Goal: Task Accomplishment & Management: Complete application form

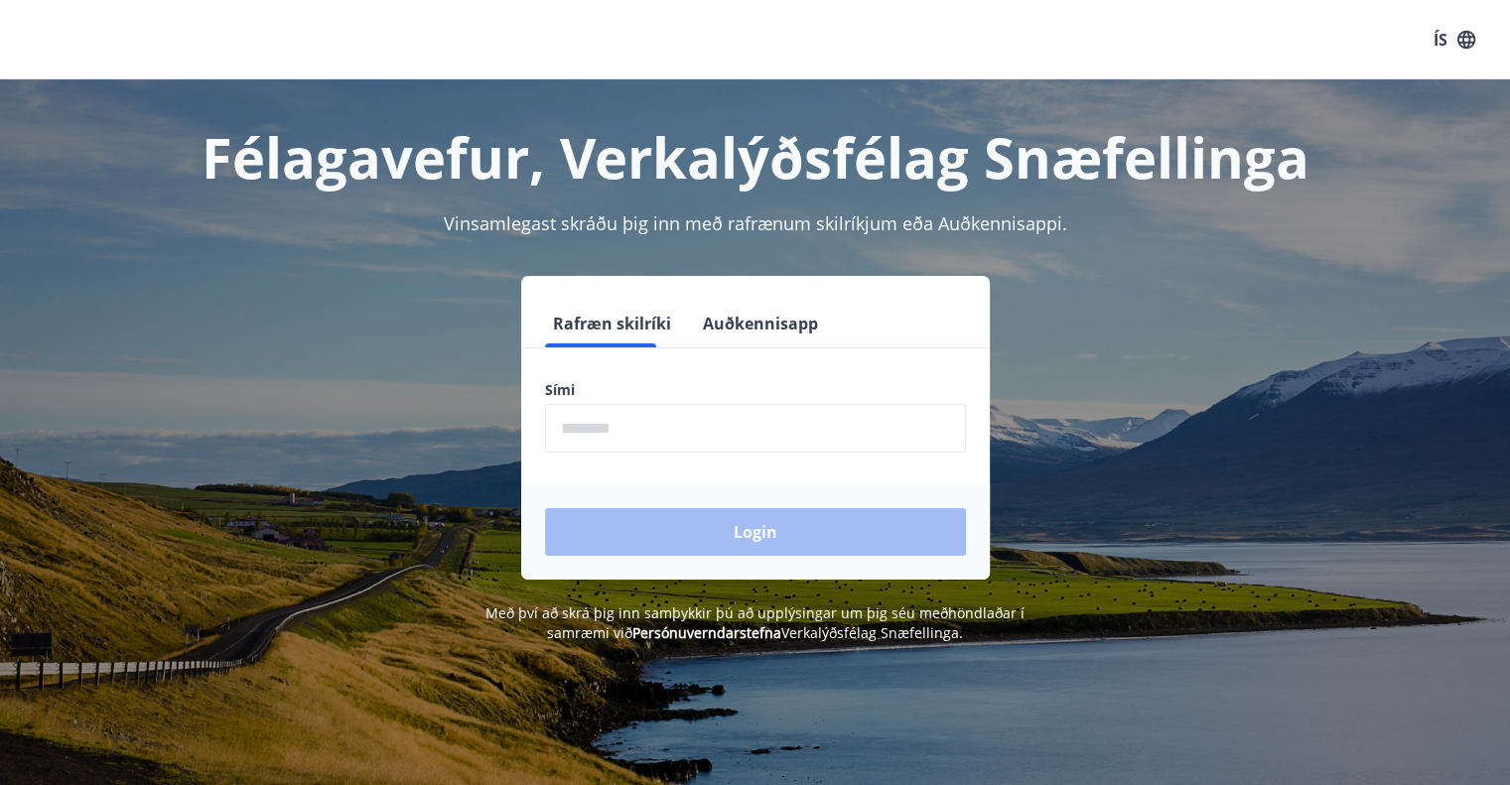
click at [624, 434] on input "phone" at bounding box center [755, 428] width 421 height 49
type input "********"
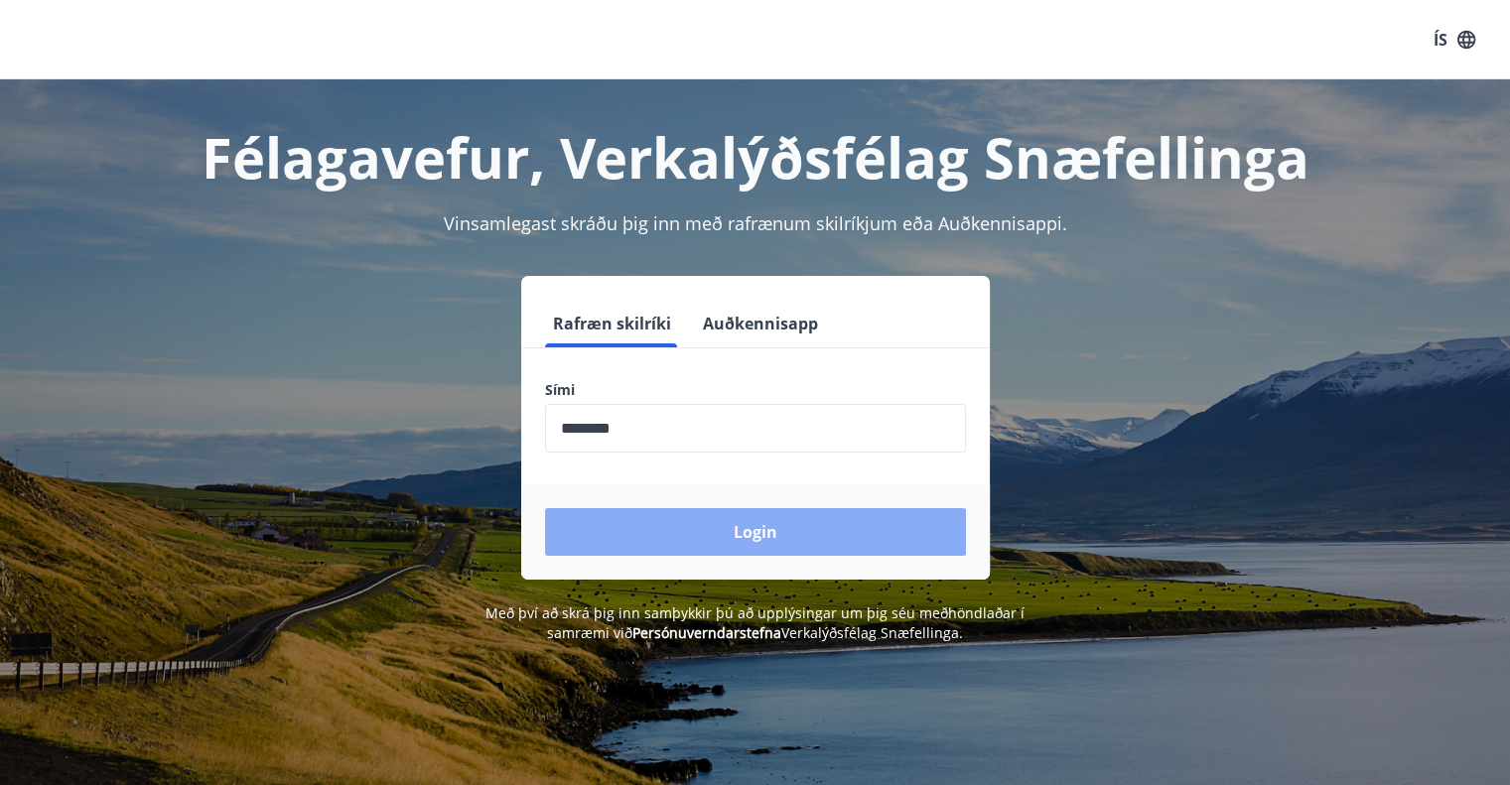
click at [710, 531] on button "Login" at bounding box center [755, 532] width 421 height 48
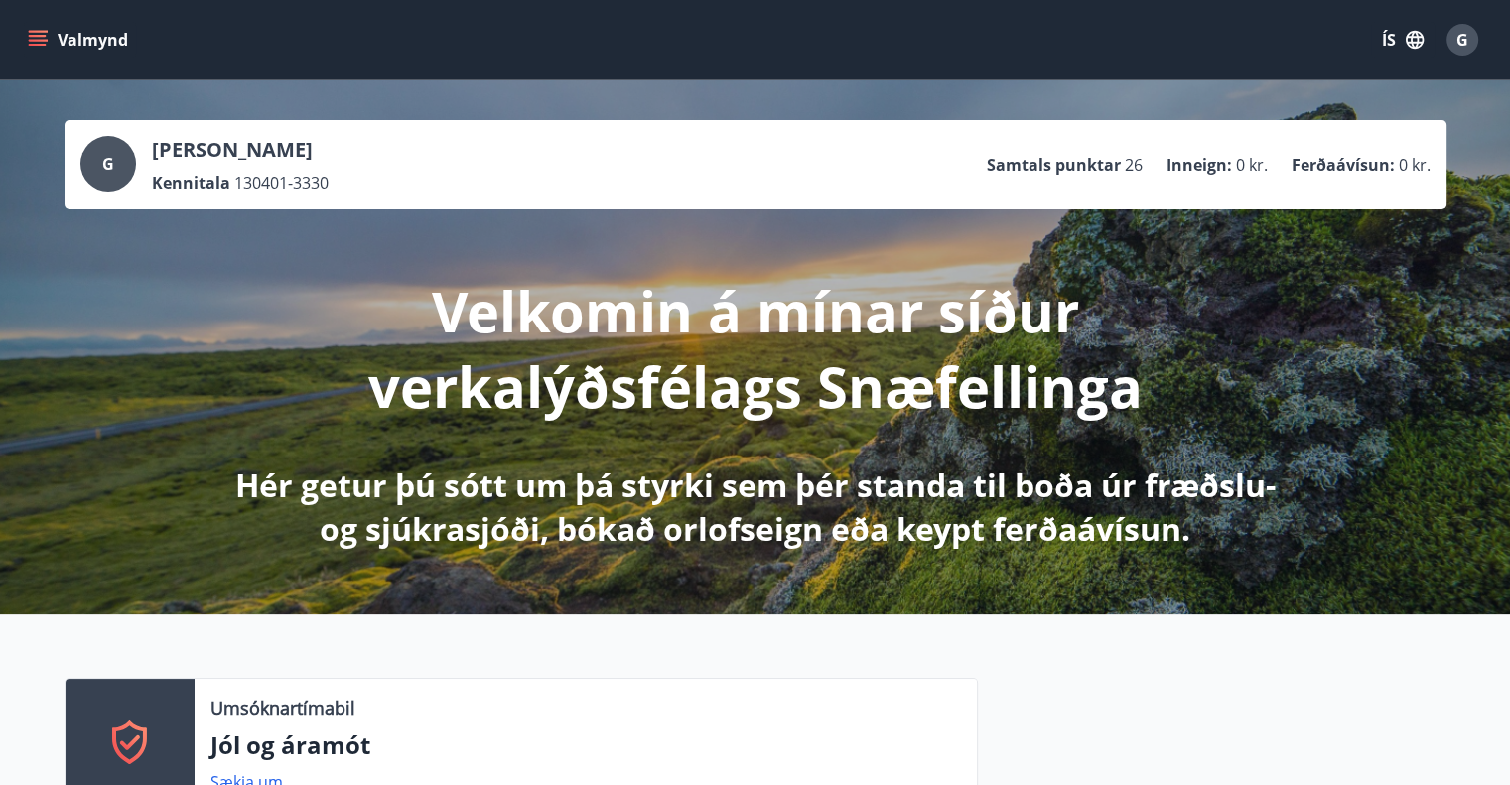
click at [1387, 47] on button "ÍS" at bounding box center [1403, 40] width 64 height 36
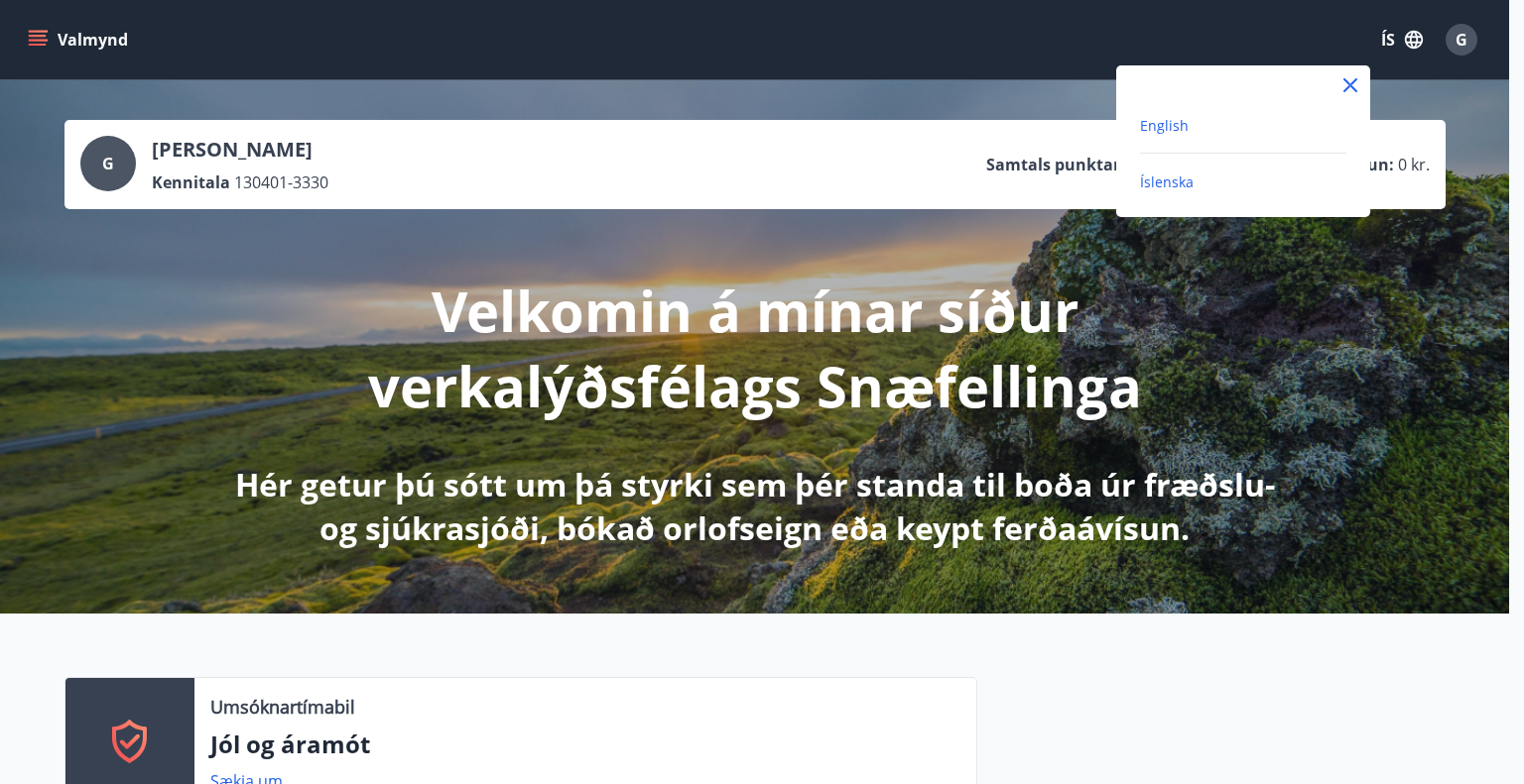
click at [1147, 134] on span "English" at bounding box center [1164, 125] width 49 height 19
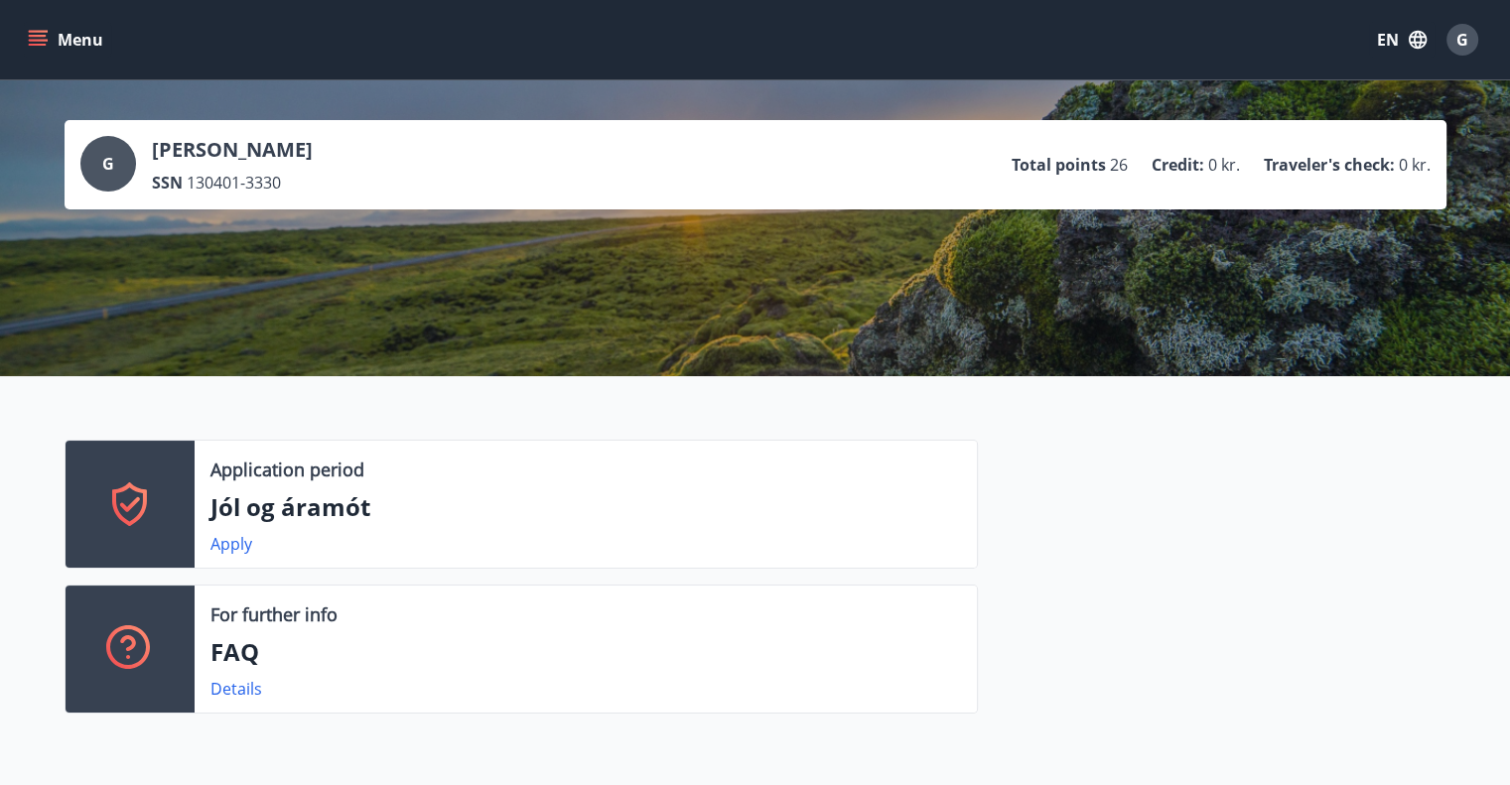
click at [30, 66] on div "Menu EN G" at bounding box center [755, 39] width 1510 height 79
click at [32, 52] on button "Menu" at bounding box center [67, 40] width 87 height 36
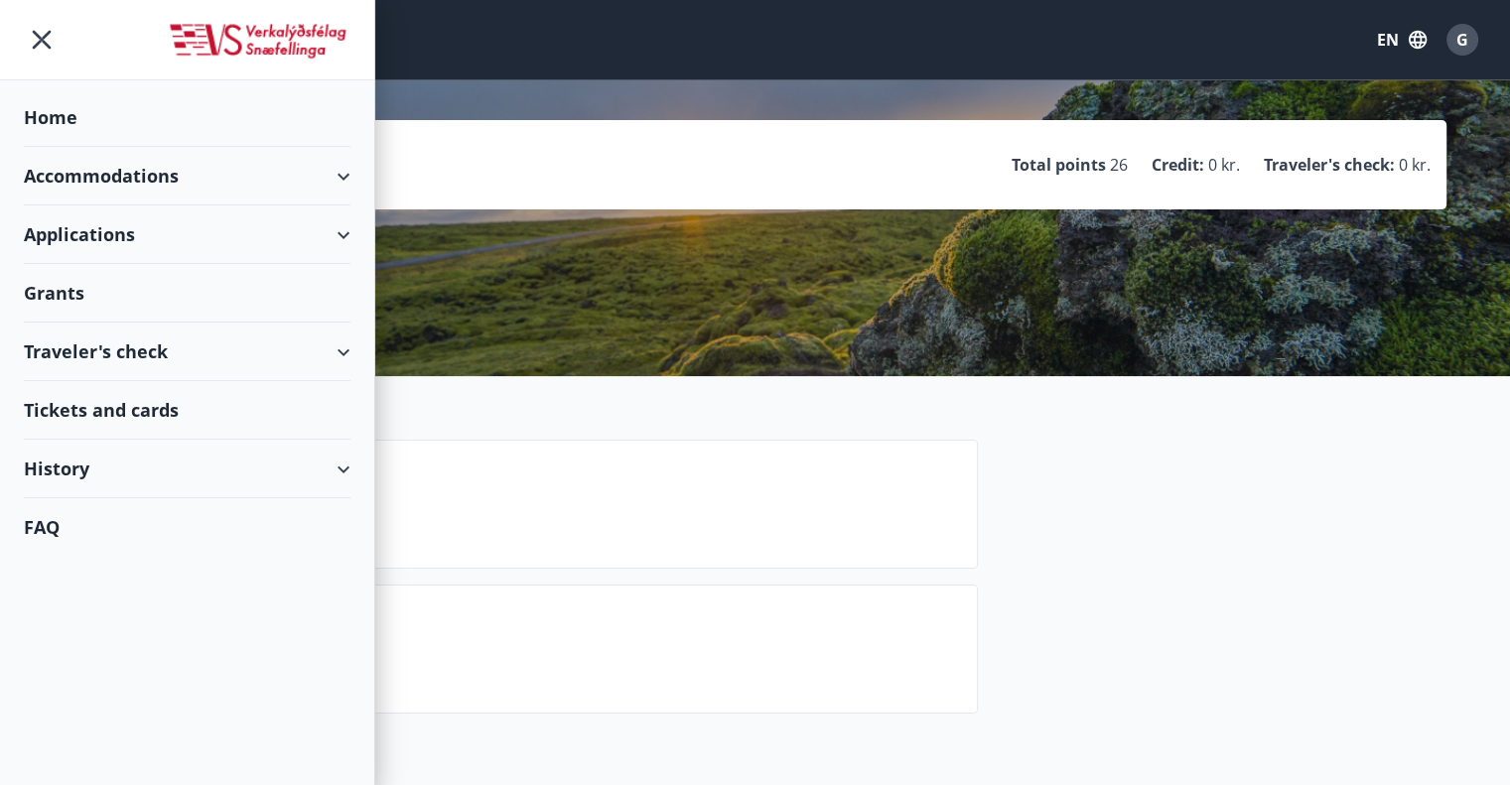
click at [59, 274] on div "Grants" at bounding box center [187, 293] width 327 height 59
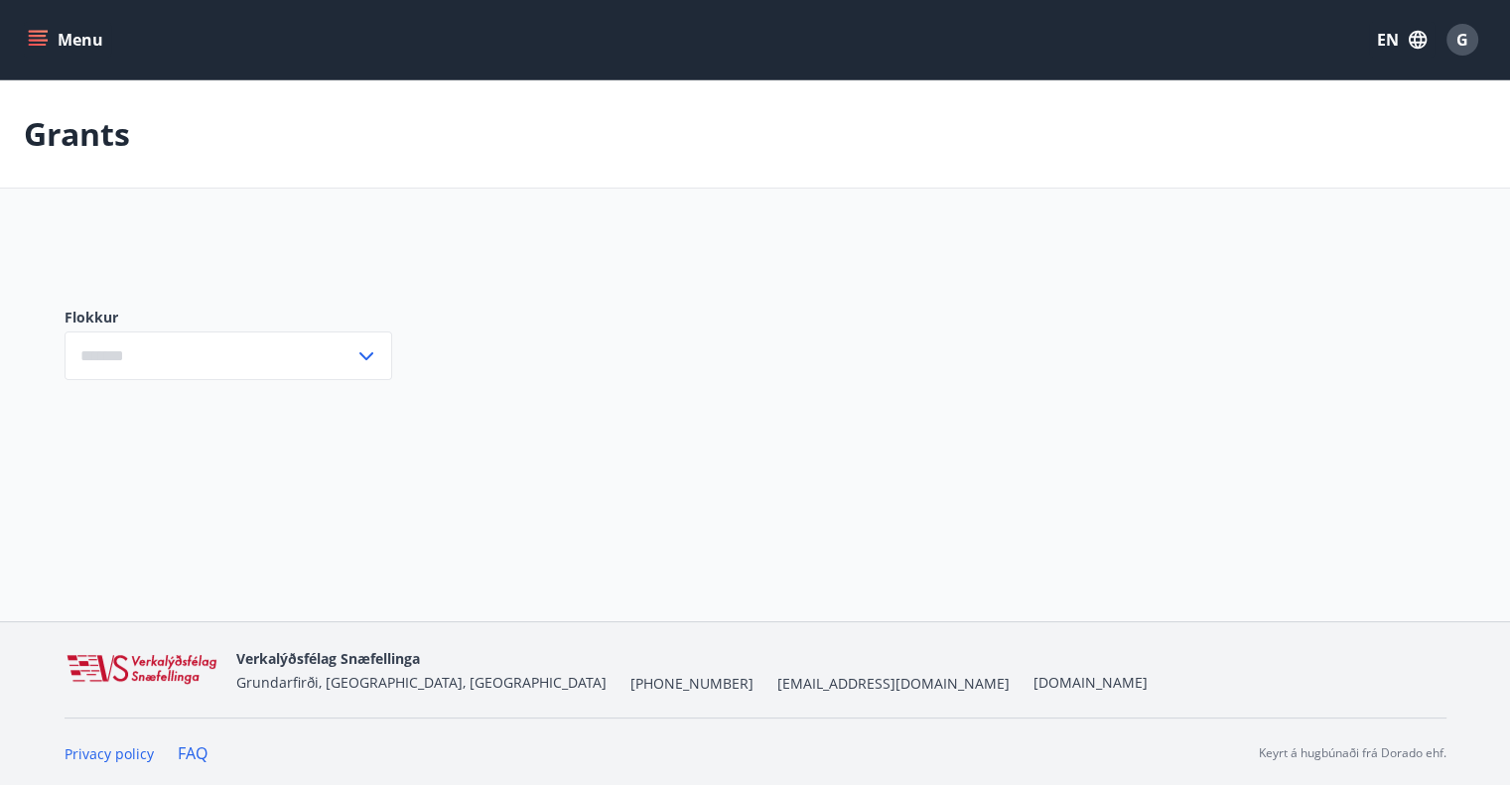
type input "***"
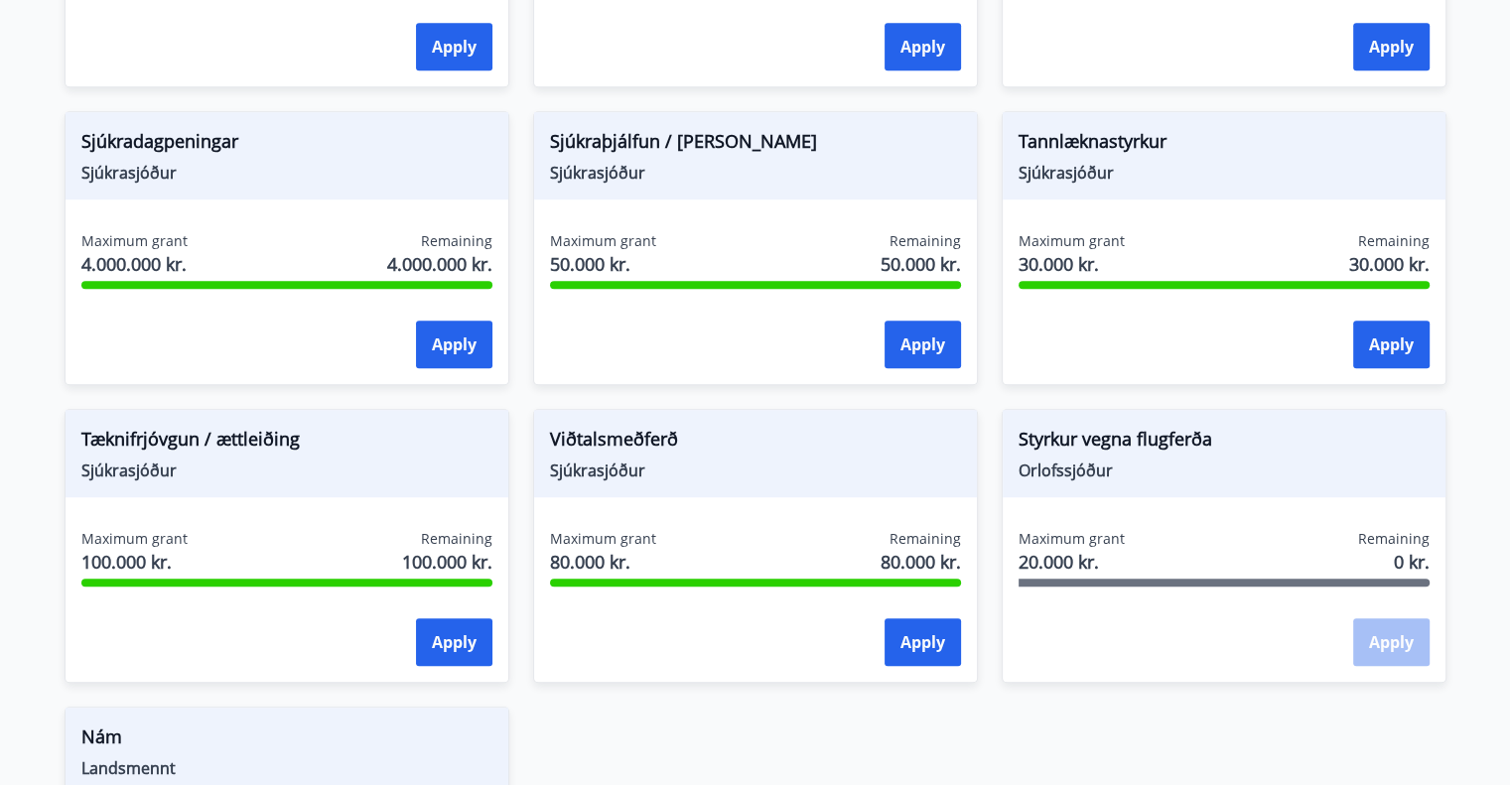
scroll to position [1276, 0]
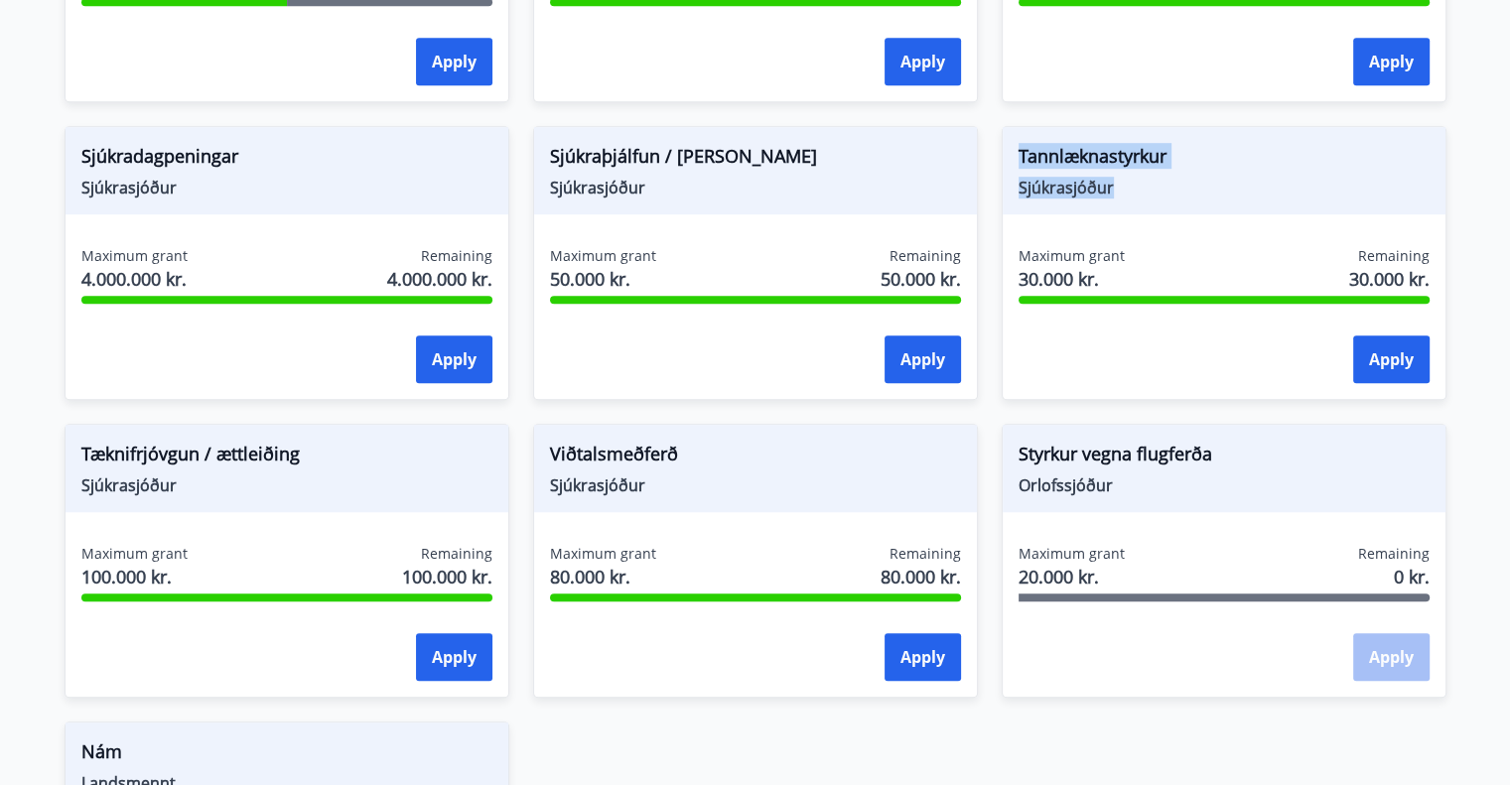
drag, startPoint x: 1101, startPoint y: 191, endPoint x: 1008, endPoint y: 147, distance: 103.0
click at [1008, 147] on div "Tannlæknastyrkur Sjúkrasjóður" at bounding box center [1224, 170] width 443 height 87
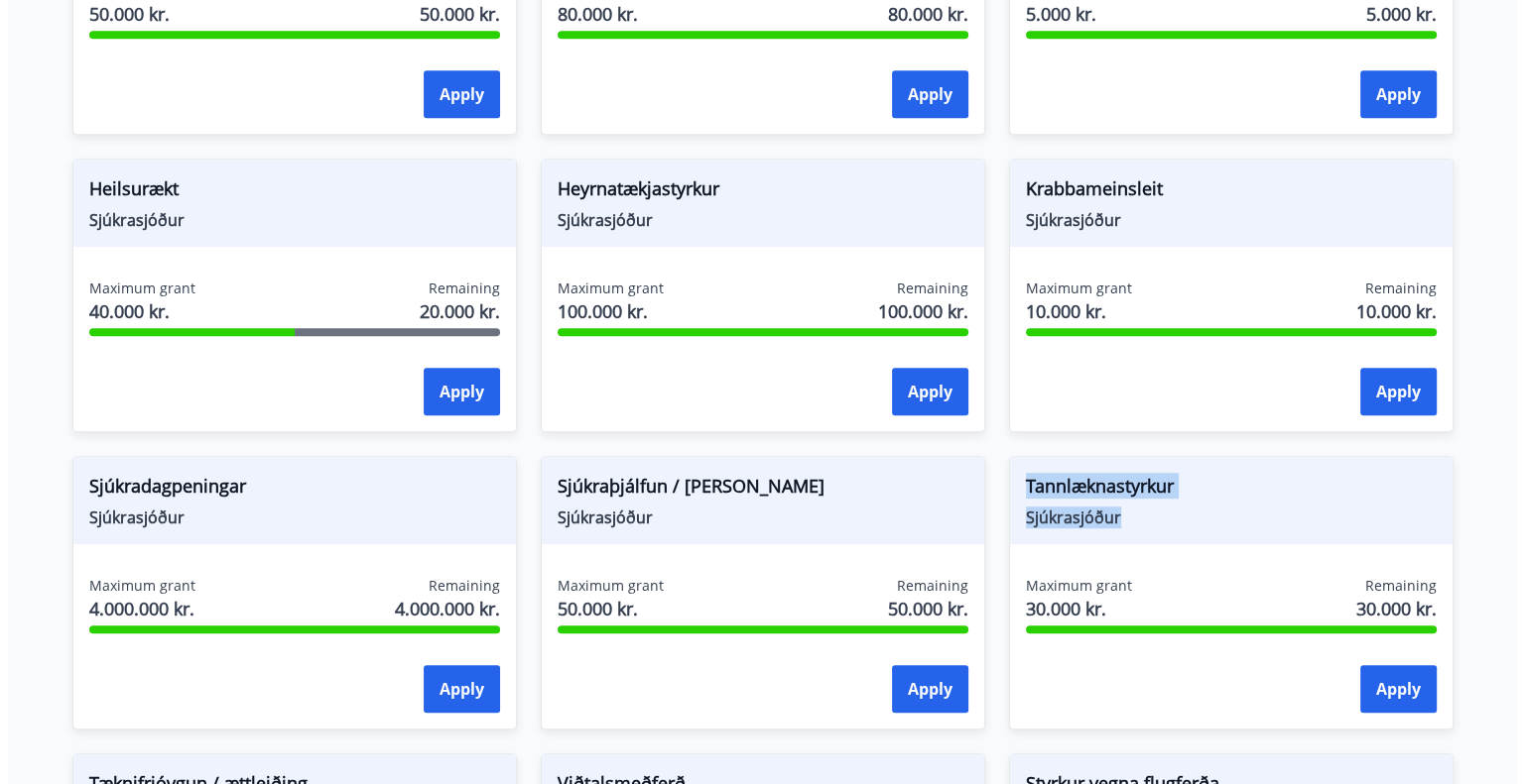
scroll to position [977, 0]
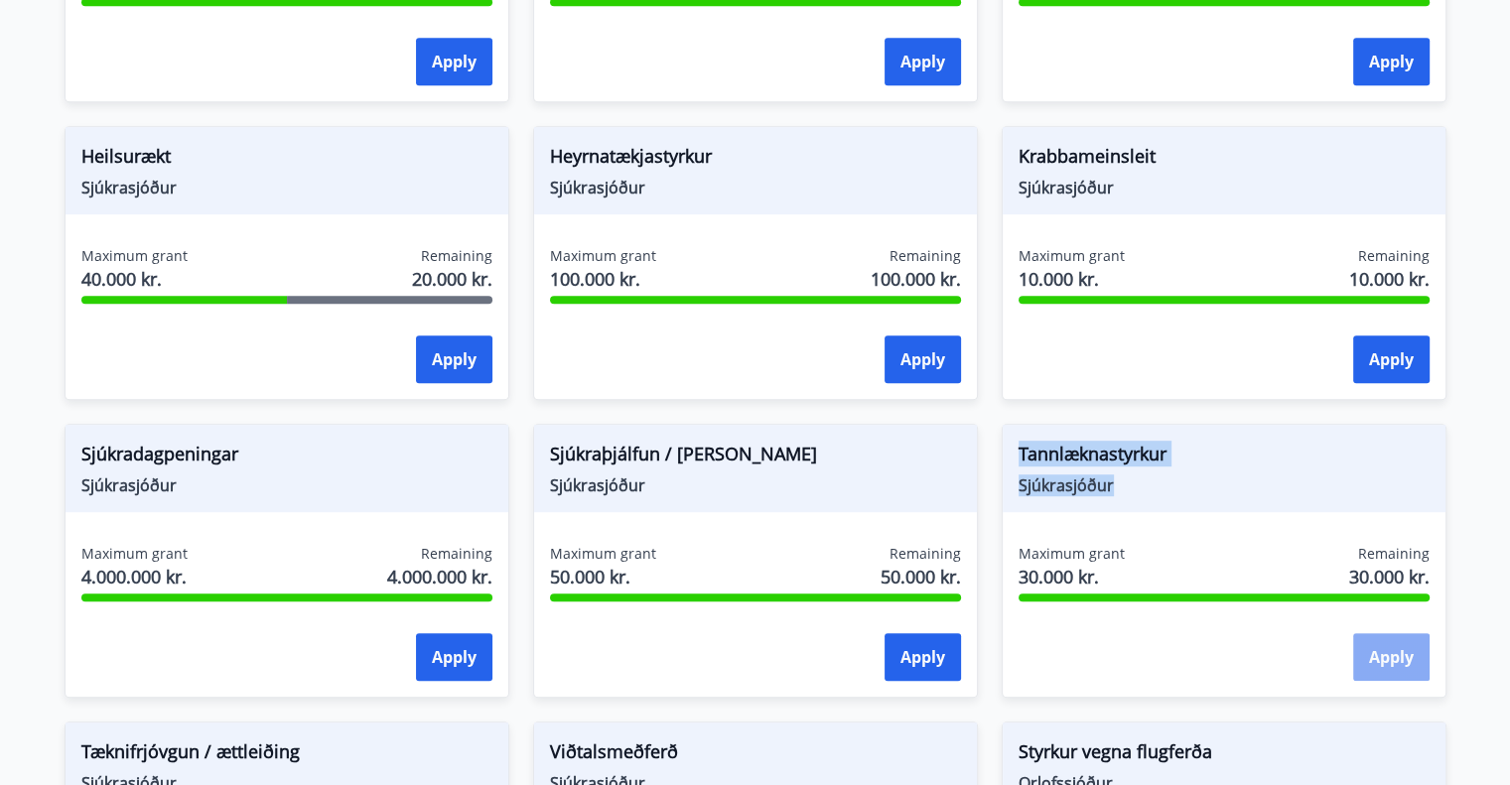
click at [1384, 656] on button "Apply" at bounding box center [1391, 657] width 76 height 48
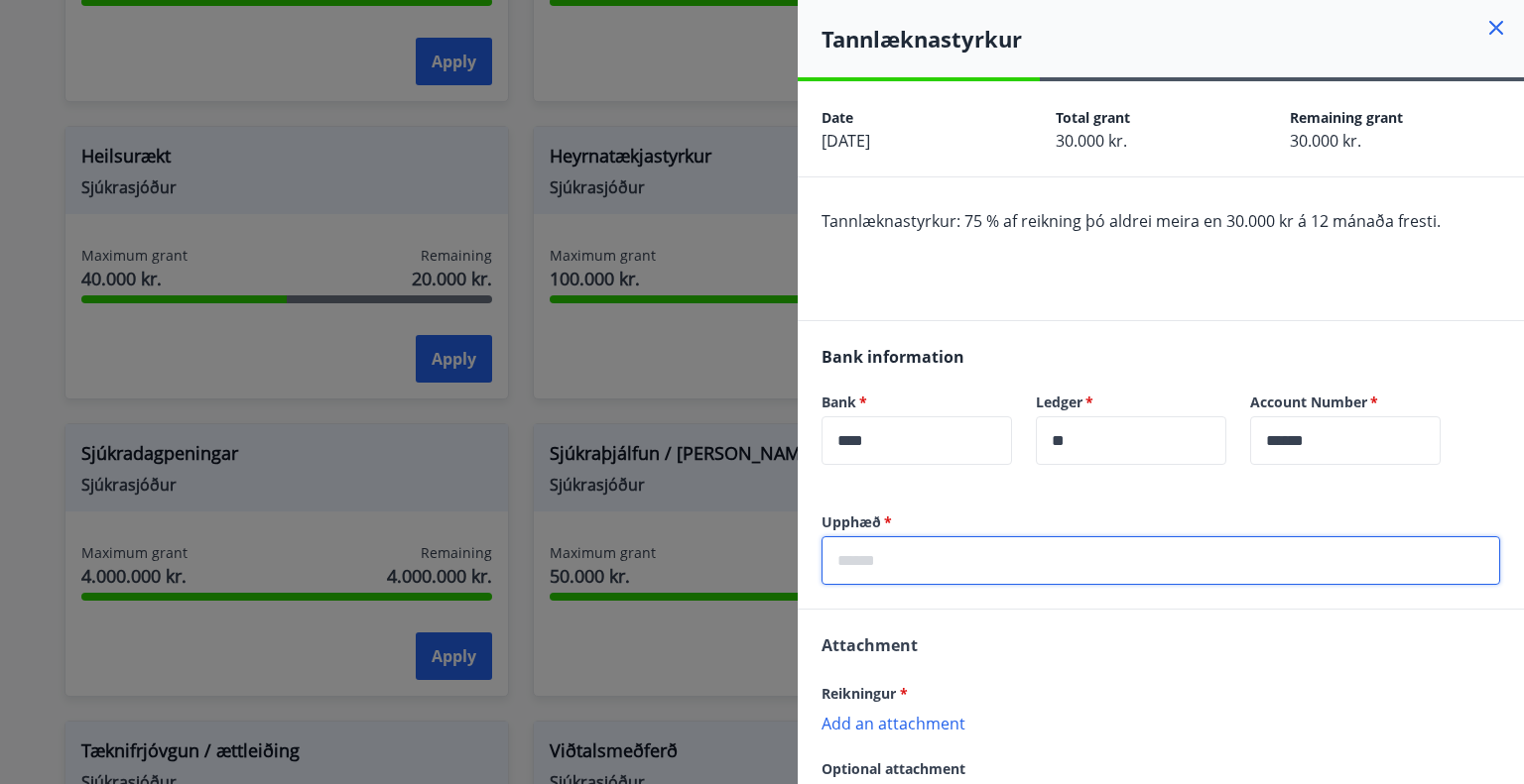
click at [1003, 575] on input "text" at bounding box center [1160, 560] width 679 height 49
type input "******"
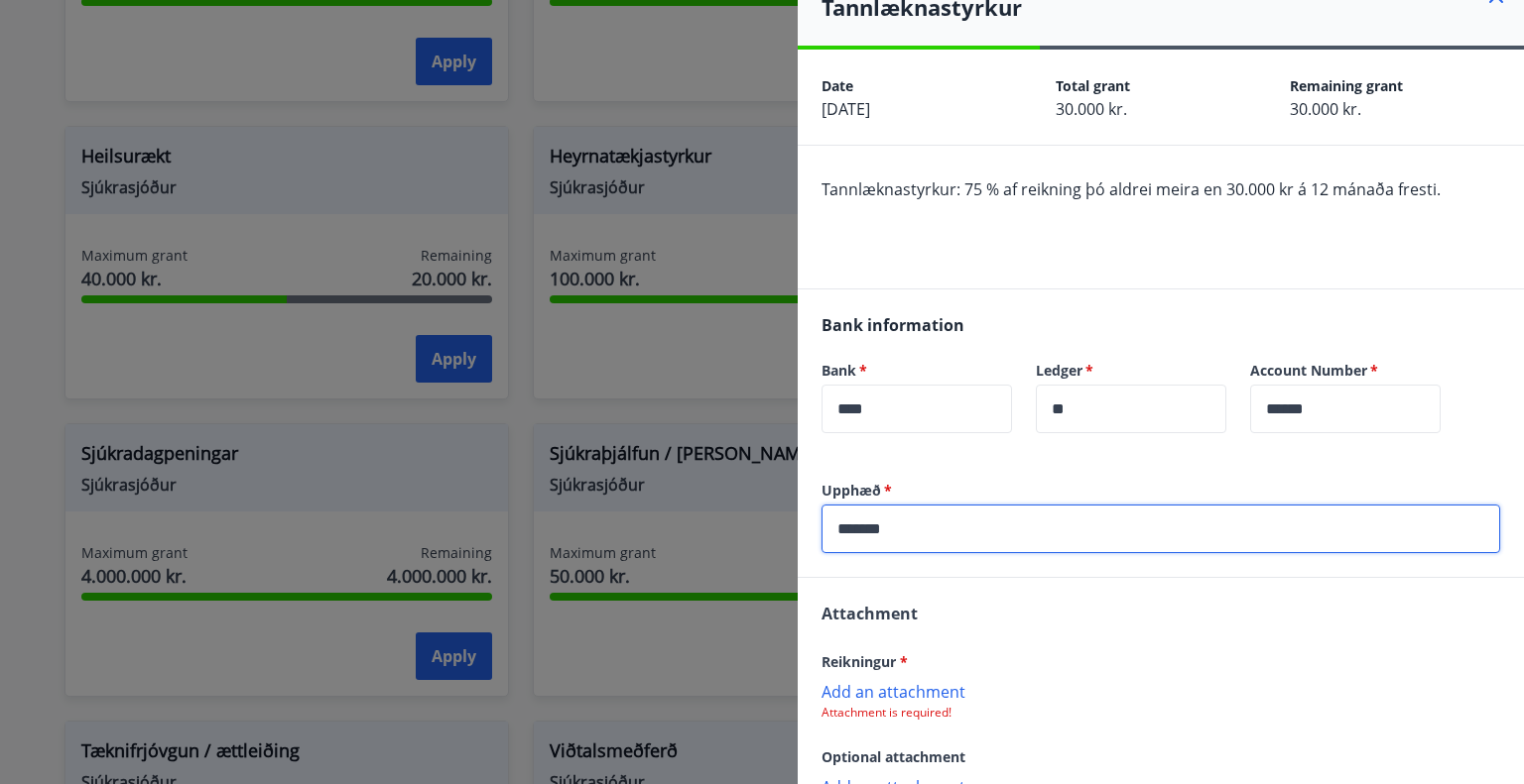
scroll to position [99, 0]
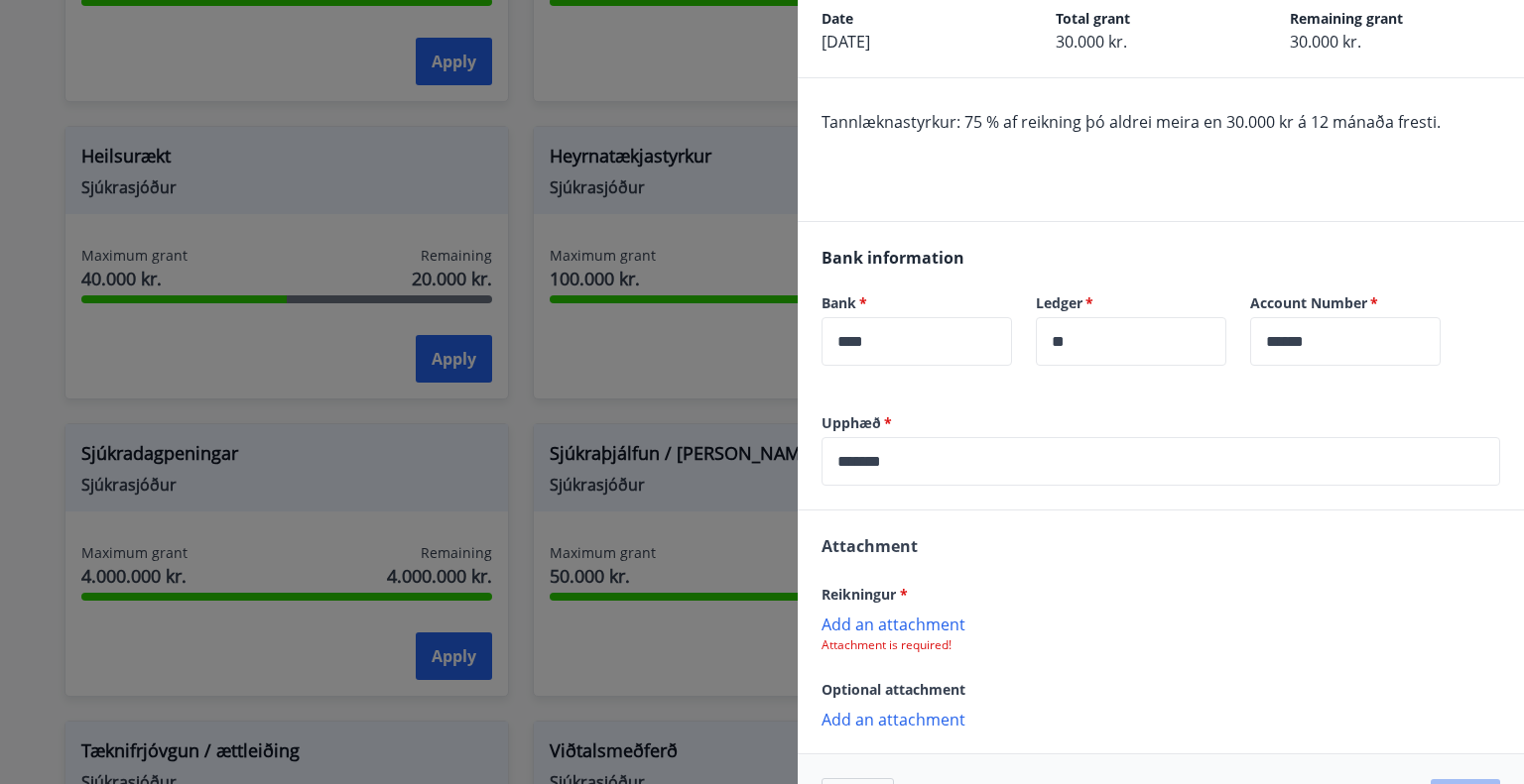
click at [931, 626] on p "Add an attachment" at bounding box center [1160, 623] width 679 height 20
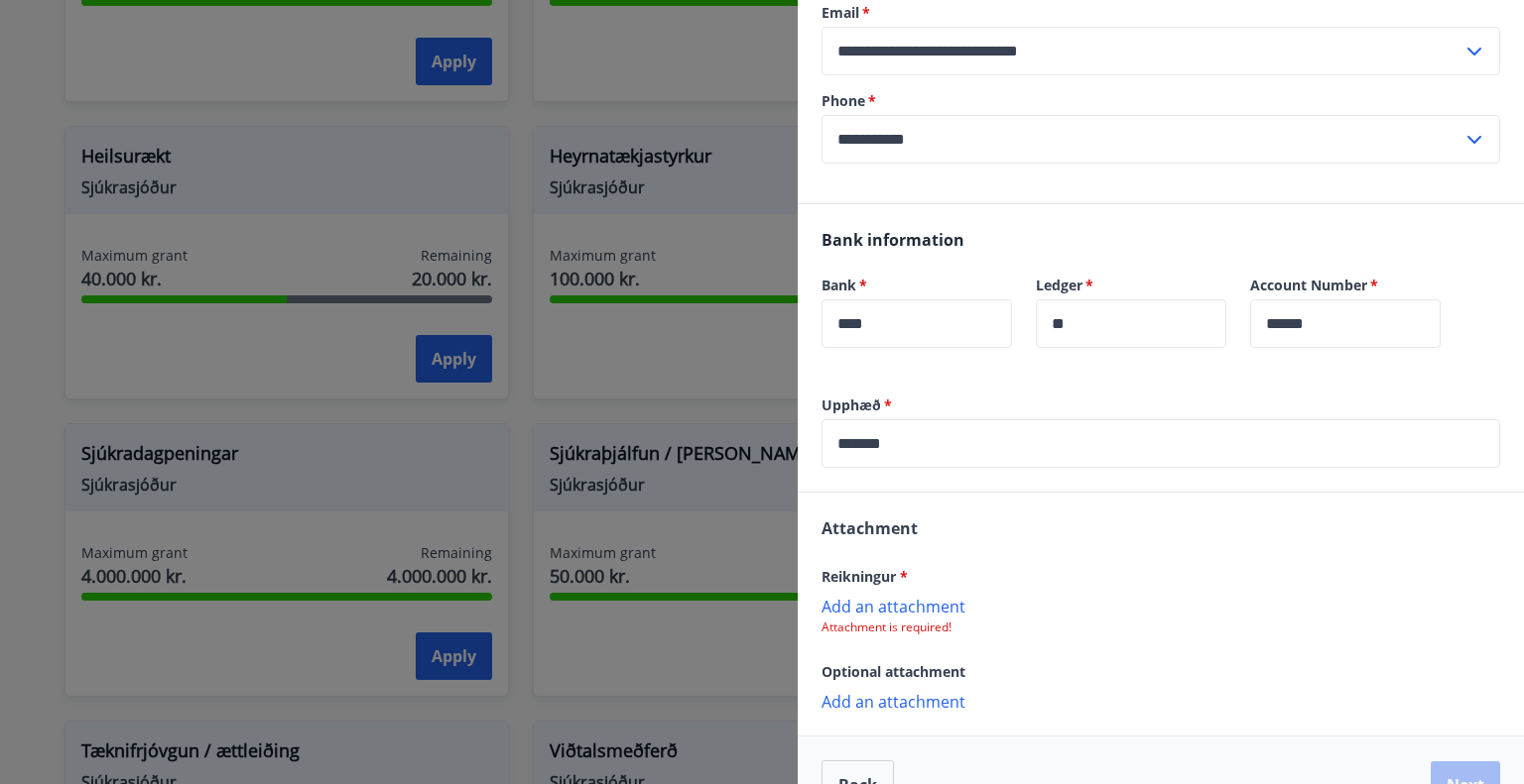
scroll to position [298, 0]
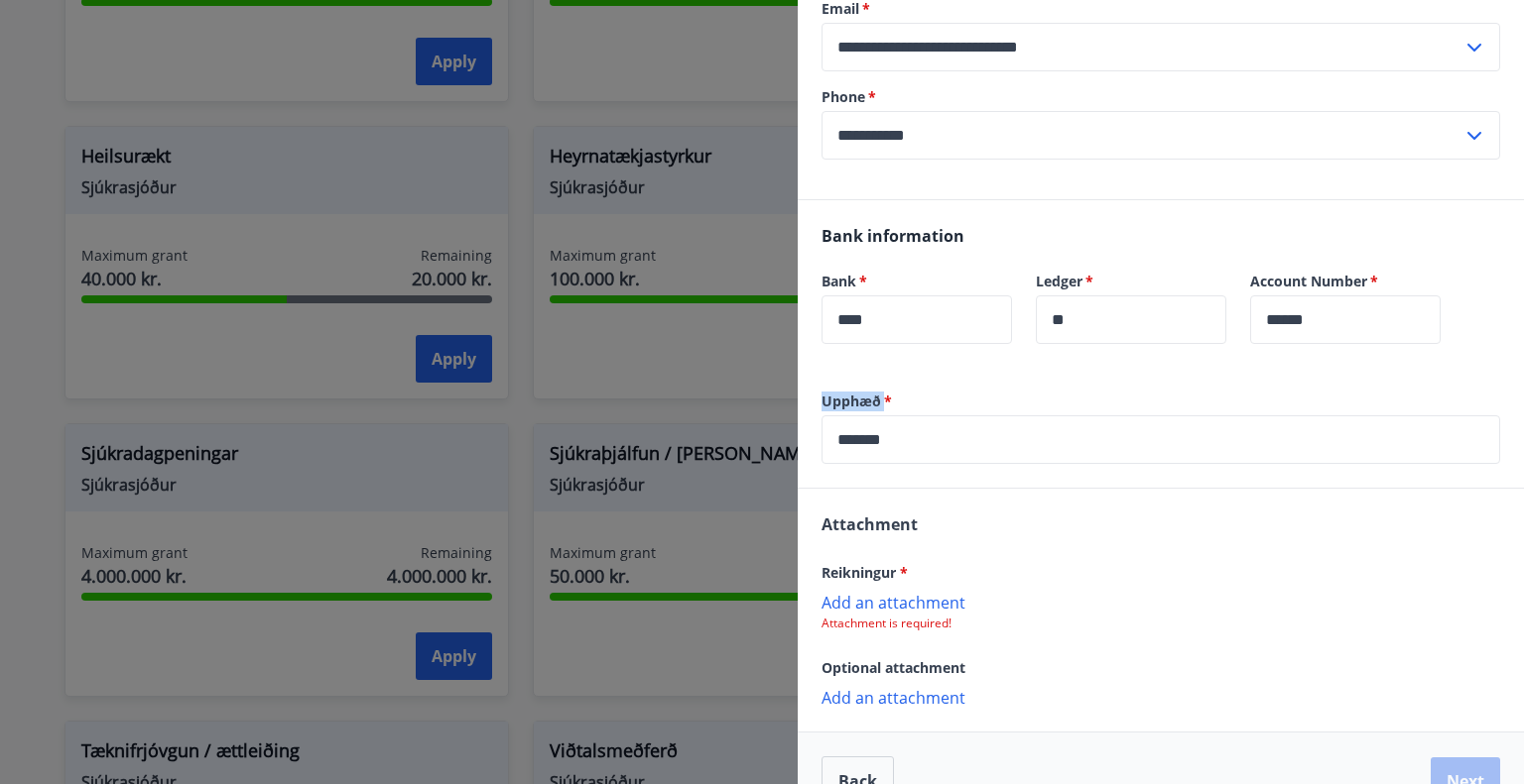
drag, startPoint x: 884, startPoint y: 401, endPoint x: 819, endPoint y: 407, distance: 65.3
click at [819, 407] on div "Upphæð   * ****** ​" at bounding box center [1160, 439] width 727 height 96
click at [926, 453] on input "******" at bounding box center [1160, 439] width 679 height 49
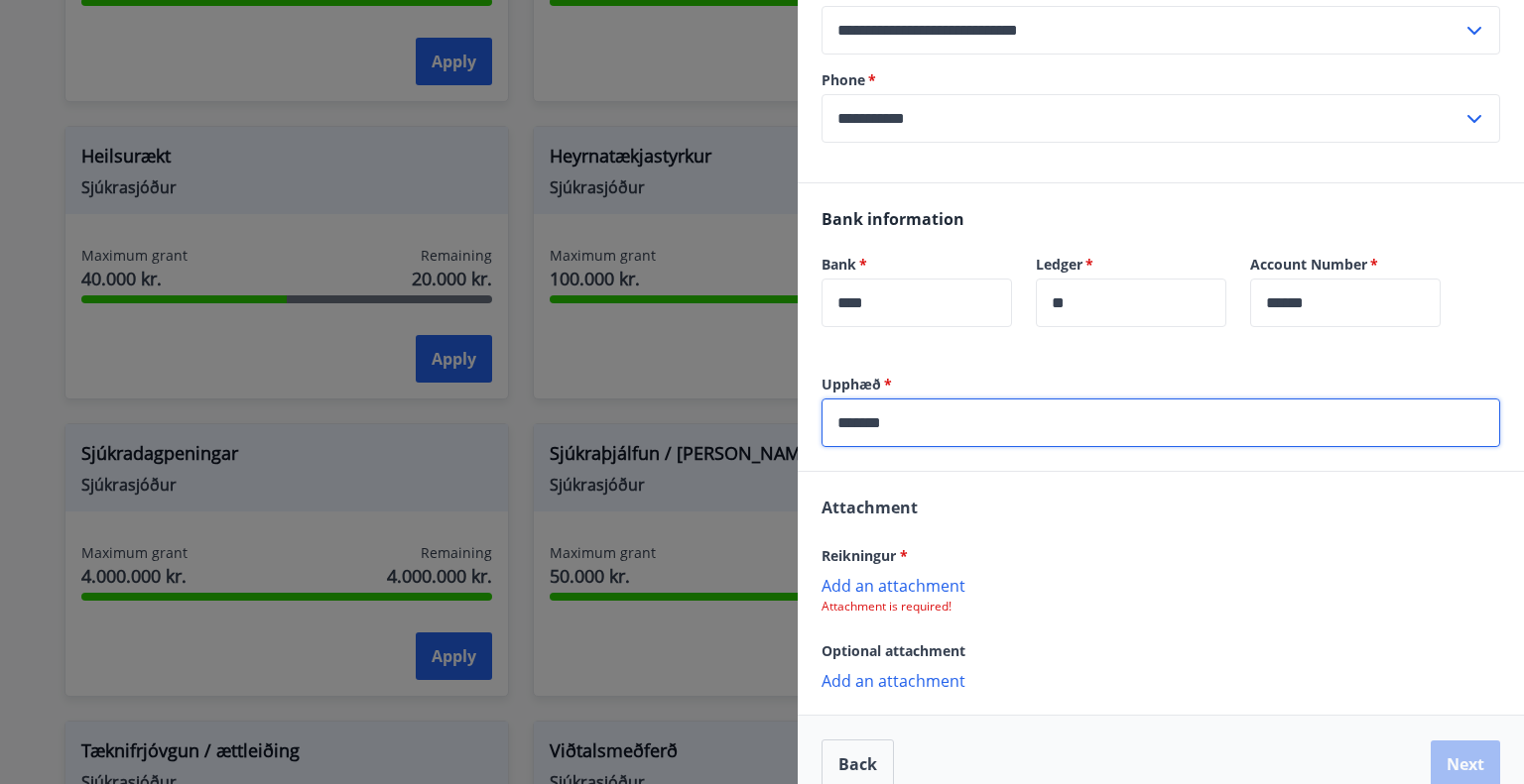
scroll to position [342, 0]
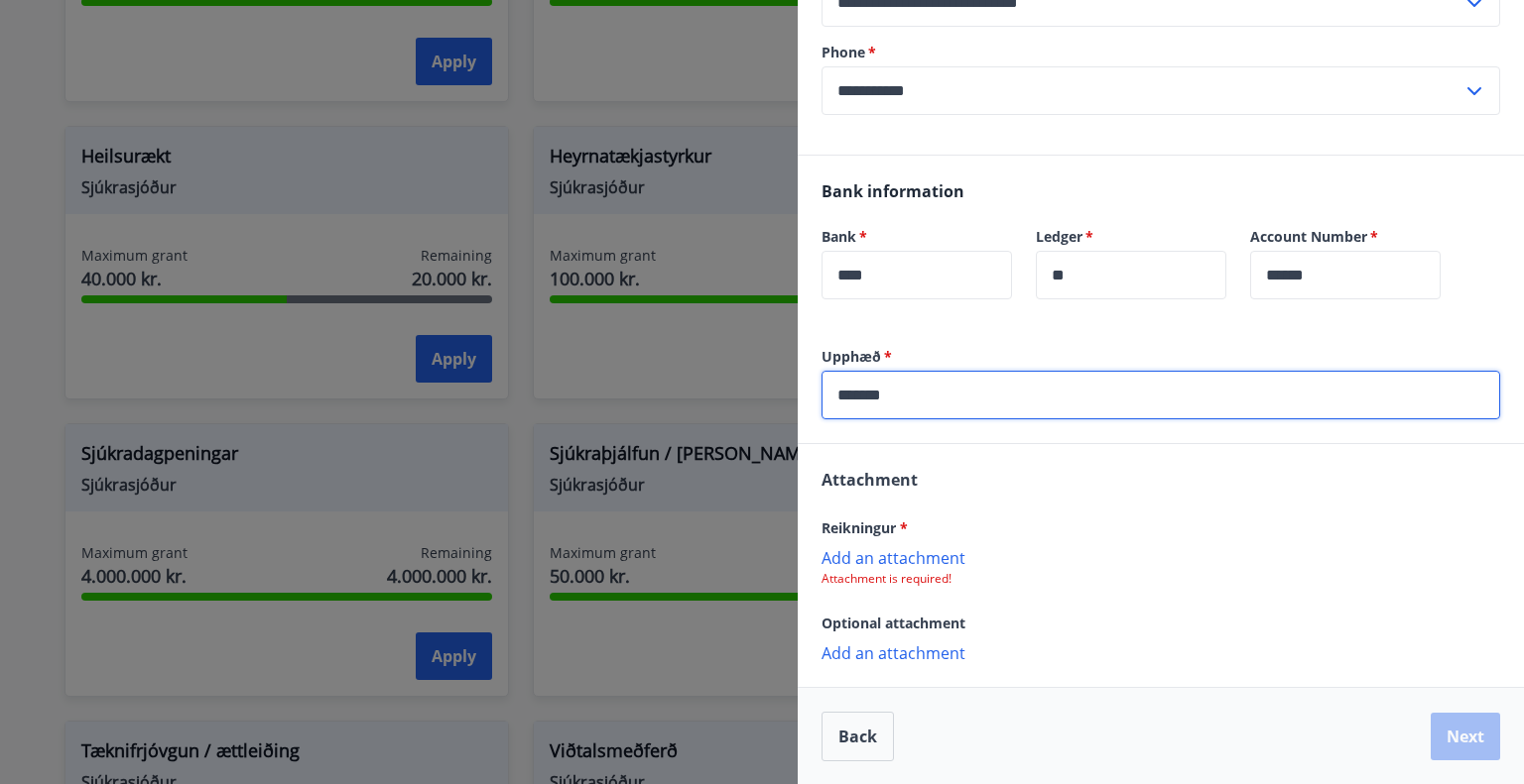
click at [926, 558] on p "Add an attachment" at bounding box center [1160, 557] width 679 height 20
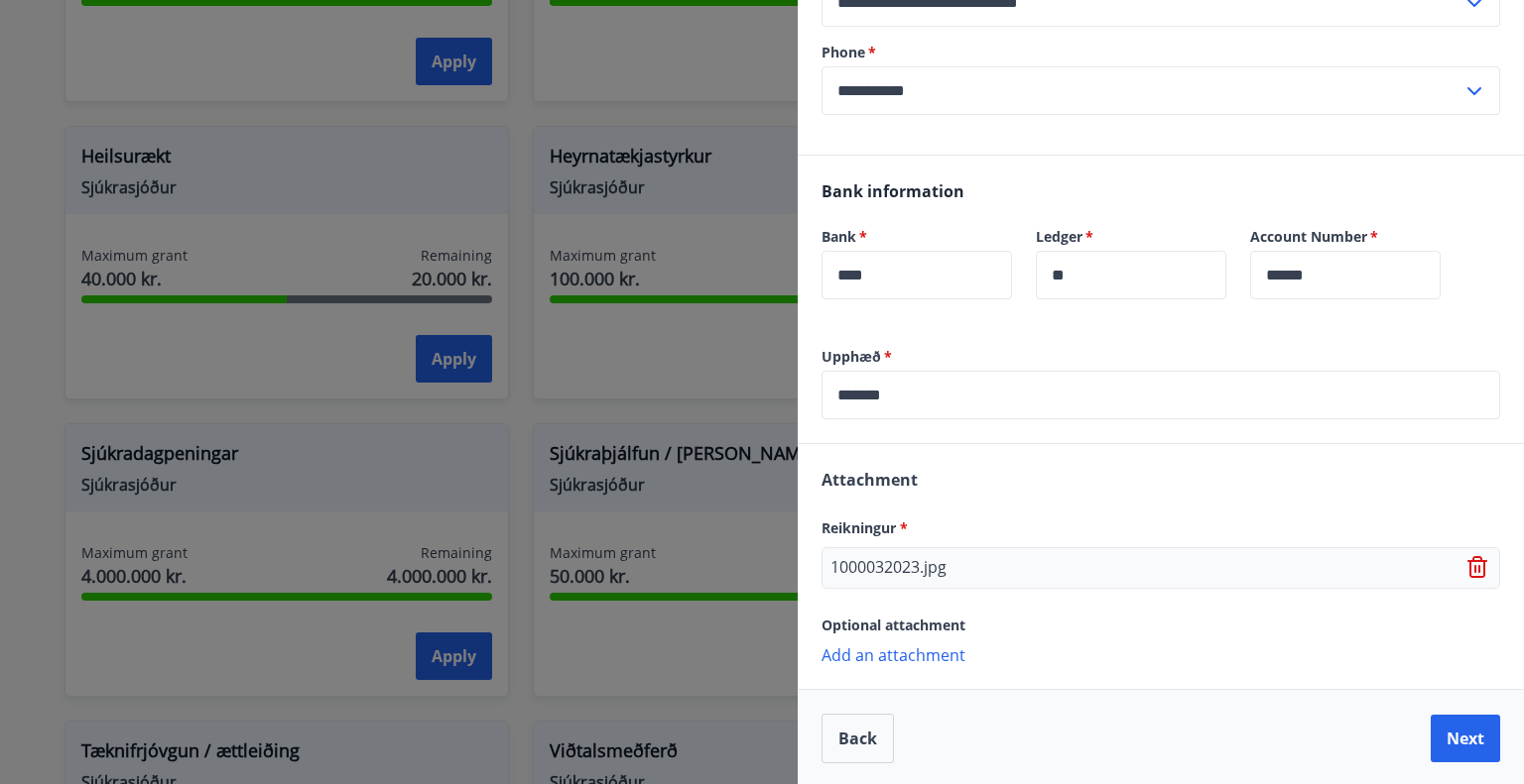
scroll to position [344, 0]
click at [1435, 731] on button "Next" at bounding box center [1465, 737] width 69 height 48
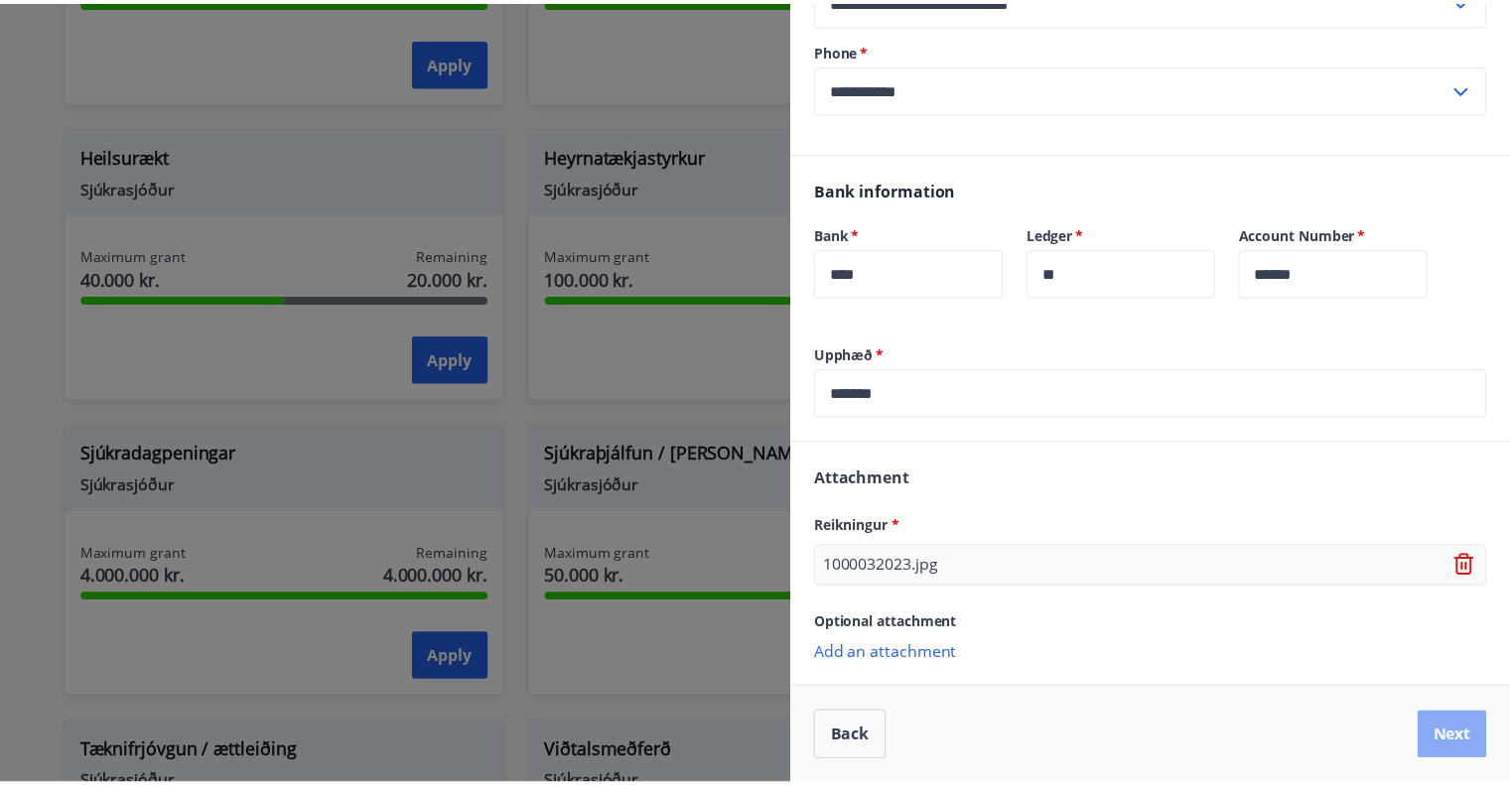
scroll to position [0, 0]
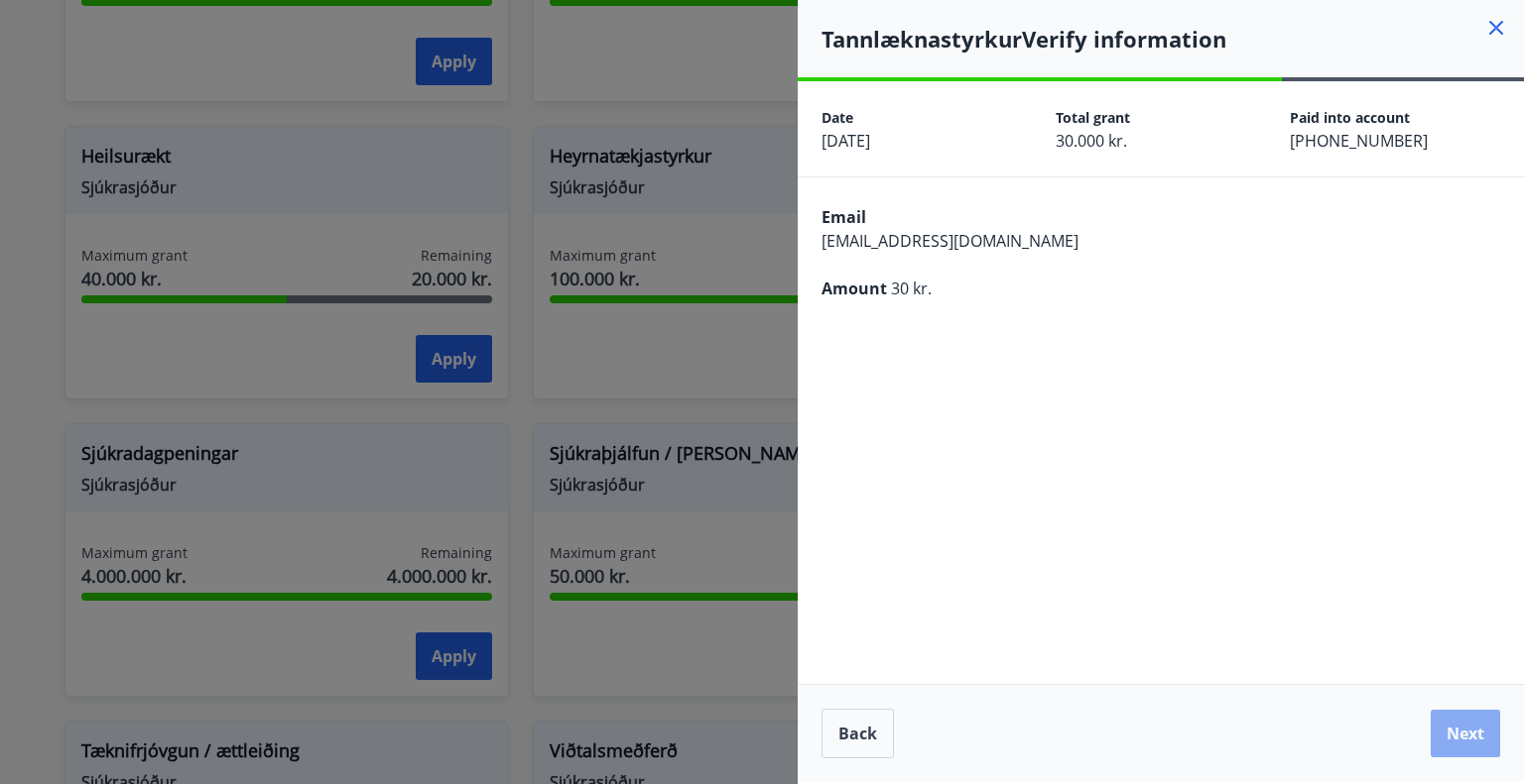
click at [1468, 730] on button "Next" at bounding box center [1465, 734] width 69 height 48
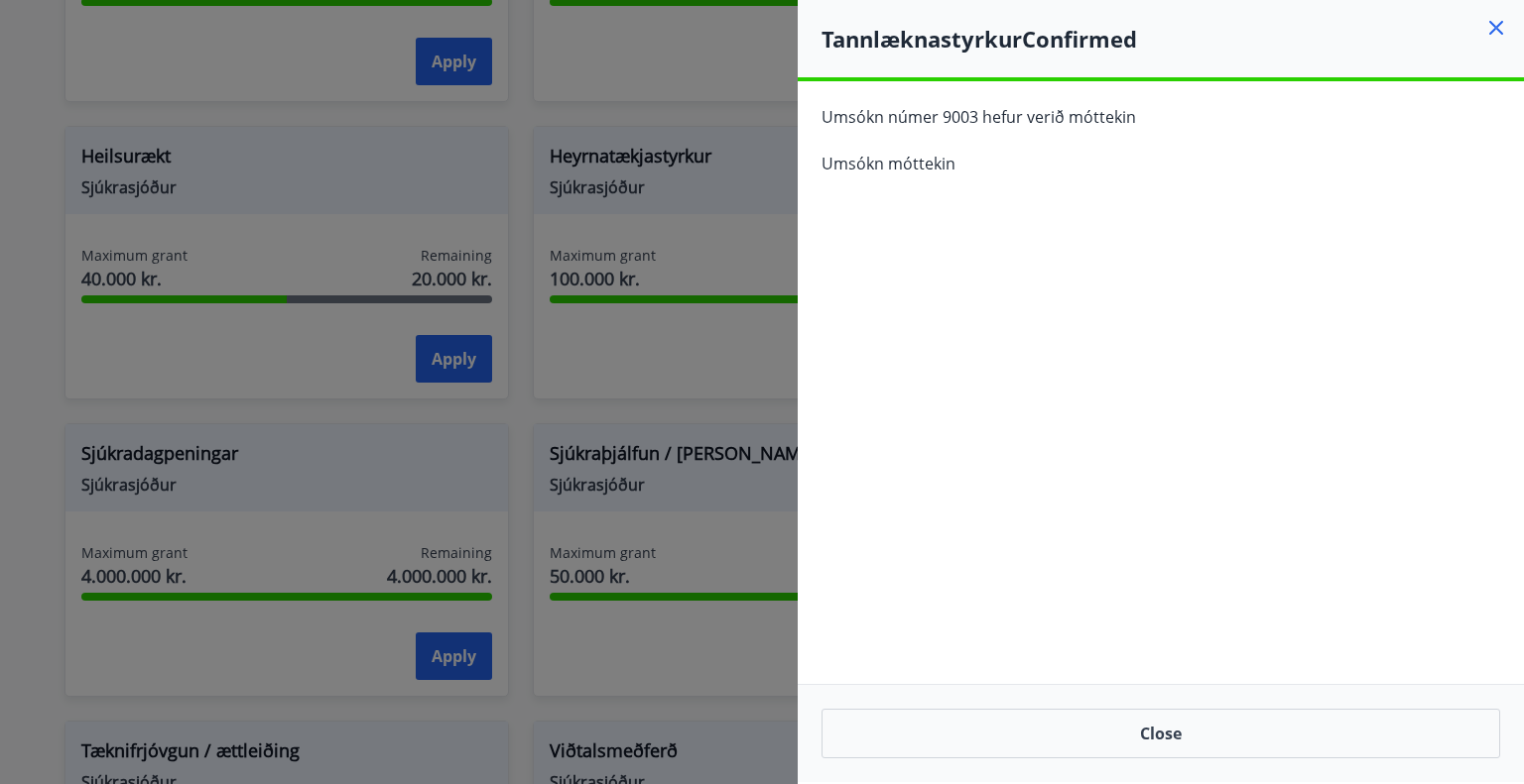
click at [1495, 38] on icon at bounding box center [1496, 28] width 24 height 24
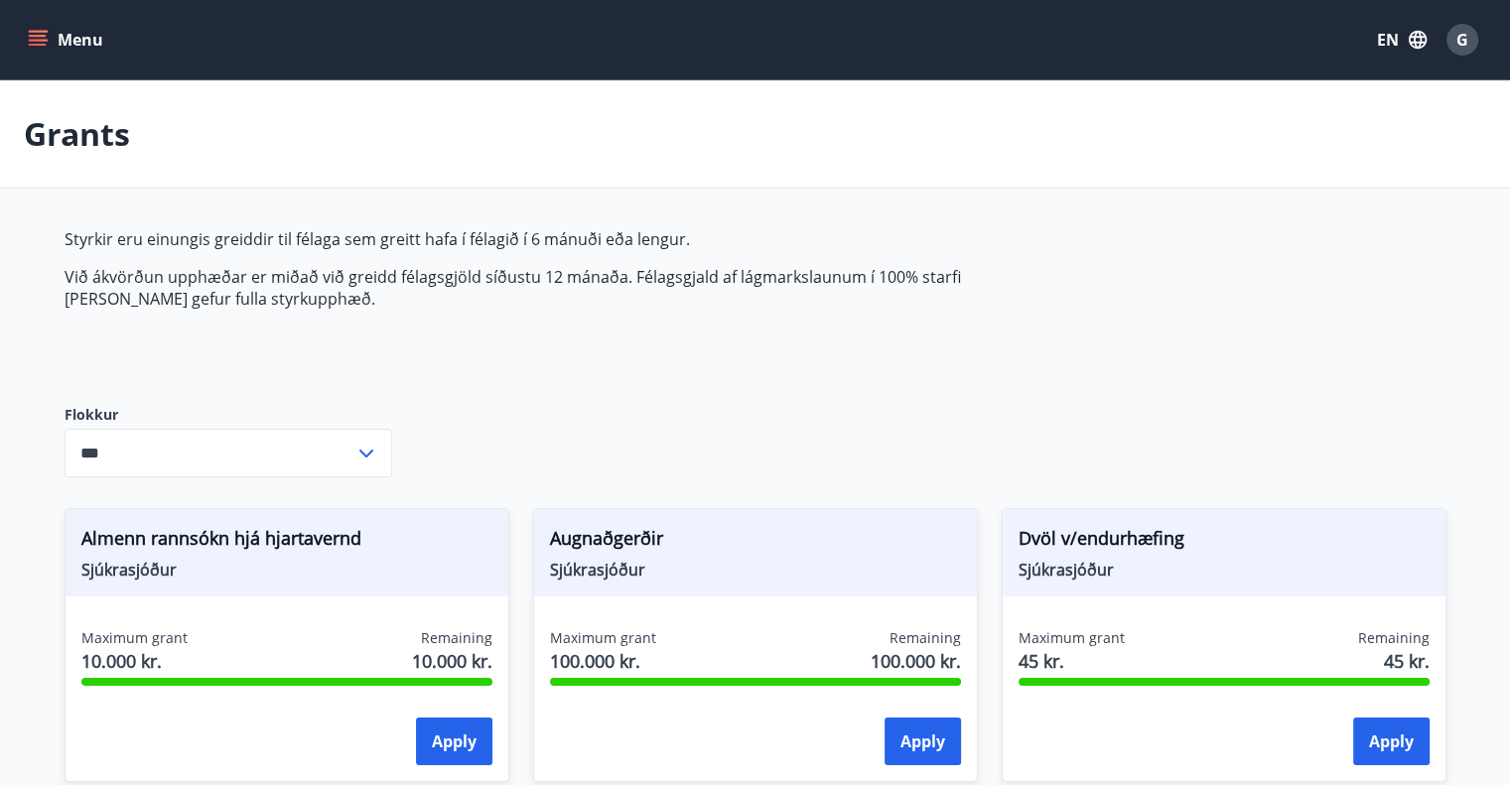
click at [78, 36] on button "Menu" at bounding box center [67, 40] width 87 height 36
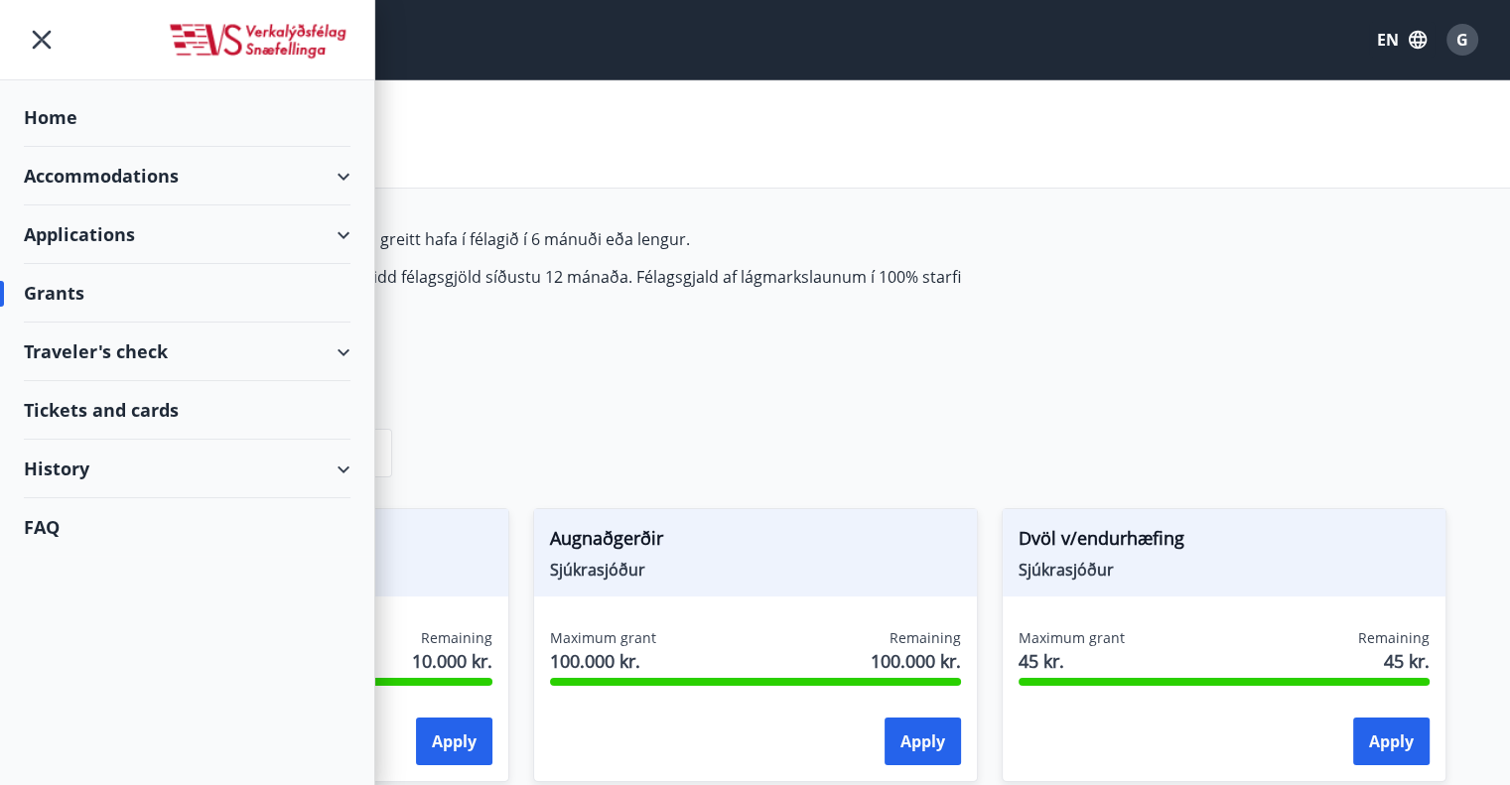
click at [158, 458] on div "History" at bounding box center [187, 469] width 327 height 59
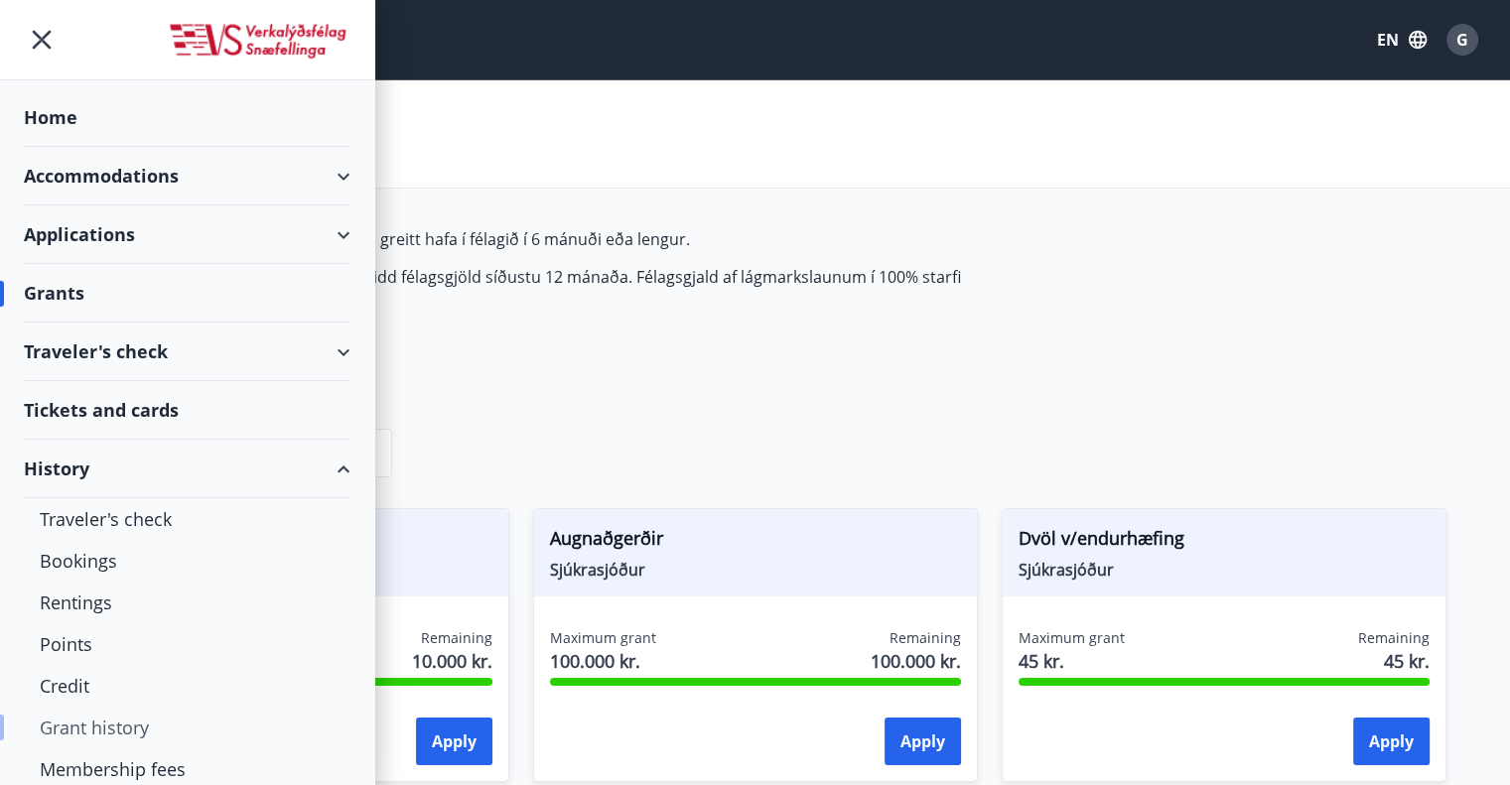
click at [90, 726] on div "Grant history" at bounding box center [187, 728] width 295 height 42
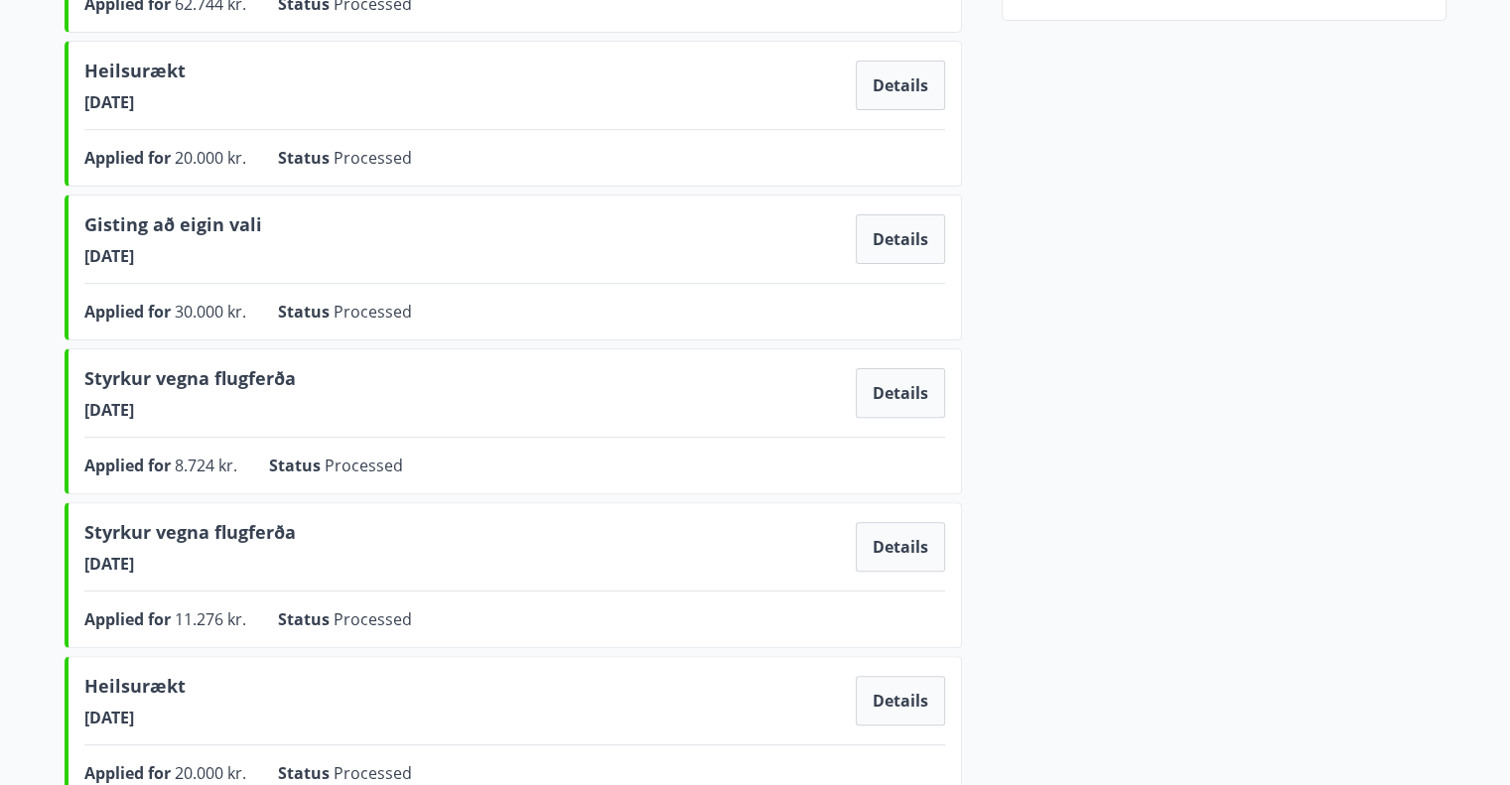
scroll to position [496, 0]
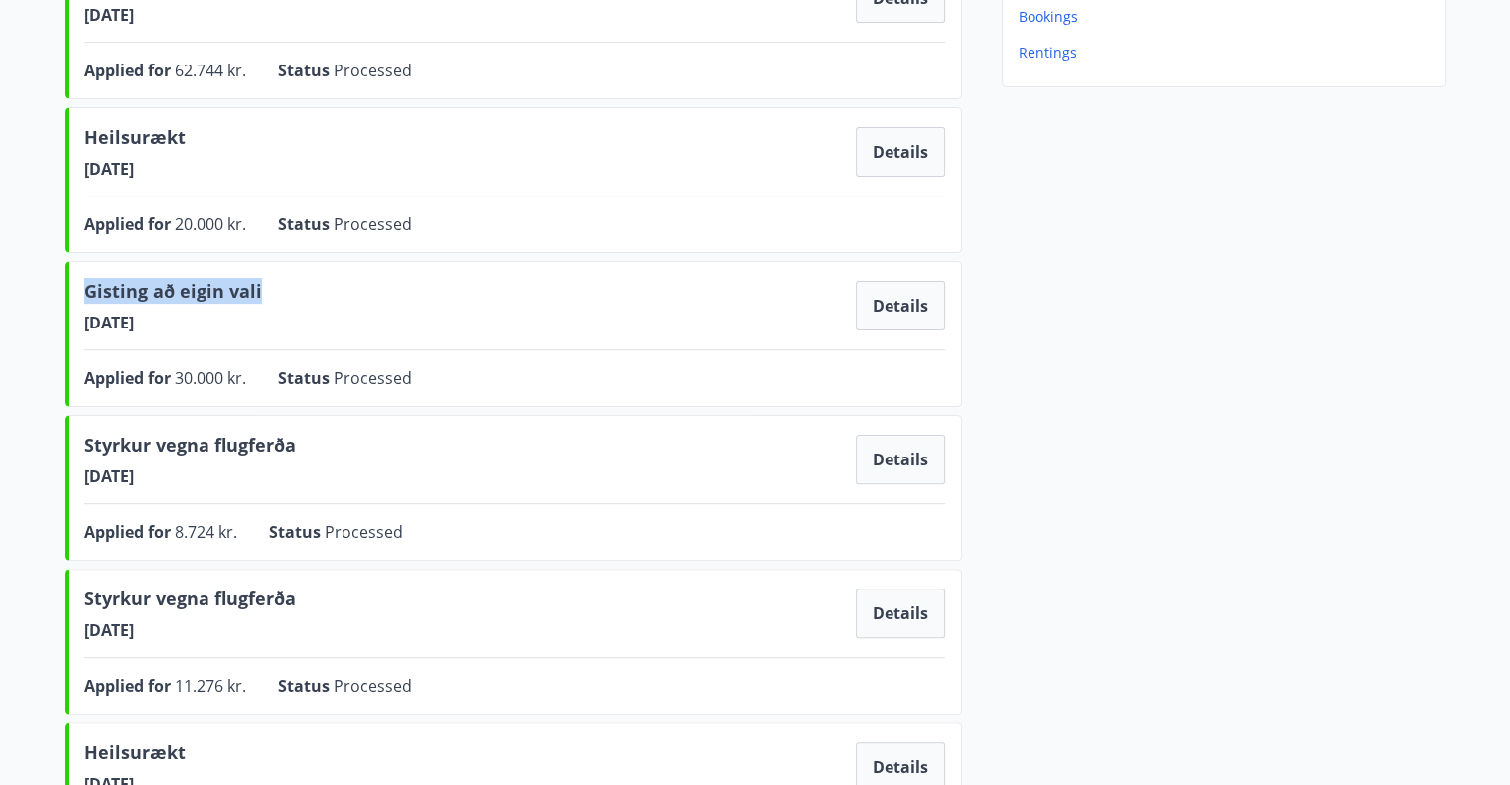
drag, startPoint x: 258, startPoint y: 285, endPoint x: 75, endPoint y: 284, distance: 182.7
click at [75, 284] on div "Gisting að eigin vali [DATE] Details Applied for 30.000 kr. Status Processed De…" at bounding box center [513, 334] width 897 height 146
click at [330, 305] on div "Gisting að eigin vali [DATE] Details" at bounding box center [514, 306] width 861 height 56
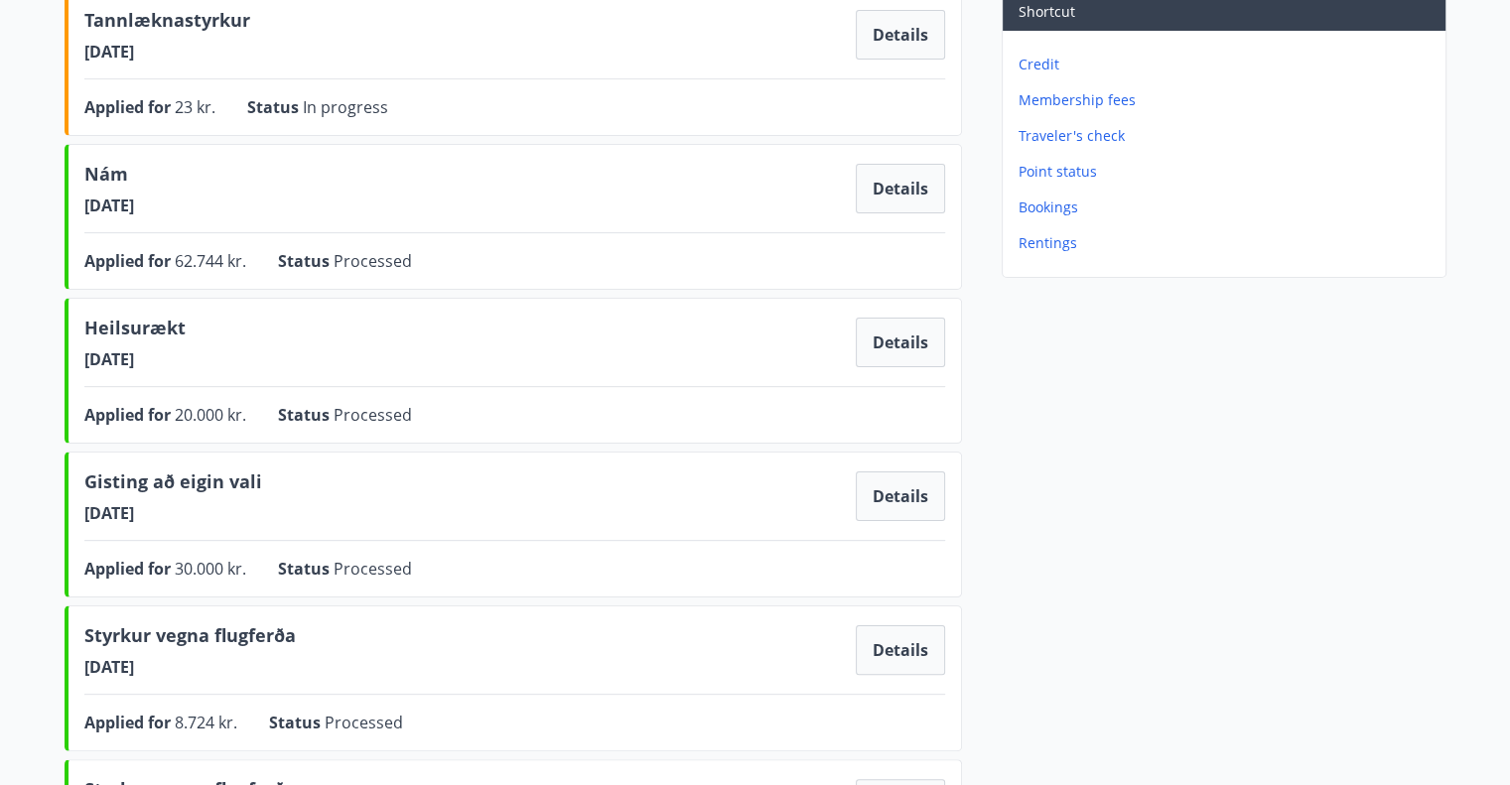
scroll to position [298, 0]
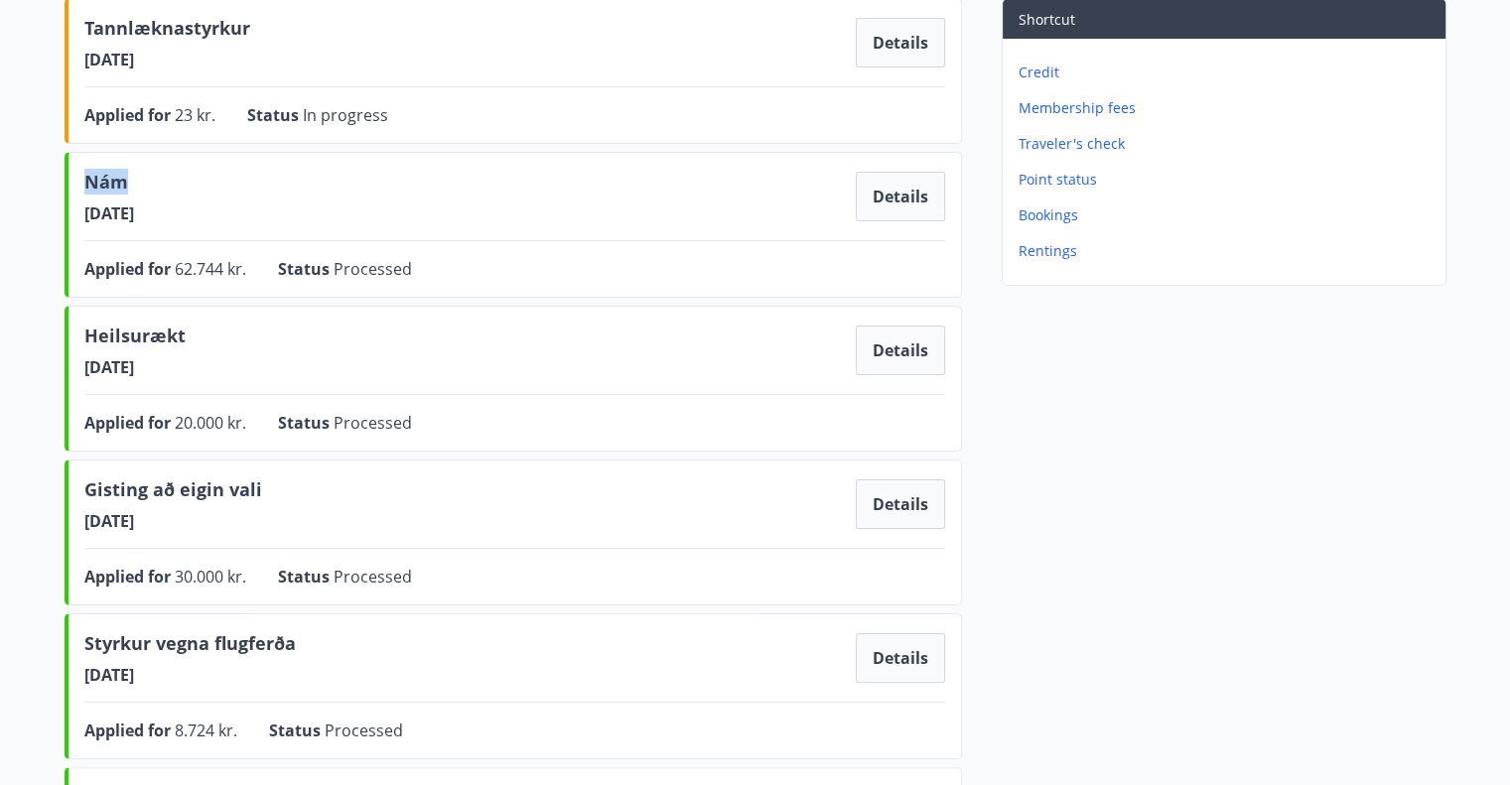
drag, startPoint x: 138, startPoint y: 180, endPoint x: 85, endPoint y: 184, distance: 52.8
click at [85, 184] on span "Nám" at bounding box center [109, 186] width 50 height 34
click at [885, 206] on button "Details" at bounding box center [900, 197] width 89 height 50
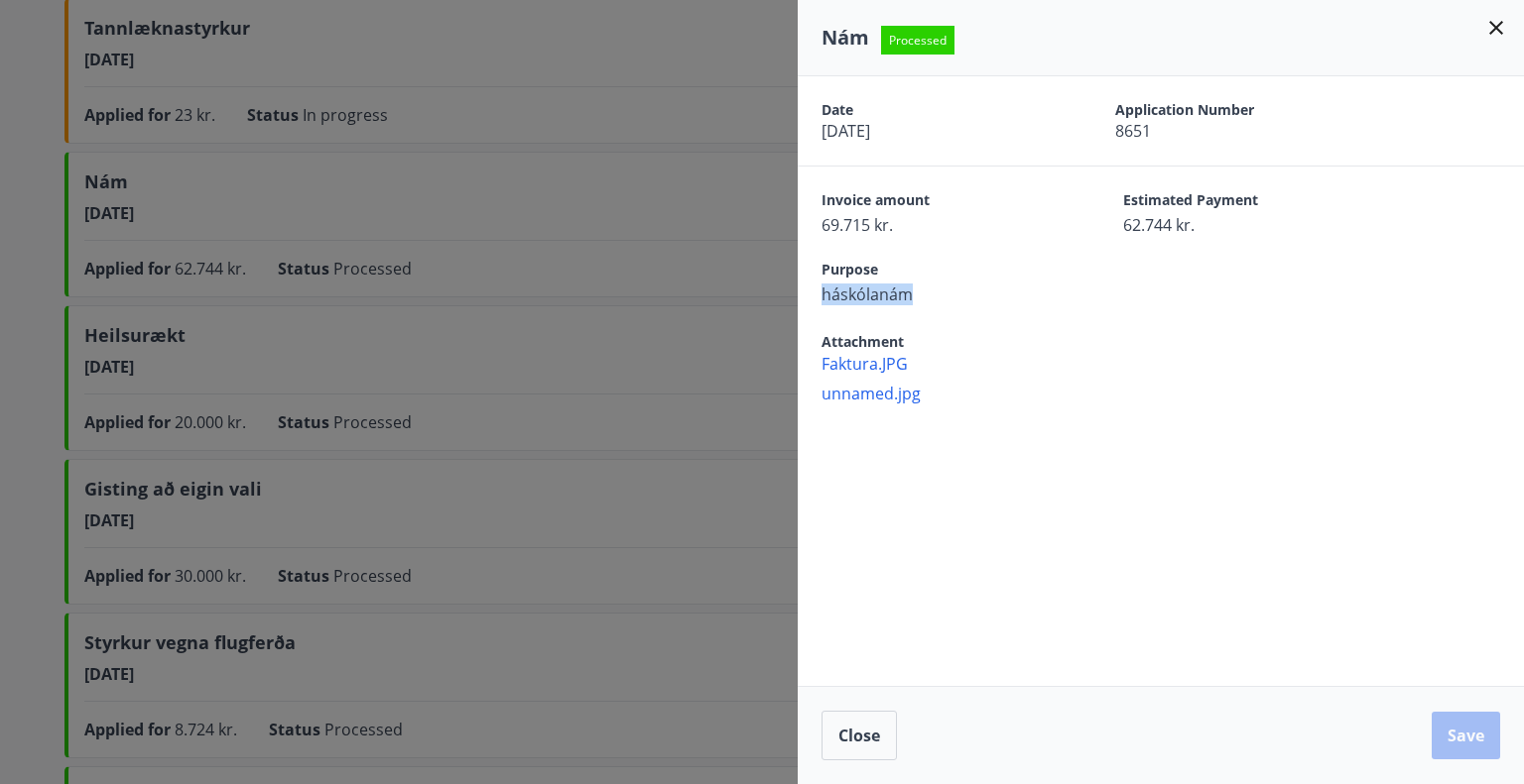
drag, startPoint x: 919, startPoint y: 298, endPoint x: 819, endPoint y: 305, distance: 100.2
click at [819, 305] on div "Purpose háskólanám" at bounding box center [1160, 270] width 727 height 69
click at [775, 316] on div at bounding box center [762, 392] width 1524 height 784
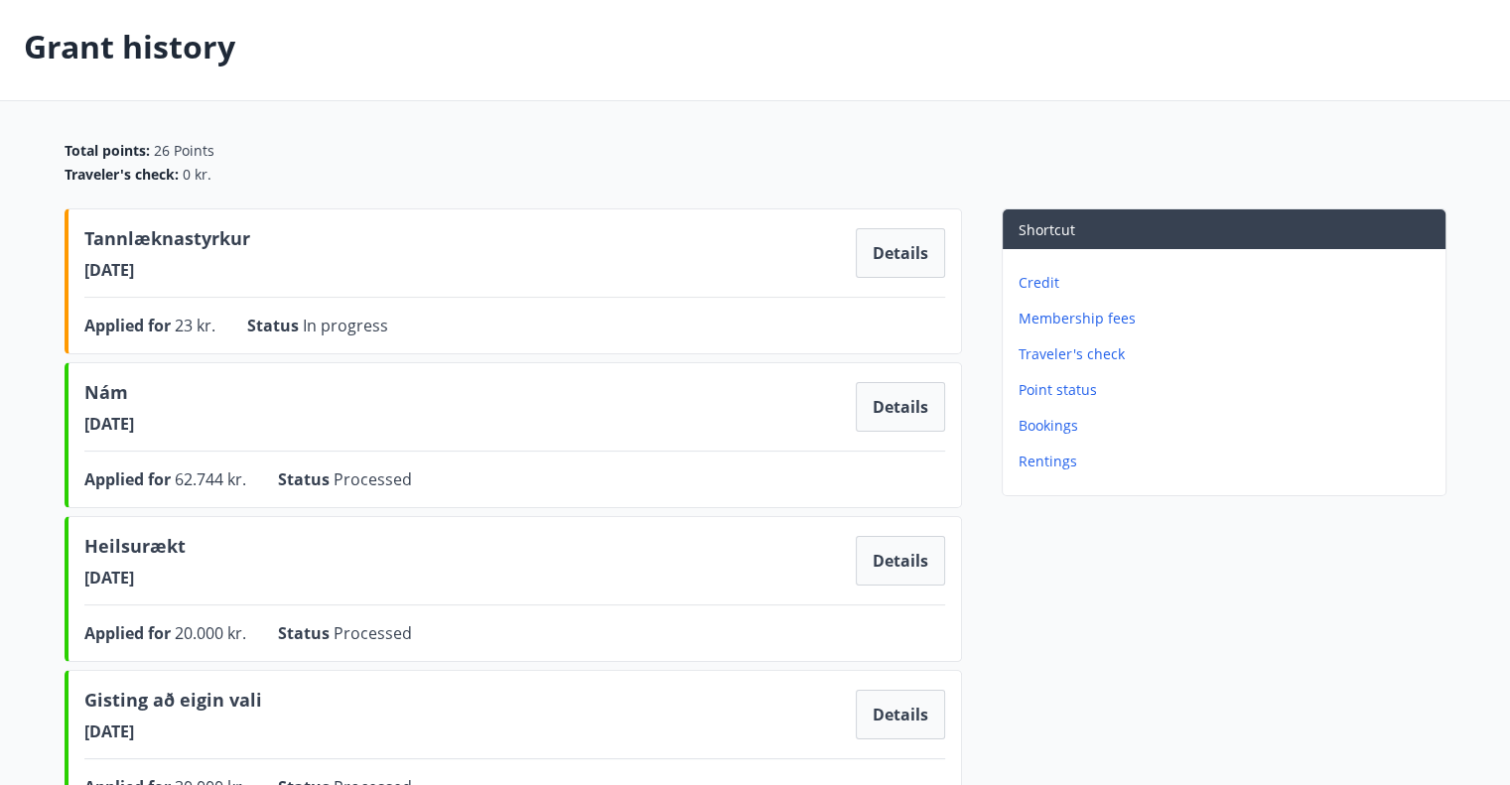
scroll to position [99, 0]
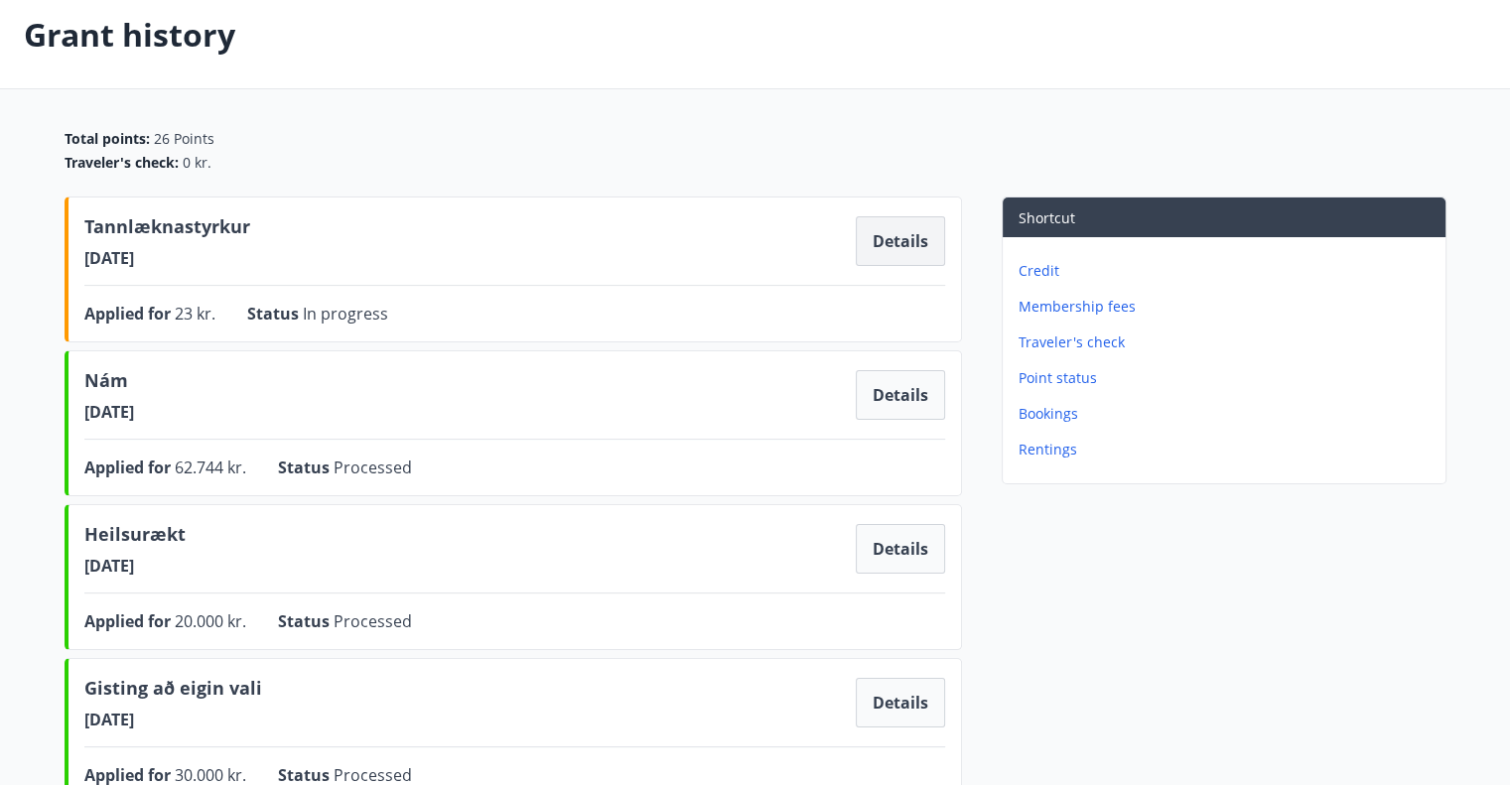
click at [921, 253] on button "Details" at bounding box center [900, 241] width 89 height 50
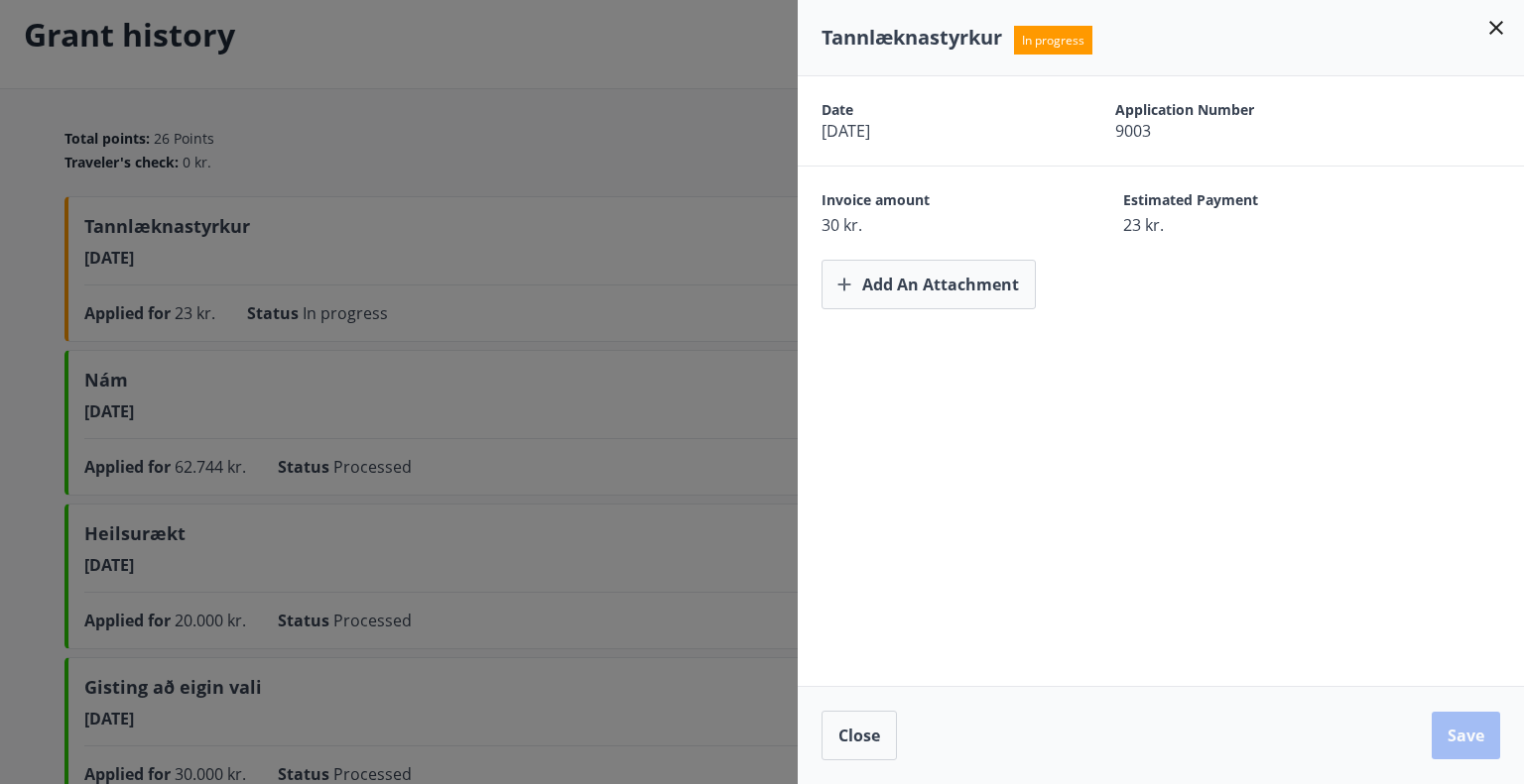
click at [634, 179] on div at bounding box center [762, 392] width 1524 height 784
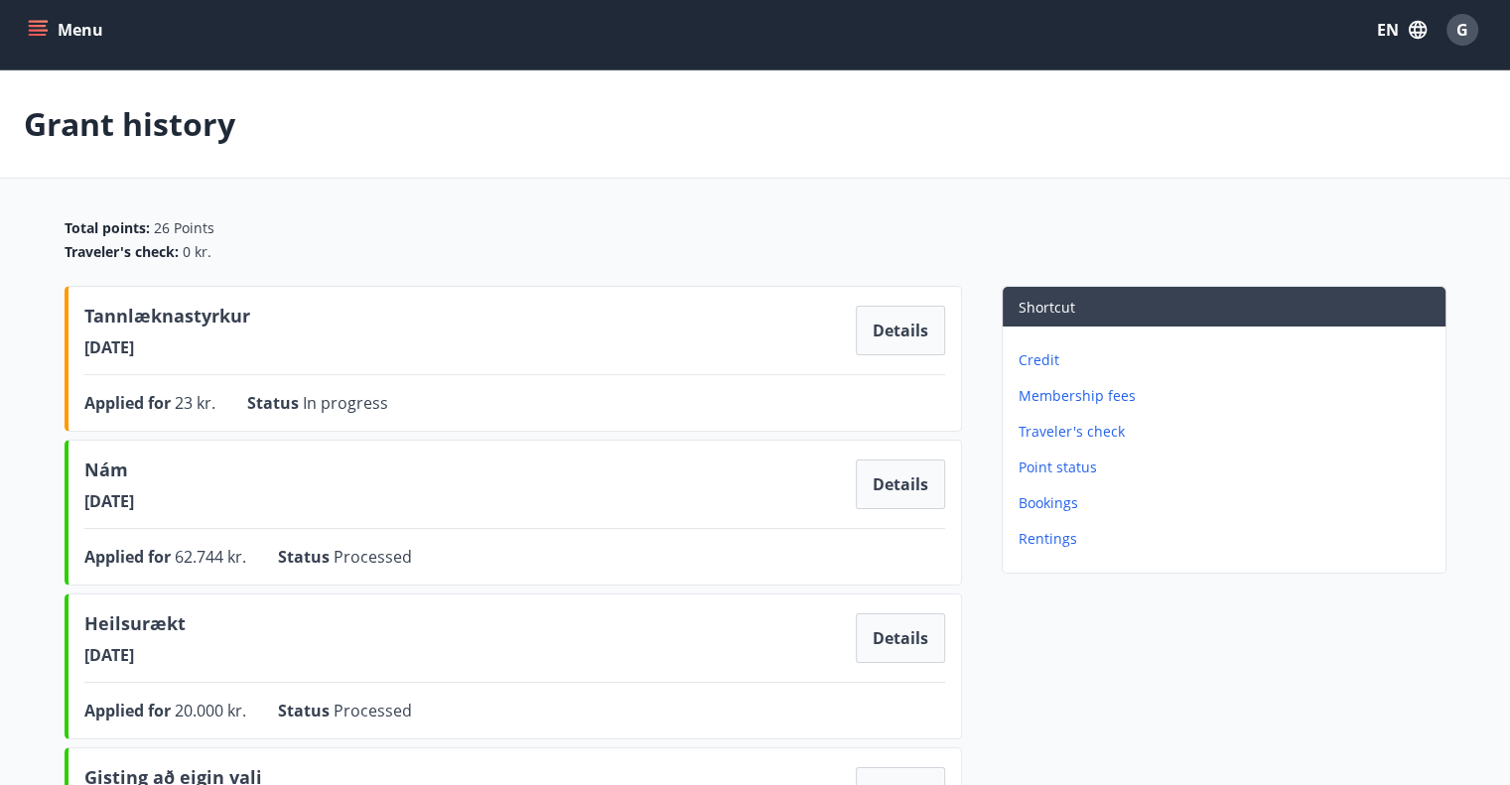
scroll to position [0, 0]
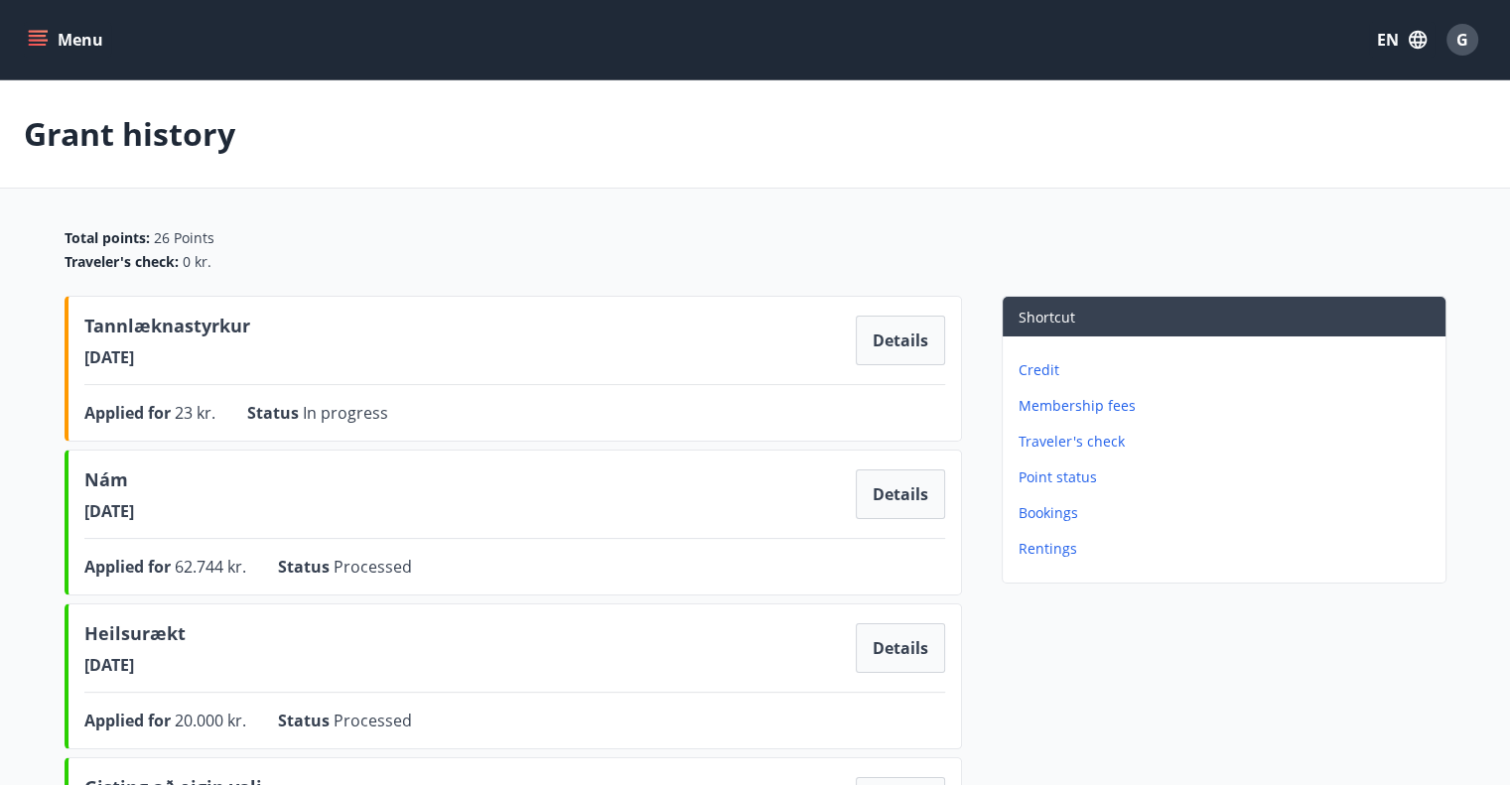
drag, startPoint x: 66, startPoint y: 30, endPoint x: 94, endPoint y: 42, distance: 31.2
click at [68, 31] on button "Menu" at bounding box center [67, 40] width 87 height 36
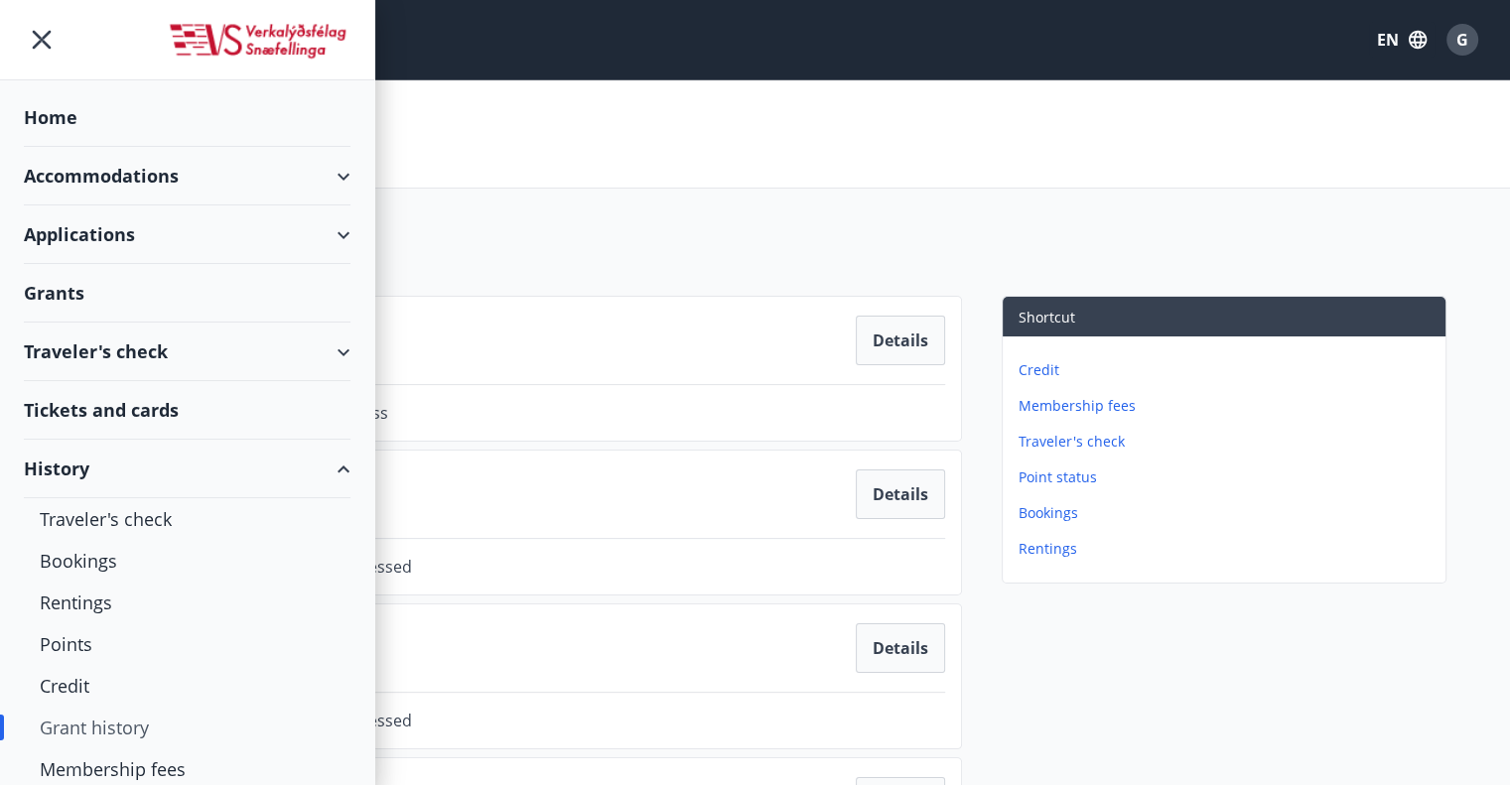
click at [133, 293] on div "Grants" at bounding box center [187, 293] width 327 height 59
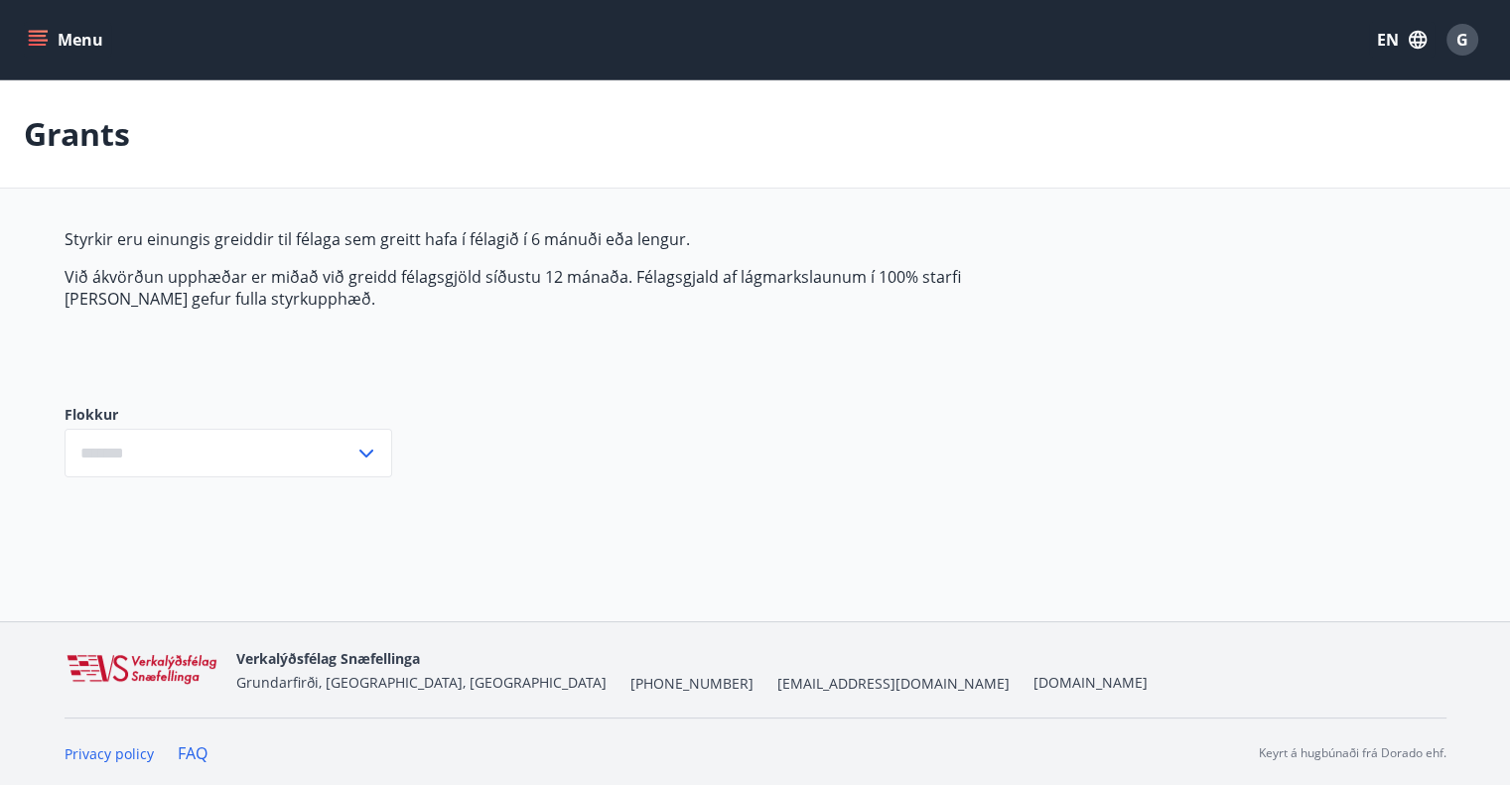
type input "***"
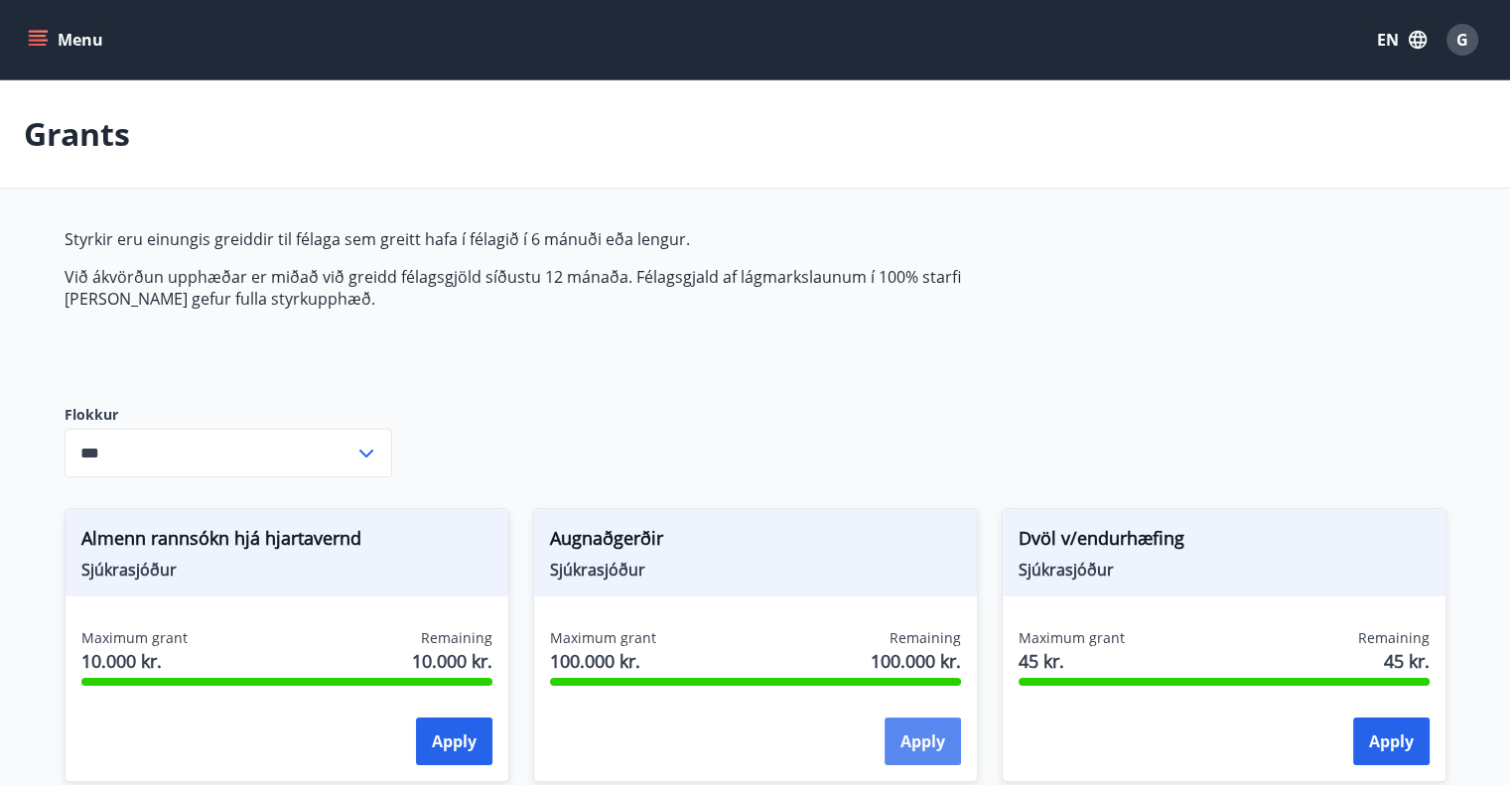
click at [947, 737] on button "Apply" at bounding box center [923, 742] width 76 height 48
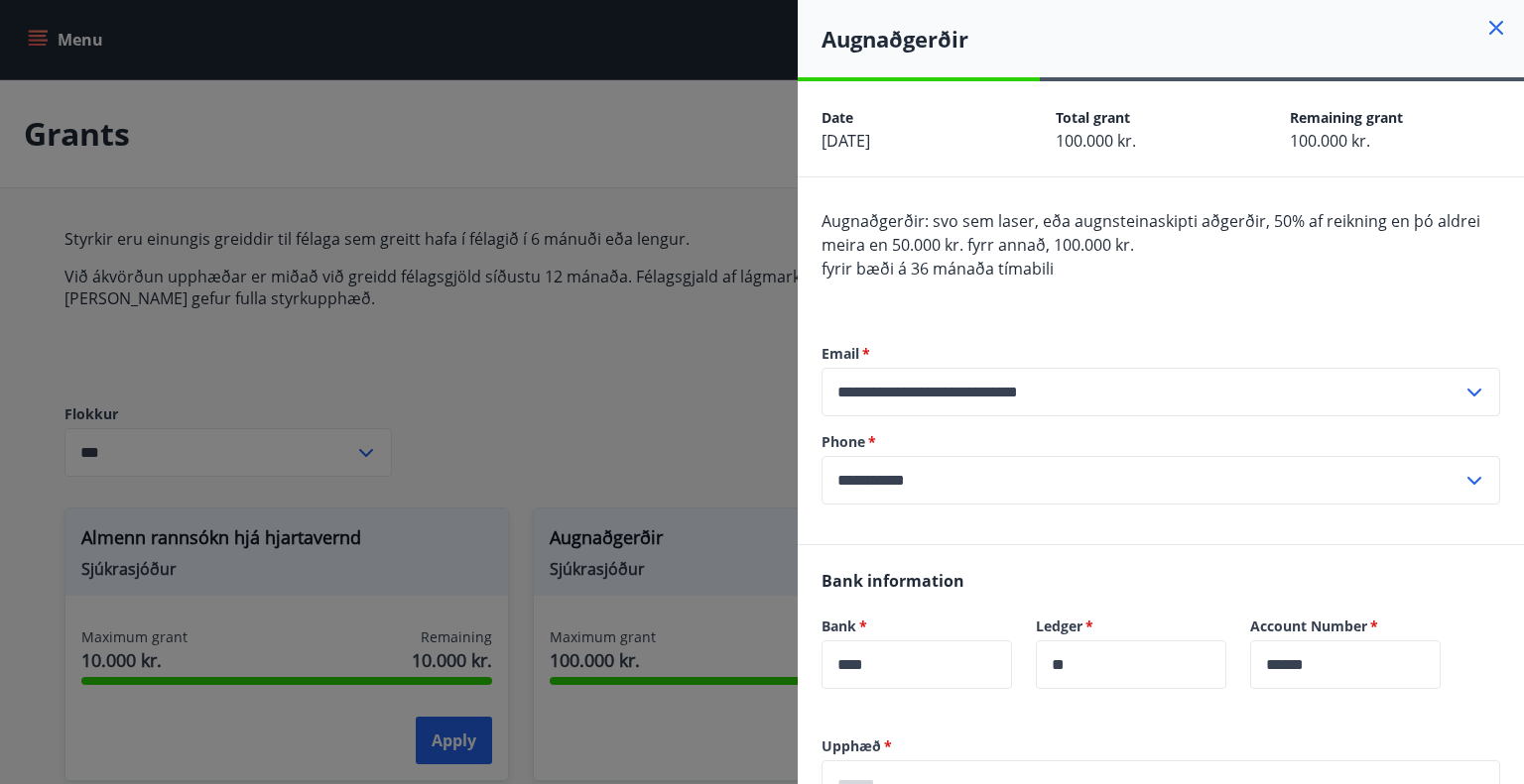
click at [560, 399] on div at bounding box center [762, 392] width 1524 height 784
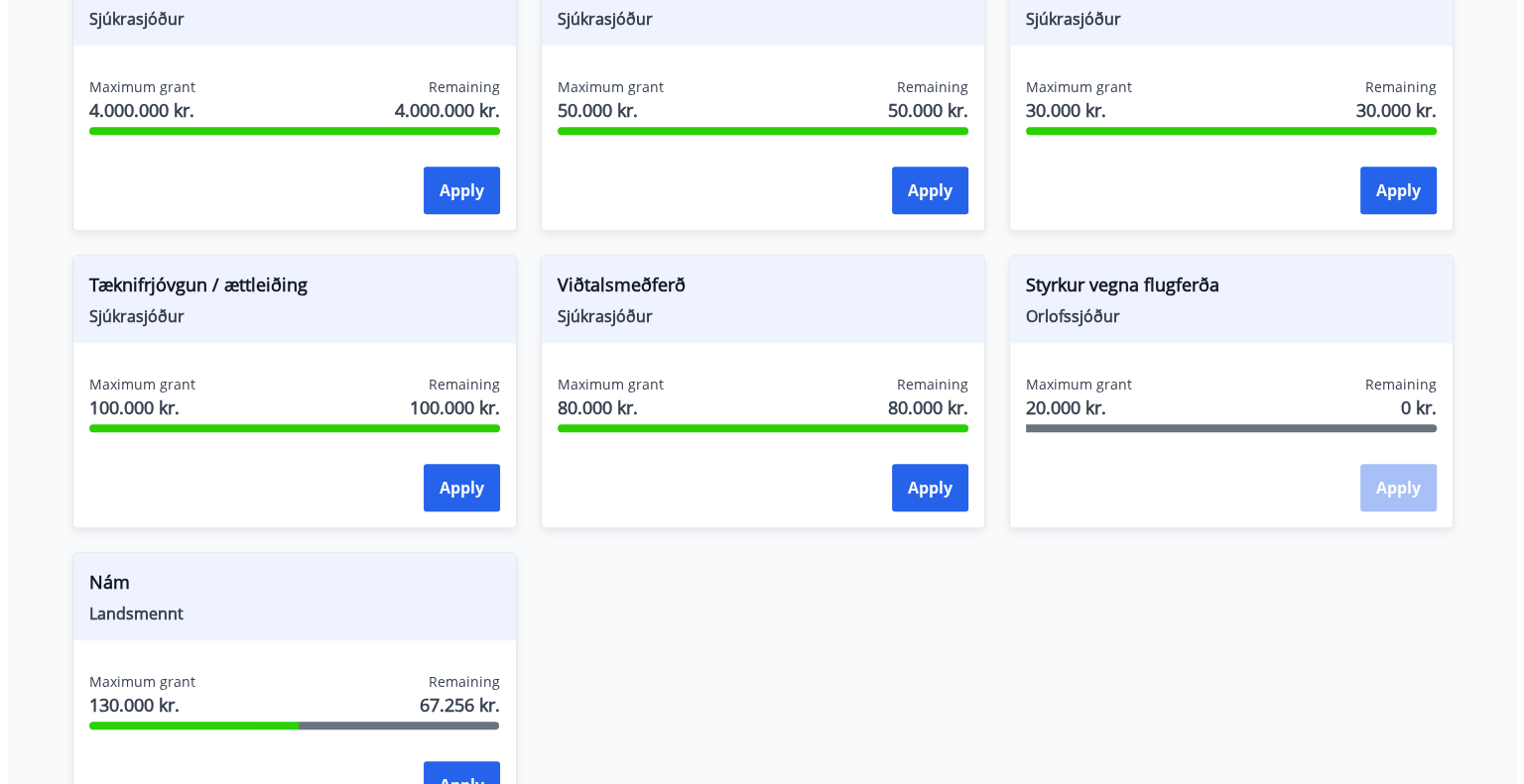
scroll to position [1487, 0]
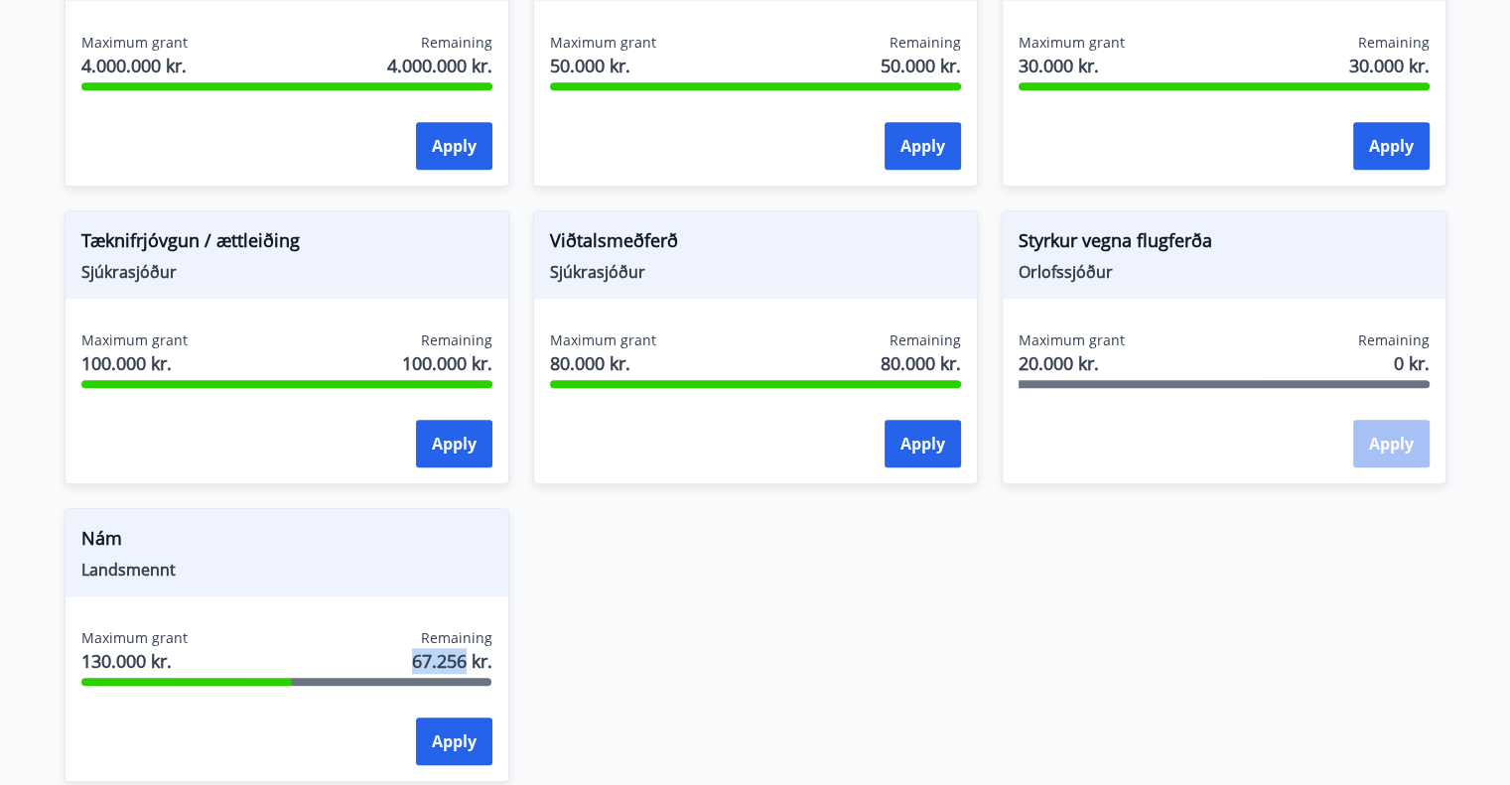
drag, startPoint x: 409, startPoint y: 657, endPoint x: 464, endPoint y: 661, distance: 54.7
click at [464, 661] on span "67.256 kr." at bounding box center [452, 661] width 80 height 26
drag, startPoint x: 425, startPoint y: 627, endPoint x: 494, endPoint y: 634, distance: 69.8
click at [494, 634] on div "Maximum grant 130.000 kr. Remaining 67.256 kr. Apply" at bounding box center [287, 700] width 443 height 145
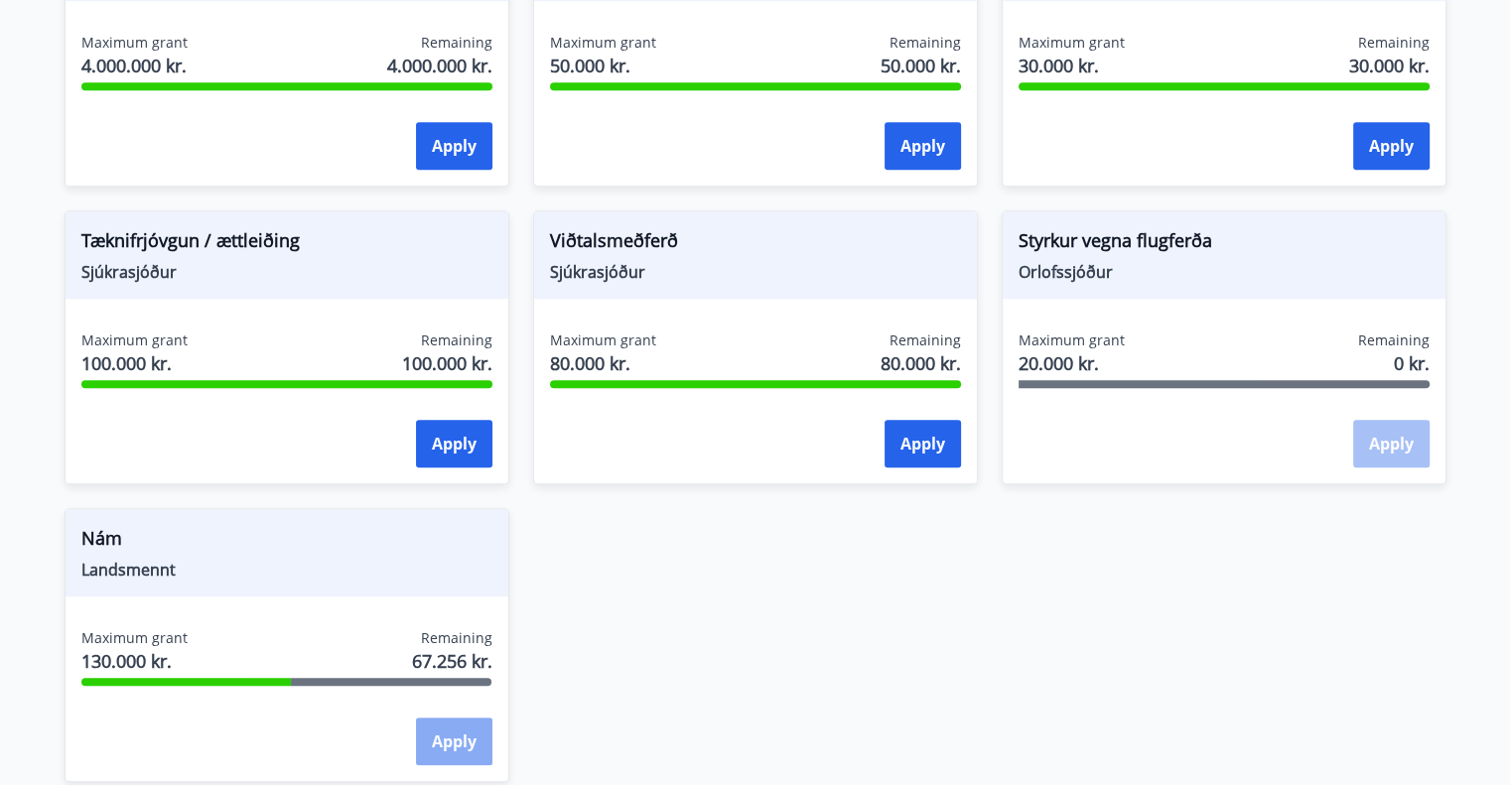
click at [456, 746] on button "Apply" at bounding box center [454, 742] width 76 height 48
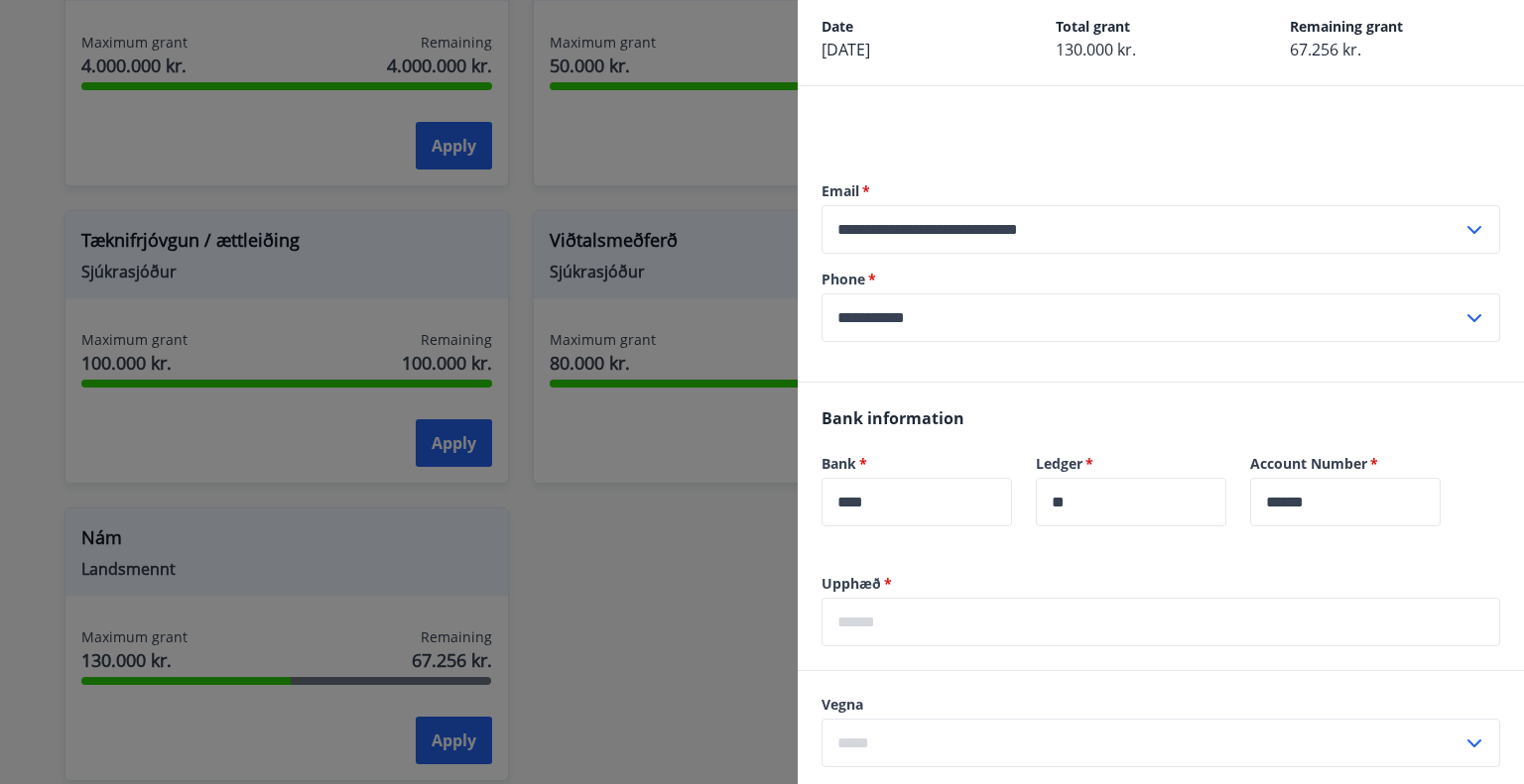
scroll to position [99, 0]
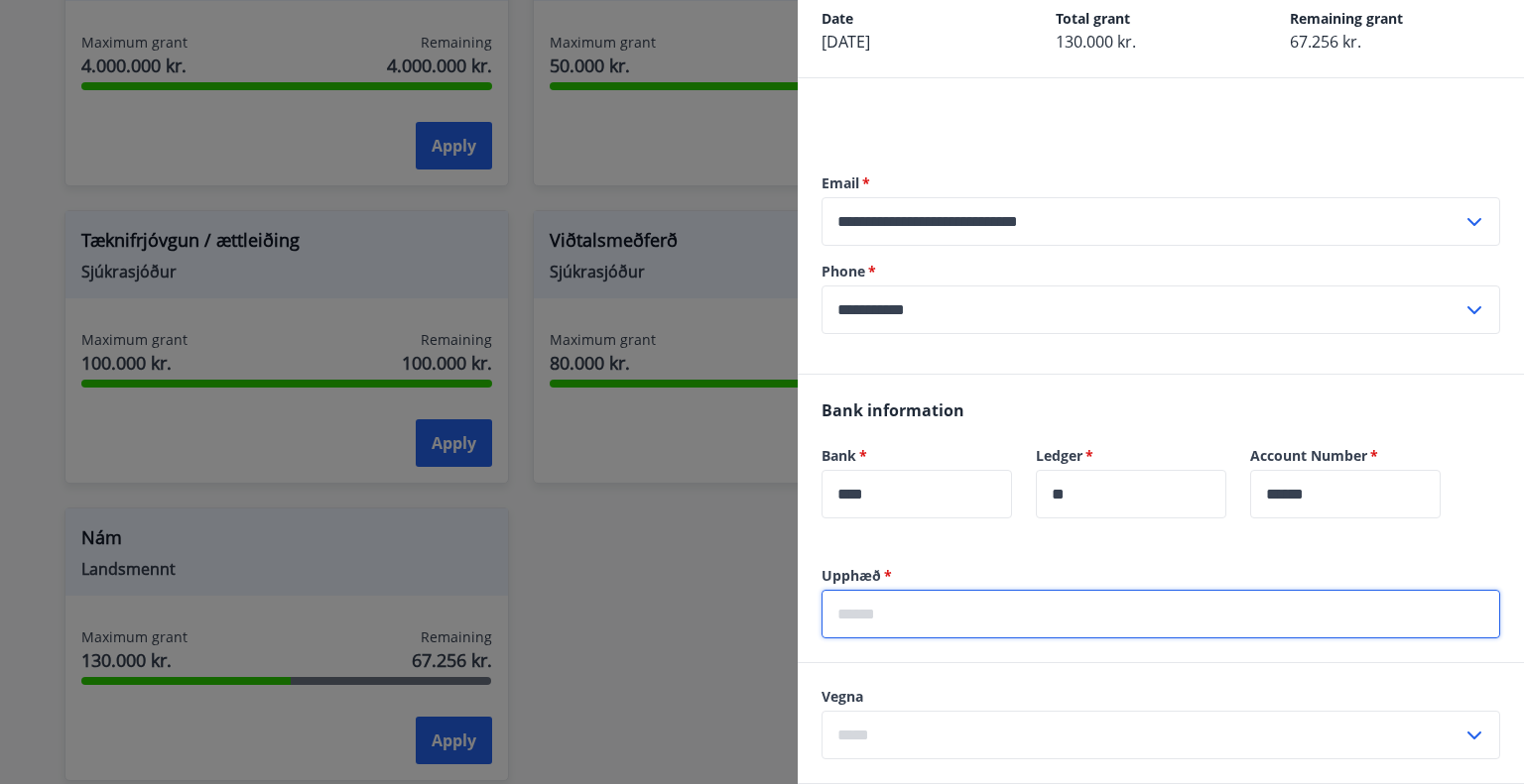
click at [936, 621] on input "text" at bounding box center [1160, 614] width 679 height 49
click at [859, 613] on input "******" at bounding box center [1160, 614] width 679 height 49
click at [966, 621] on input "******" at bounding box center [1160, 614] width 679 height 49
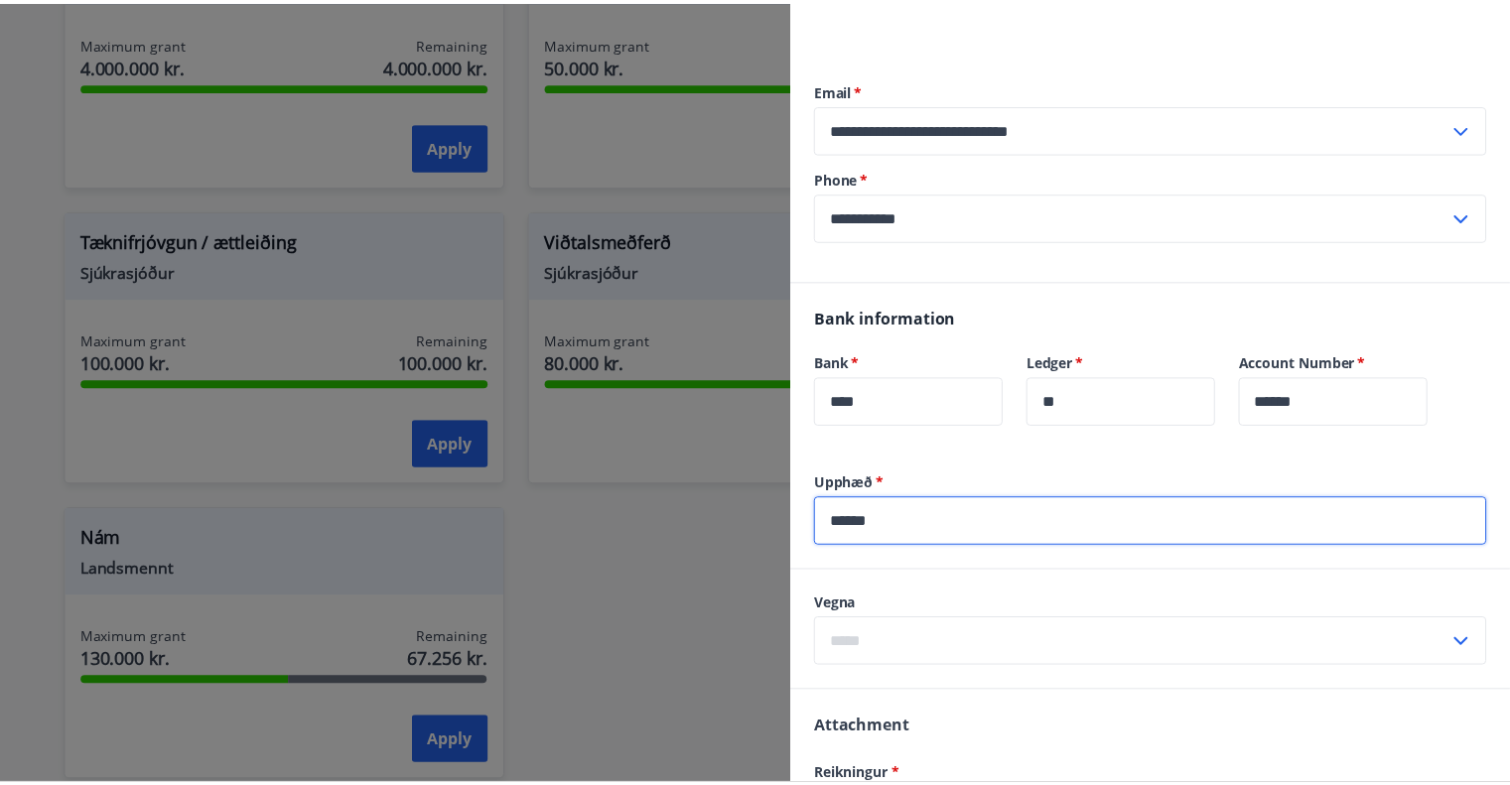
scroll to position [199, 0]
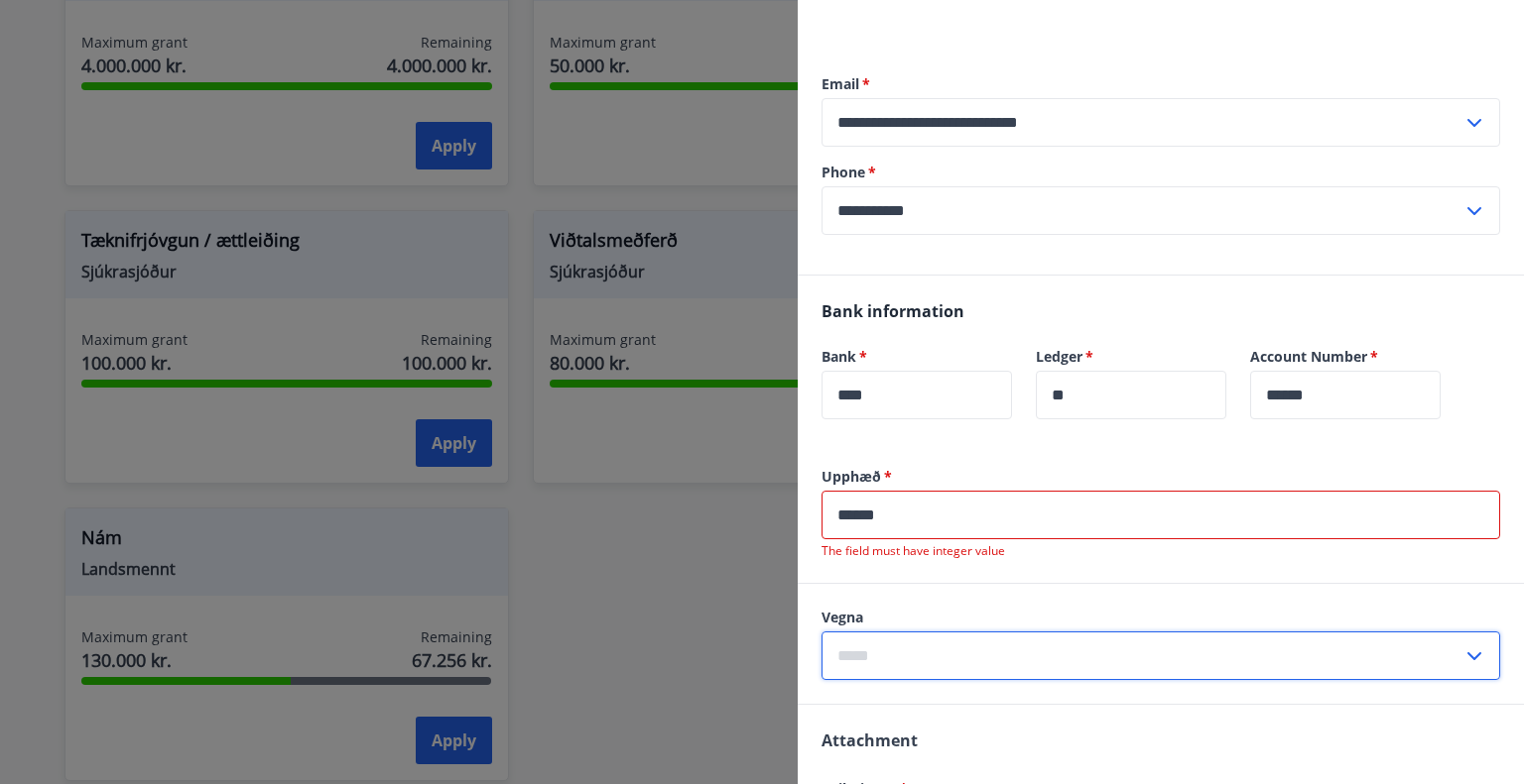
click at [904, 632] on input "text" at bounding box center [1141, 655] width 641 height 49
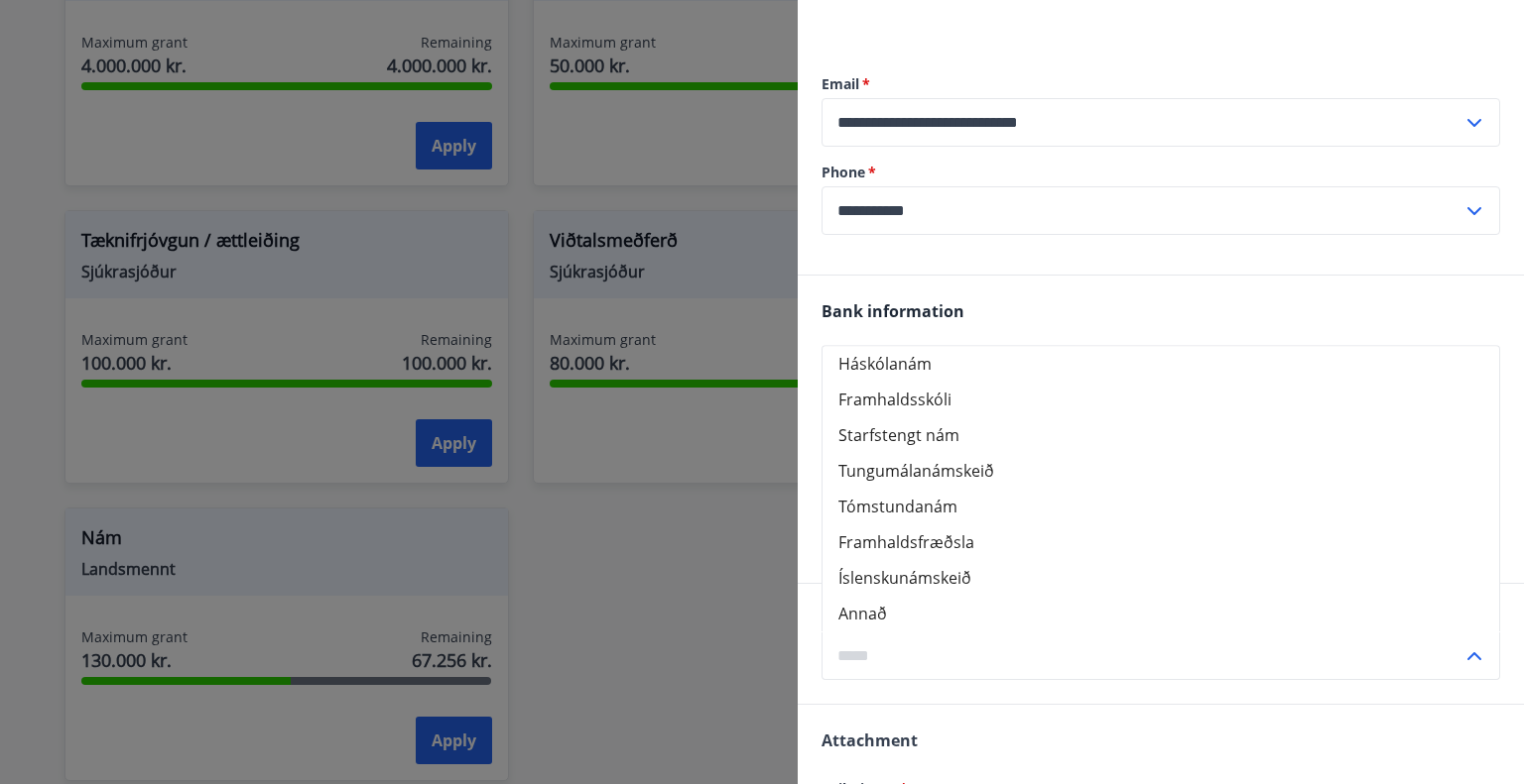
click at [804, 611] on div "Vegna Háskólanám Framhaldsskóli Starfstengt nám Tungumálanámskeið Tómstundanám …" at bounding box center [1160, 644] width 727 height 120
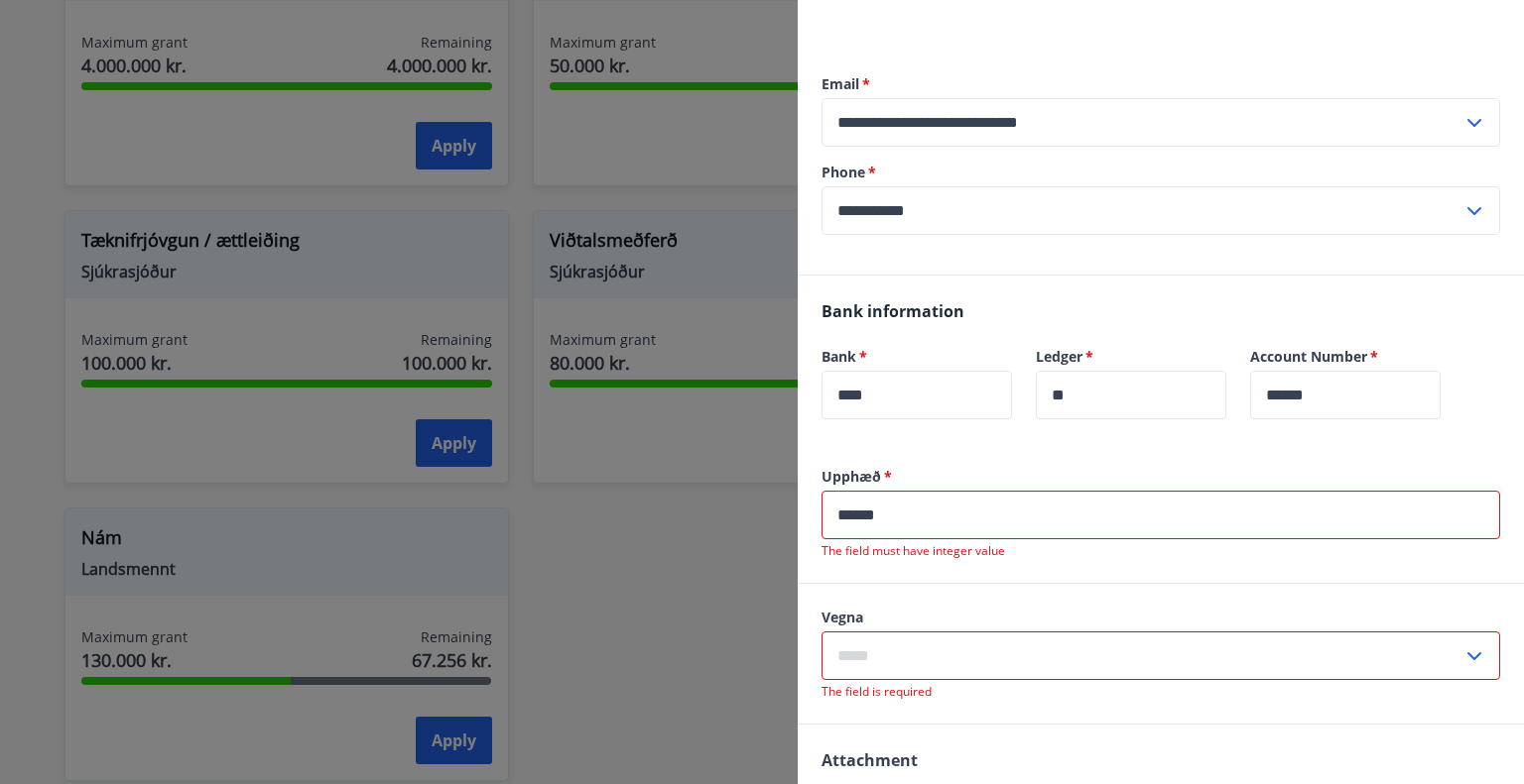
click at [967, 519] on input "******" at bounding box center [1160, 514] width 679 height 49
click at [861, 514] on input "******" at bounding box center [1160, 514] width 679 height 49
click at [953, 515] on input "******" at bounding box center [1160, 514] width 679 height 49
drag, startPoint x: 861, startPoint y: 506, endPoint x: 960, endPoint y: 486, distance: 101.0
click at [862, 506] on input "**********" at bounding box center [1160, 514] width 679 height 49
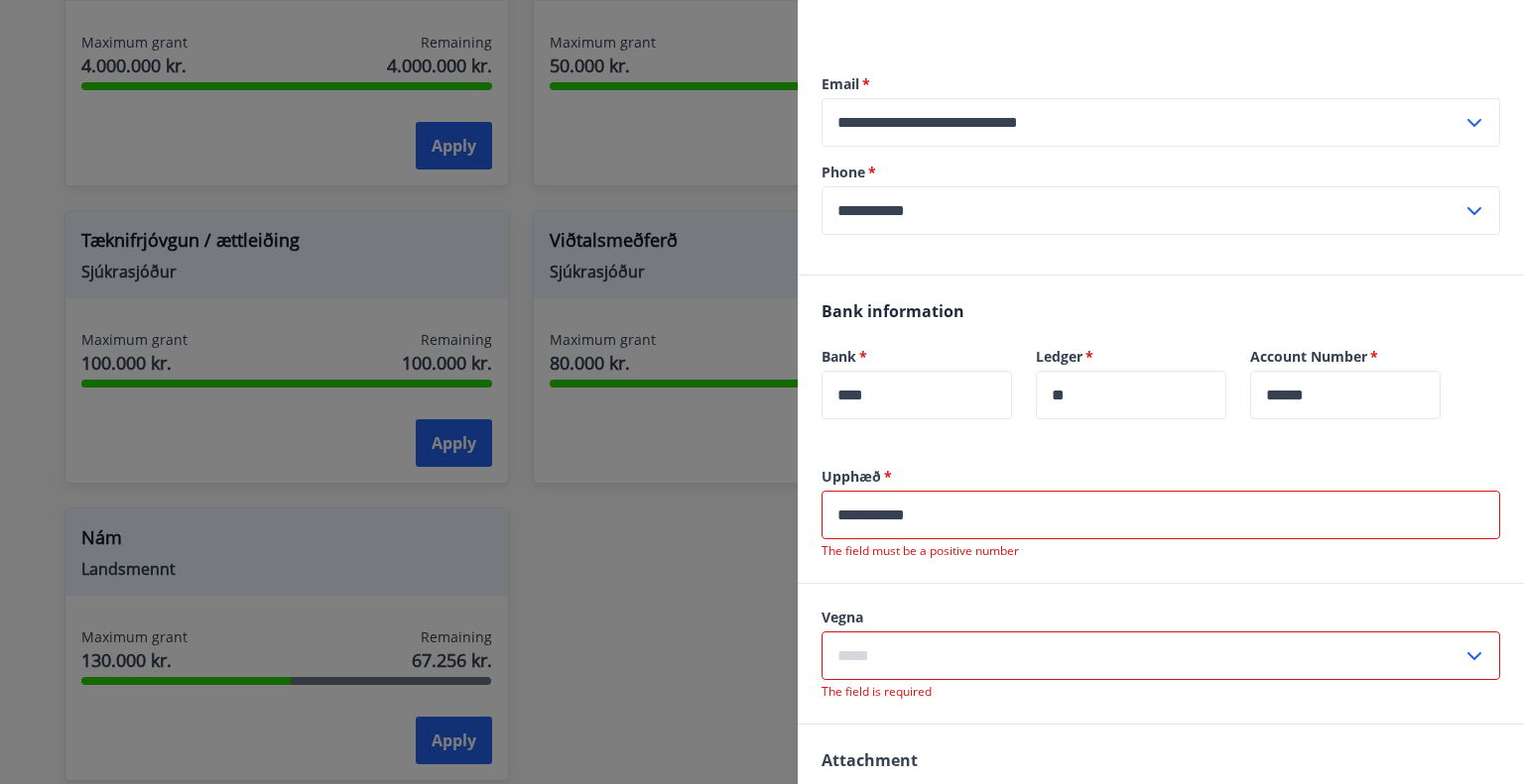
click at [960, 517] on input "**********" at bounding box center [1160, 514] width 679 height 49
click at [858, 518] on input "******" at bounding box center [1160, 514] width 679 height 49
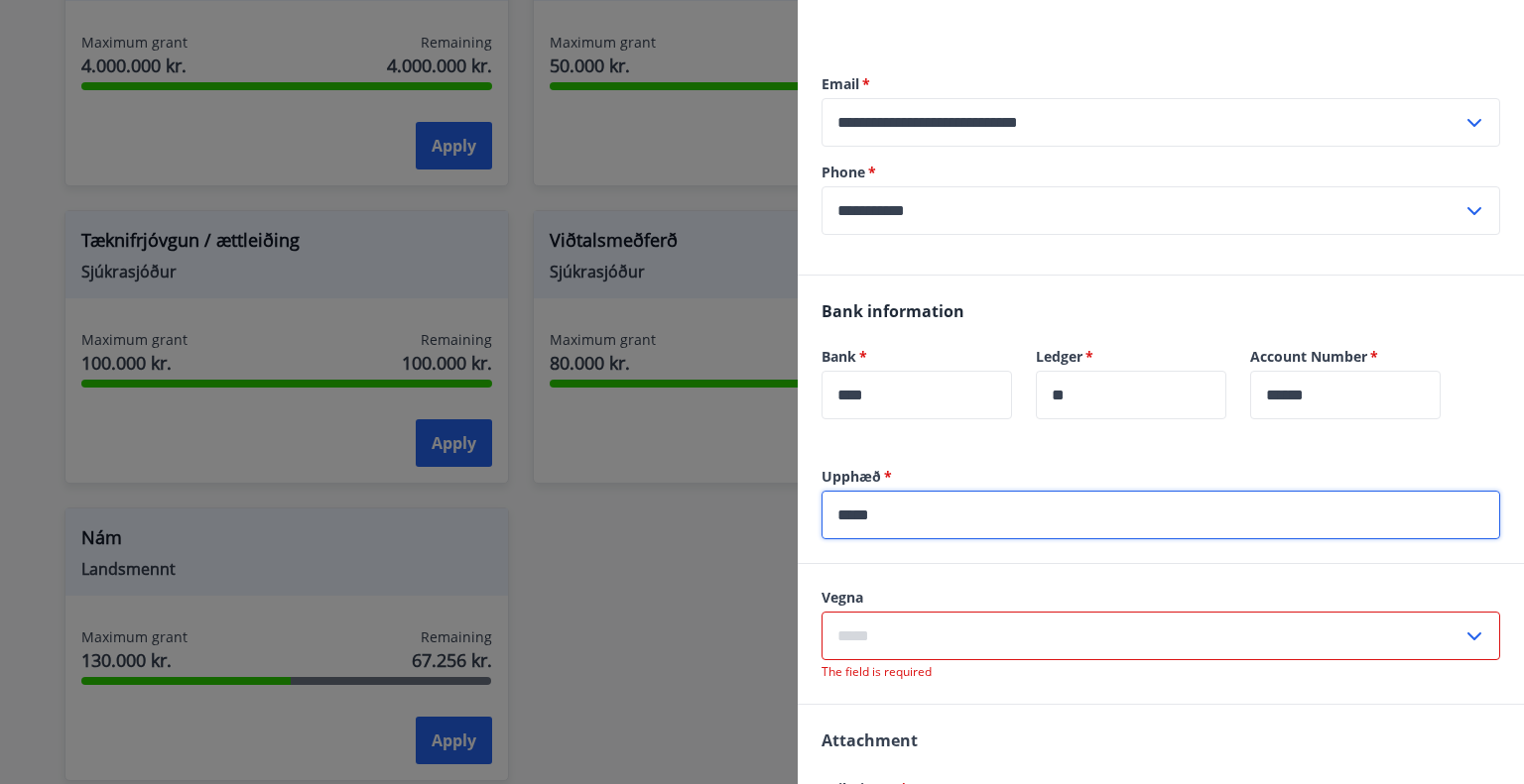
type input "*****"
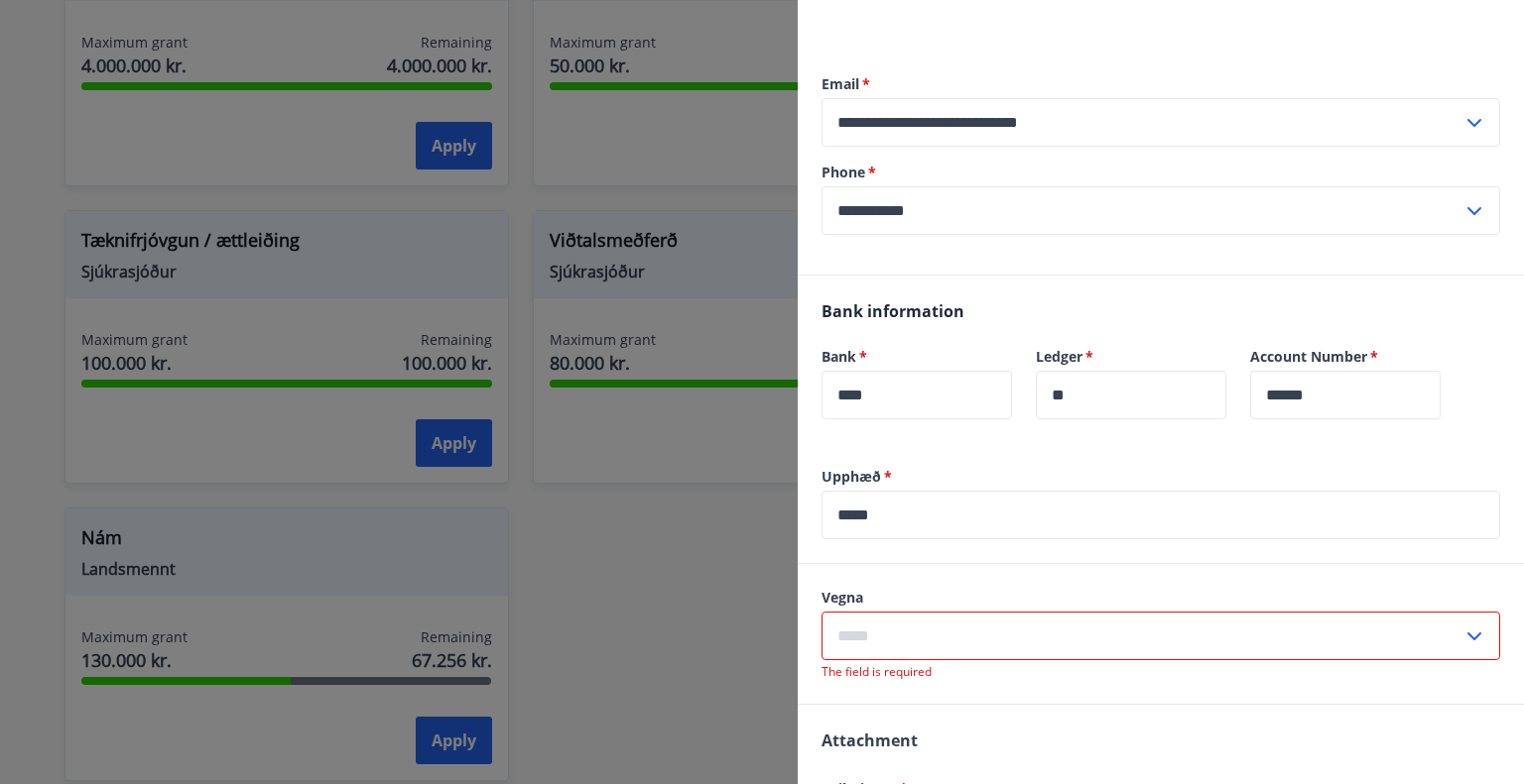
click at [964, 618] on input "text" at bounding box center [1141, 636] width 641 height 49
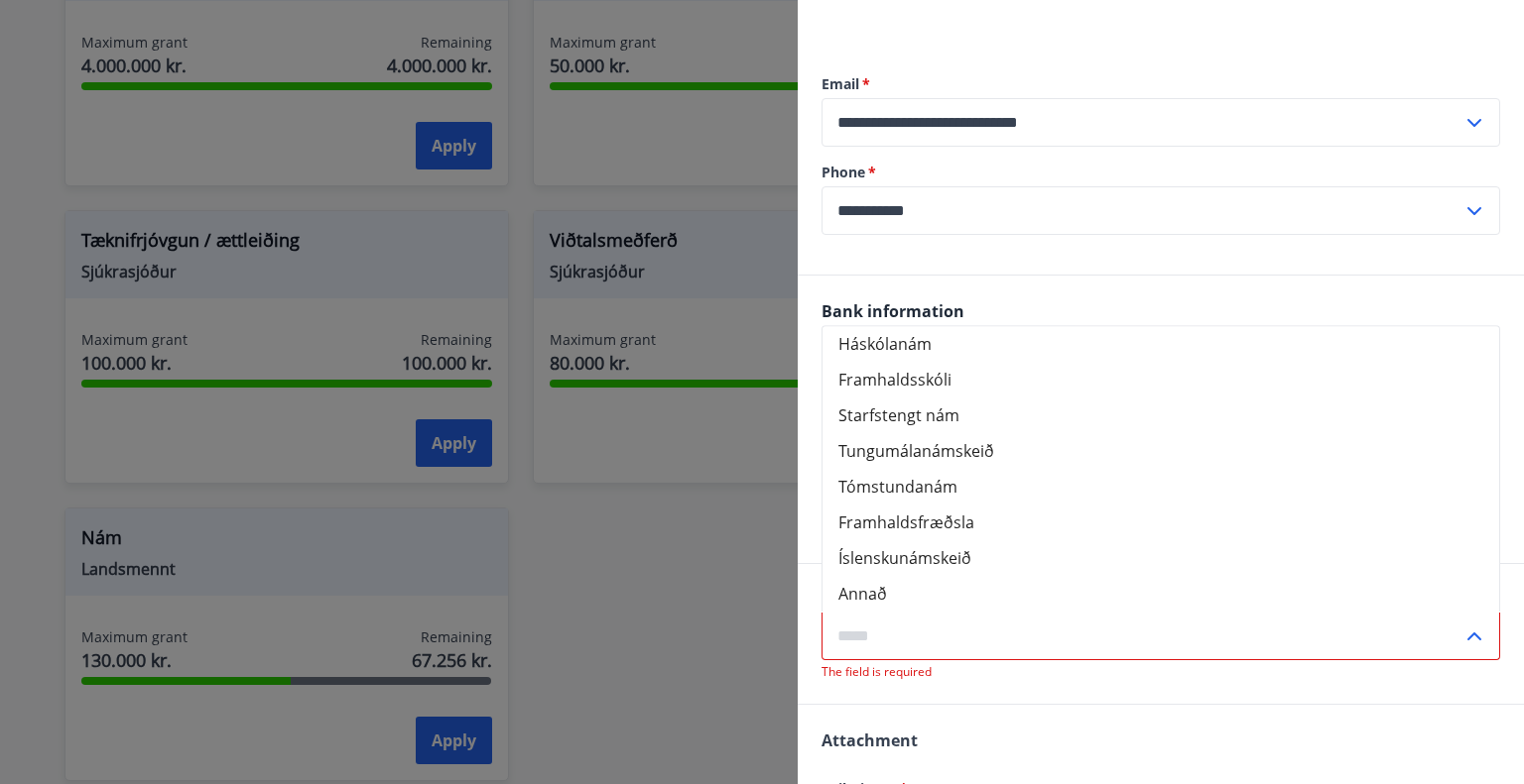
click at [783, 662] on div at bounding box center [762, 392] width 1524 height 784
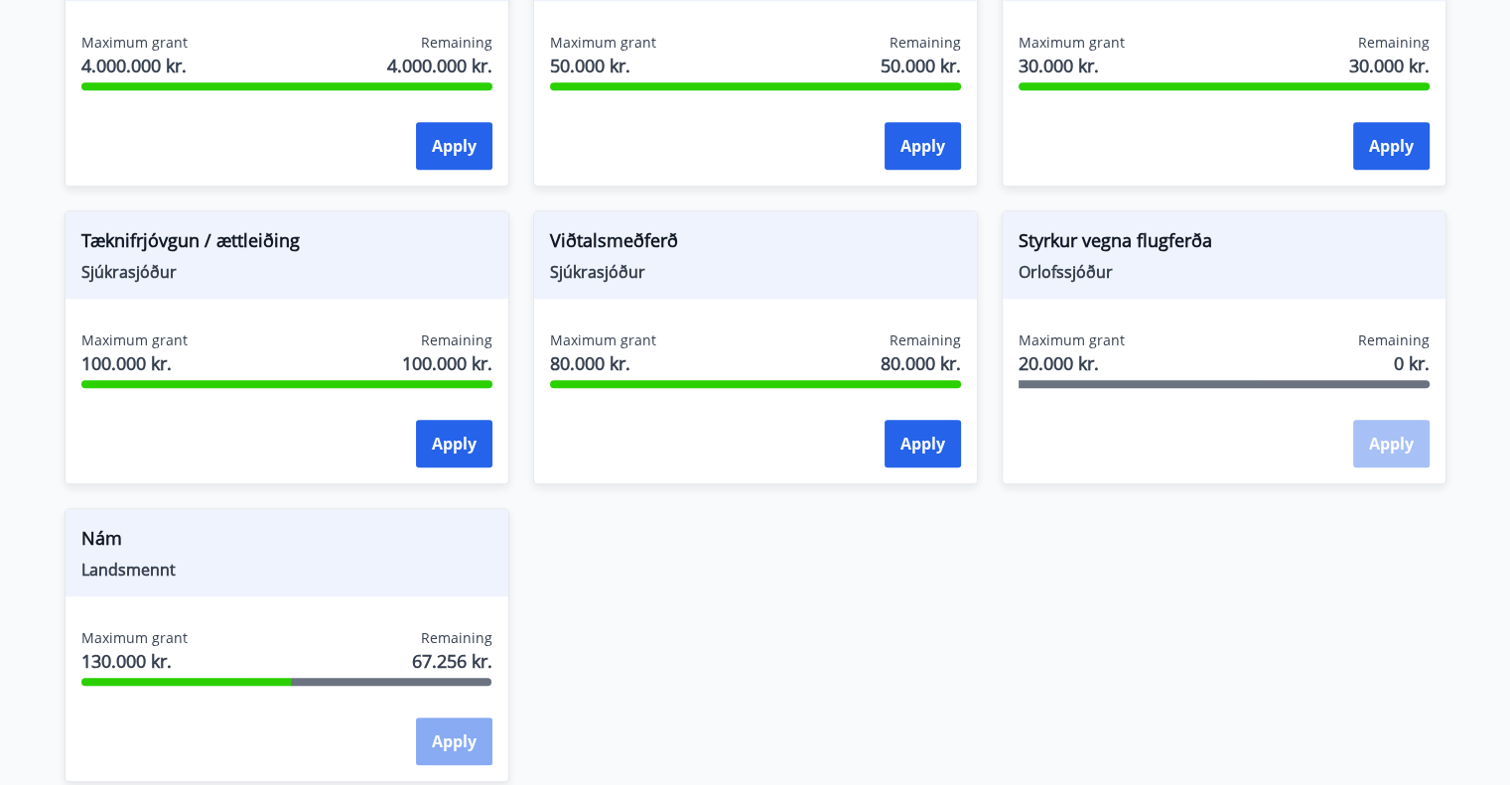
click at [471, 725] on button "Apply" at bounding box center [454, 742] width 76 height 48
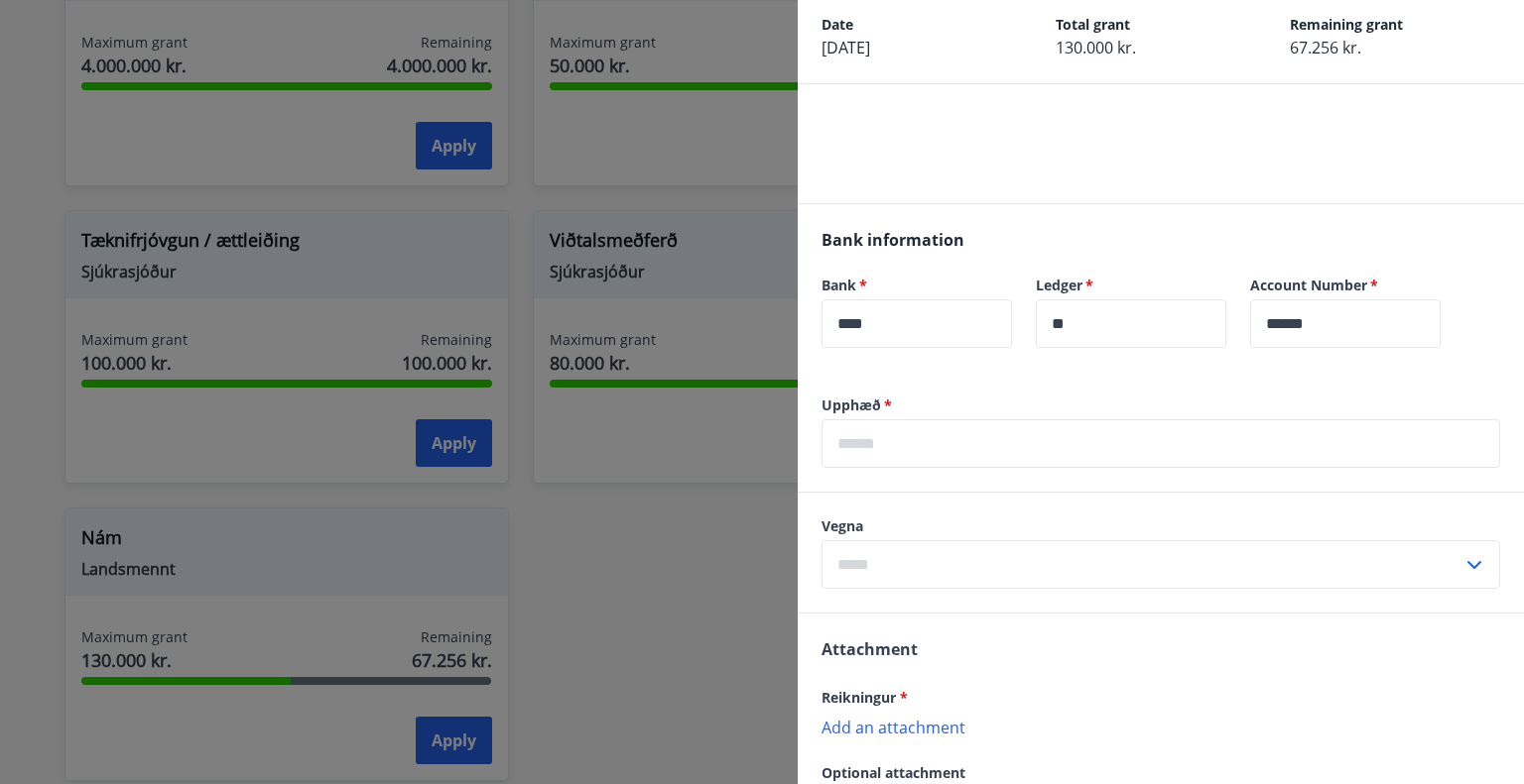
scroll to position [99, 0]
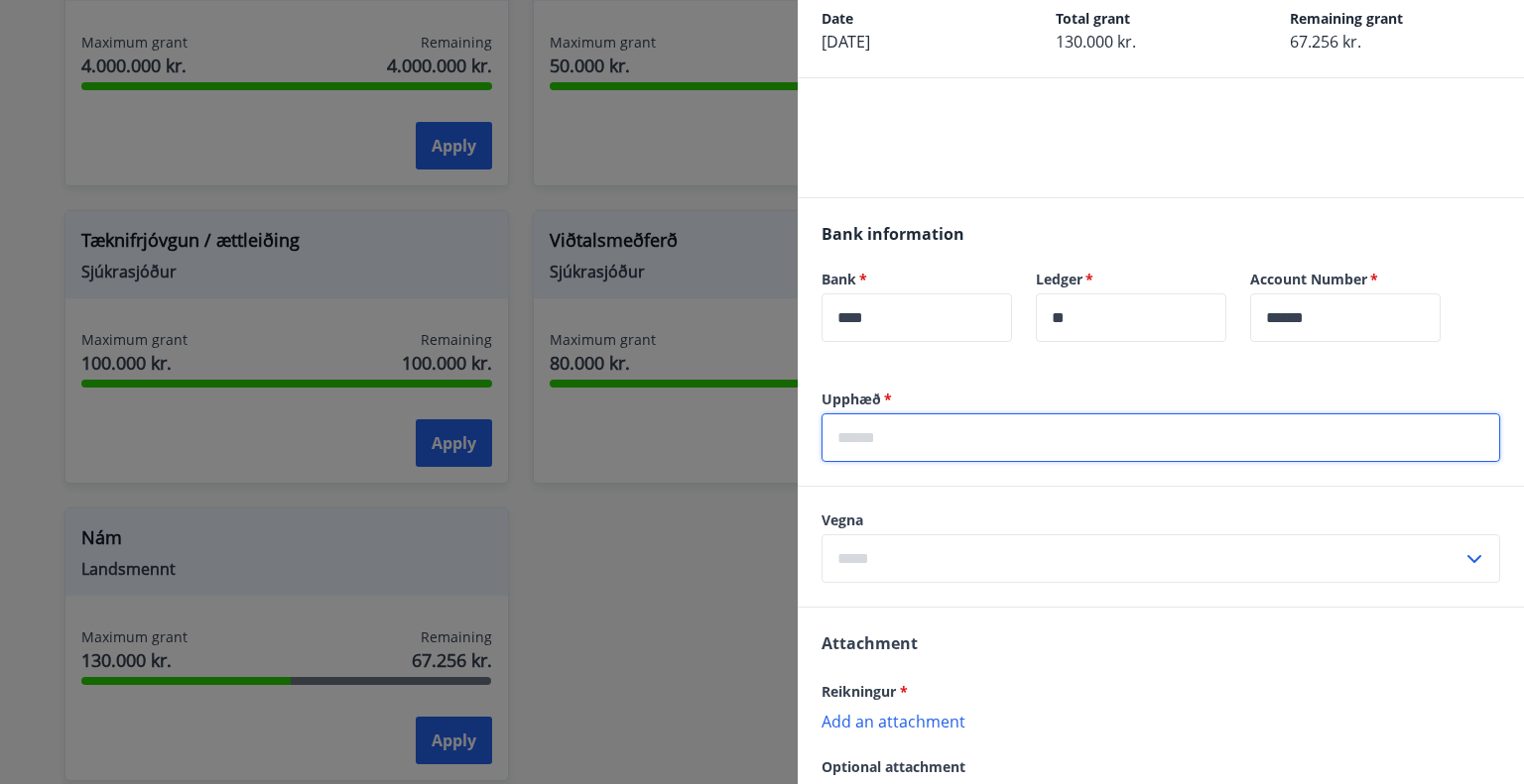
click at [942, 435] on input "text" at bounding box center [1160, 437] width 679 height 49
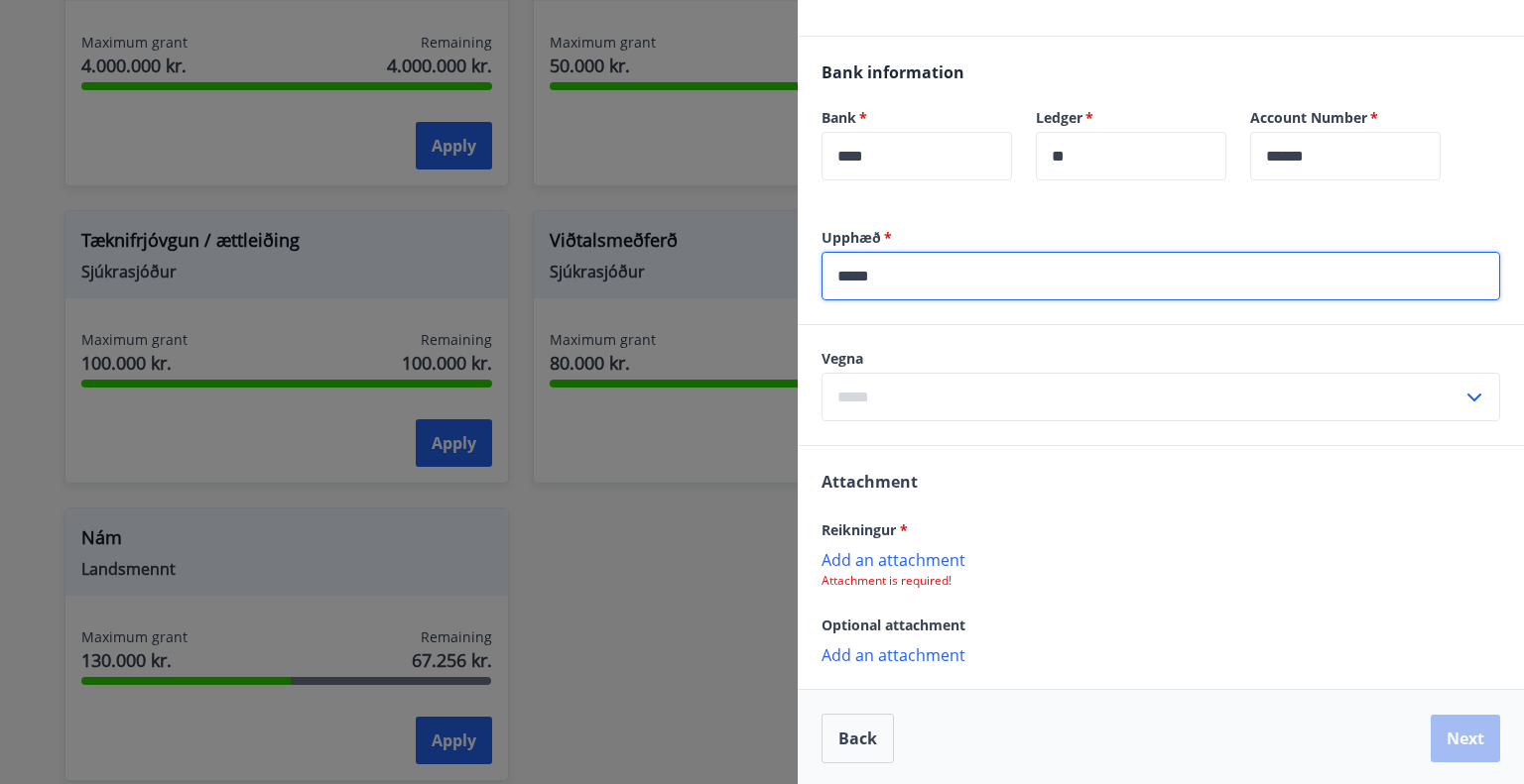
scroll to position [439, 0]
type input "*****"
click at [908, 560] on p "Add an attachment" at bounding box center [1160, 557] width 679 height 20
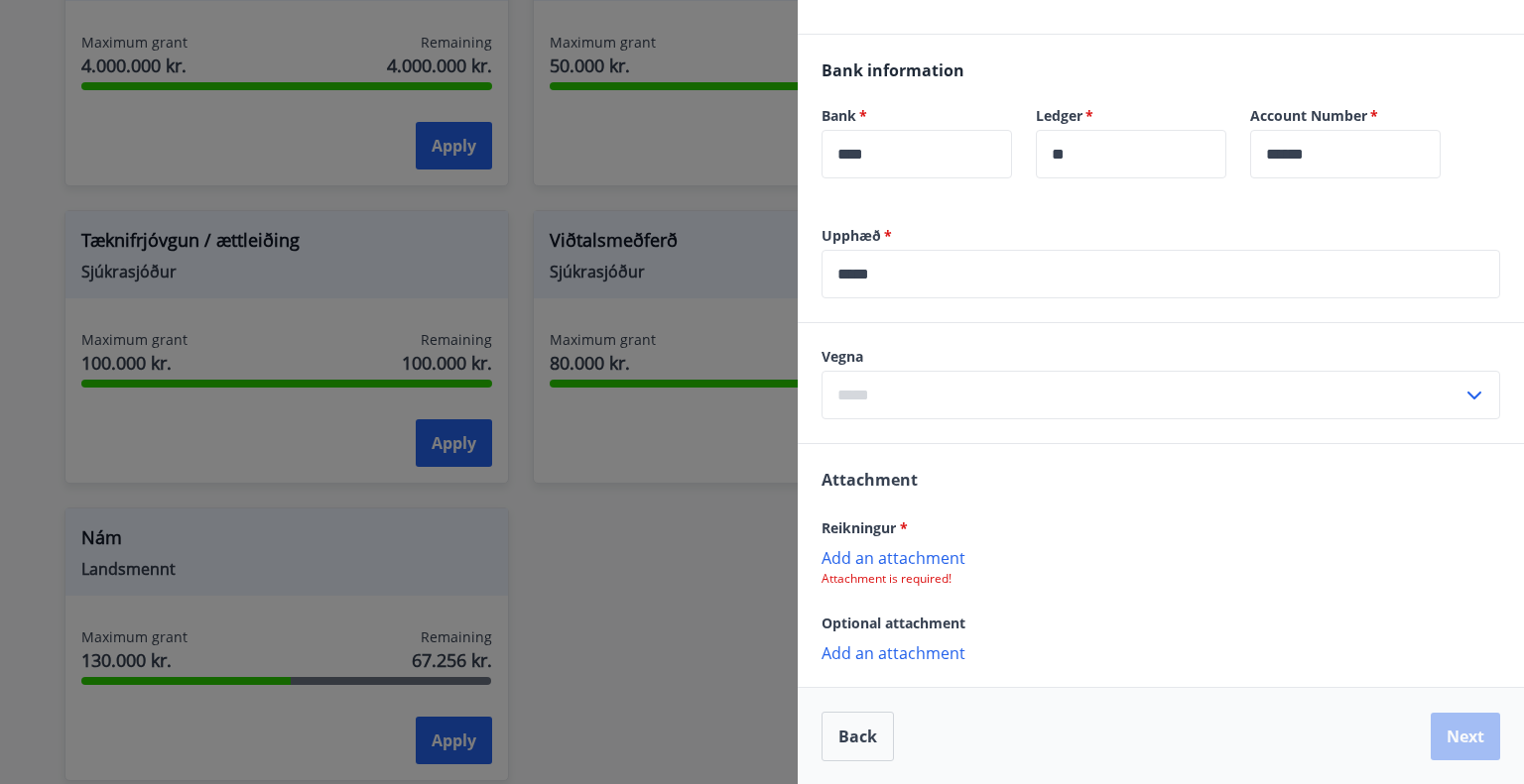
click at [895, 566] on p "Add an attachment" at bounding box center [1160, 557] width 679 height 20
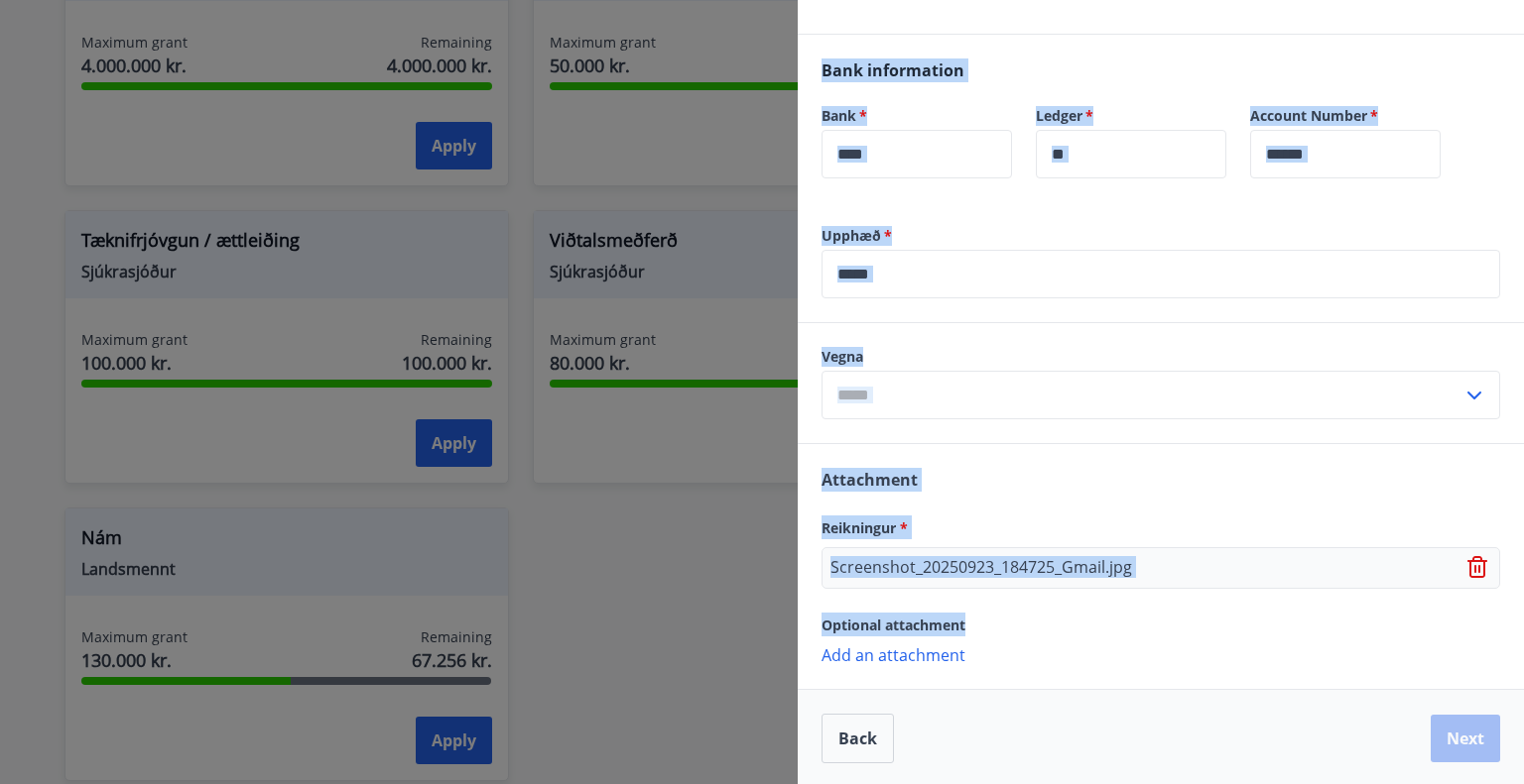
drag, startPoint x: 972, startPoint y: 626, endPoint x: 781, endPoint y: 630, distance: 191.0
click at [781, 630] on div "**********" at bounding box center [762, 392] width 1524 height 784
click at [960, 608] on div "Attachment Reikningur * Screenshot_20250923_184725_Gmail.jpg Optional attachmen…" at bounding box center [1160, 566] width 727 height 244
click at [985, 625] on div "Optional attachment" at bounding box center [1160, 625] width 679 height 24
click at [965, 620] on span "Optional attachment" at bounding box center [893, 624] width 144 height 19
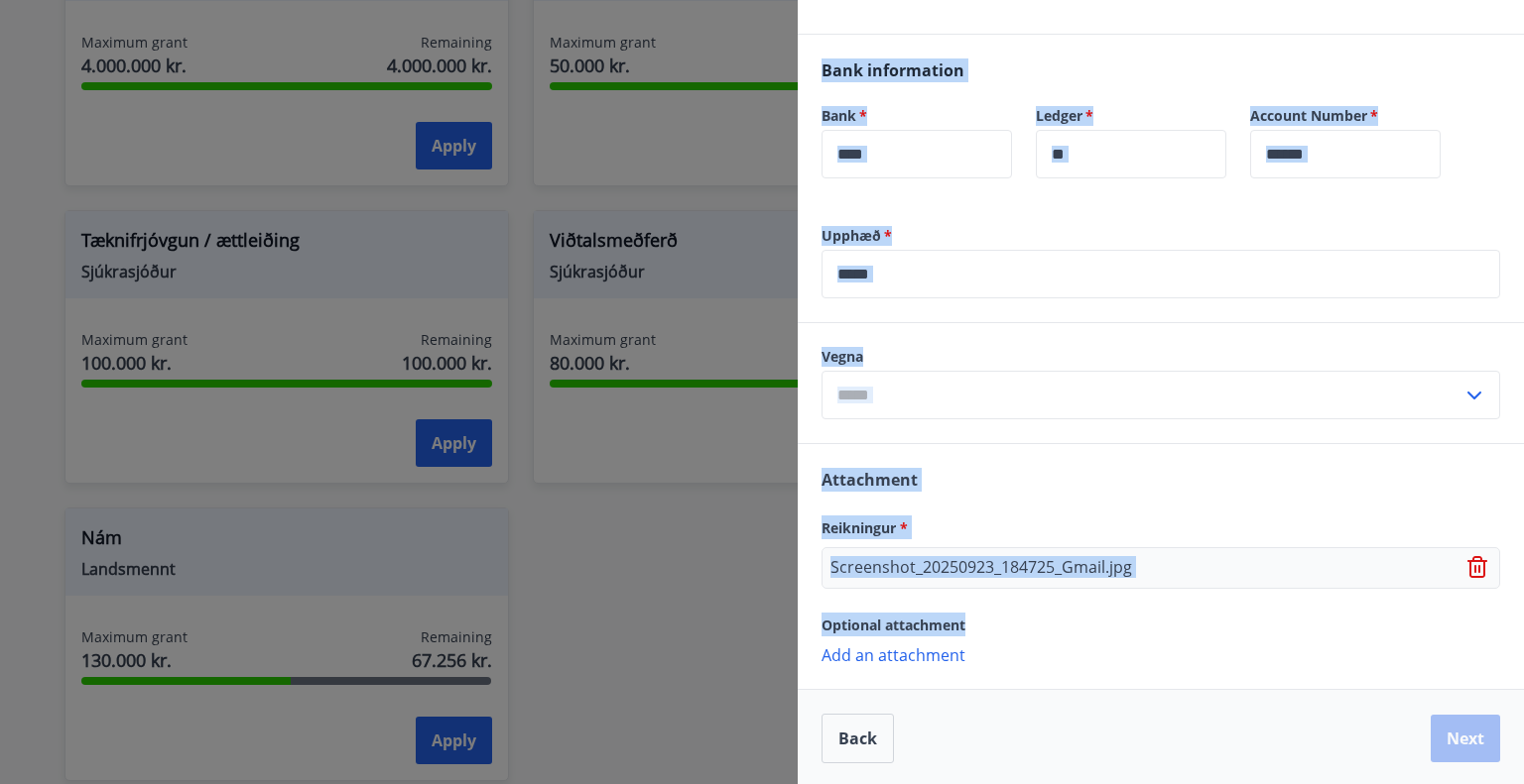
click at [965, 620] on span "Optional attachment" at bounding box center [893, 624] width 144 height 19
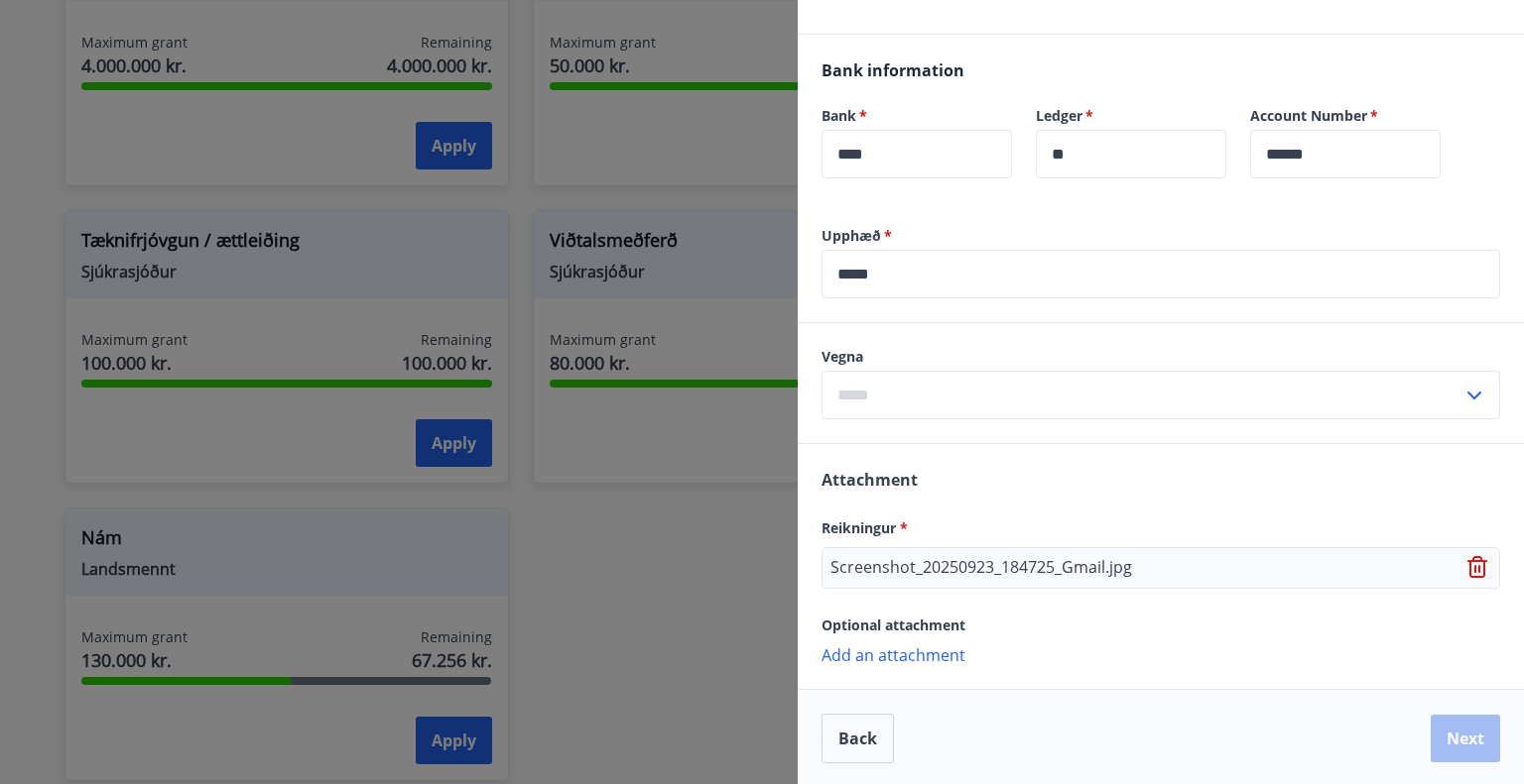
click at [986, 637] on div "Attachment Reikningur * Screenshot_20250923_184725_Gmail.jpg Optional attachmen…" at bounding box center [1160, 566] width 727 height 244
drag, startPoint x: 965, startPoint y: 624, endPoint x: 838, endPoint y: 617, distance: 127.2
click at [819, 621] on div "Attachment Reikningur * Screenshot_20250923_184725_Gmail.jpg Optional attachmen…" at bounding box center [1160, 566] width 727 height 244
click at [1009, 633] on div "Optional attachment" at bounding box center [1160, 625] width 679 height 24
click at [1467, 566] on icon at bounding box center [1479, 568] width 24 height 24
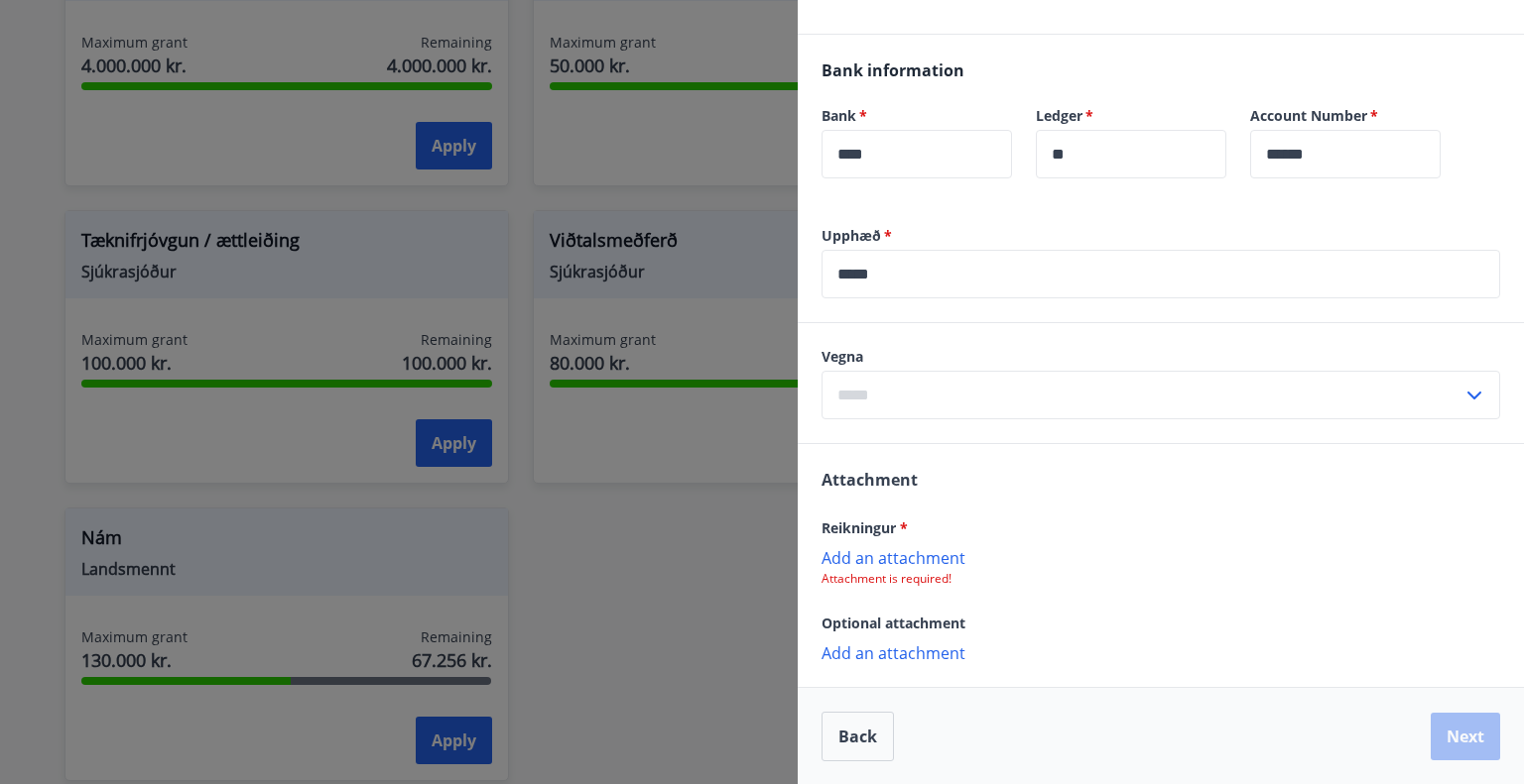
click at [944, 554] on p "Add an attachment" at bounding box center [1160, 557] width 679 height 20
click at [886, 658] on p "Add an attachment" at bounding box center [1160, 654] width 679 height 20
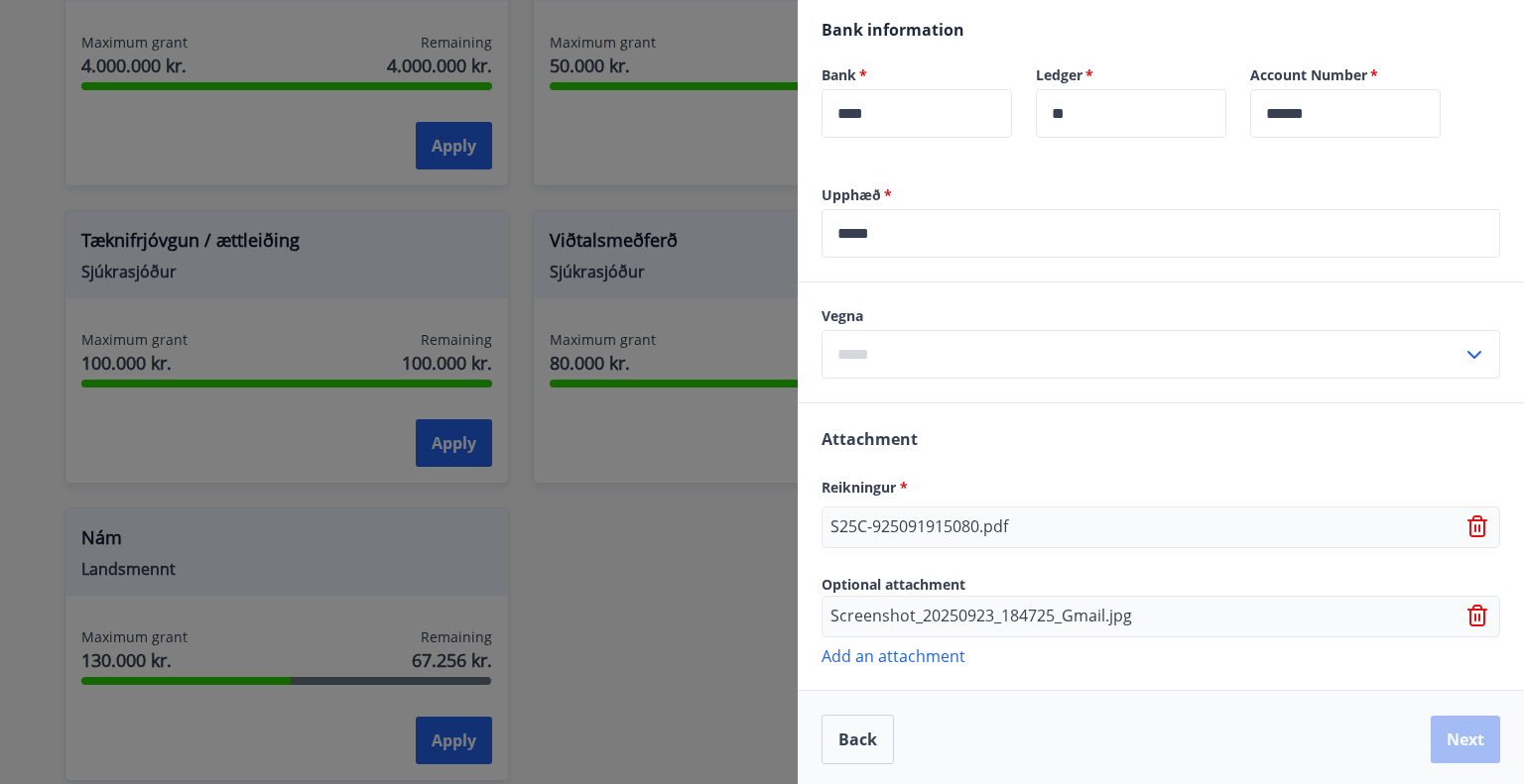
scroll to position [481, 0]
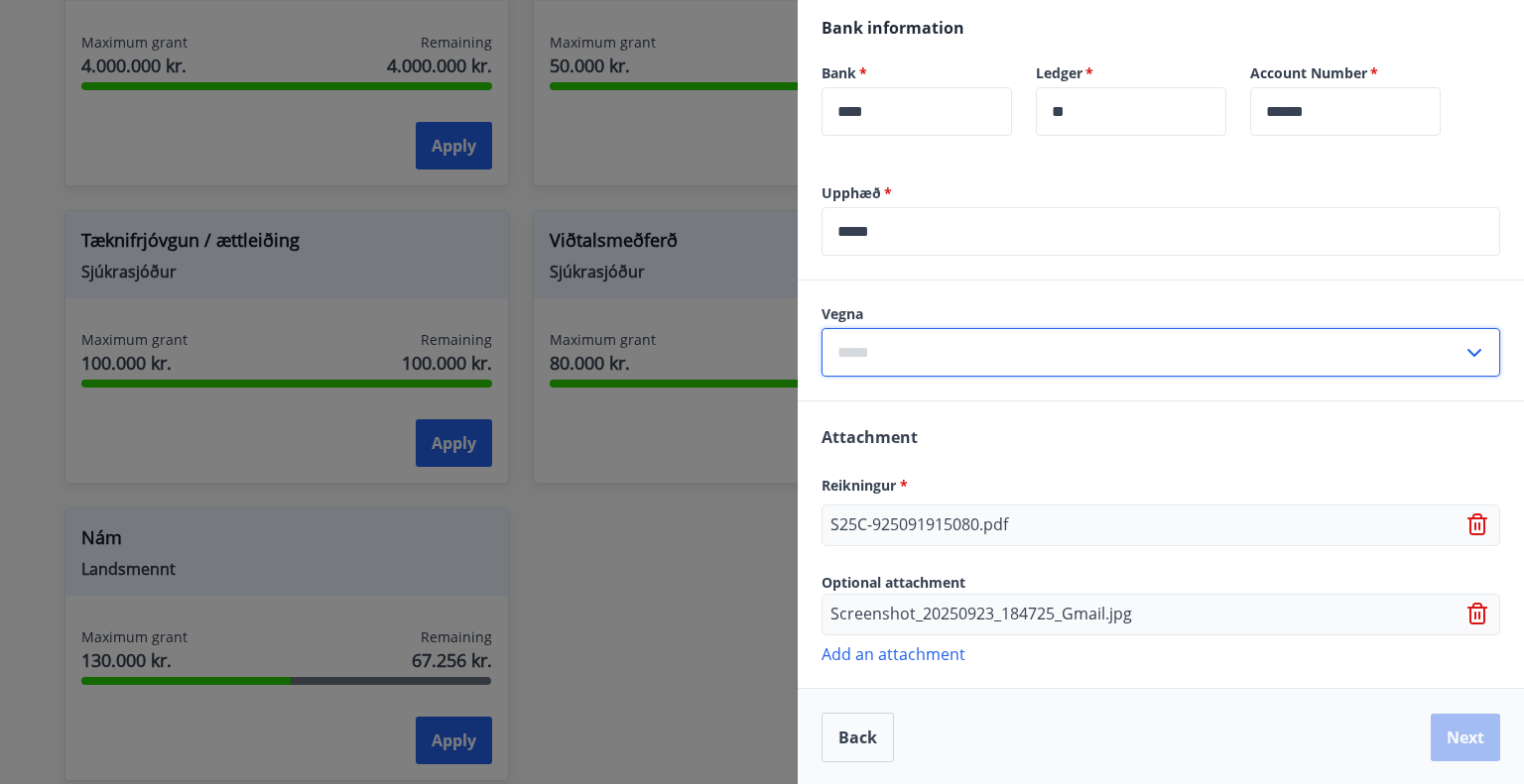
click at [909, 354] on input "text" at bounding box center [1141, 353] width 641 height 49
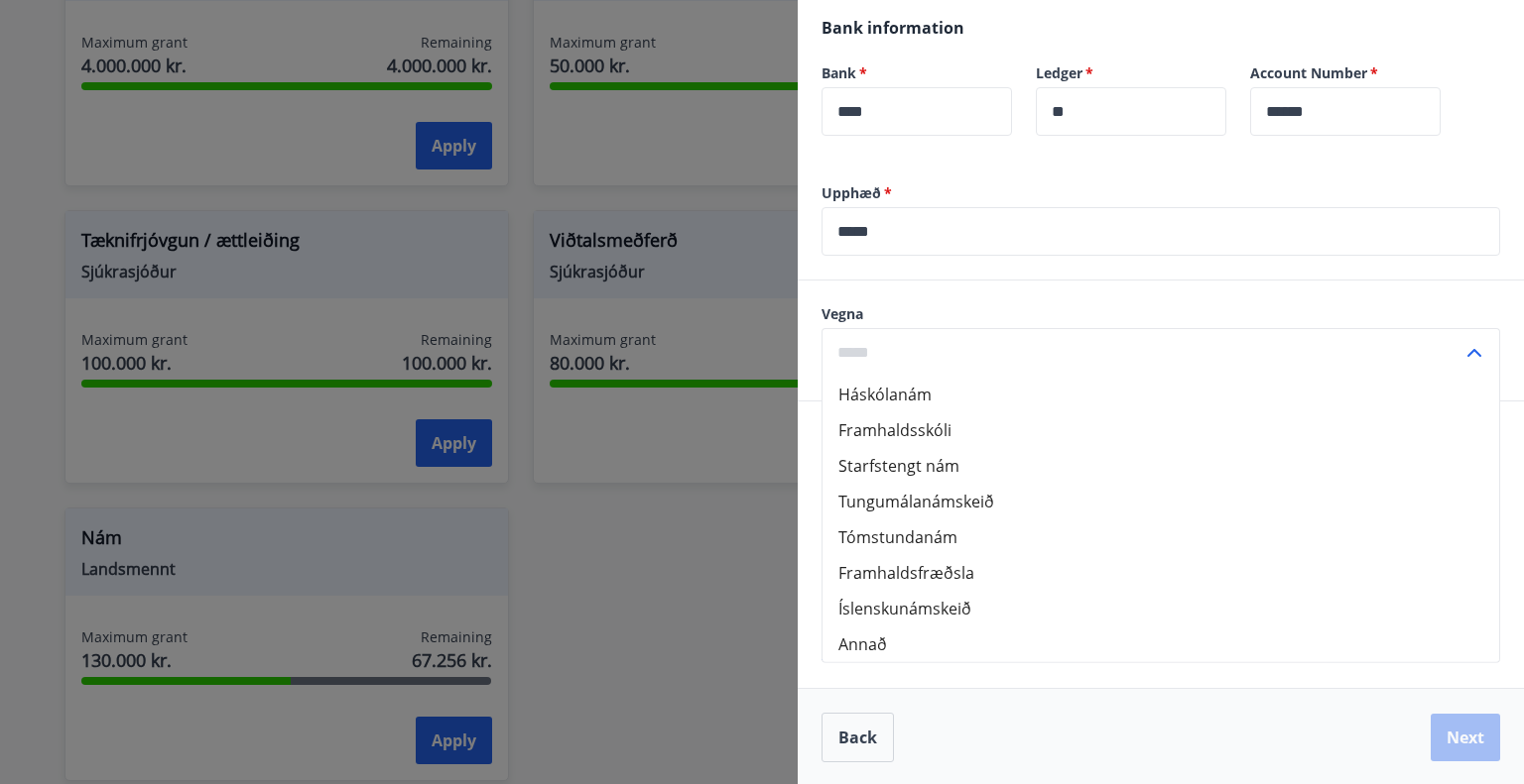
click at [968, 394] on li "Háskólanám" at bounding box center [1160, 394] width 677 height 36
type input "**********"
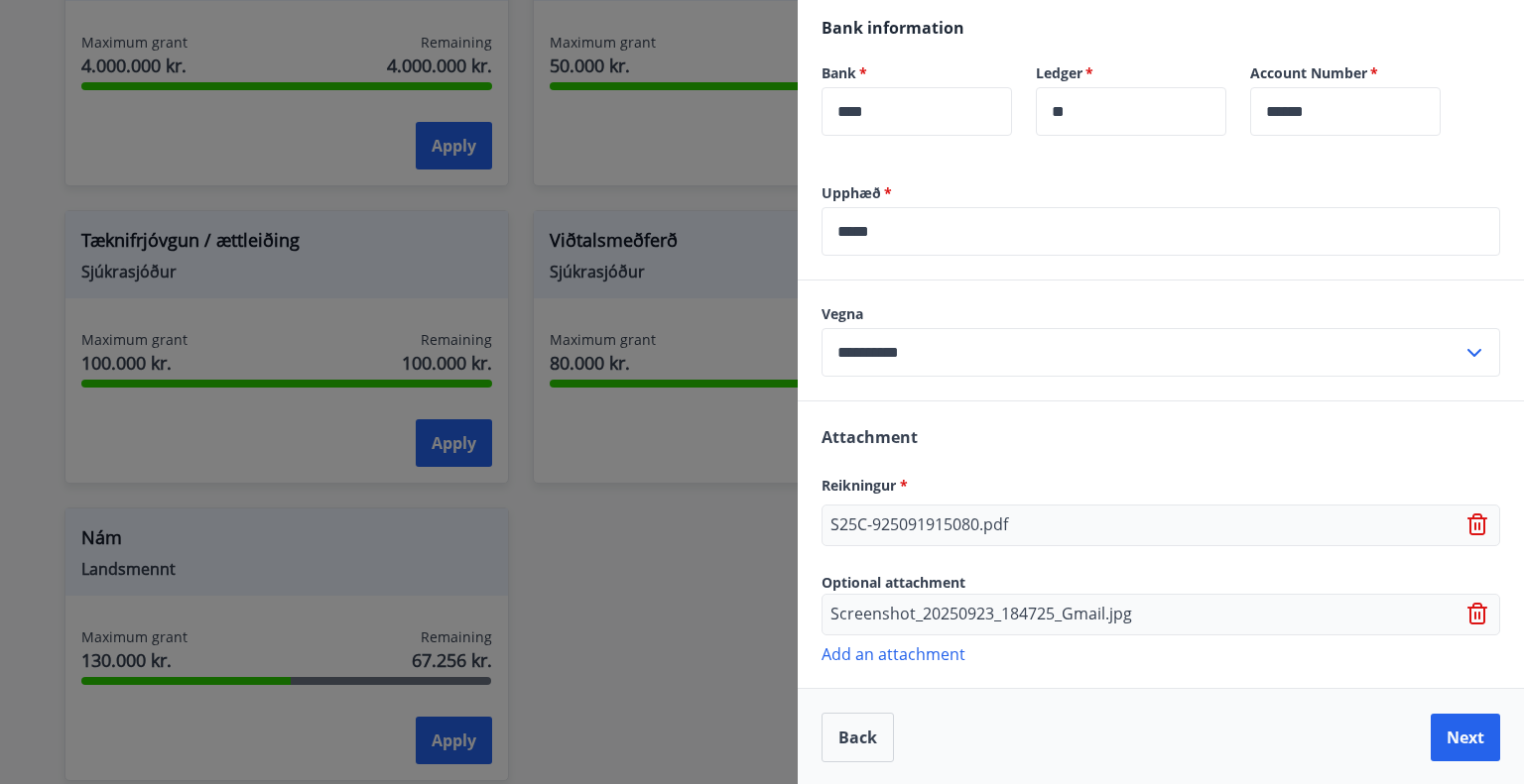
click at [938, 341] on input "**********" at bounding box center [1141, 353] width 641 height 49
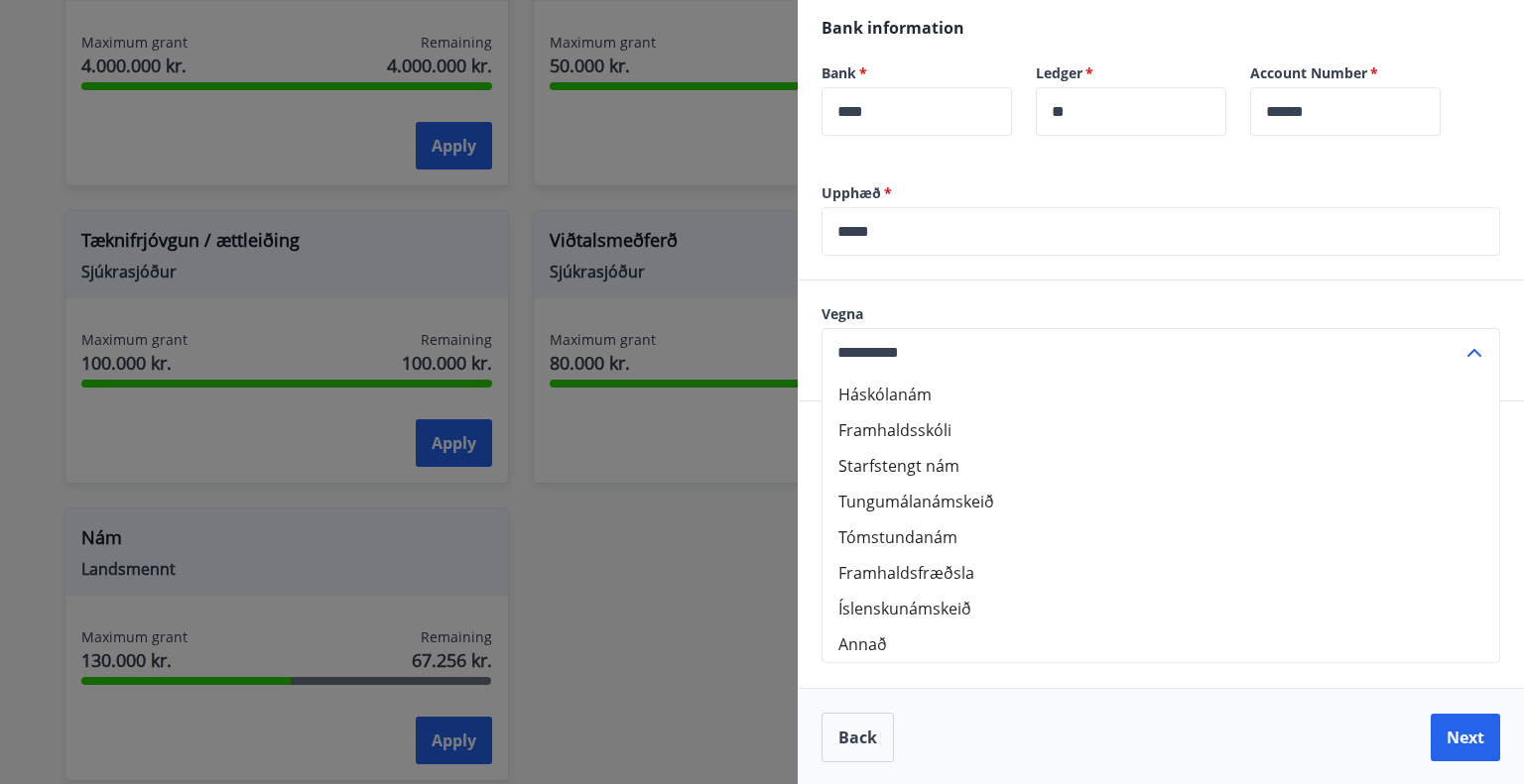
click at [915, 401] on li "Háskólanám" at bounding box center [1160, 394] width 677 height 36
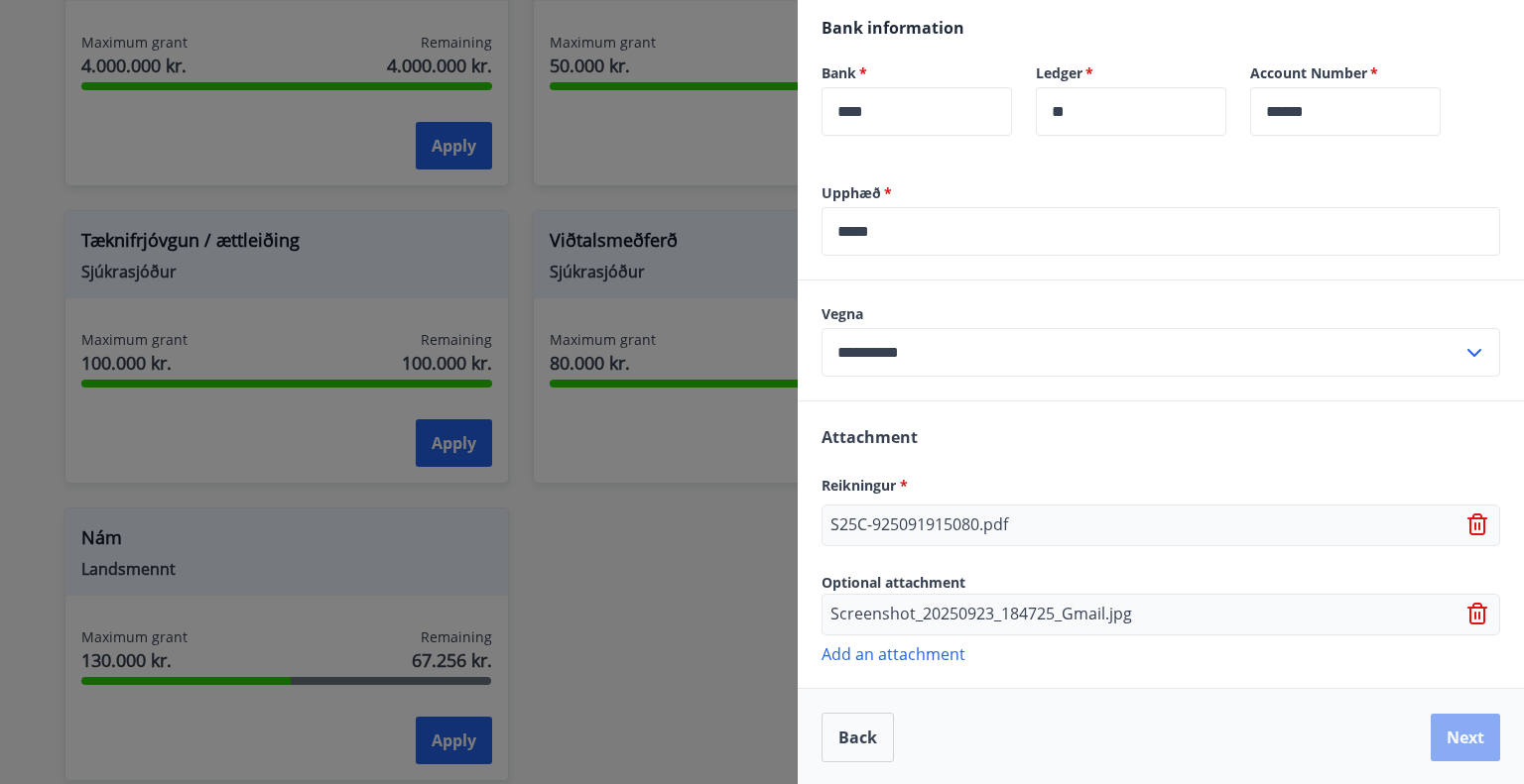
click at [1452, 730] on button "Next" at bounding box center [1465, 738] width 69 height 48
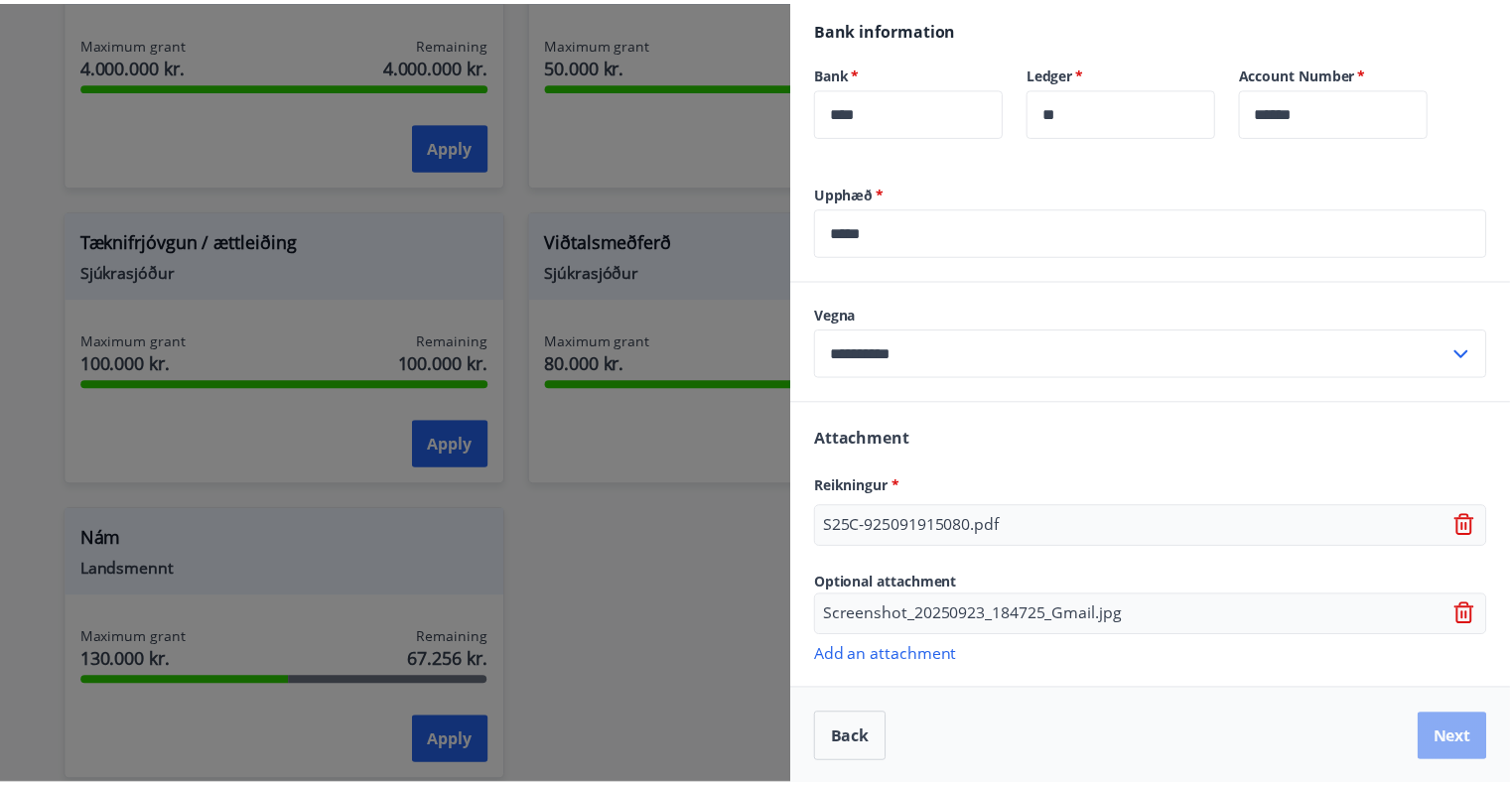
scroll to position [0, 0]
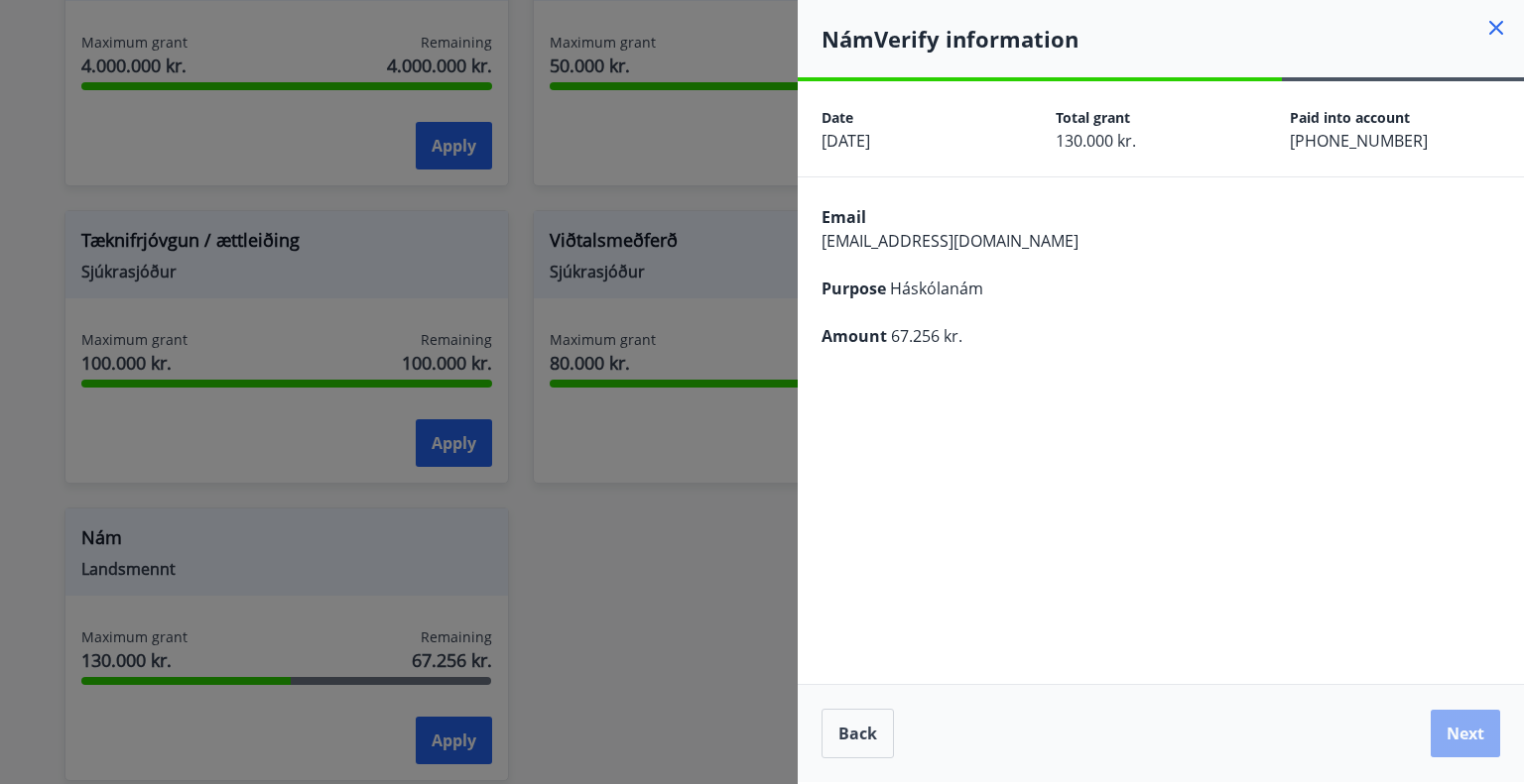
click at [1475, 741] on button "Next" at bounding box center [1465, 734] width 69 height 48
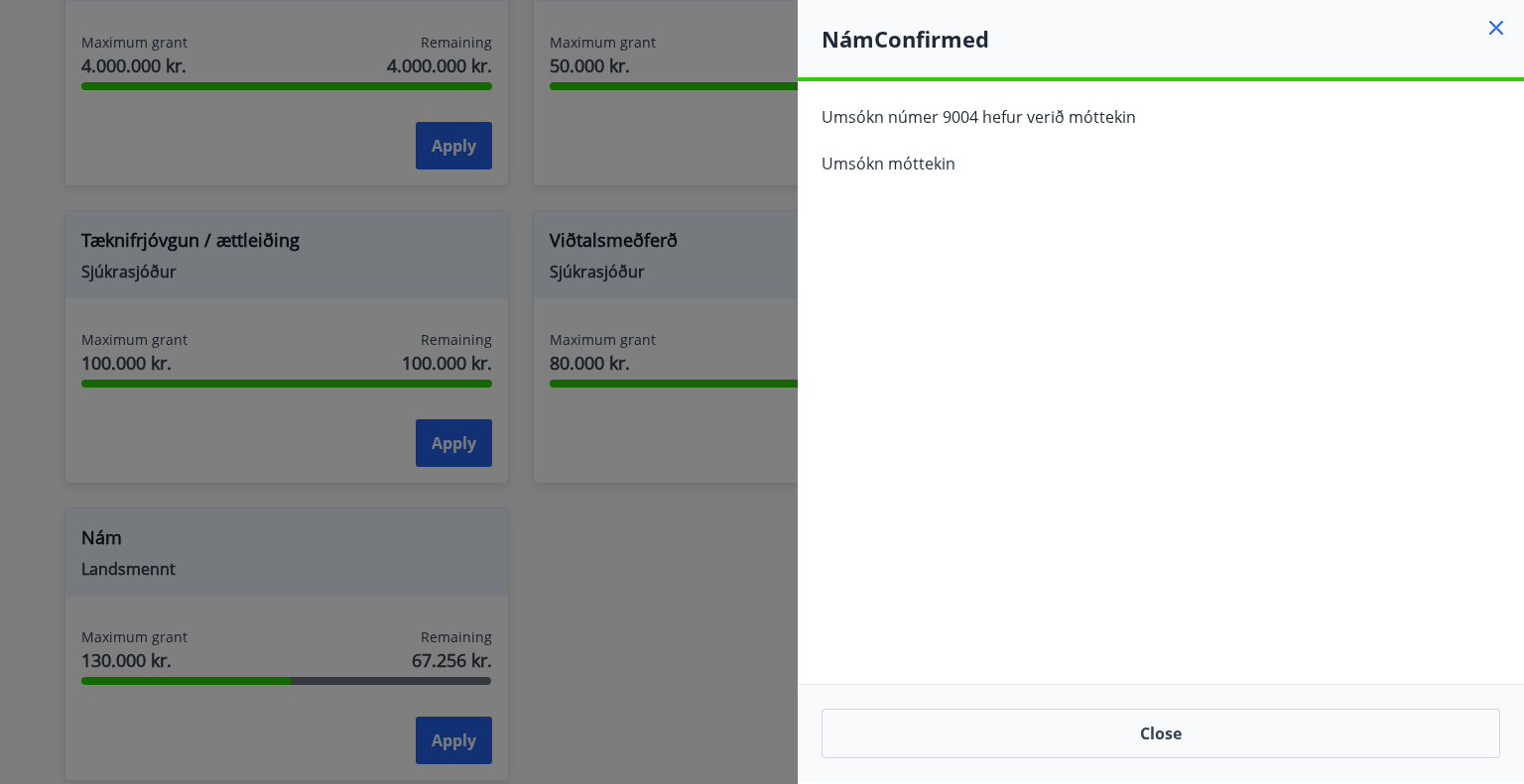
click at [689, 374] on div at bounding box center [762, 392] width 1524 height 784
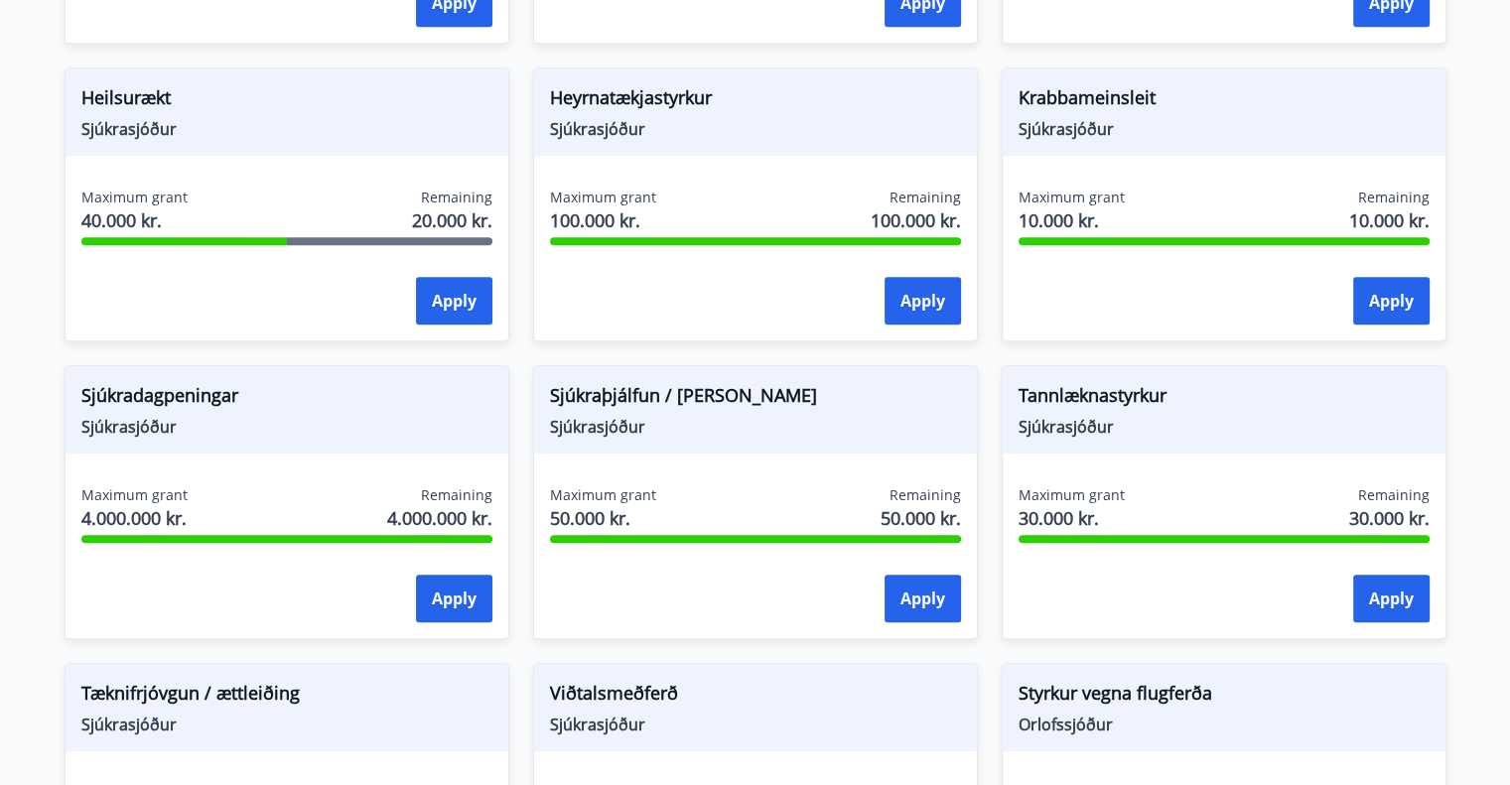
scroll to position [993, 0]
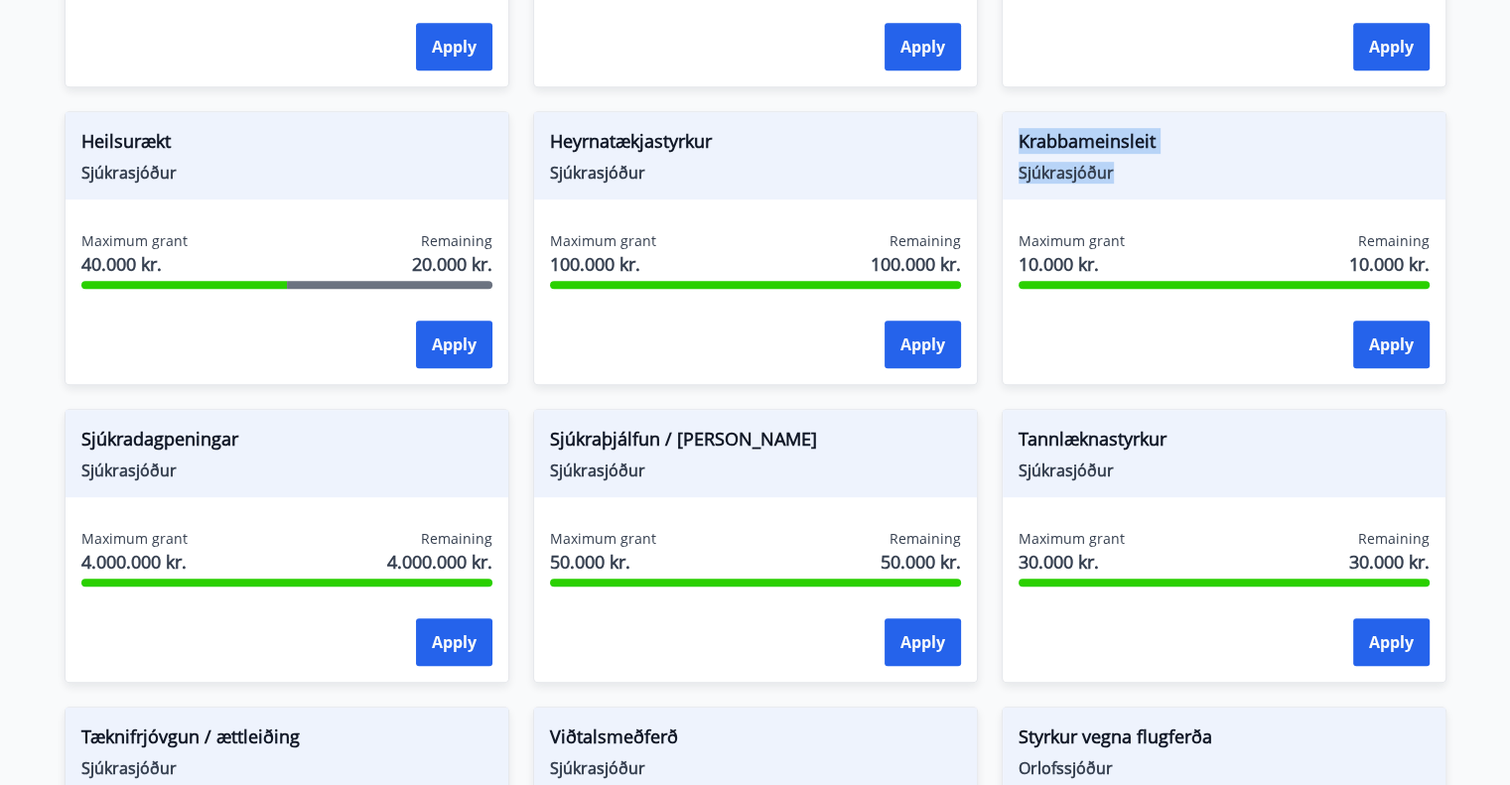
drag, startPoint x: 1124, startPoint y: 178, endPoint x: 1047, endPoint y: 150, distance: 81.3
click at [997, 148] on div "Krabbameinsleit Sjúkrasjóður Maximum grant 10.000 kr. Remaining 10.000 kr. Apply" at bounding box center [1212, 236] width 469 height 298
click at [1175, 443] on span "Tannlæknastyrkur" at bounding box center [1224, 443] width 411 height 34
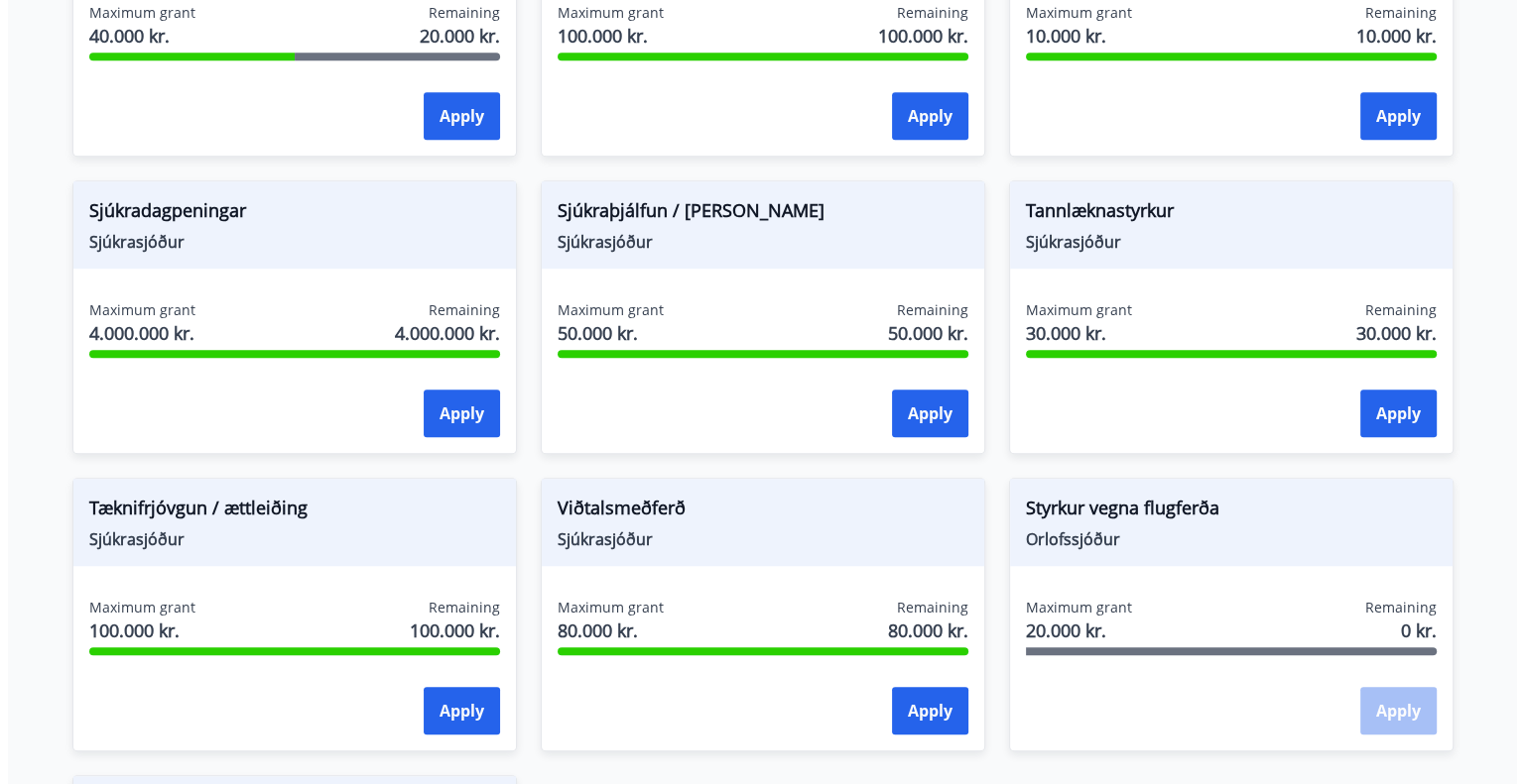
scroll to position [1289, 0]
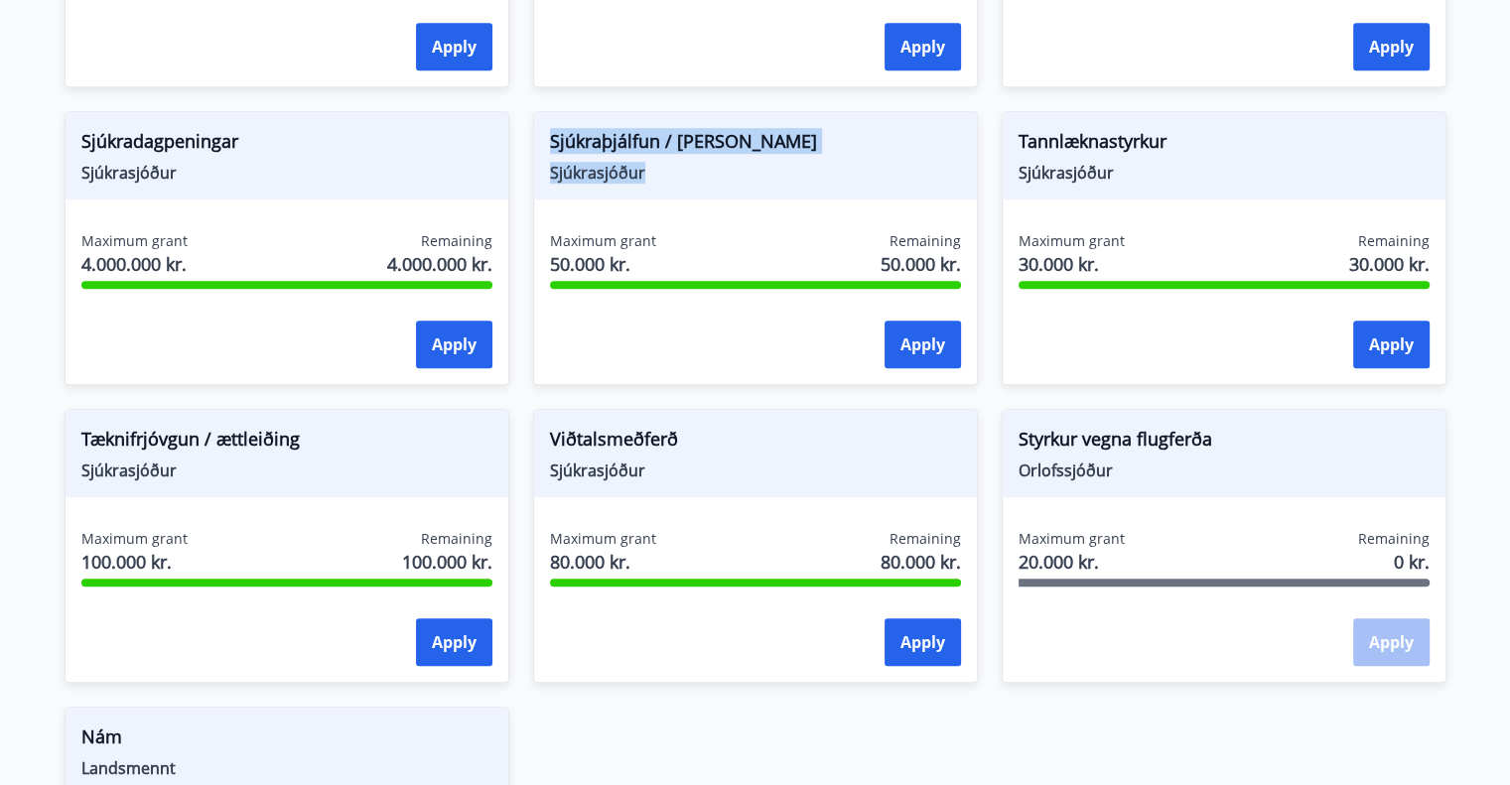
drag, startPoint x: 619, startPoint y: 171, endPoint x: 556, endPoint y: 141, distance: 70.2
click at [545, 138] on div "Sjúkraþjálfun / [PERSON_NAME] Sjúkrasjóður" at bounding box center [755, 155] width 443 height 87
click at [918, 345] on button "Apply" at bounding box center [923, 345] width 76 height 48
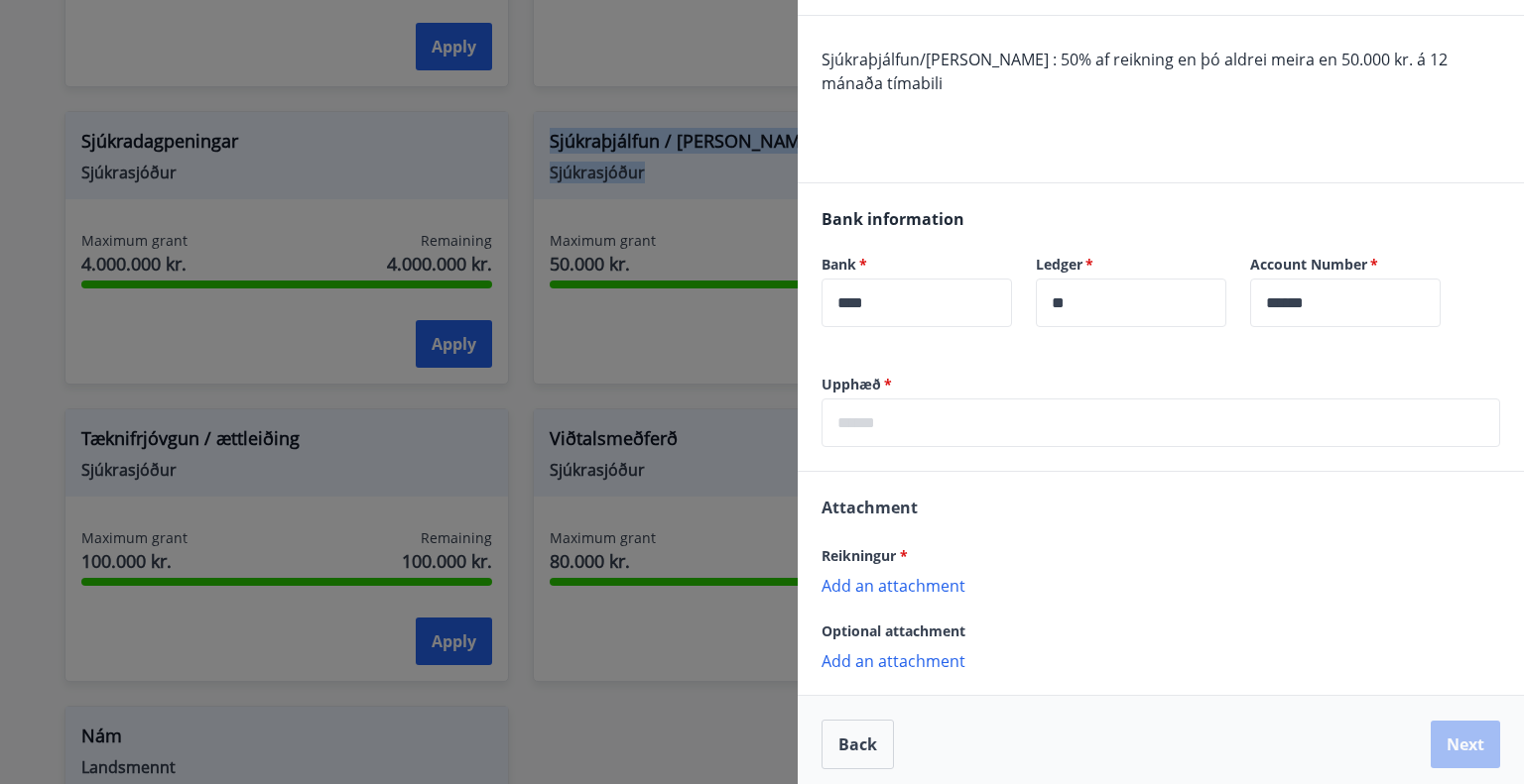
scroll to position [170, 0]
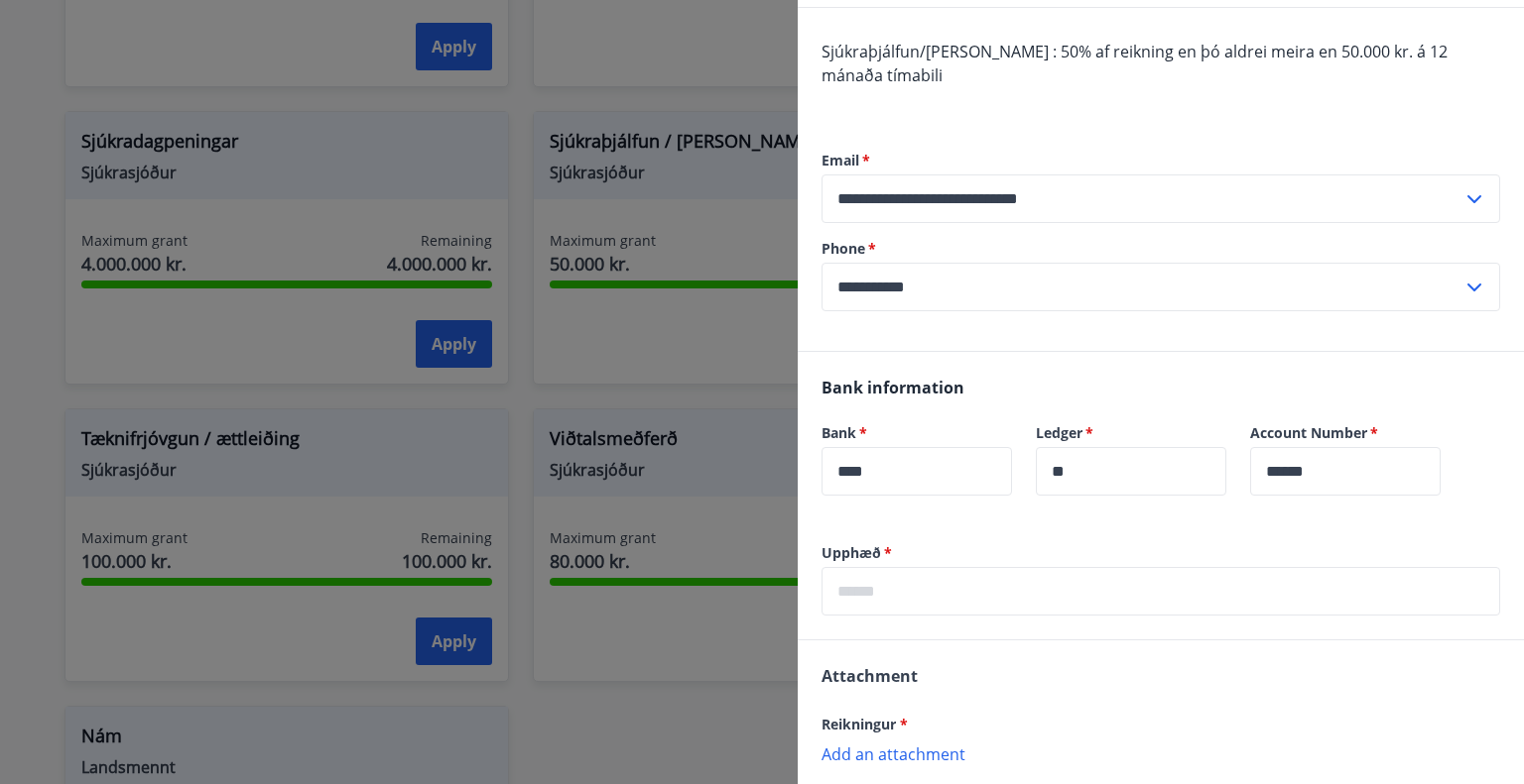
click at [980, 399] on div "Bank   * **** ​" at bounding box center [904, 447] width 214 height 96
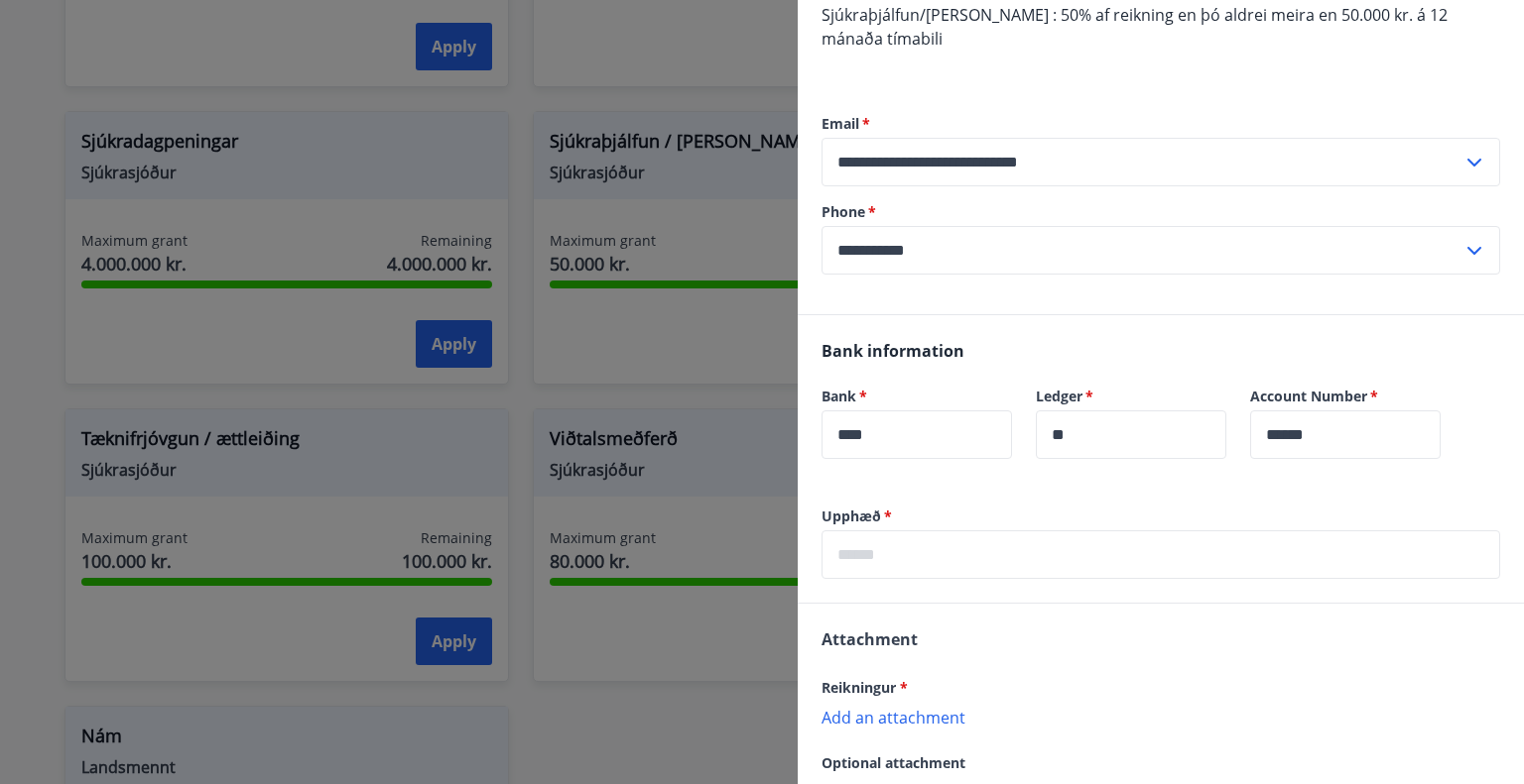
scroll to position [269, 0]
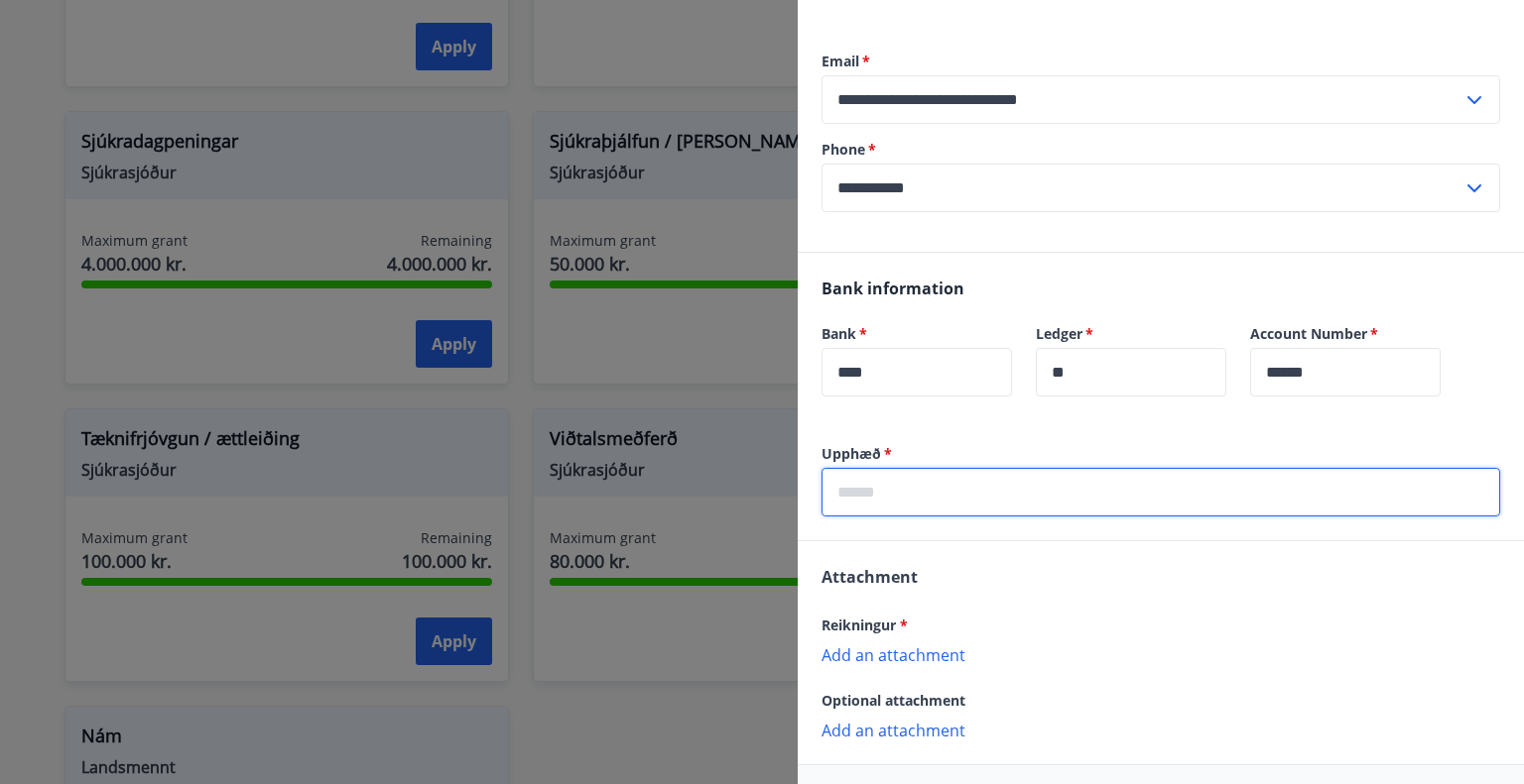
click at [957, 491] on input "text" at bounding box center [1160, 492] width 679 height 49
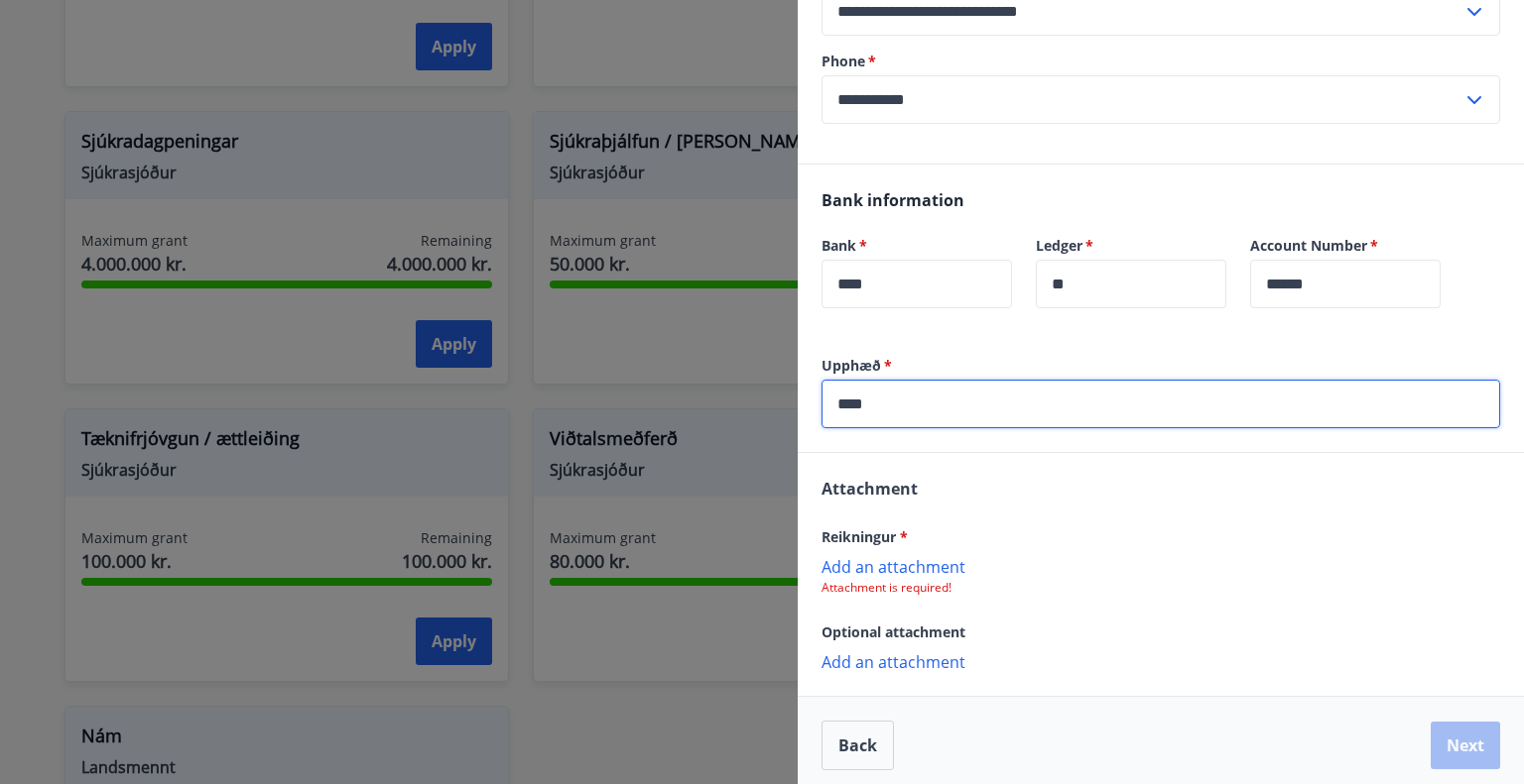
scroll to position [366, 0]
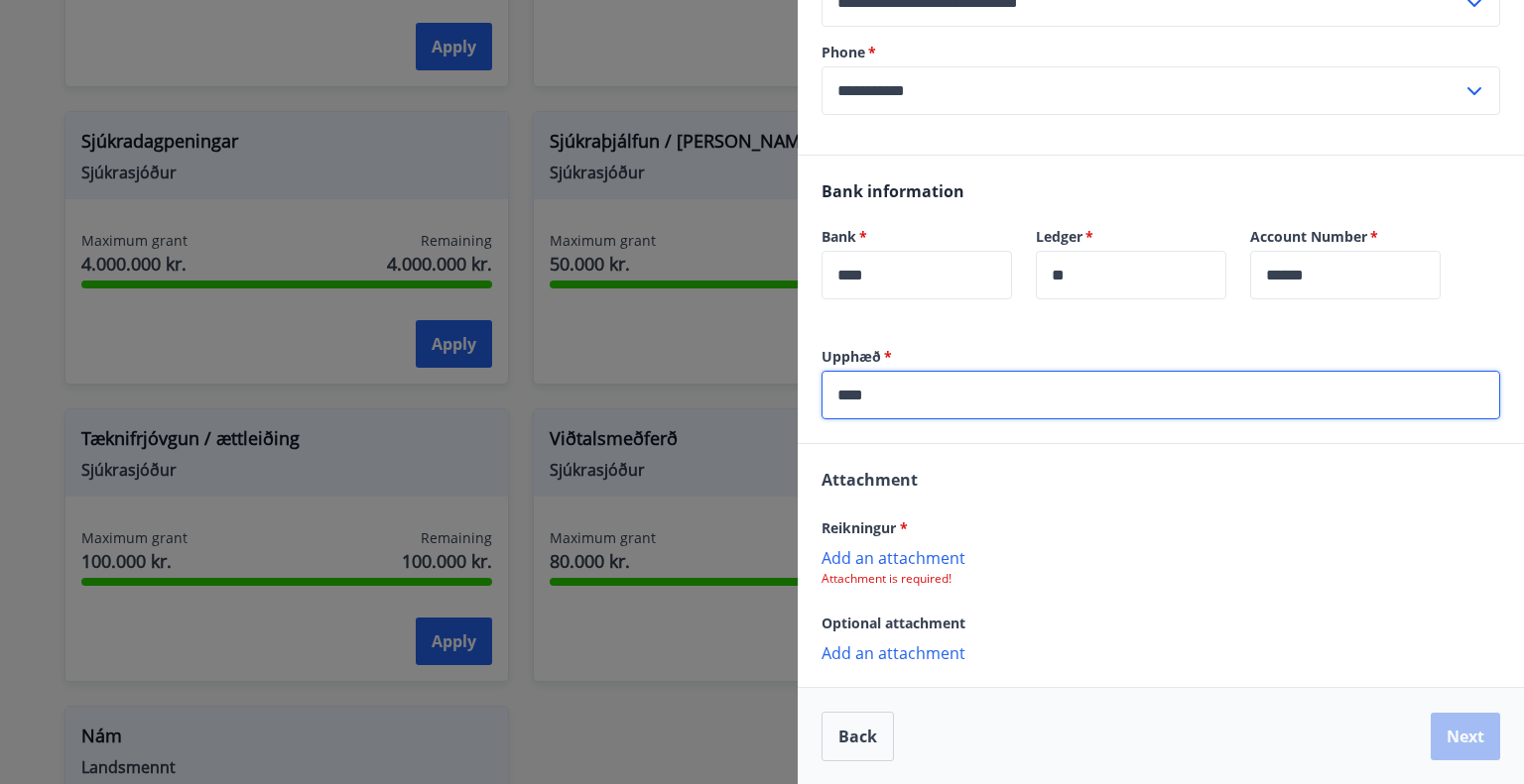
type input "****"
click at [960, 557] on p "Add an attachment" at bounding box center [1160, 557] width 679 height 20
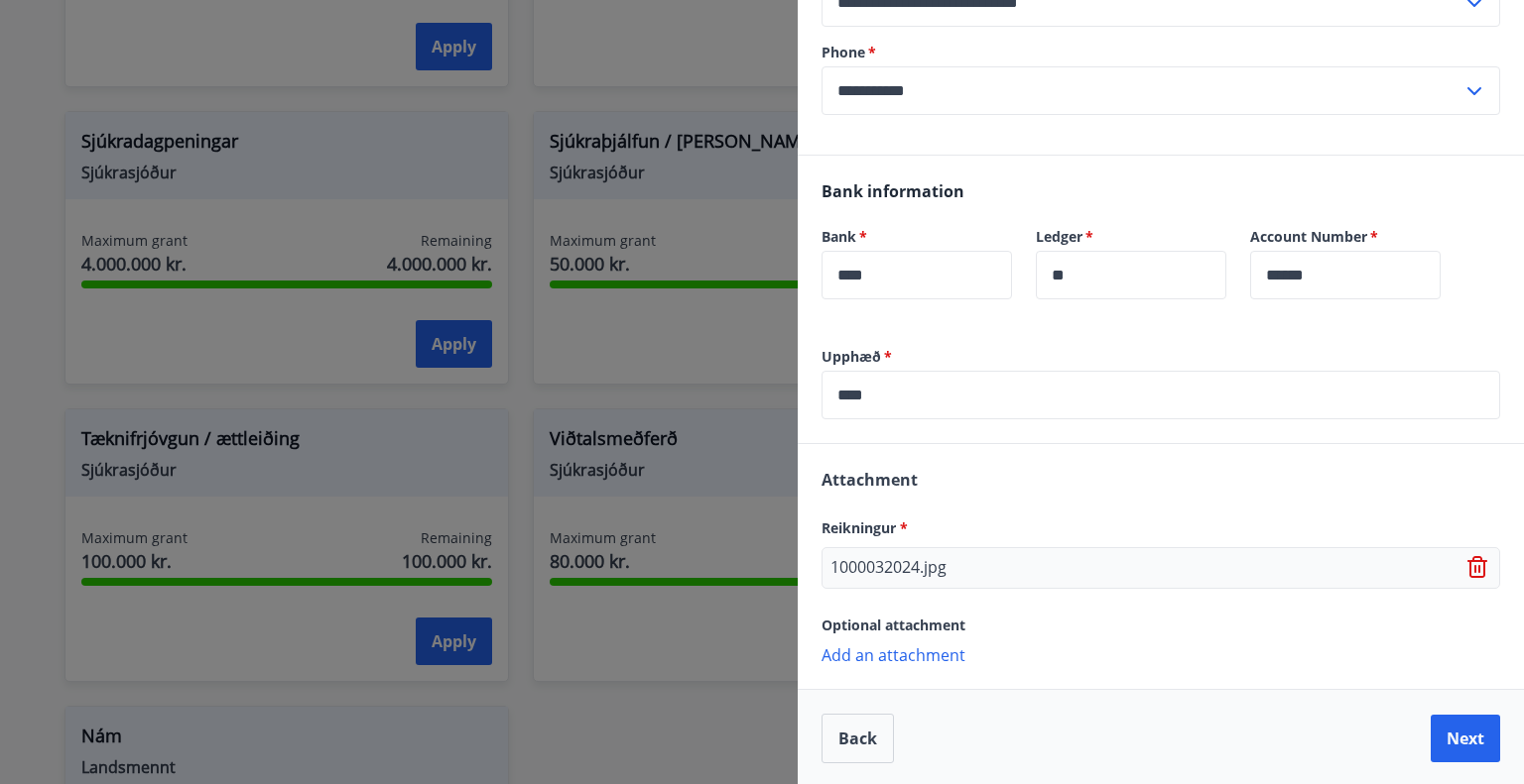
scroll to position [368, 0]
click at [920, 642] on p "Add an attachment" at bounding box center [1160, 652] width 679 height 20
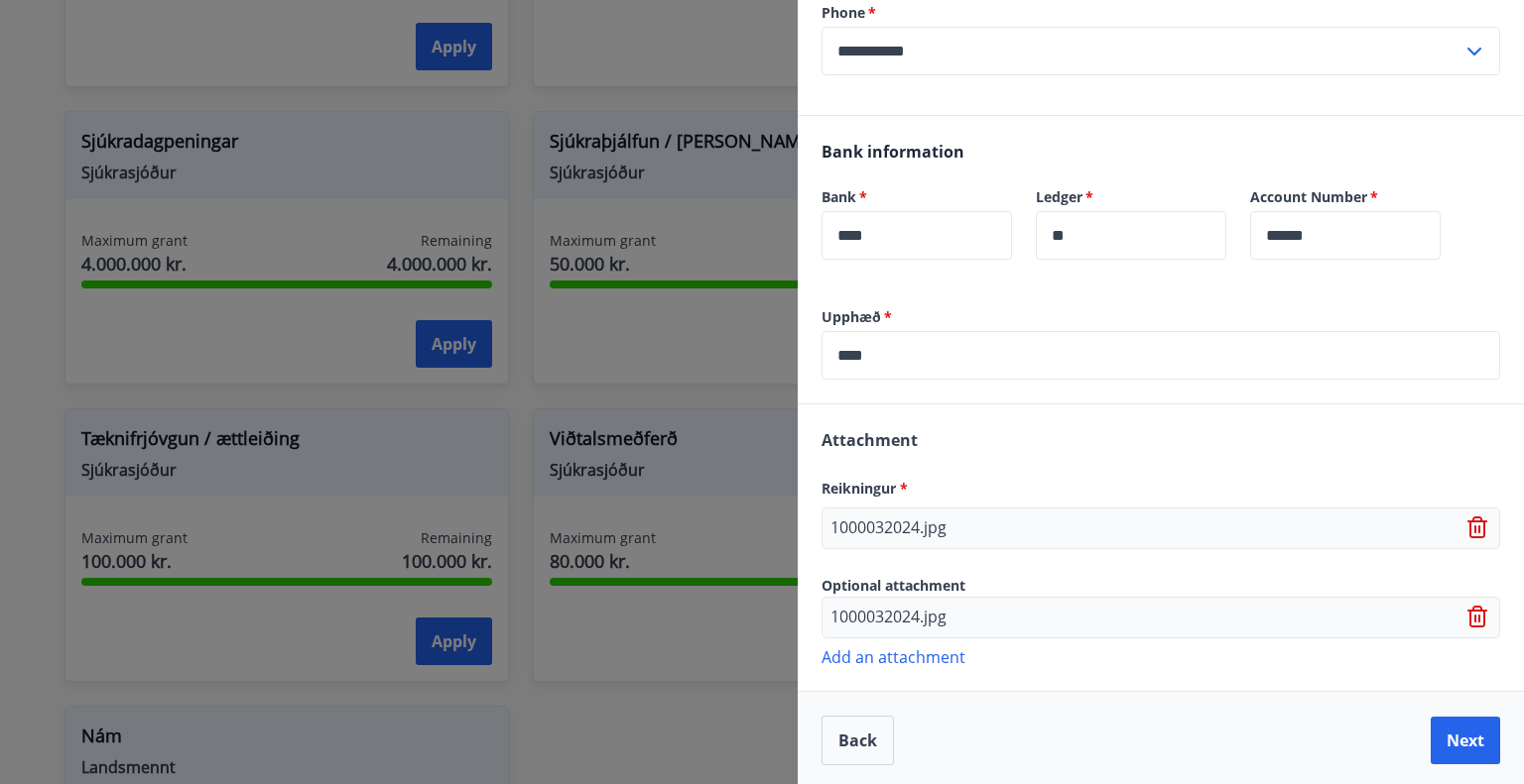
scroll to position [408, 0]
click at [1470, 617] on icon at bounding box center [1479, 615] width 24 height 24
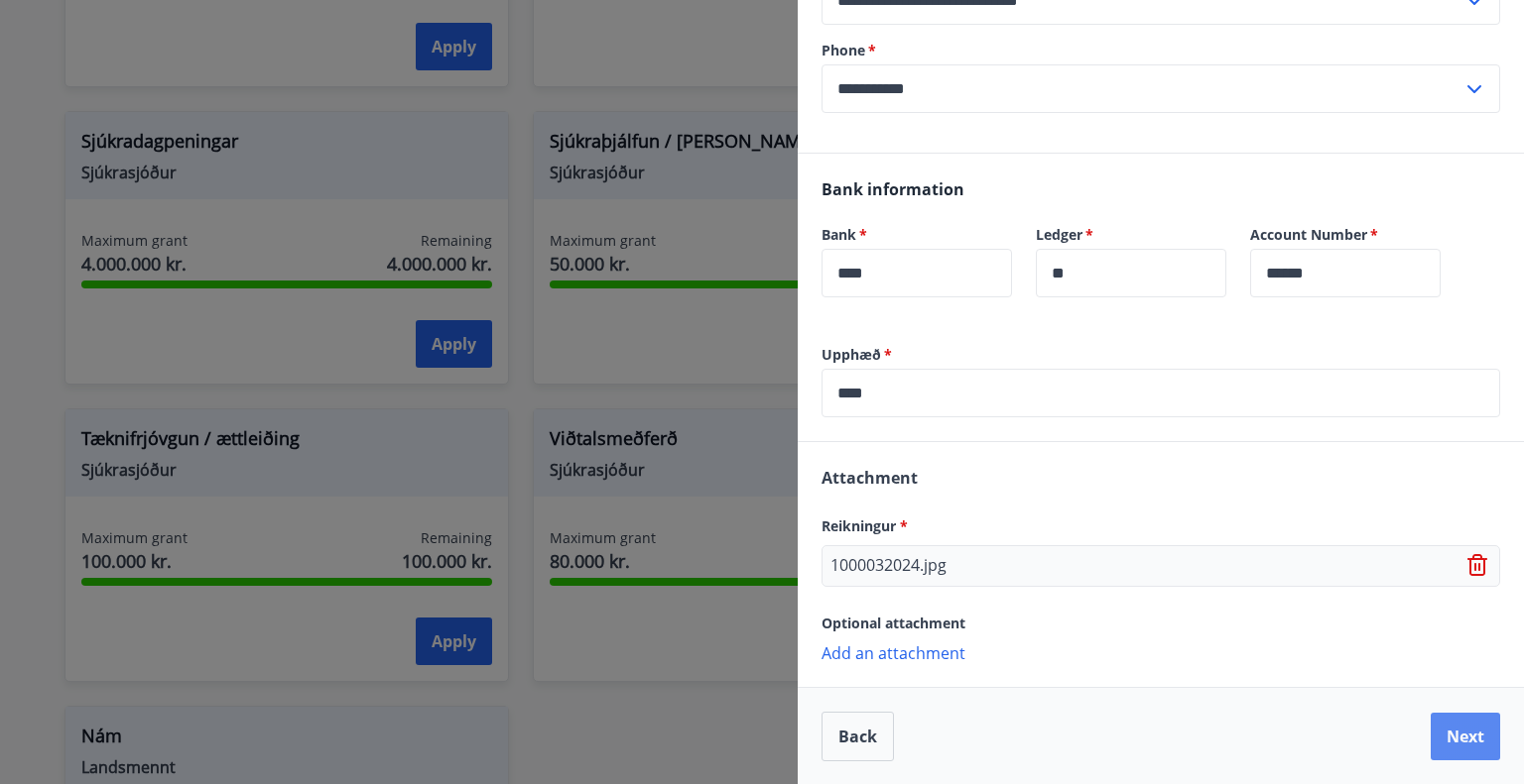
click at [1463, 737] on button "Next" at bounding box center [1465, 737] width 69 height 48
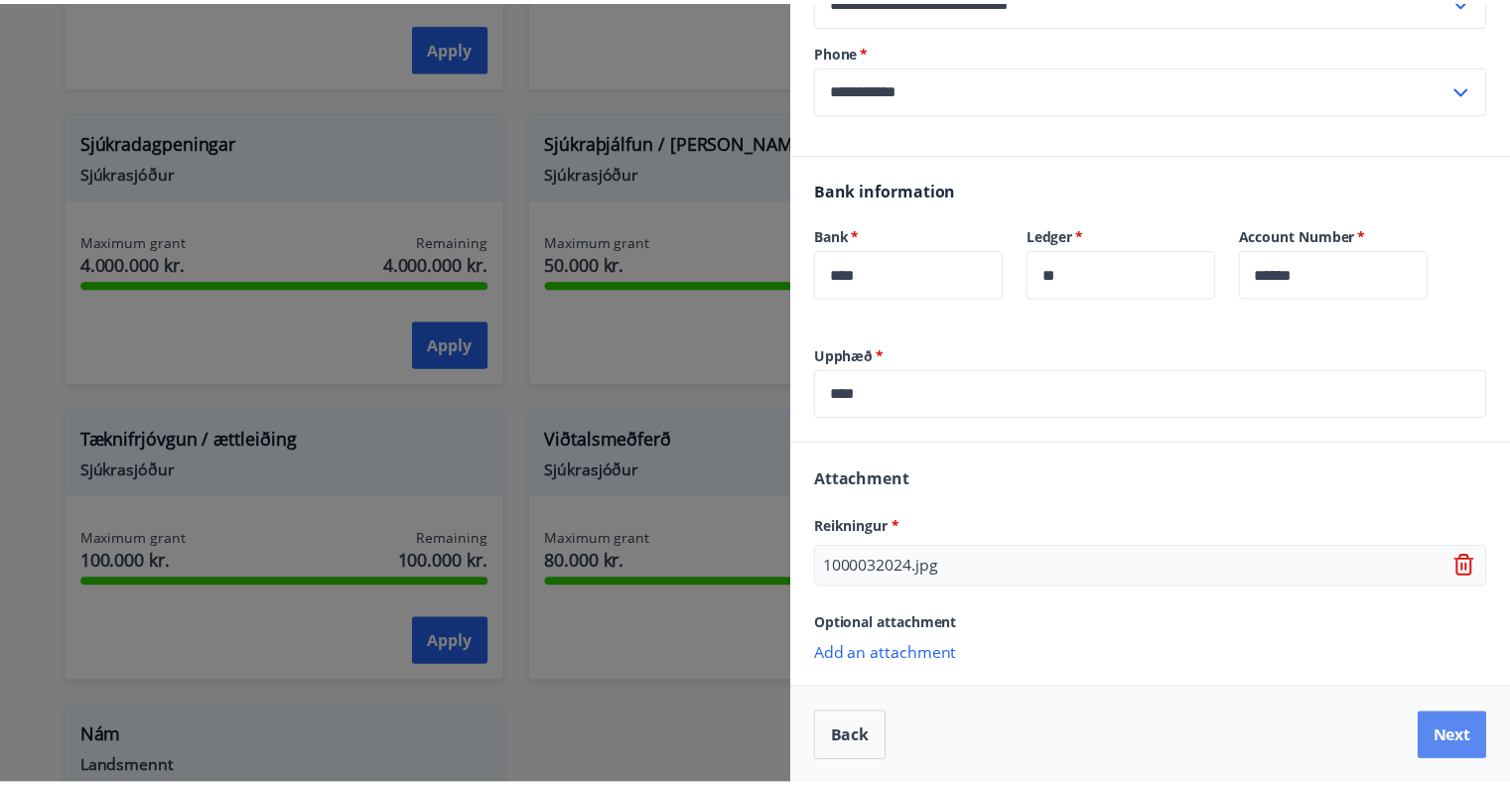
scroll to position [0, 0]
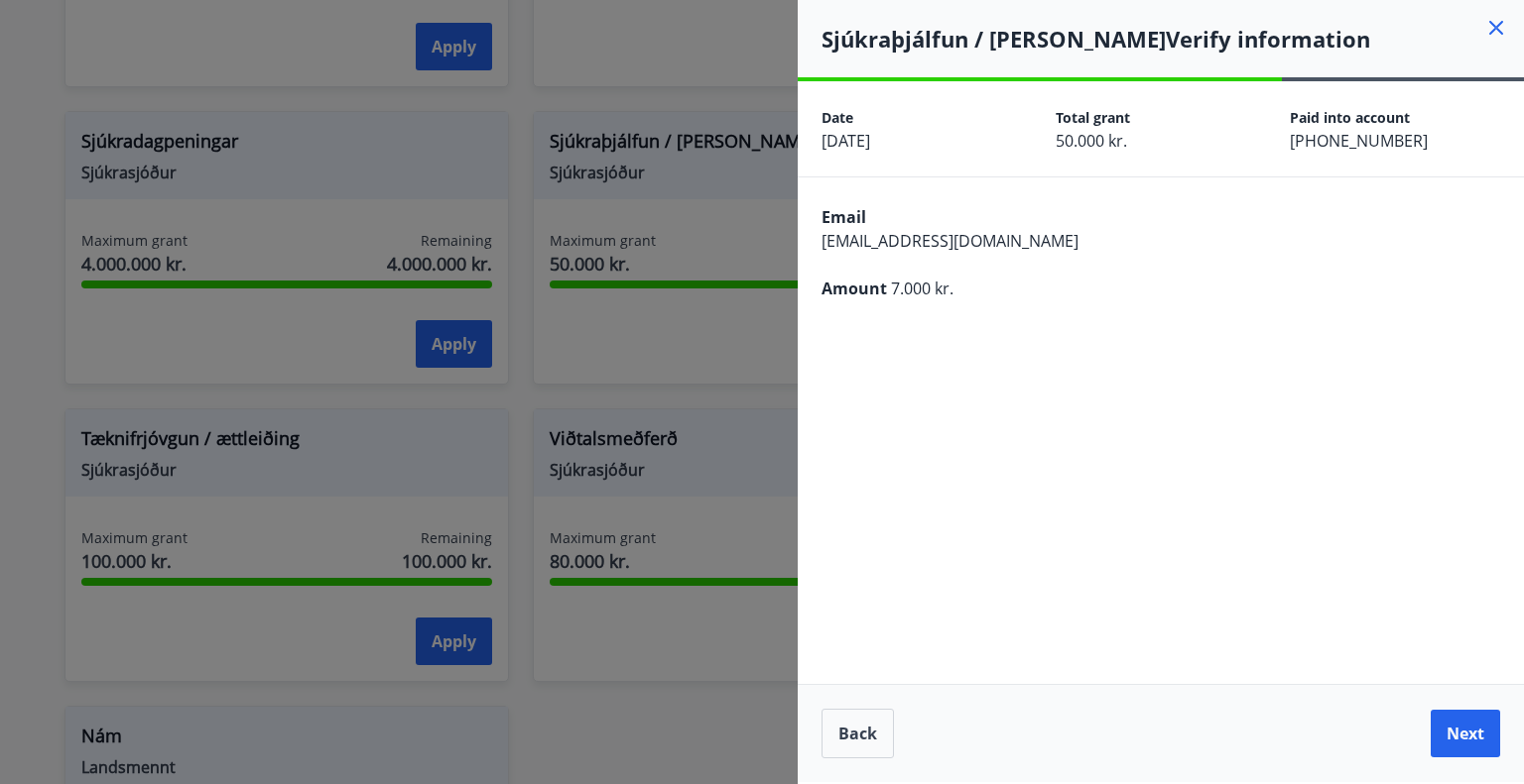
drag, startPoint x: 1483, startPoint y: 721, endPoint x: 1021, endPoint y: 239, distance: 667.7
click at [1021, 238] on div "**********" at bounding box center [1160, 431] width 727 height 701
drag, startPoint x: 1062, startPoint y: 249, endPoint x: 745, endPoint y: 239, distance: 317.2
click at [745, 239] on div "**********" at bounding box center [762, 392] width 1524 height 784
click at [858, 256] on div "Email [EMAIL_ADDRESS][DOMAIN_NAME] Amount 7.000 kr." at bounding box center [1160, 251] width 727 height 147
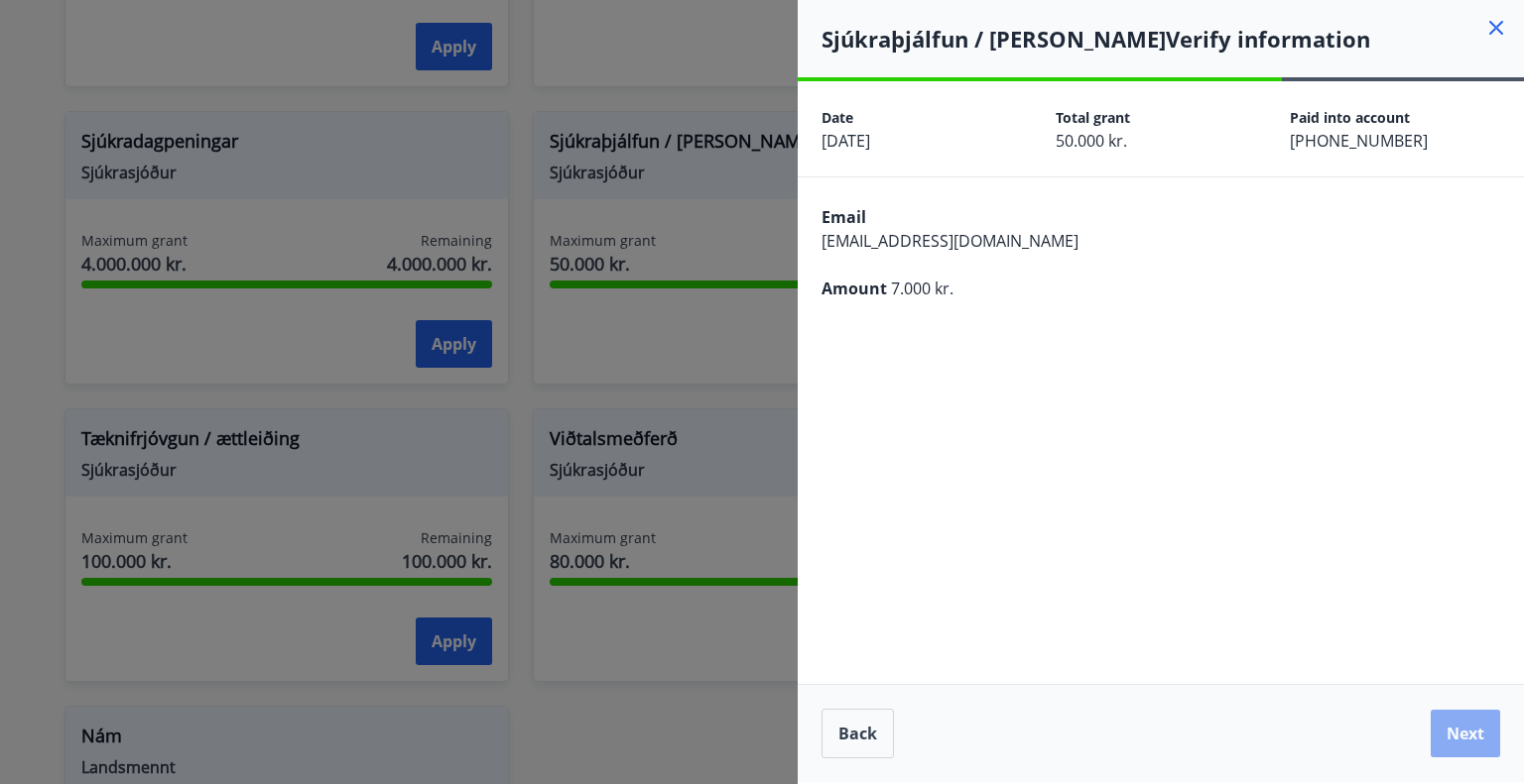
click at [1484, 736] on button "Next" at bounding box center [1465, 734] width 69 height 48
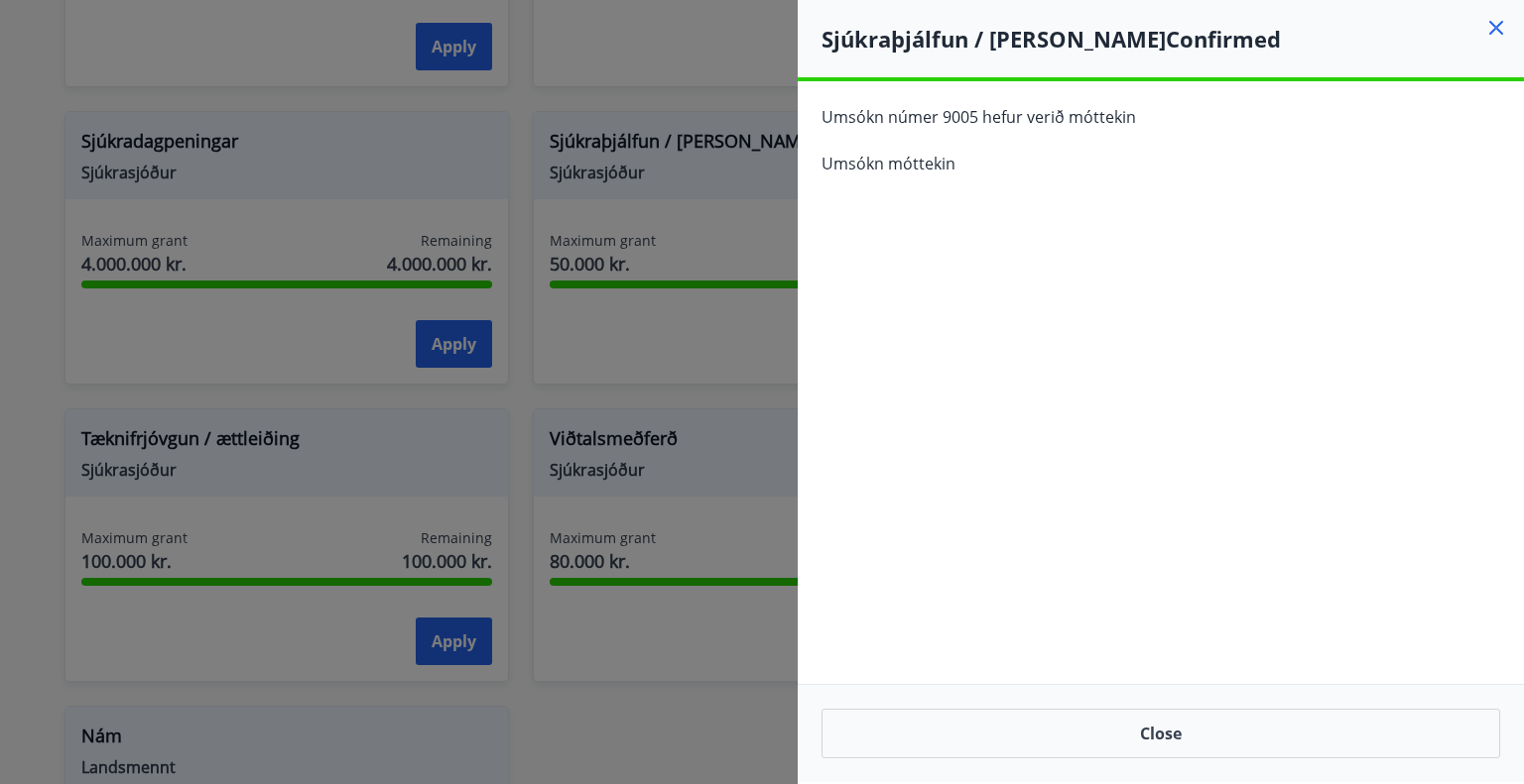
click at [1496, 32] on icon at bounding box center [1496, 28] width 24 height 24
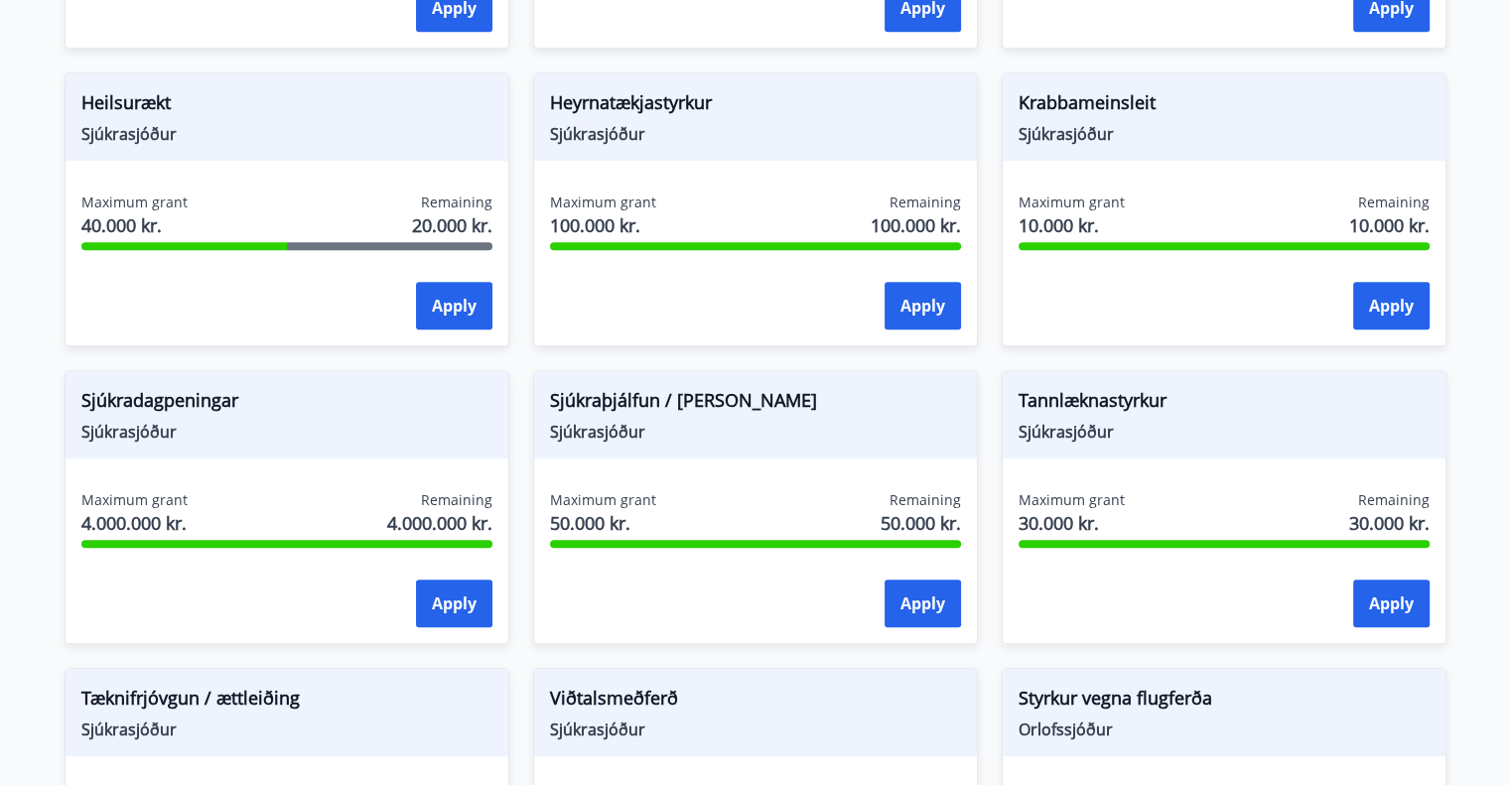
scroll to position [993, 0]
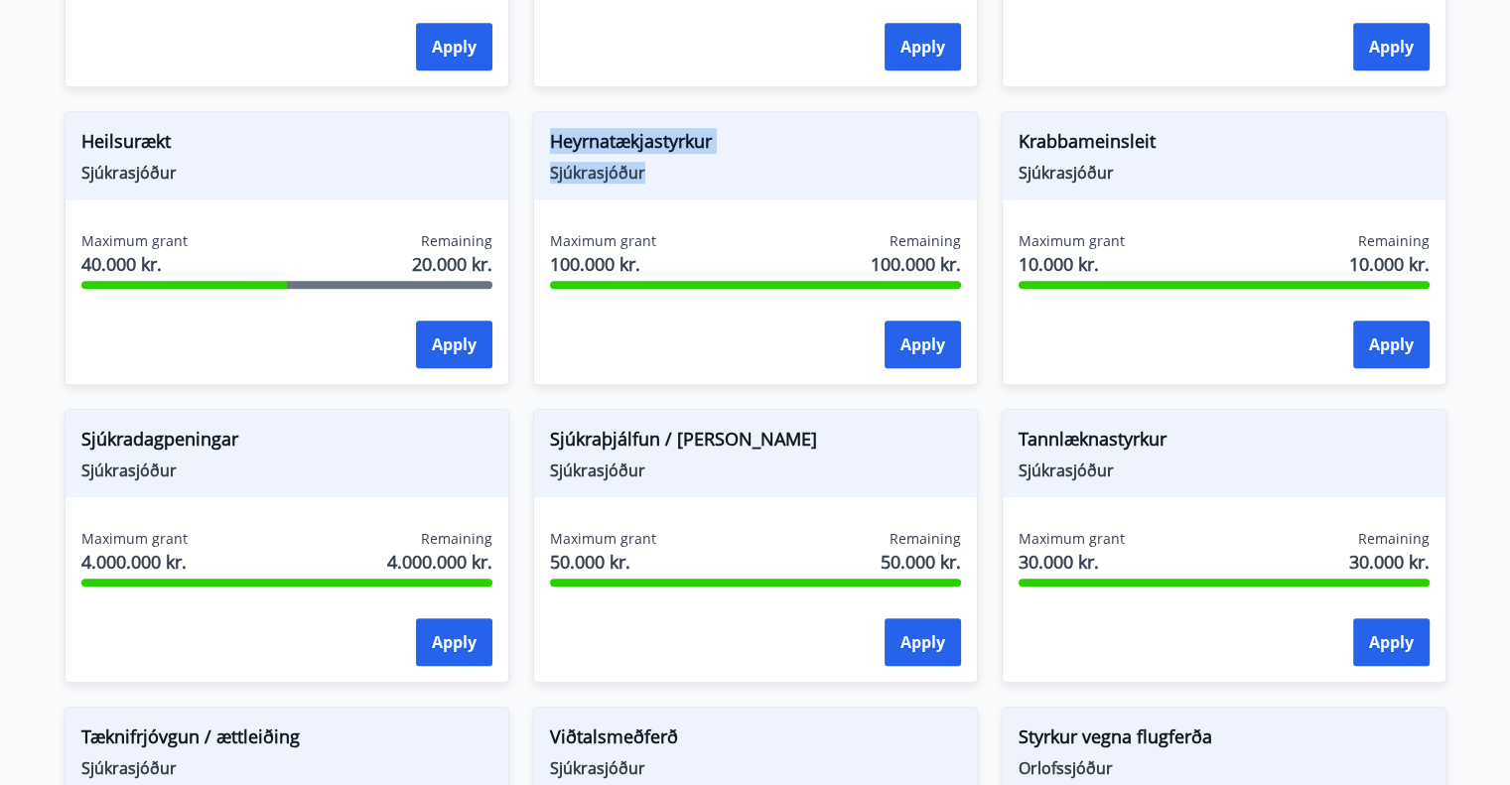
drag, startPoint x: 625, startPoint y: 167, endPoint x: 509, endPoint y: 105, distance: 131.4
click at [509, 105] on div "Heyrnatækjastyrkur Sjúkrasjóður Maximum grant 100.000 kr. Remaining 100.000 kr.…" at bounding box center [743, 236] width 469 height 298
drag, startPoint x: 647, startPoint y: 175, endPoint x: 635, endPoint y: 173, distance: 12.1
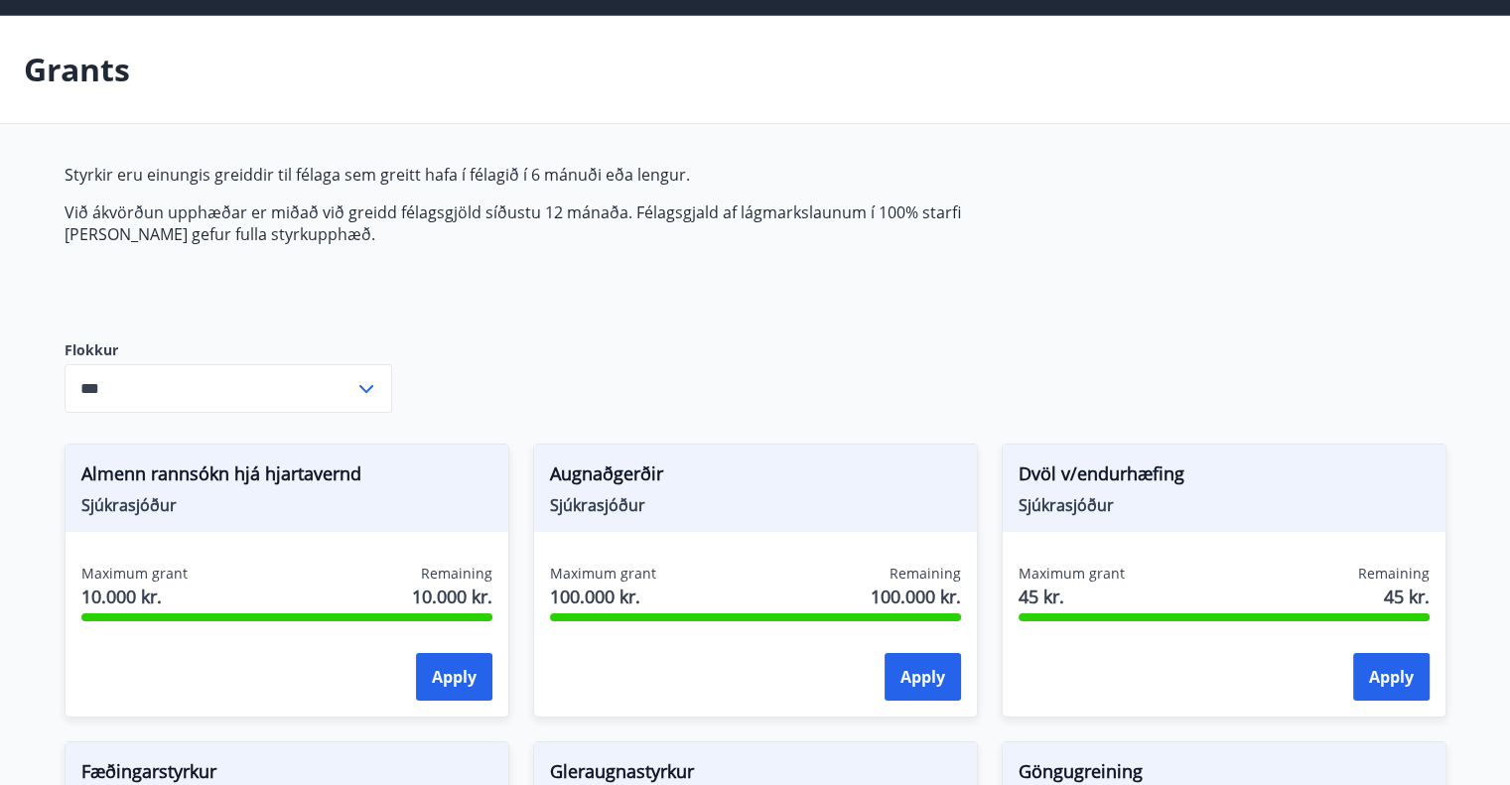
scroll to position [0, 0]
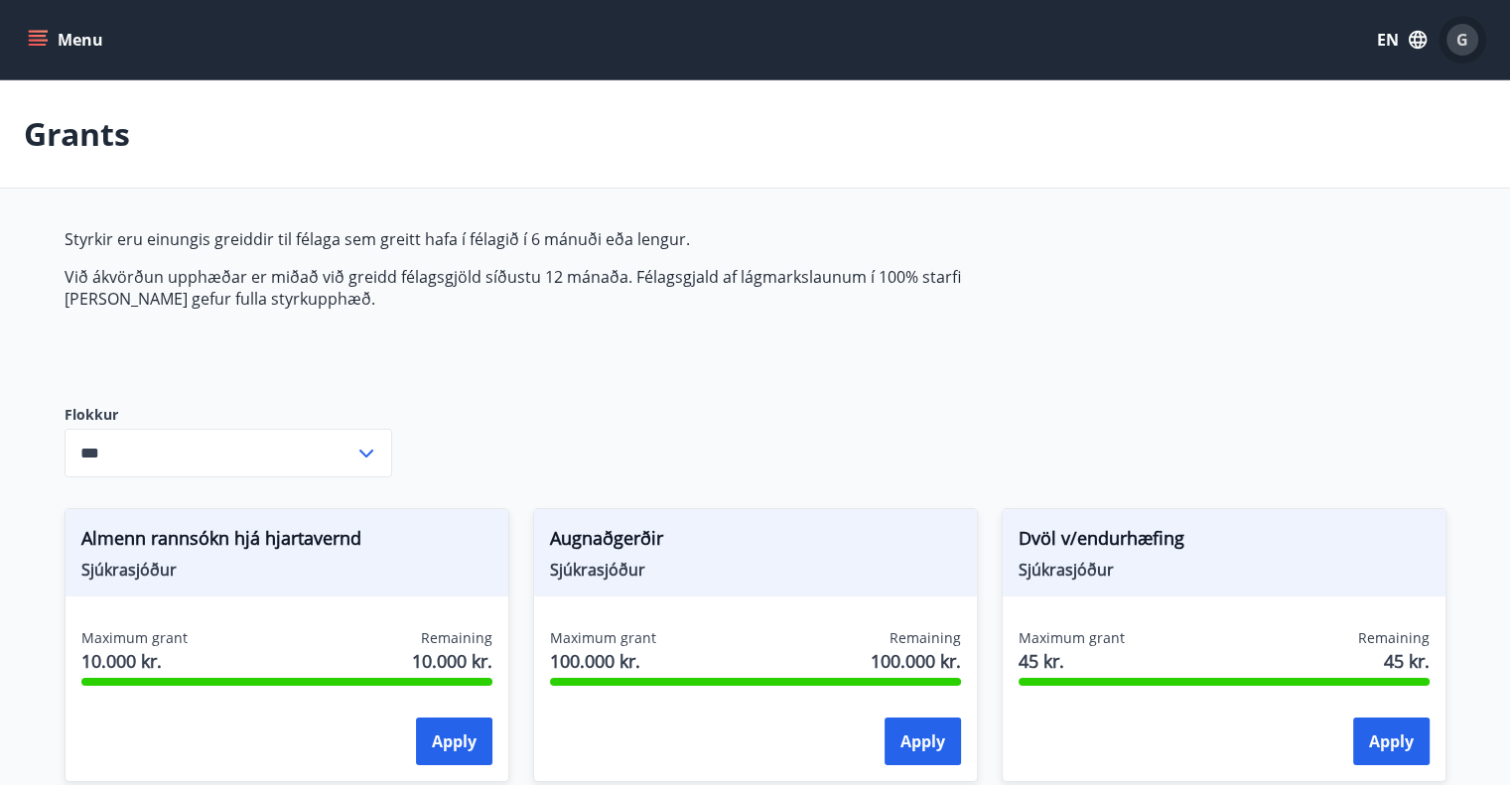
click at [1453, 37] on div "G" at bounding box center [1462, 40] width 32 height 32
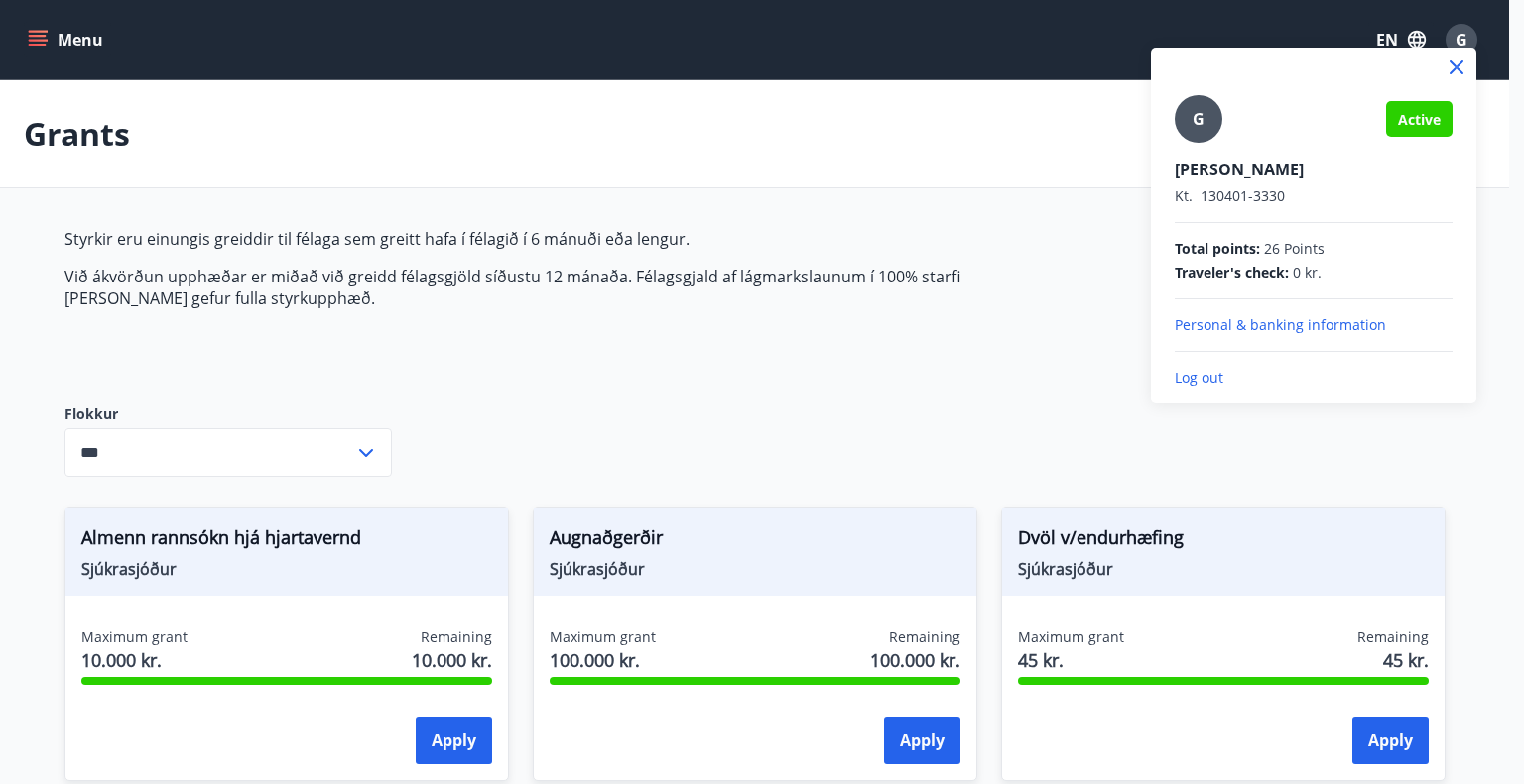
click at [1342, 327] on p "Personal & banking information" at bounding box center [1313, 326] width 278 height 20
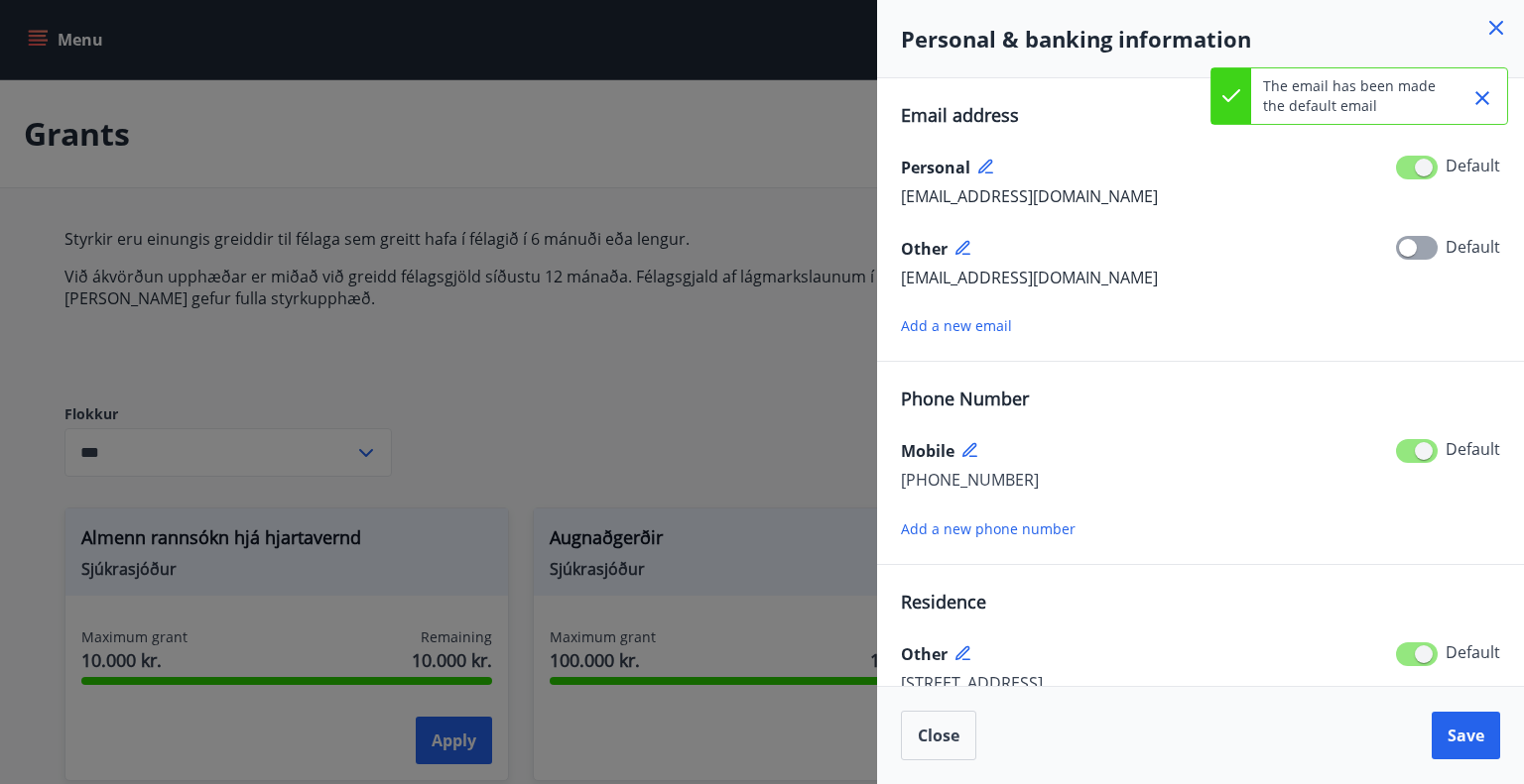
click at [741, 403] on div at bounding box center [762, 392] width 1524 height 784
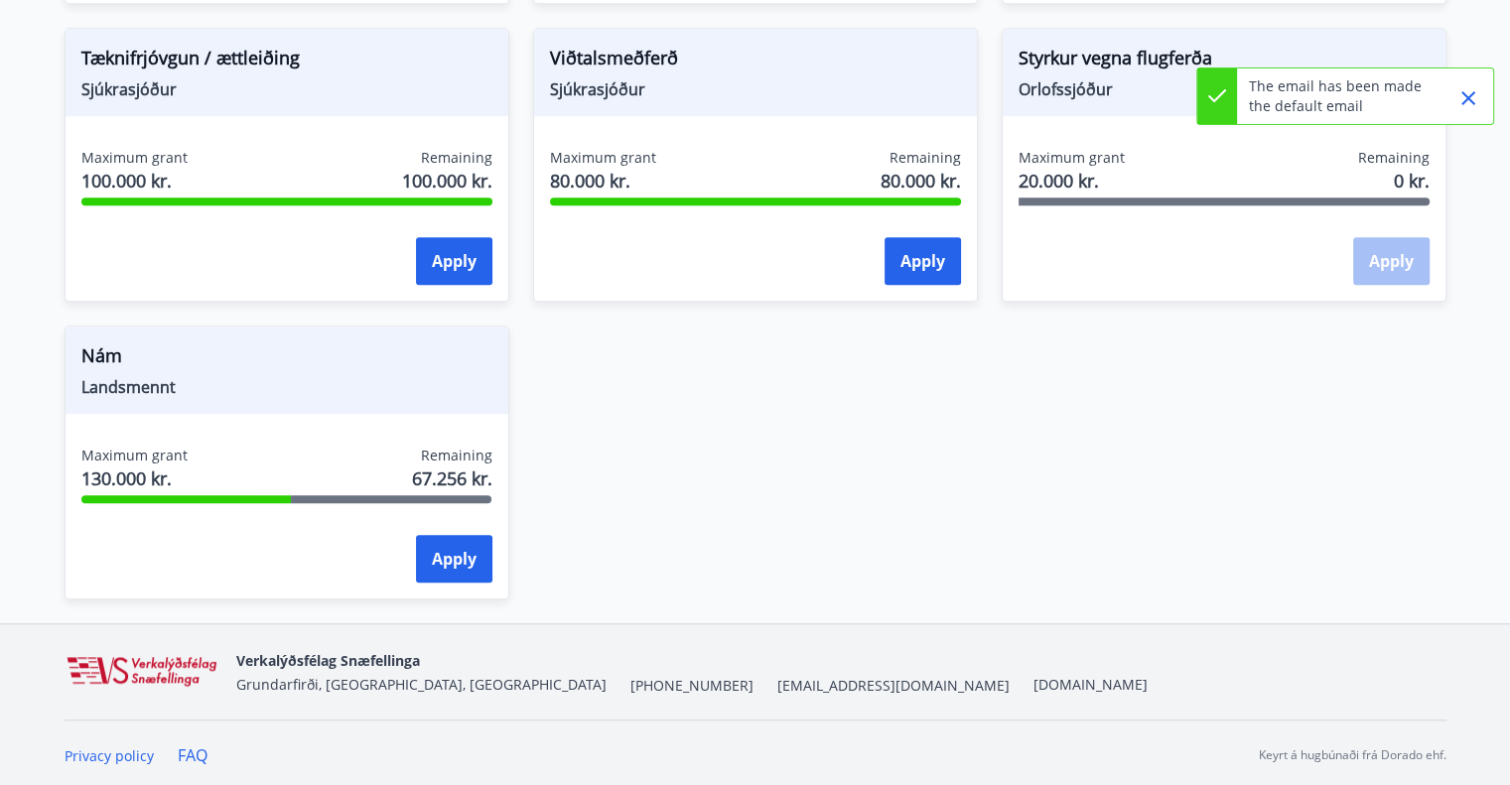
scroll to position [1673, 0]
click at [469, 575] on button "Apply" at bounding box center [454, 558] width 76 height 48
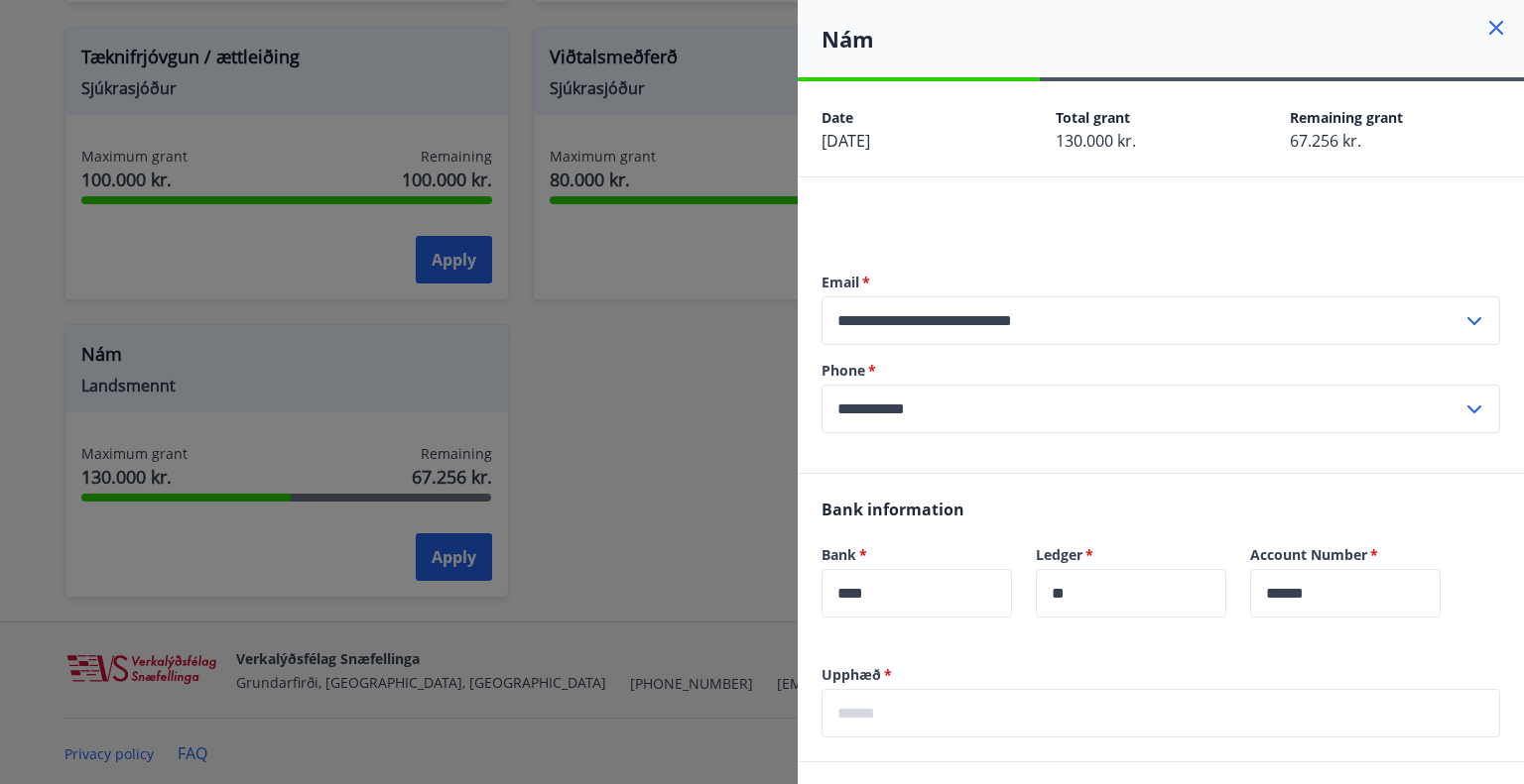
click at [1092, 336] on input "**********" at bounding box center [1141, 321] width 641 height 49
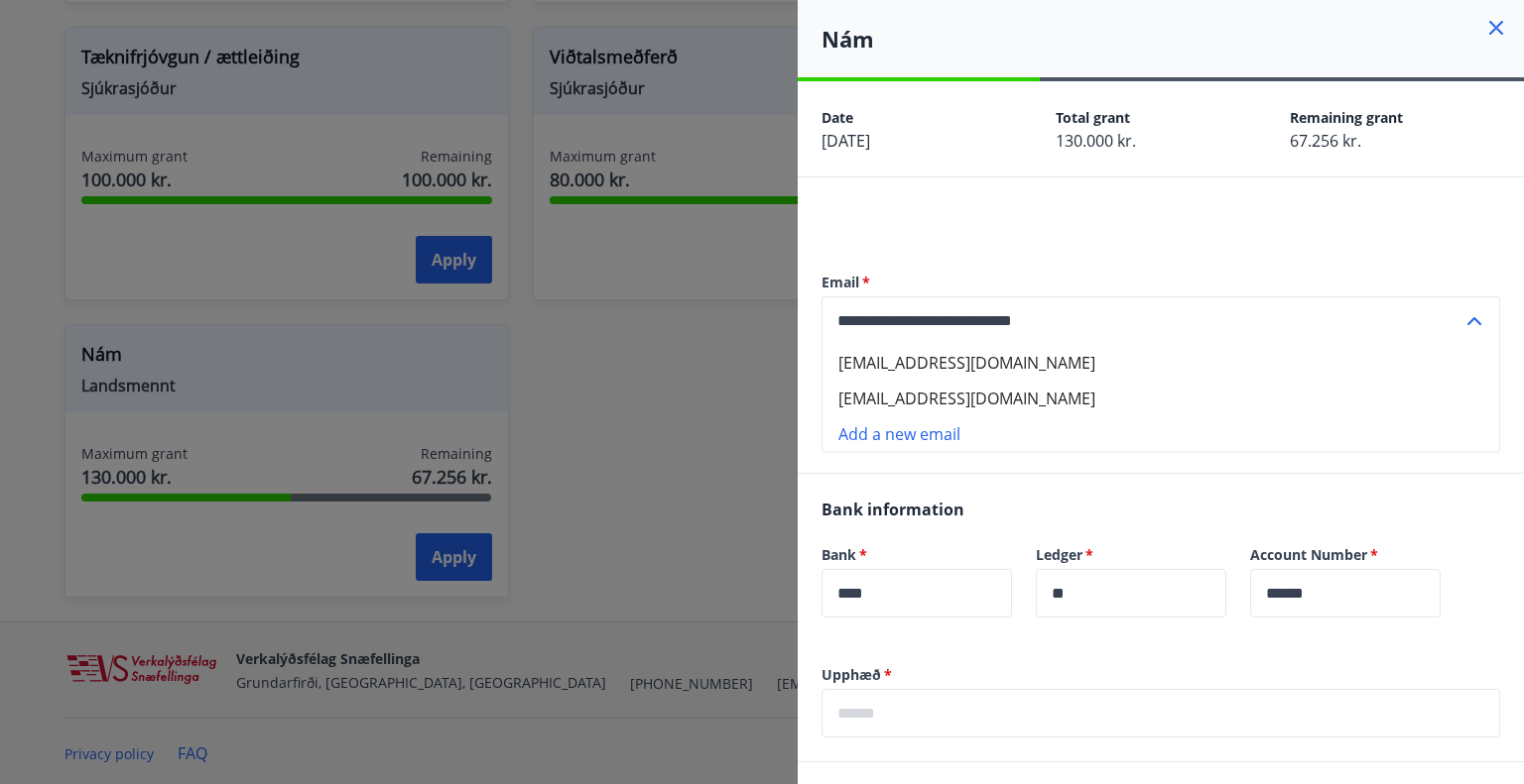
click at [1092, 336] on input "**********" at bounding box center [1141, 321] width 641 height 49
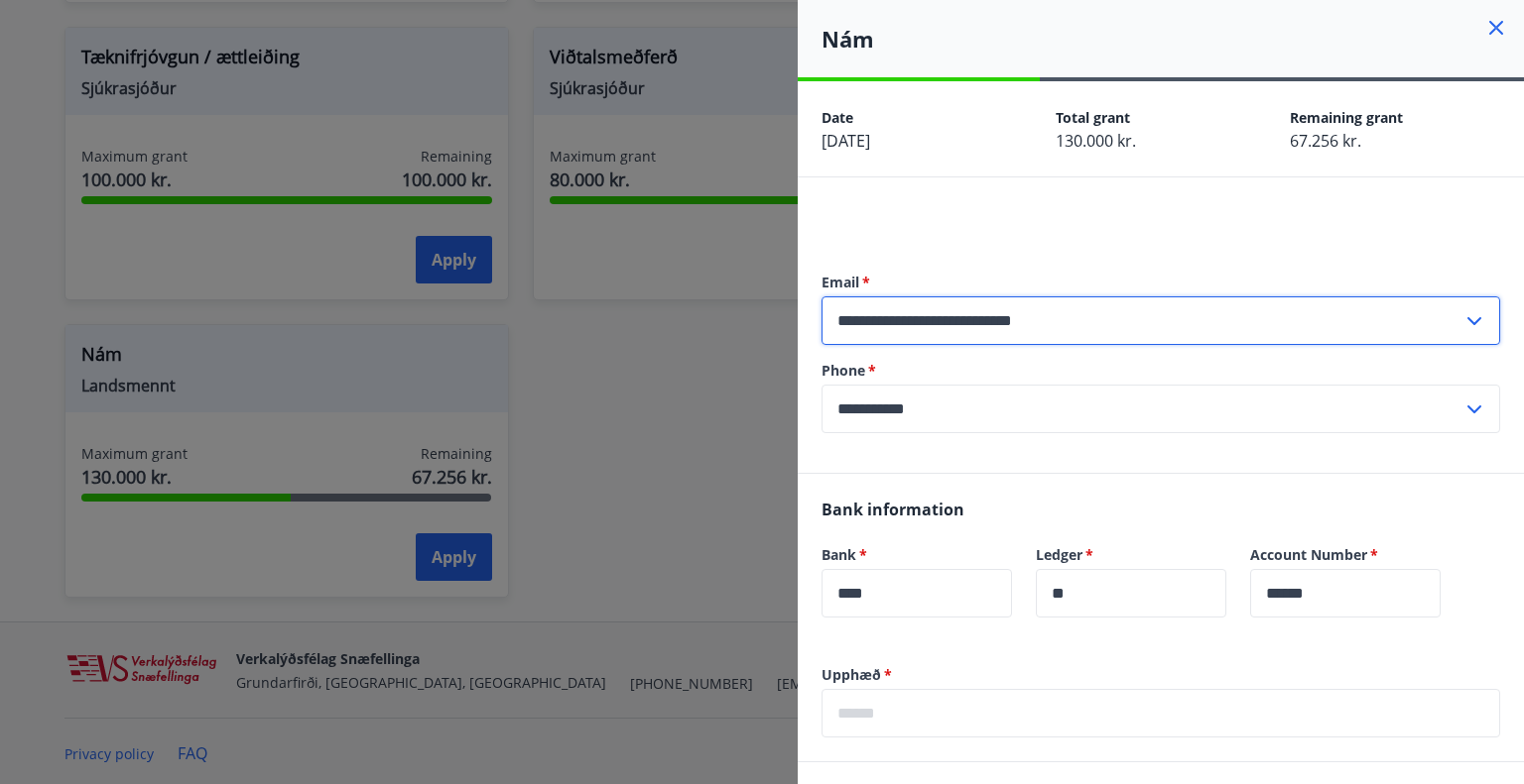
click at [616, 439] on div at bounding box center [762, 392] width 1524 height 784
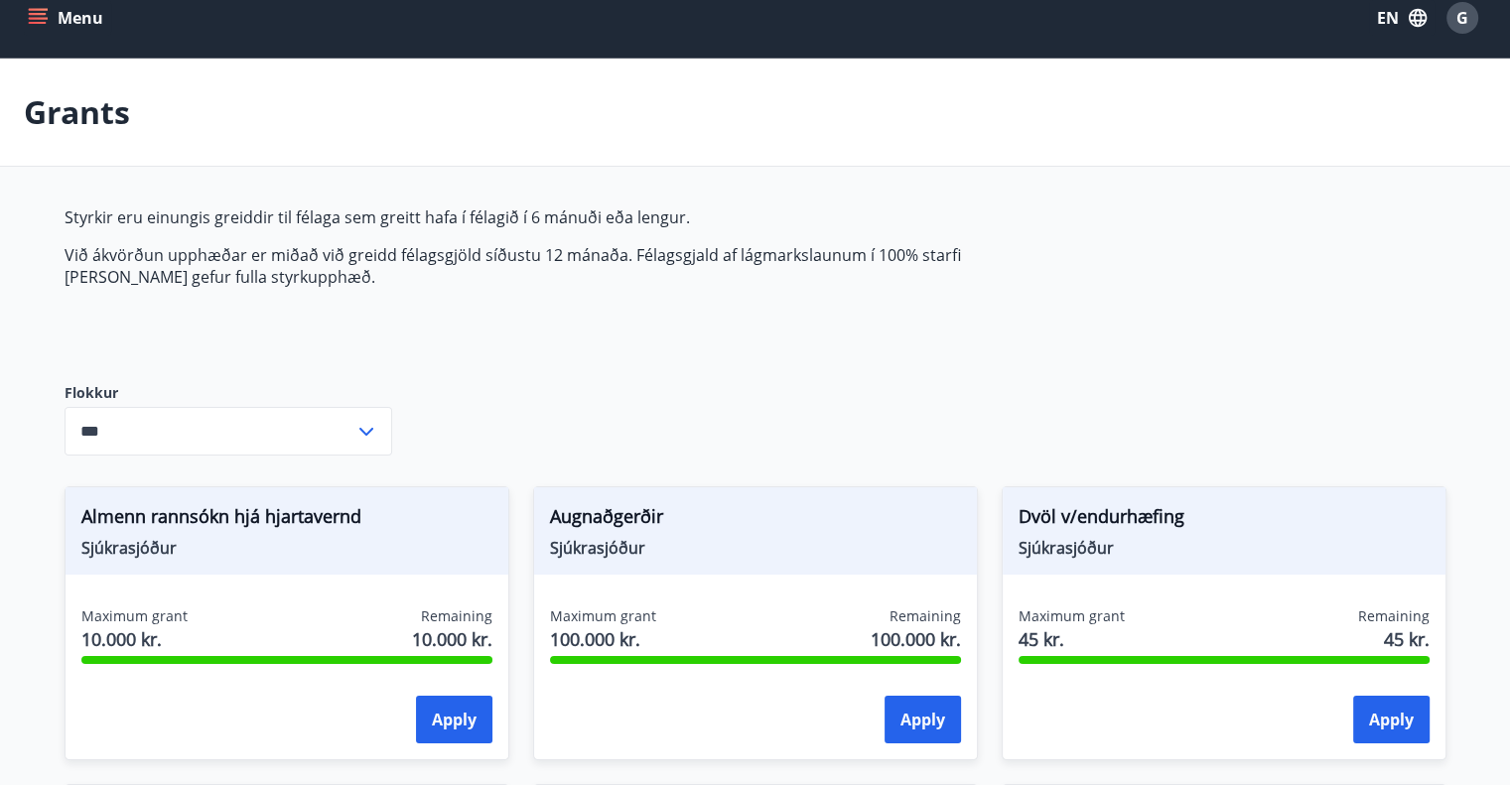
scroll to position [0, 0]
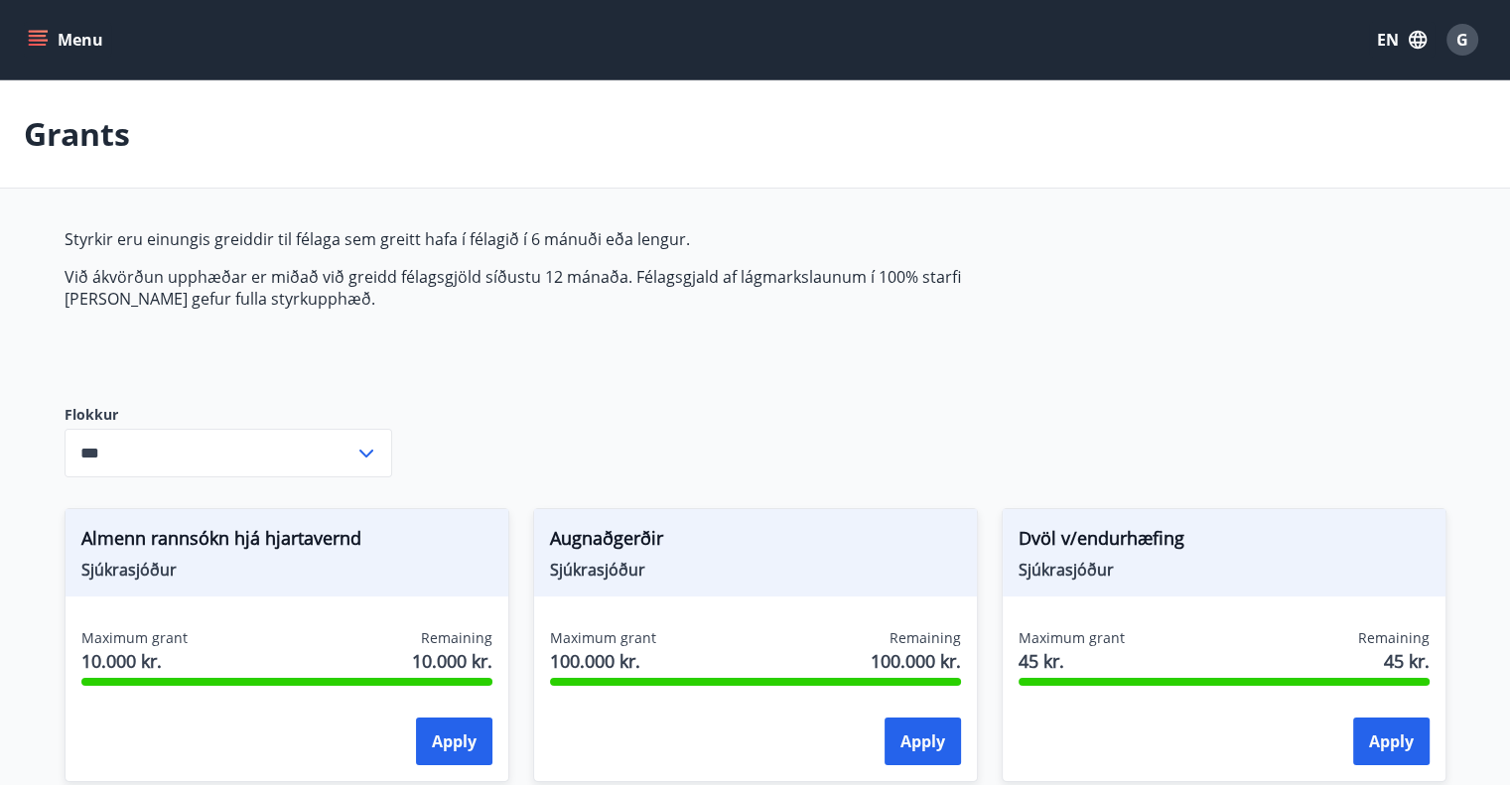
click at [1474, 58] on button "G" at bounding box center [1462, 40] width 48 height 48
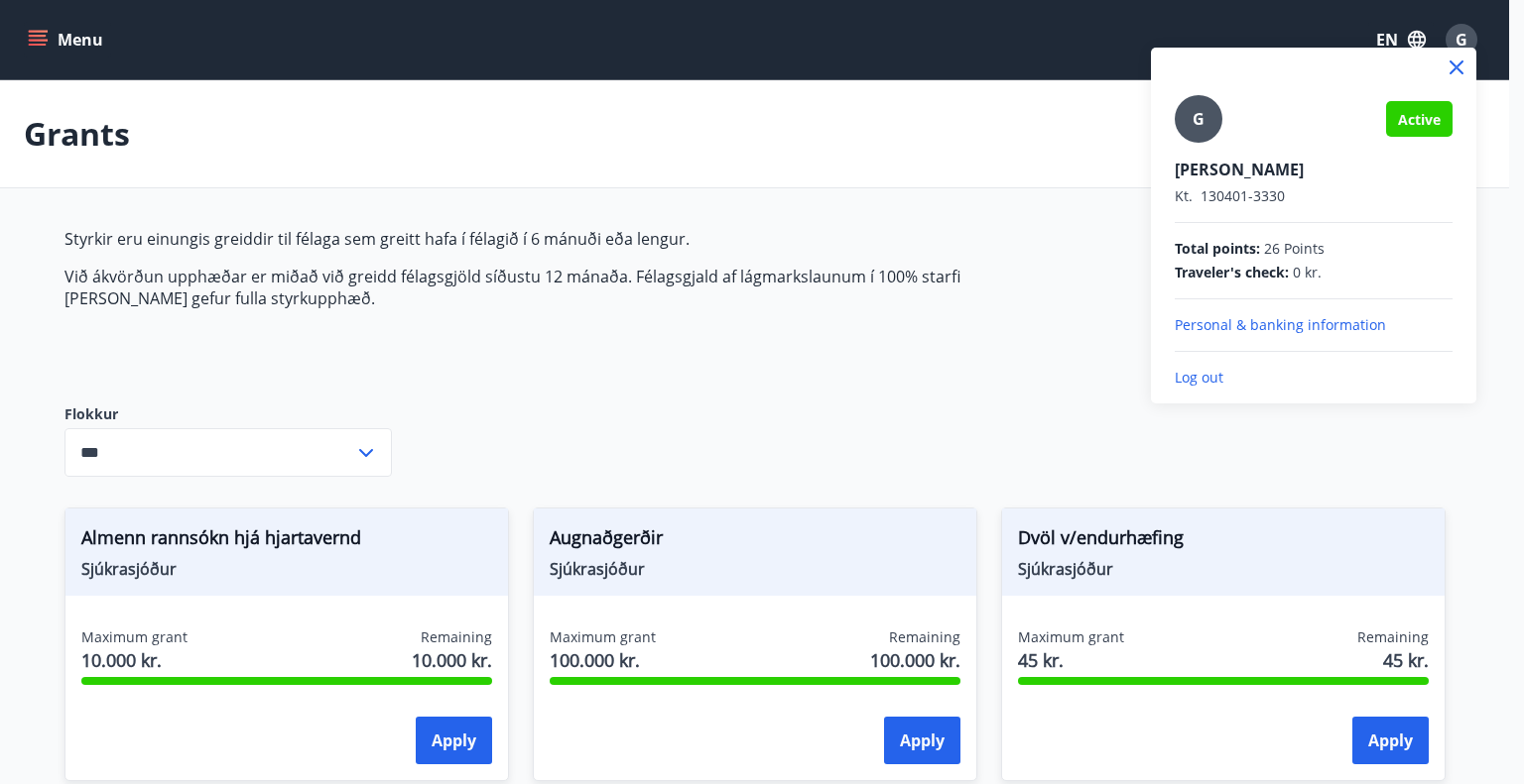
drag, startPoint x: 16, startPoint y: 48, endPoint x: 28, endPoint y: 42, distance: 13.4
click at [22, 44] on div at bounding box center [762, 392] width 1524 height 784
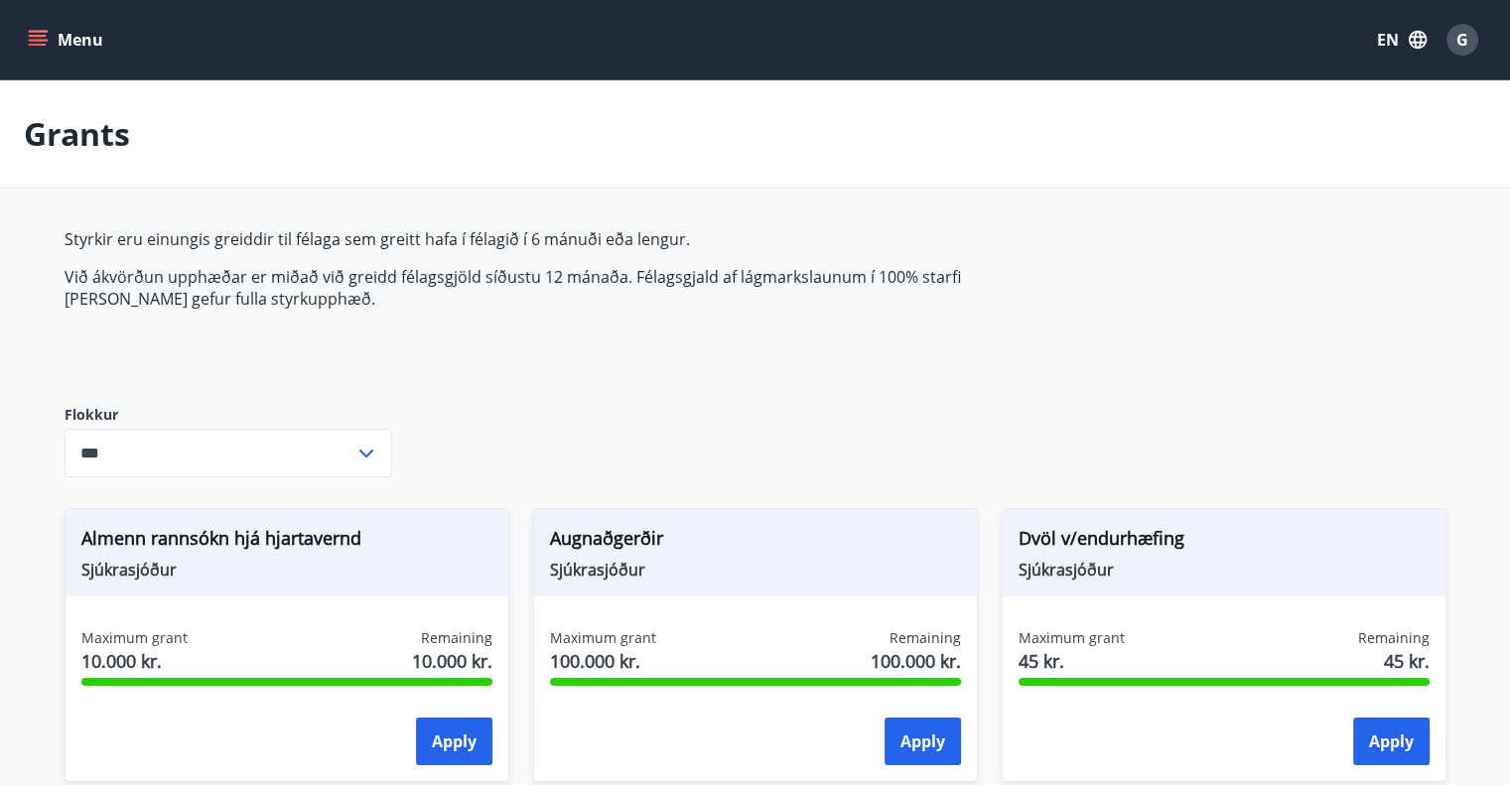
click at [36, 40] on icon "menu" at bounding box center [40, 40] width 22 height 2
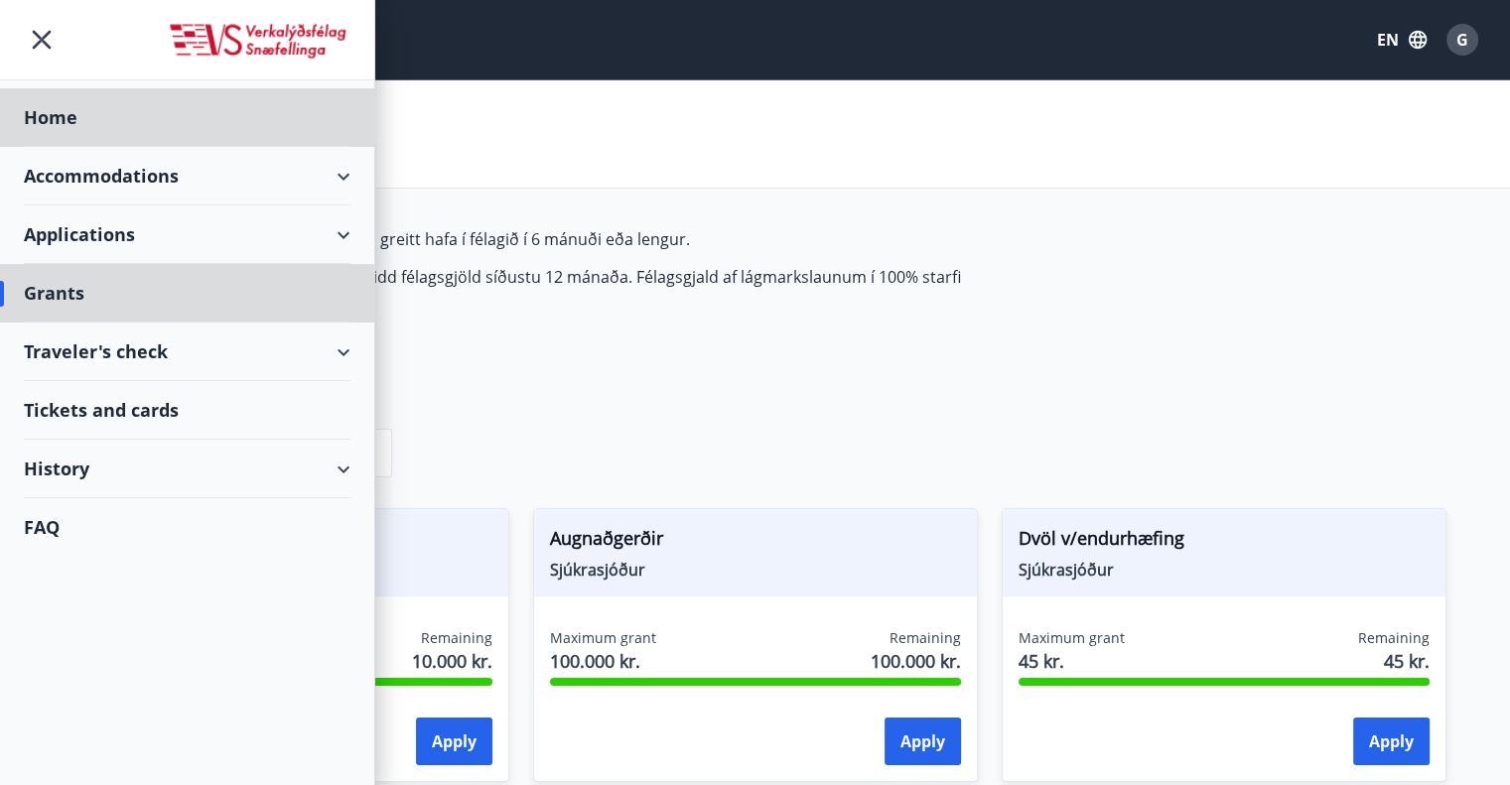
drag, startPoint x: 80, startPoint y: 356, endPoint x: 73, endPoint y: 371, distance: 16.4
click at [74, 369] on ul "Home Accommodations Applications Grants Traveler's check Tickets and cards Hist…" at bounding box center [187, 318] width 374 height 476
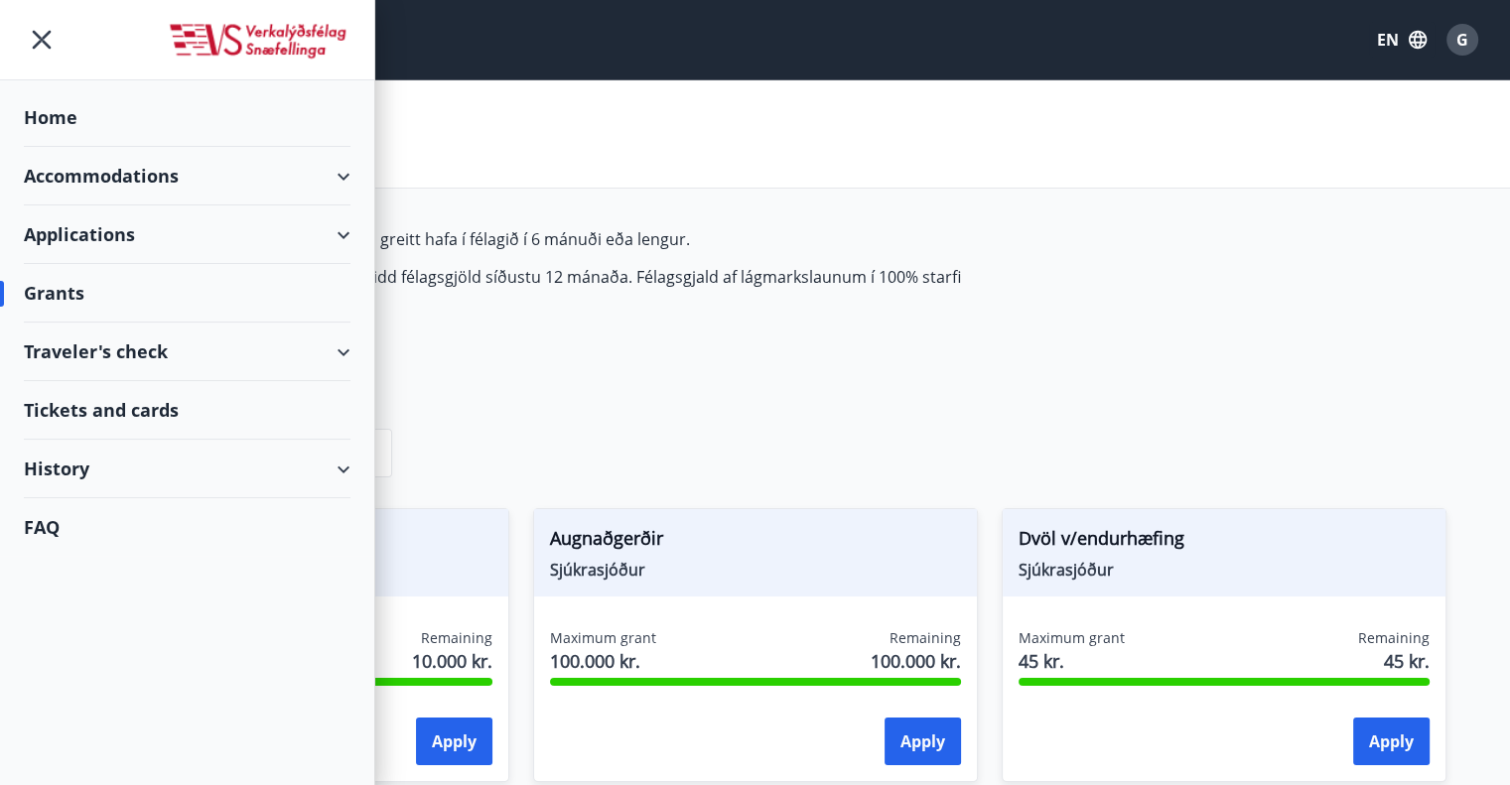
click at [120, 344] on div "Traveler's check" at bounding box center [187, 352] width 327 height 59
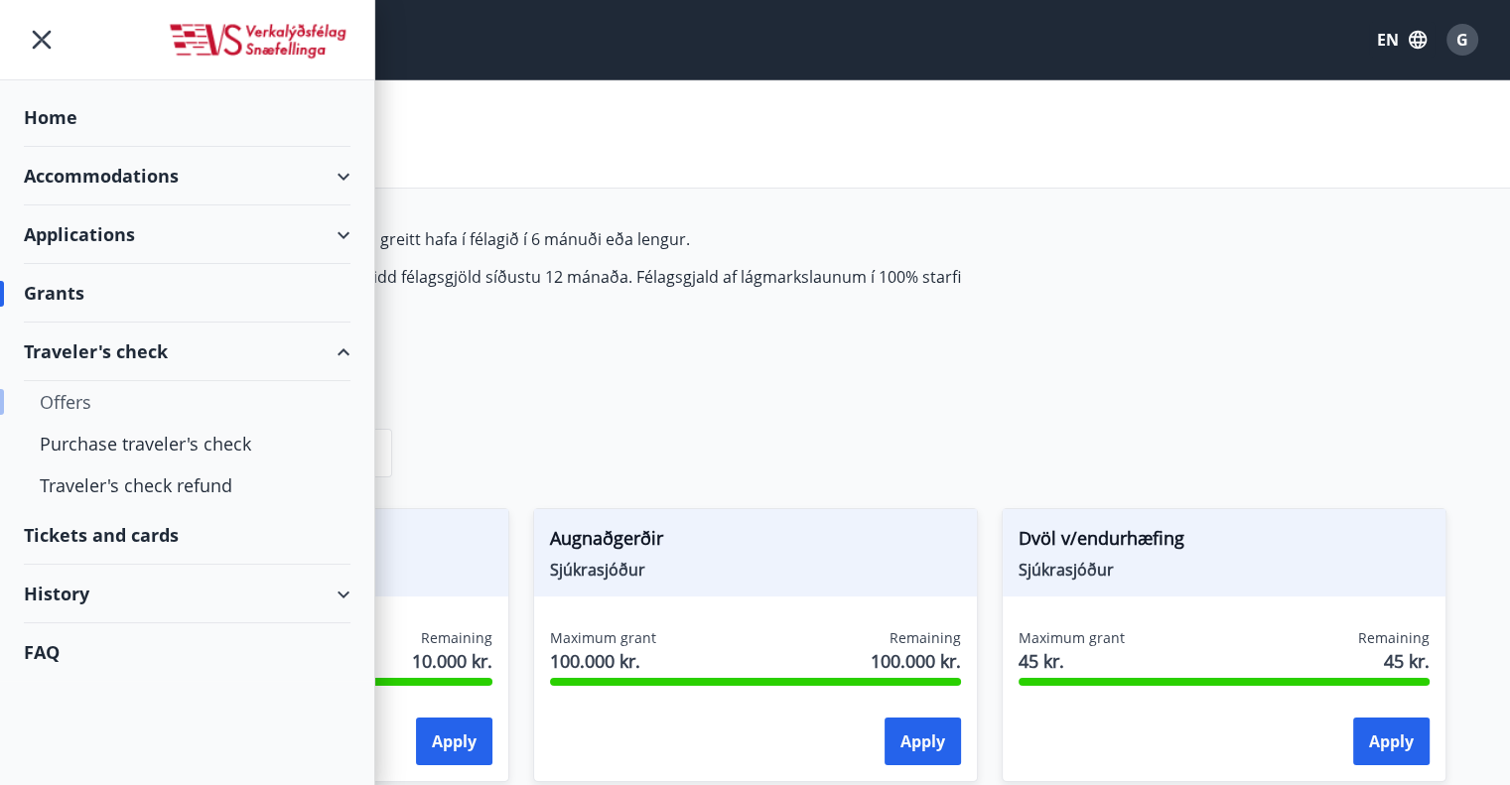
click at [100, 402] on div "Offers" at bounding box center [187, 402] width 295 height 42
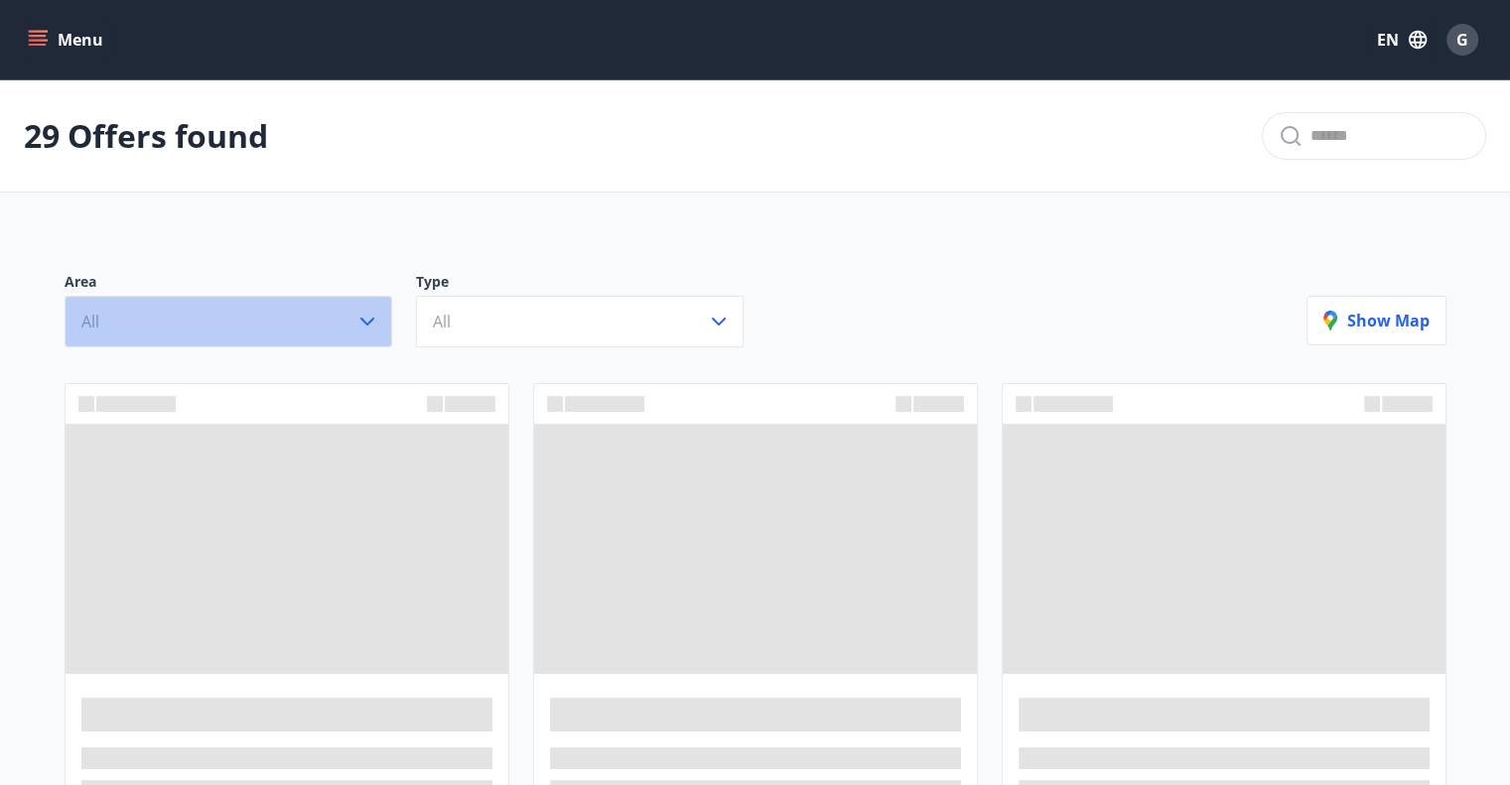
click at [352, 334] on button "All" at bounding box center [229, 322] width 328 height 52
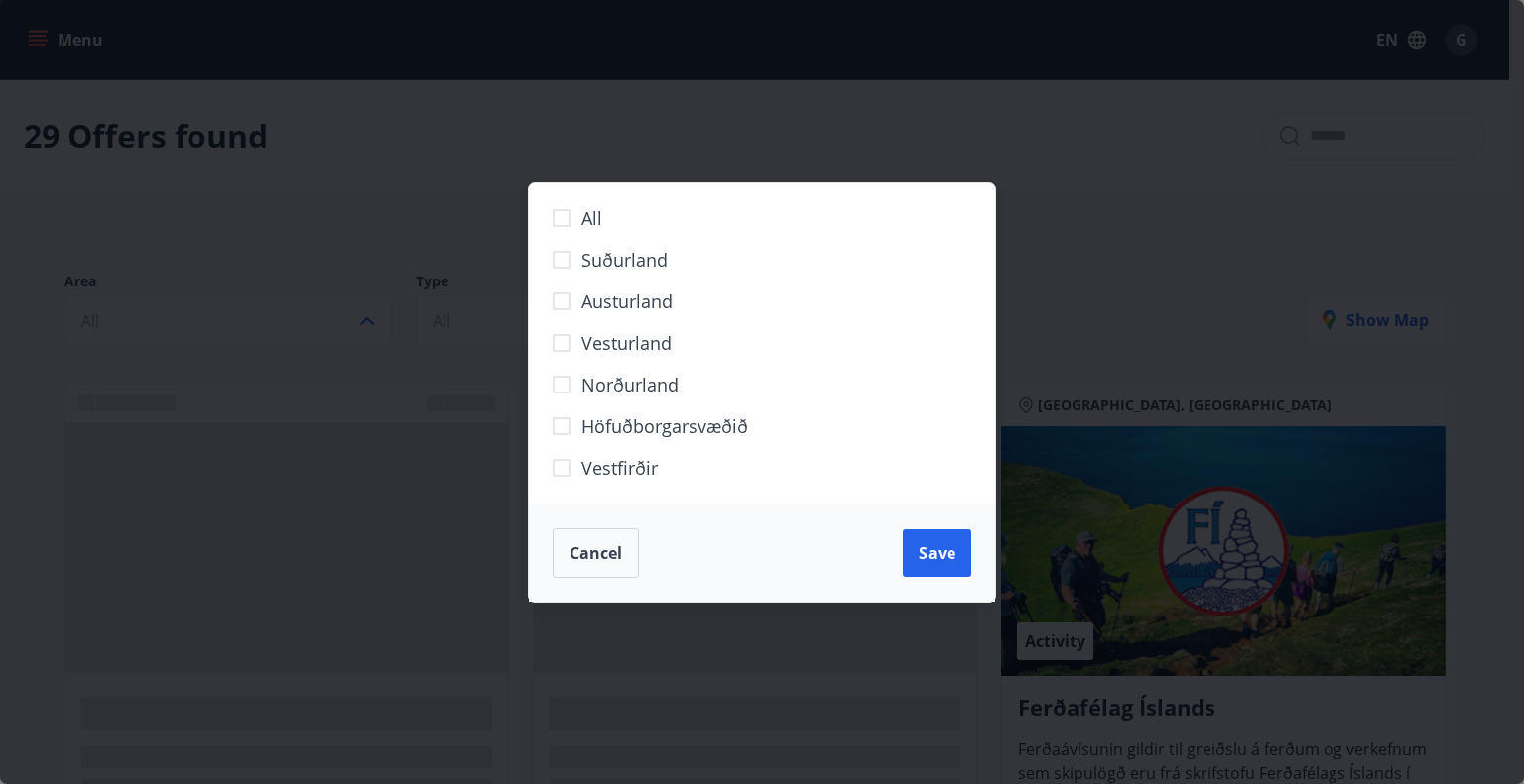
click at [397, 344] on div "All Suðurland [GEOGRAPHIC_DATA] [GEOGRAPHIC_DATA] Norðurland Höfuðborgarsvæðið …" at bounding box center [762, 392] width 1524 height 784
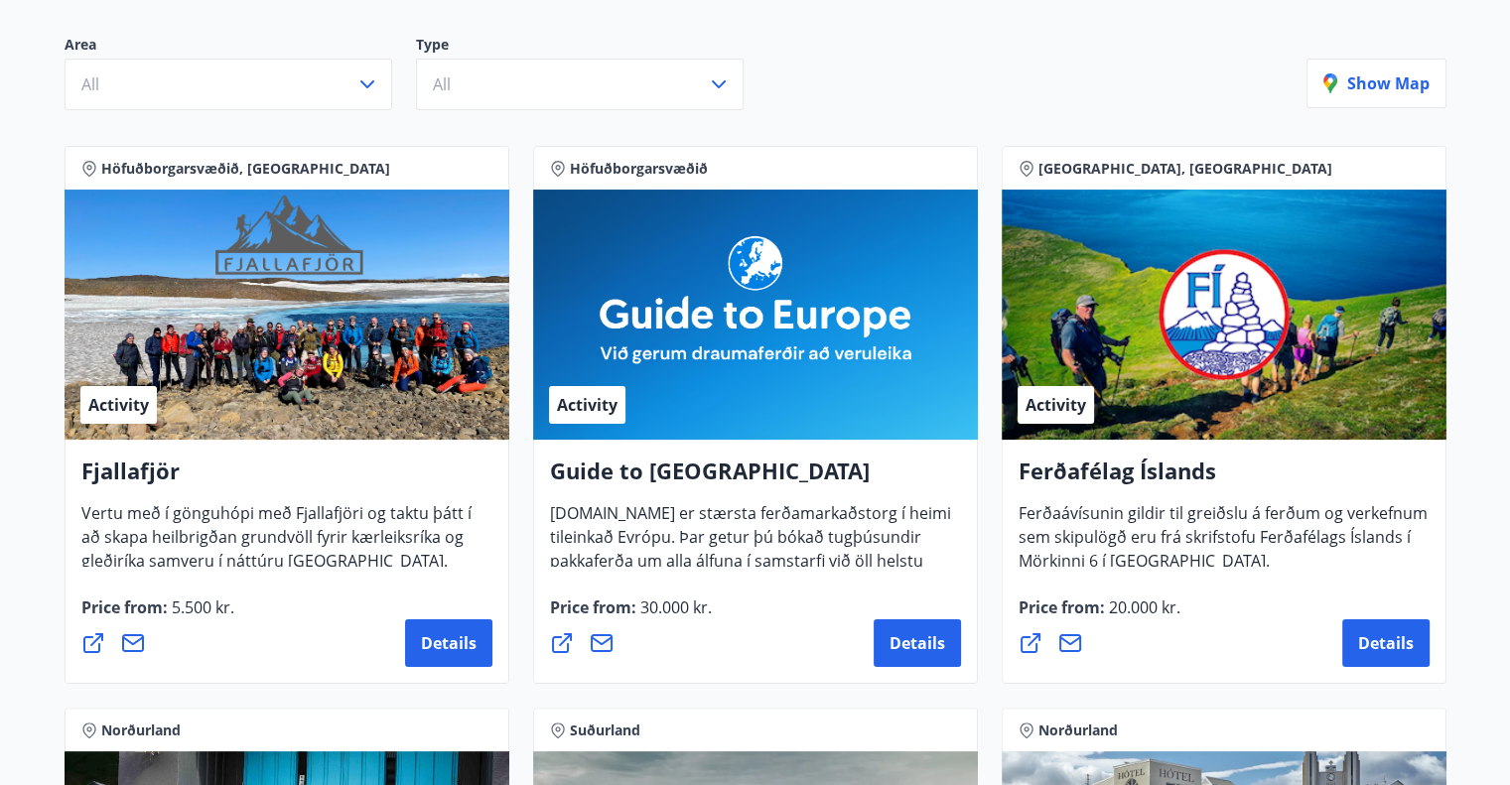
scroll to position [298, 0]
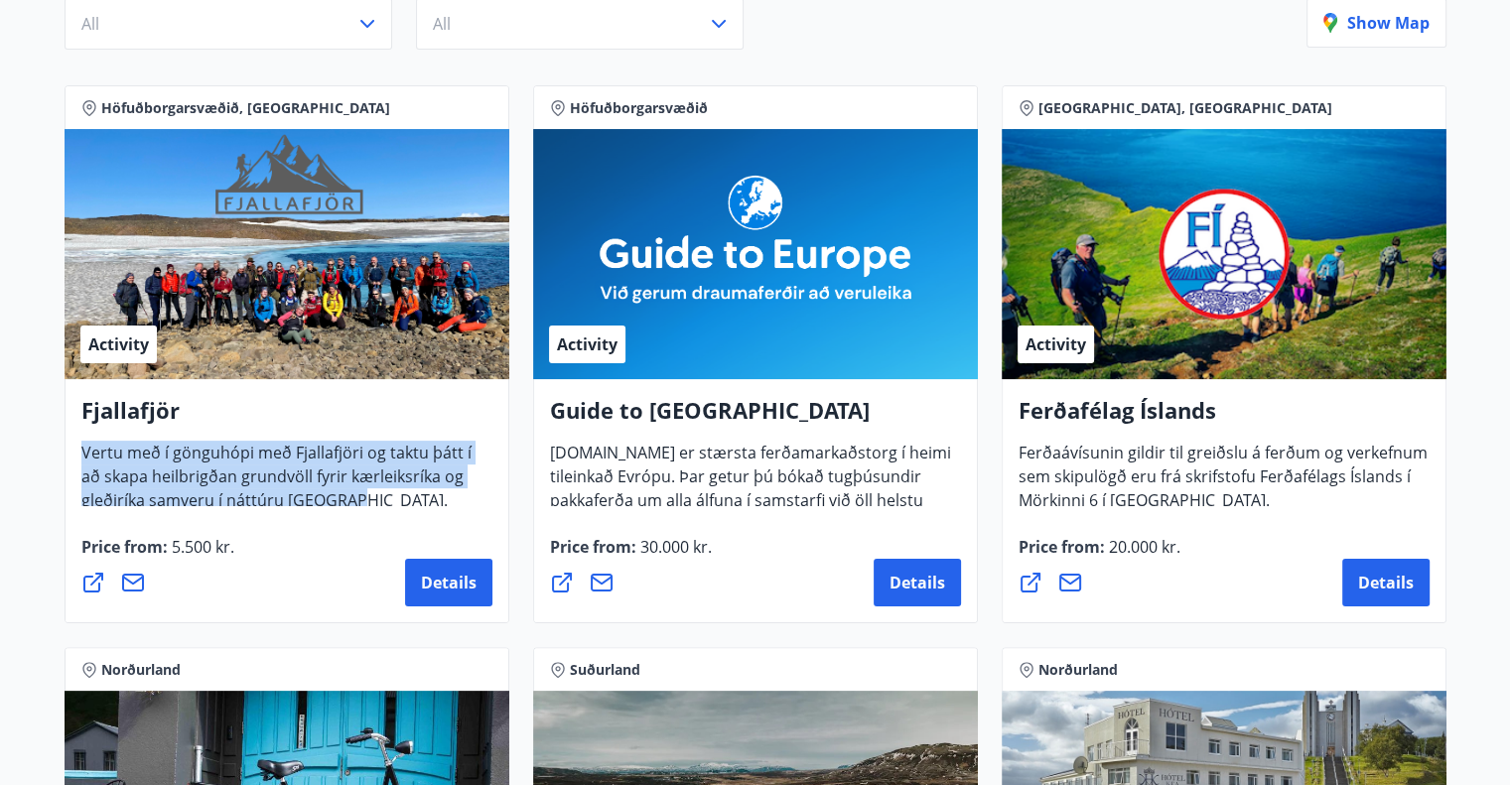
drag, startPoint x: 95, startPoint y: 454, endPoint x: 341, endPoint y: 509, distance: 252.4
click at [341, 509] on div "Fjallafjör Vertu með í gönguhópi með Fjallafjöri og taktu þátt í að skapa heilb…" at bounding box center [287, 501] width 445 height 244
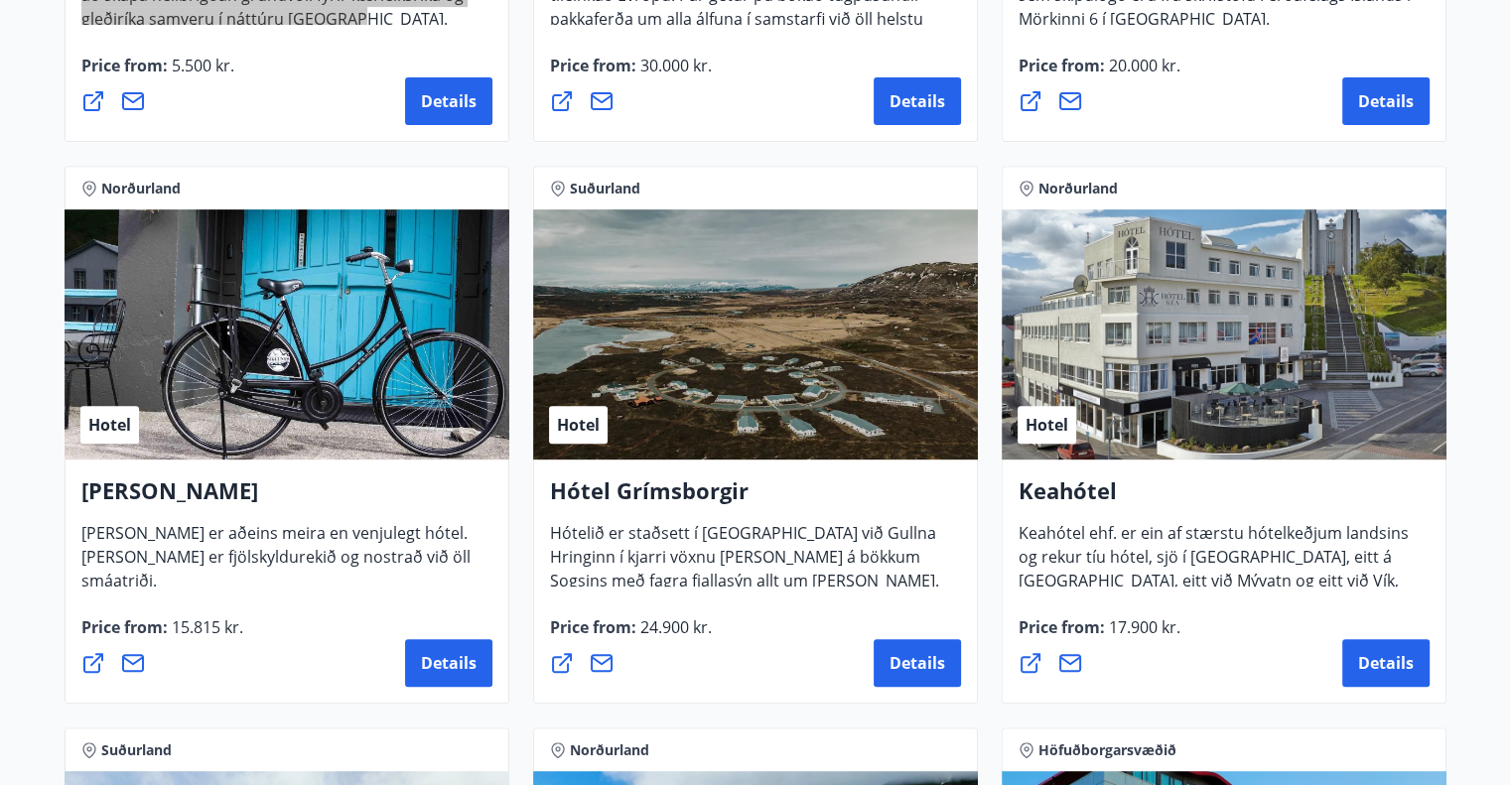
scroll to position [794, 0]
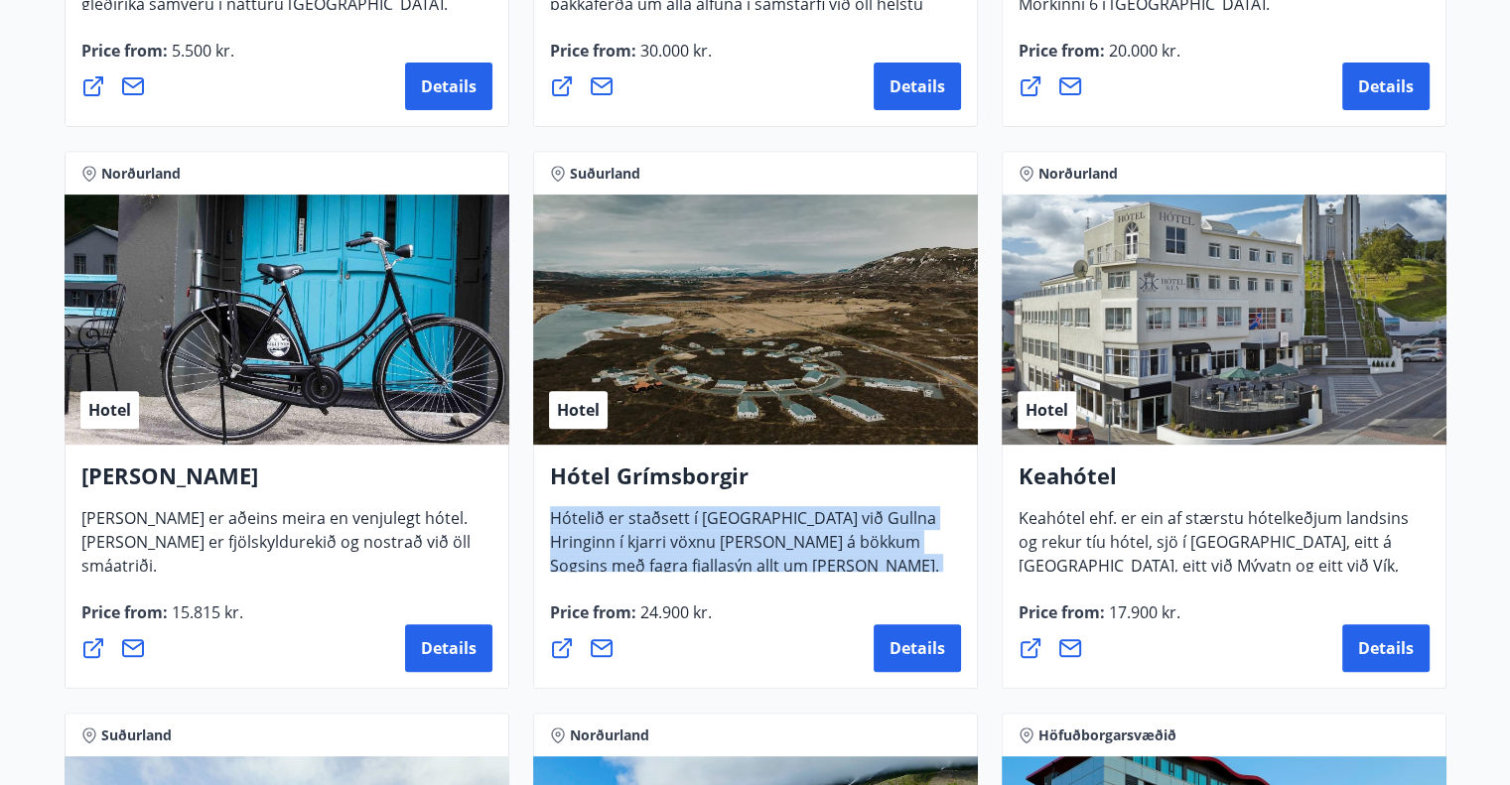
drag, startPoint x: 545, startPoint y: 516, endPoint x: 961, endPoint y: 568, distance: 419.1
click at [961, 568] on div "Hótel Grímsborgir Hótelið er staðsett í Grímsnesi við Gullna Hringinn í kjarri …" at bounding box center [755, 567] width 445 height 244
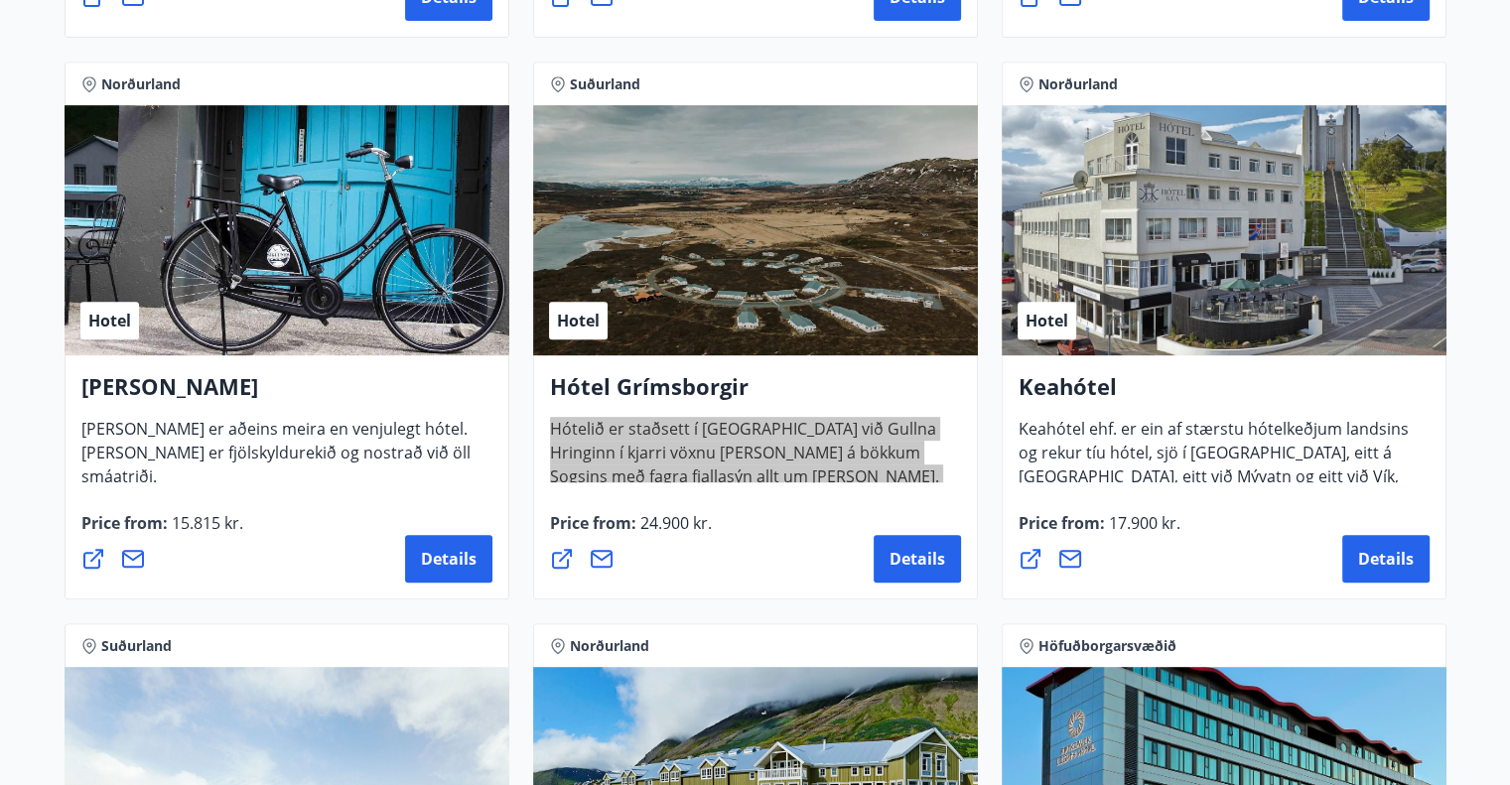
scroll to position [993, 0]
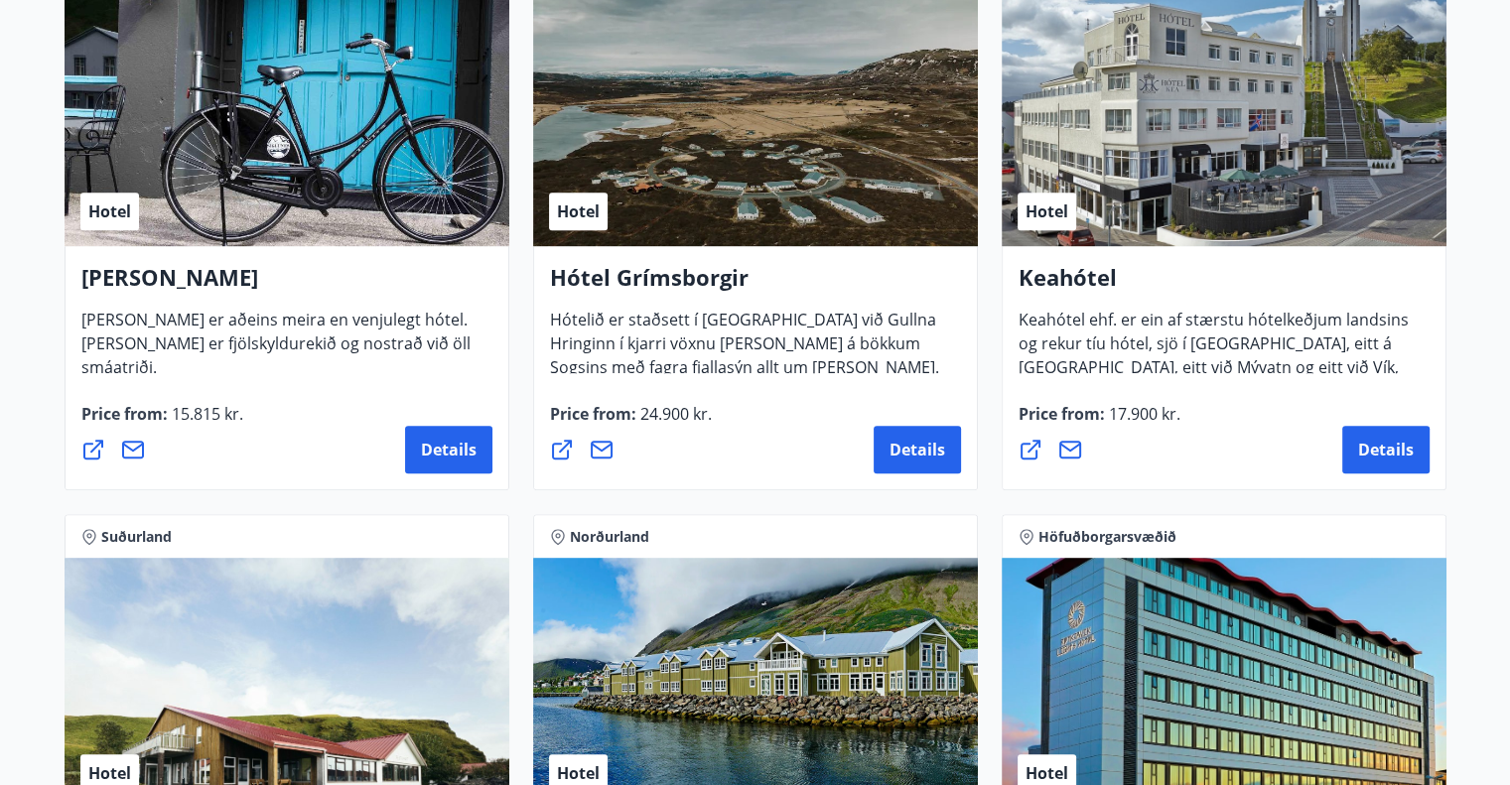
click at [1226, 478] on div "[PERSON_NAME] ehf. er ein af stærstu hótelkeðjum landsins og rekur tíu hótel, s…" at bounding box center [1224, 368] width 445 height 244
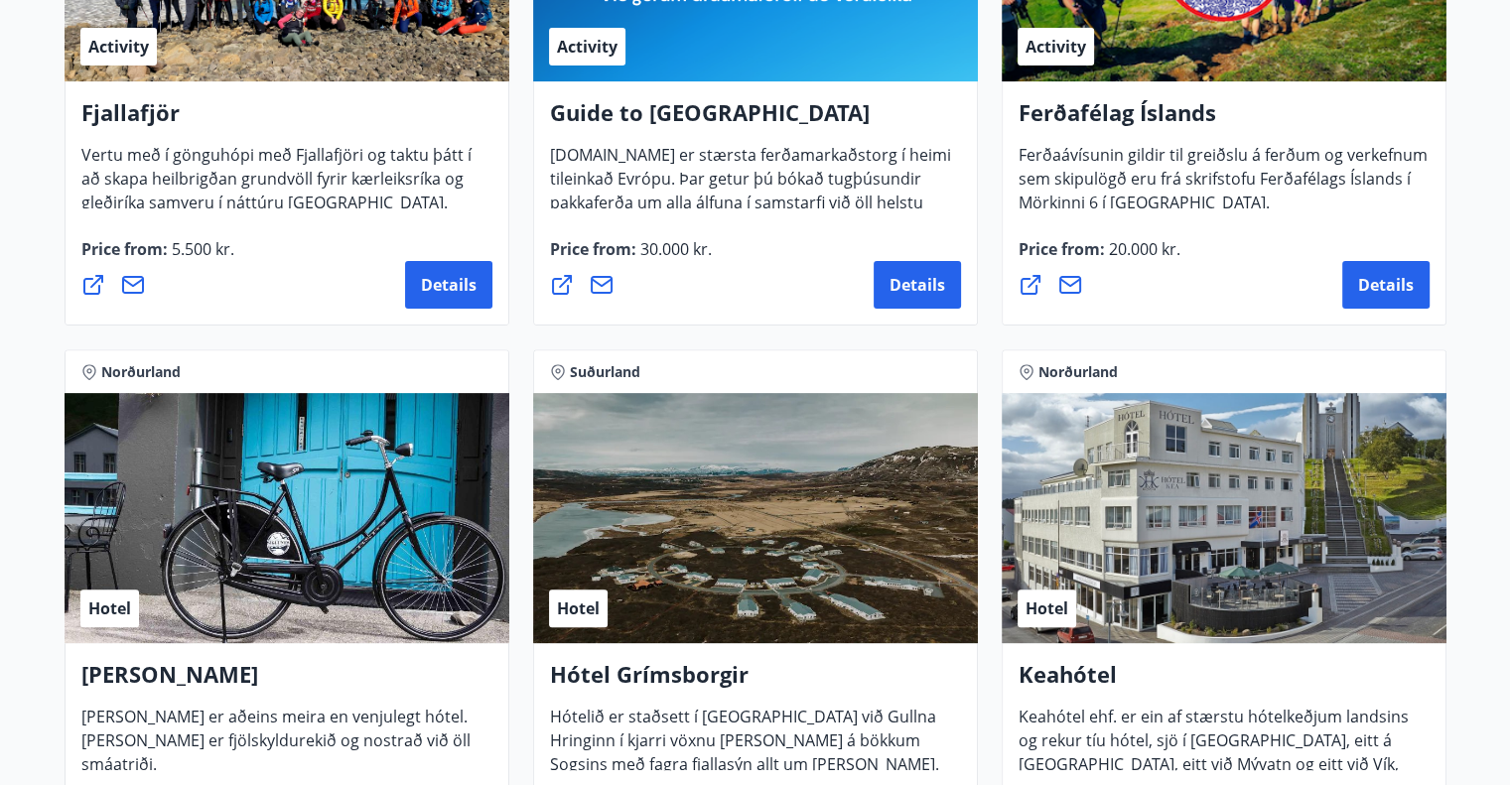
scroll to position [0, 0]
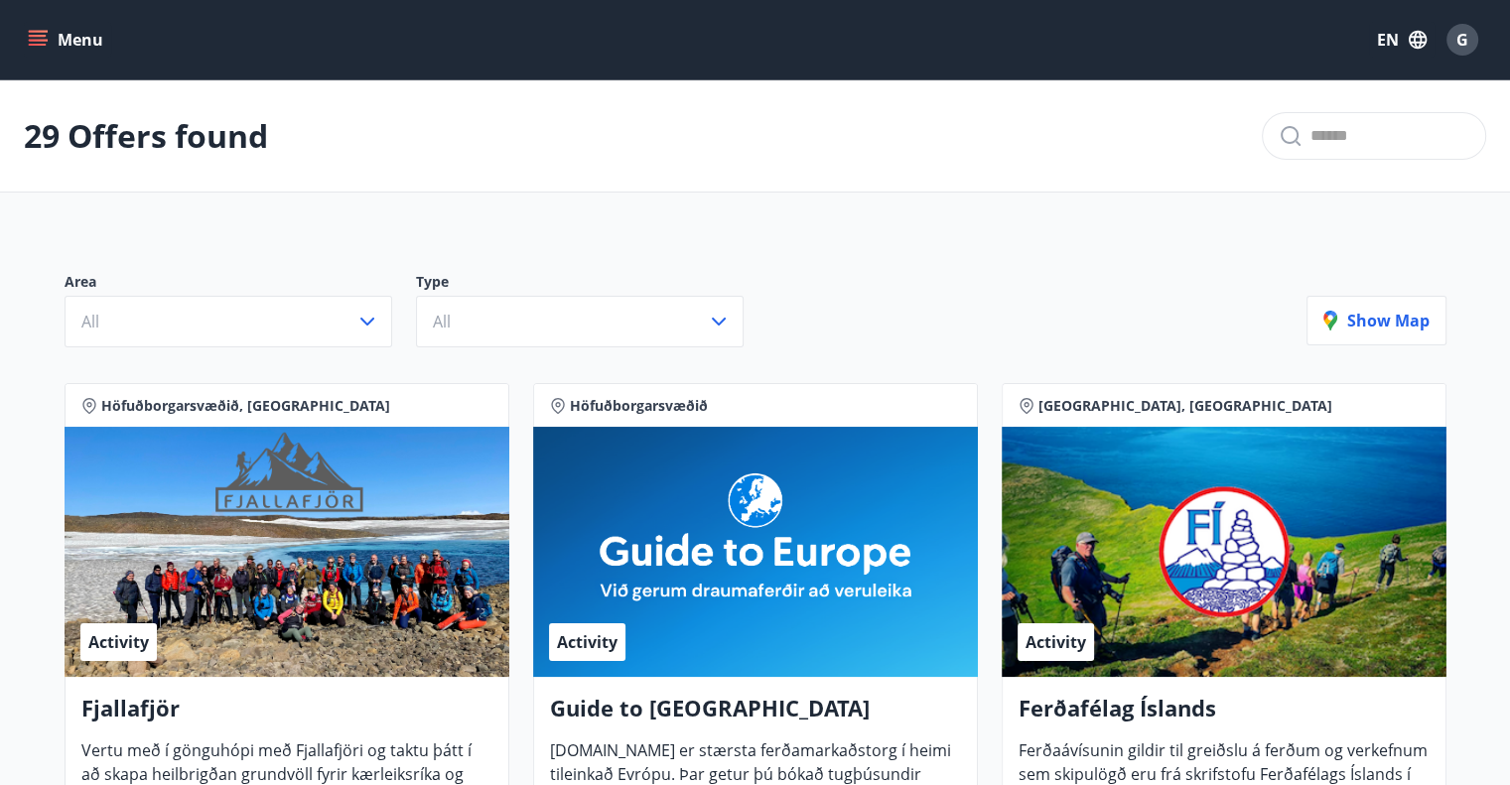
click at [60, 42] on button "Menu" at bounding box center [67, 40] width 87 height 36
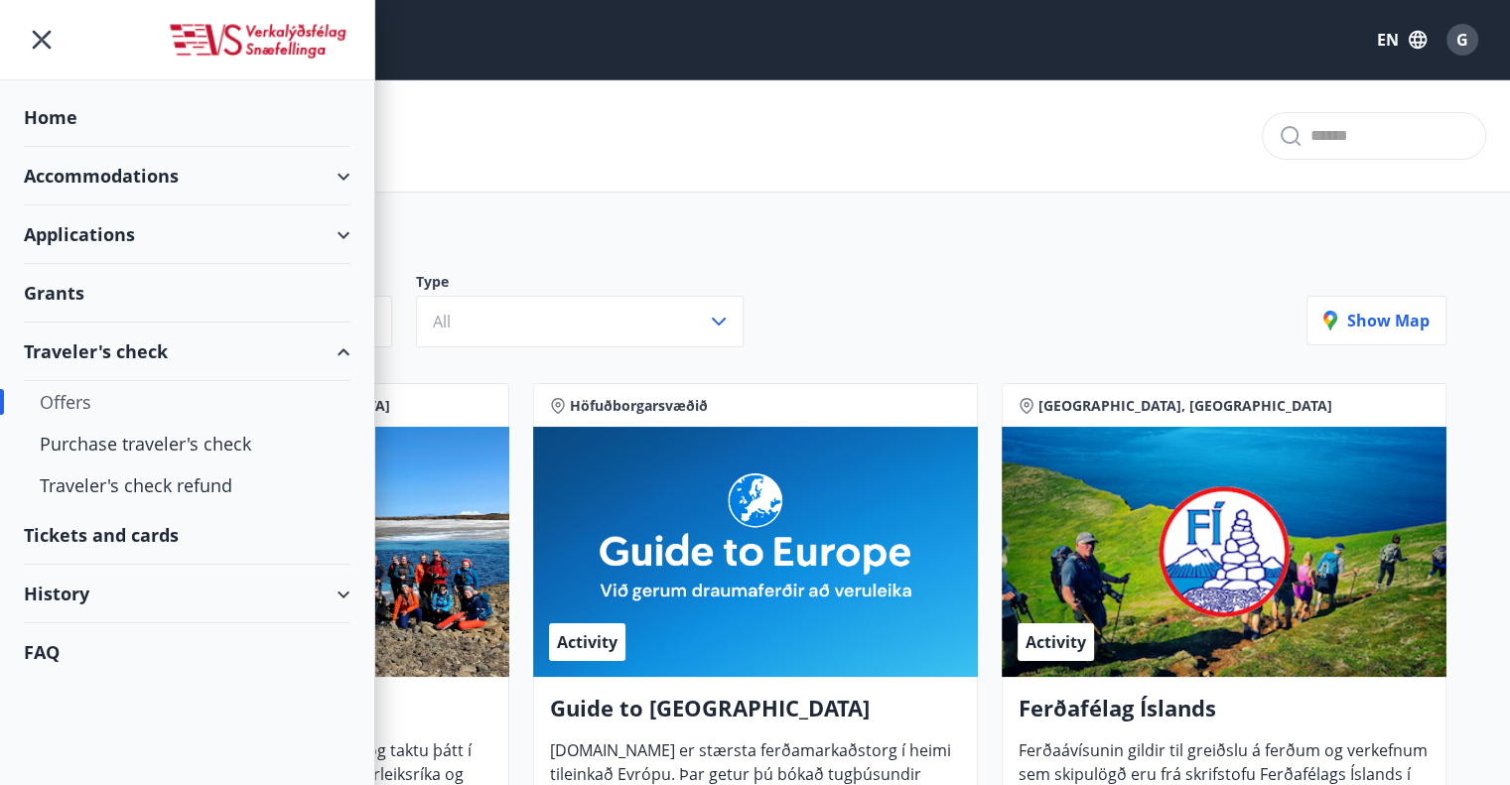
click at [144, 176] on div "Accommodations" at bounding box center [187, 176] width 327 height 59
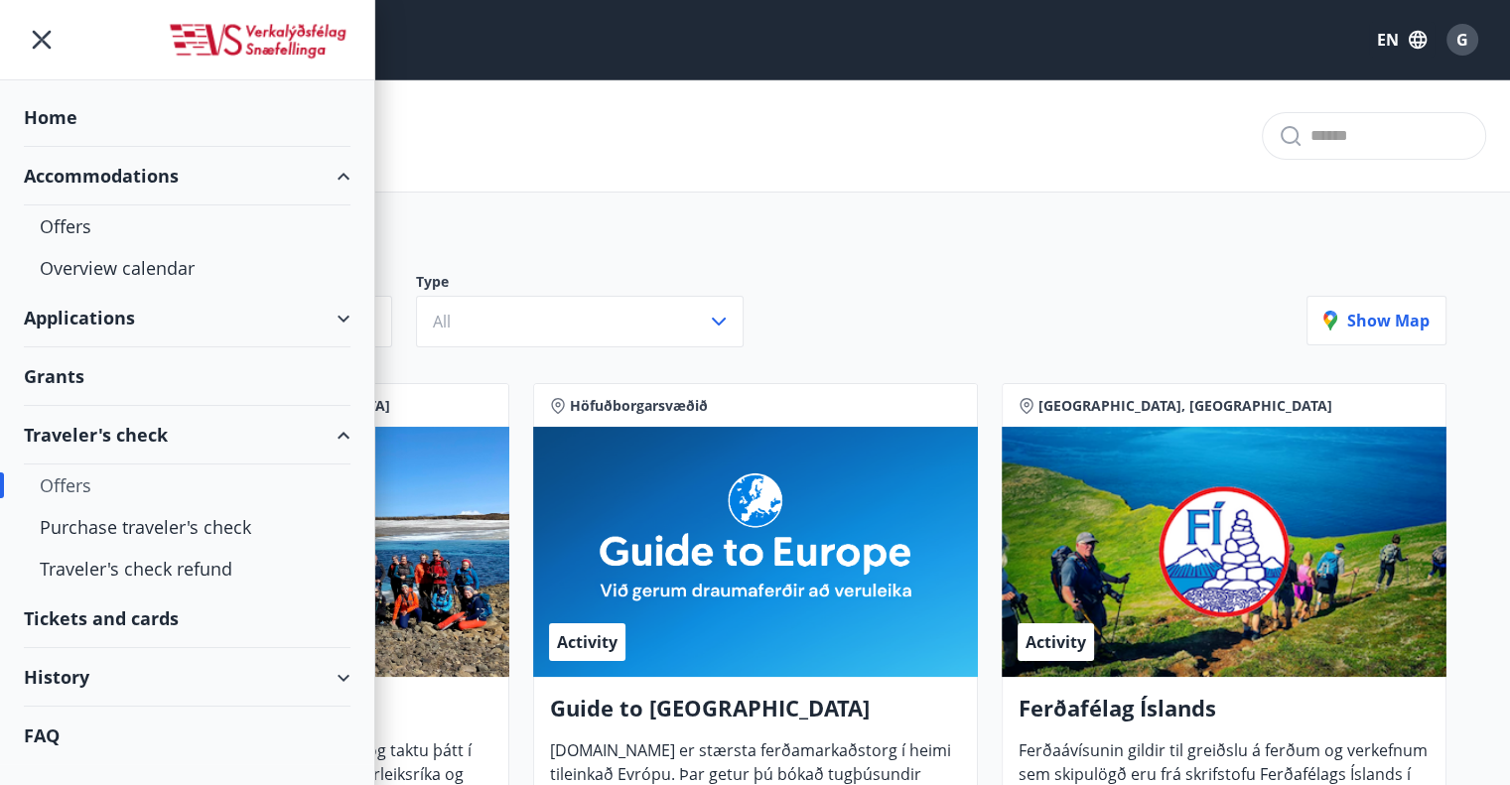
click at [129, 312] on div "Applications" at bounding box center [187, 318] width 327 height 59
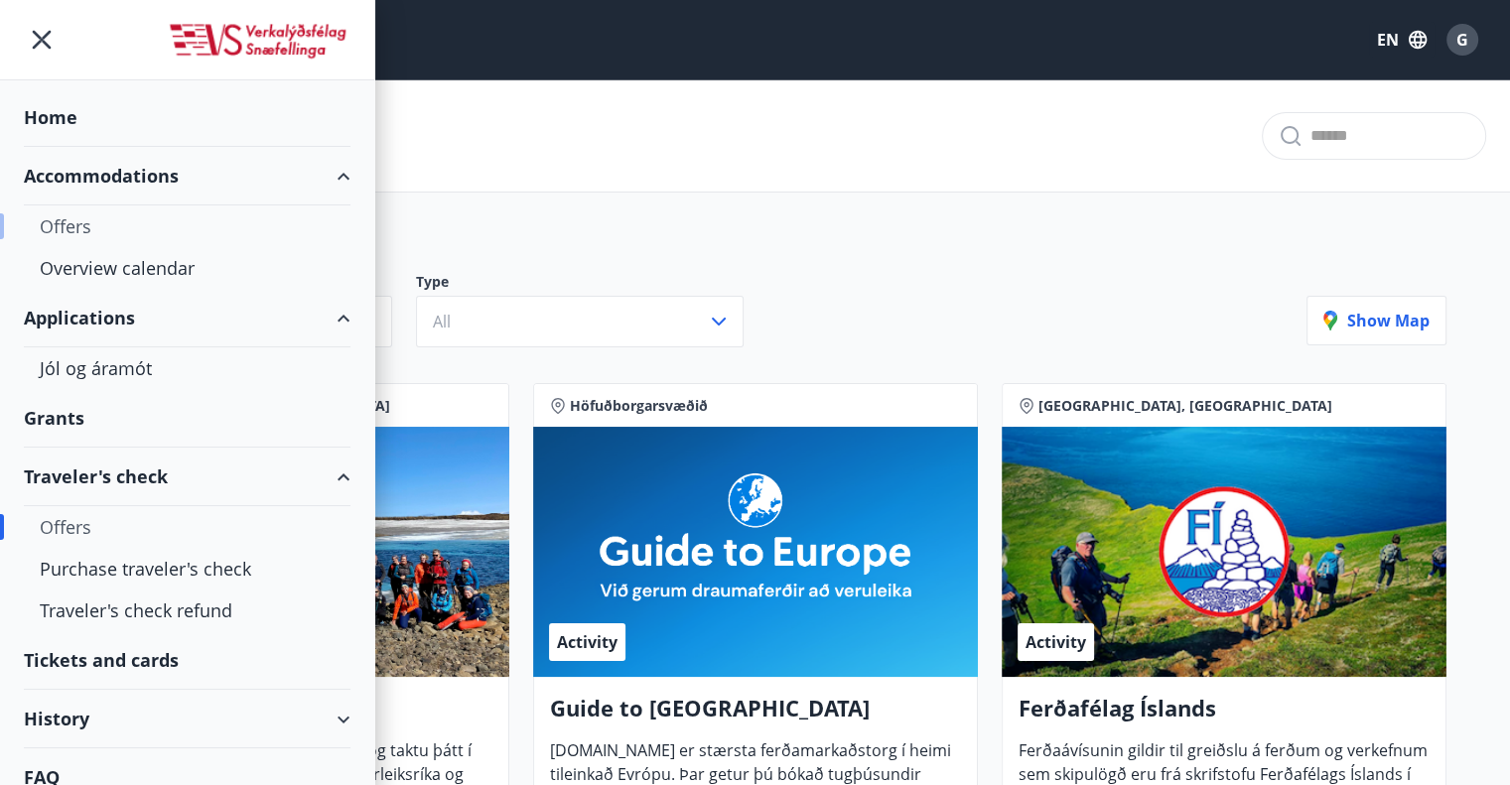
click at [115, 218] on div "Offers" at bounding box center [187, 226] width 295 height 42
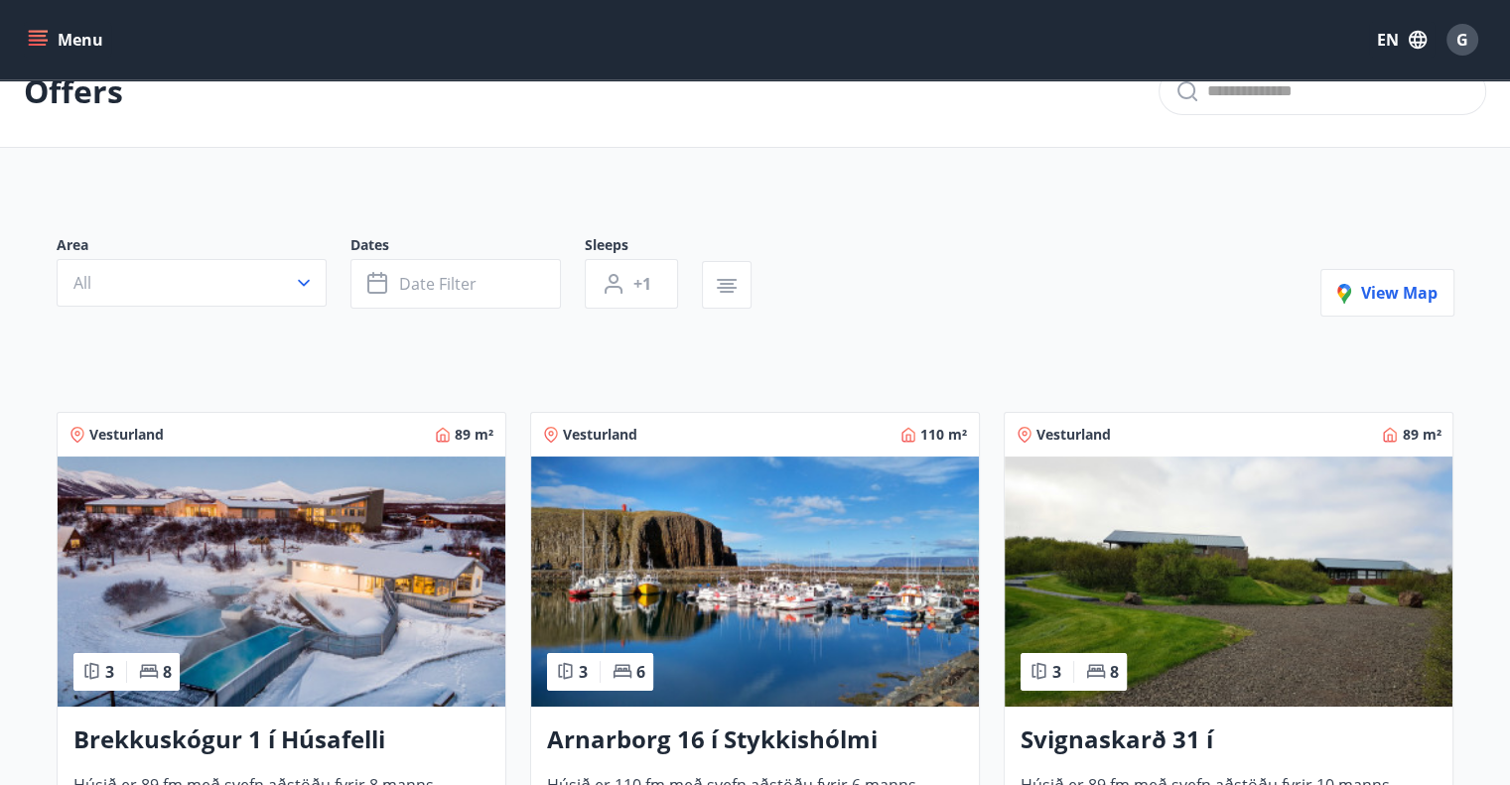
scroll to position [298, 0]
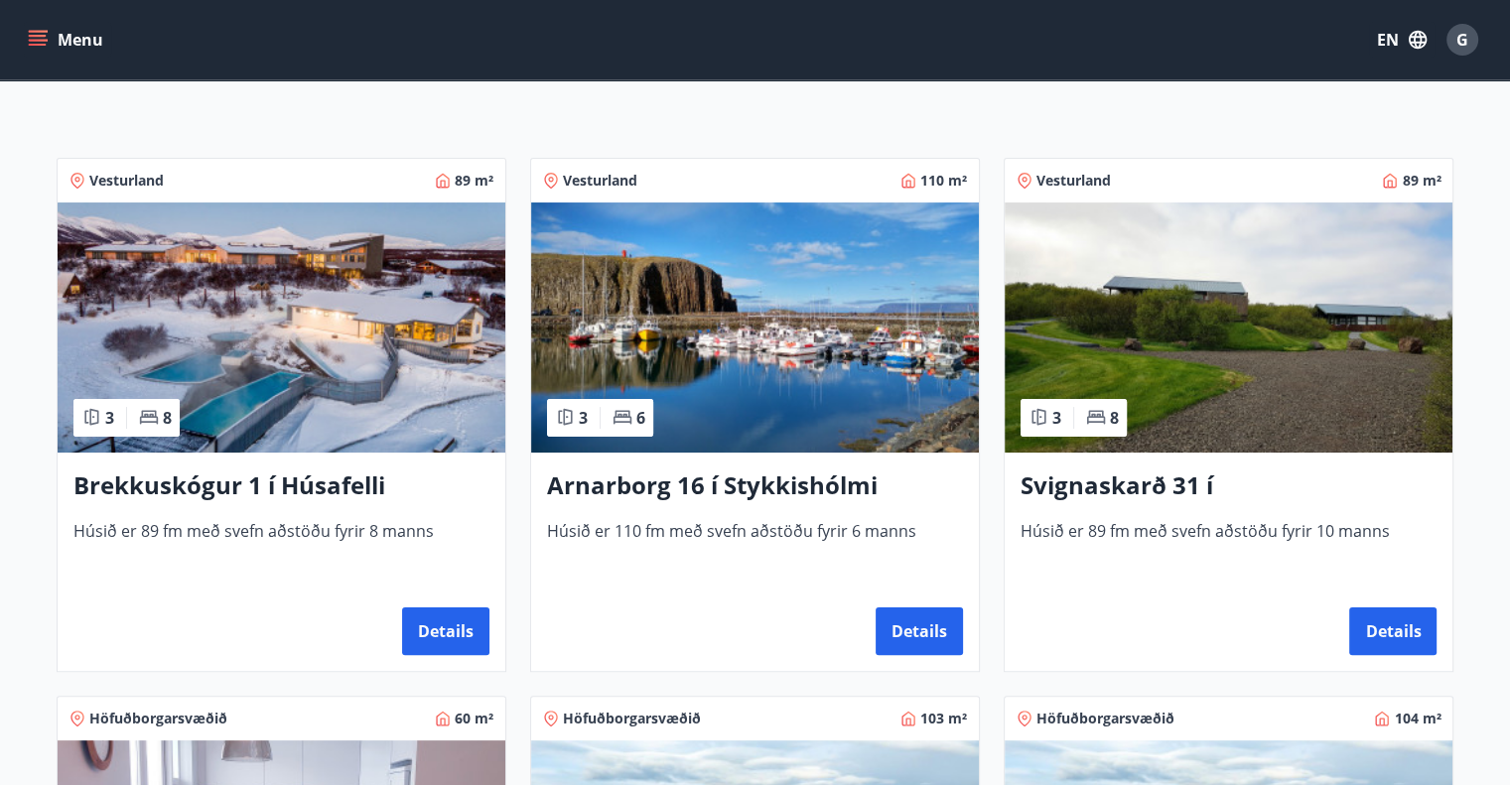
click at [377, 414] on img at bounding box center [282, 328] width 448 height 250
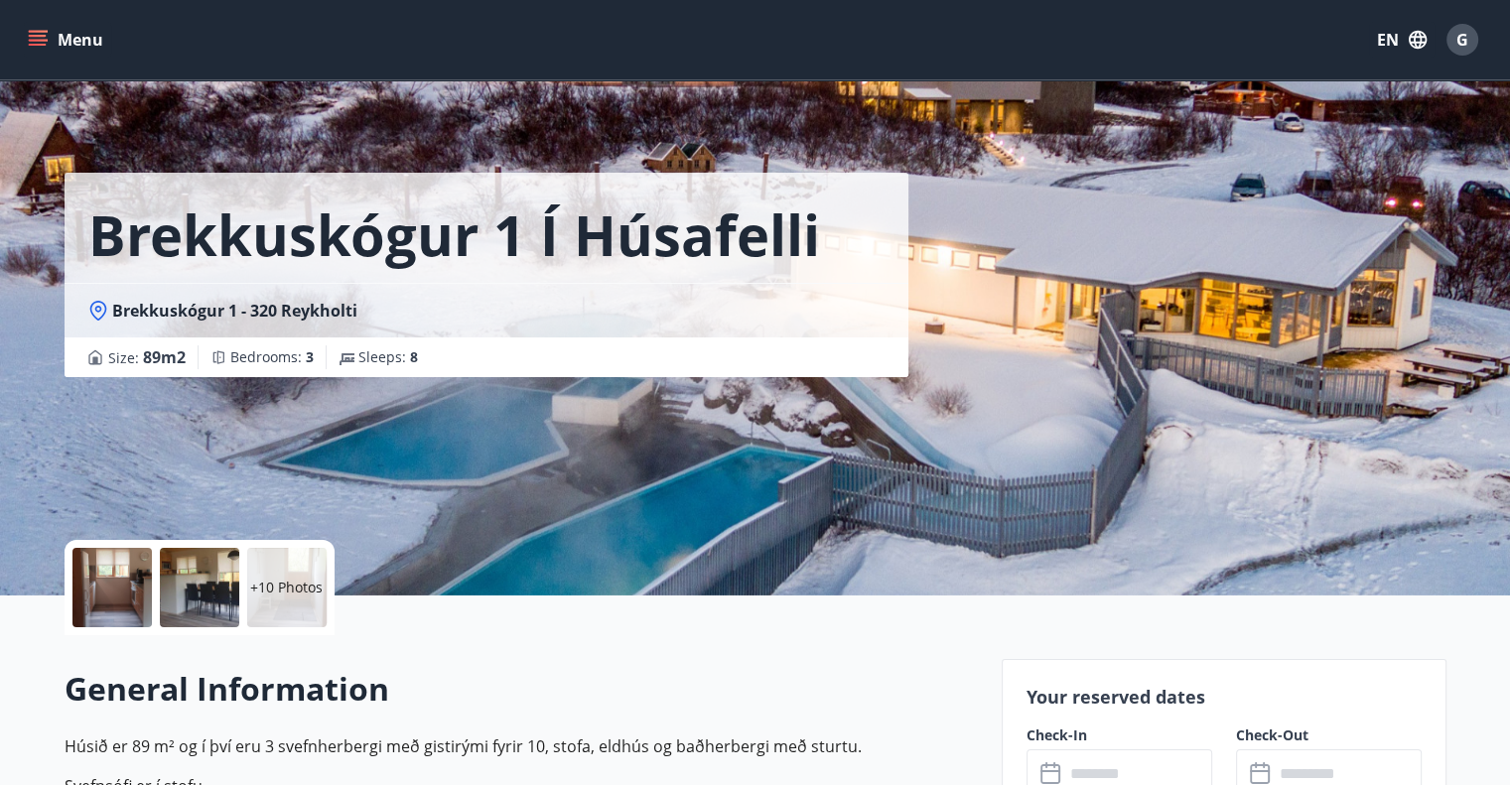
click at [138, 589] on div at bounding box center [111, 587] width 79 height 79
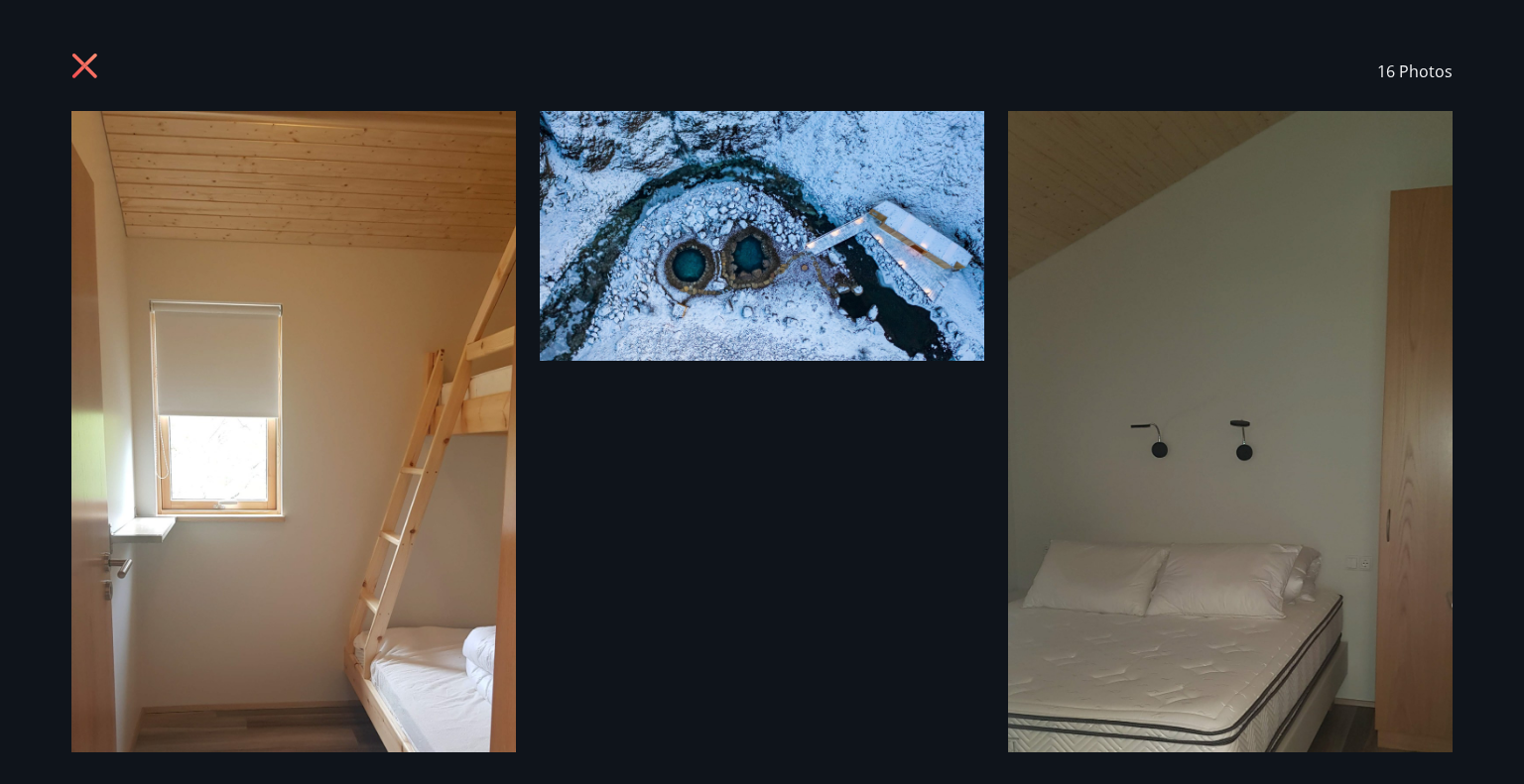
click at [1297, 427] on img at bounding box center [1230, 567] width 445 height 914
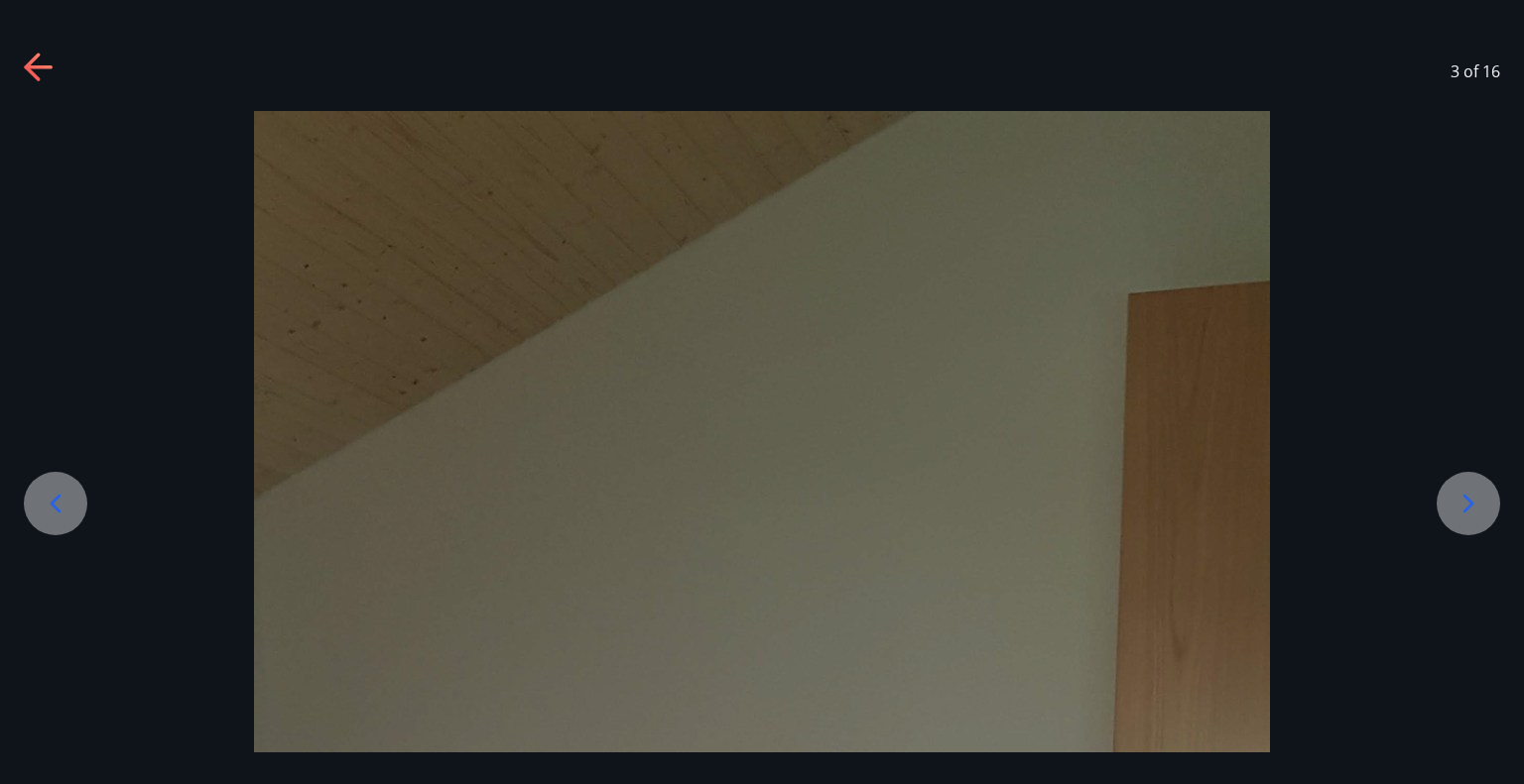
click at [1464, 488] on icon at bounding box center [1468, 503] width 32 height 32
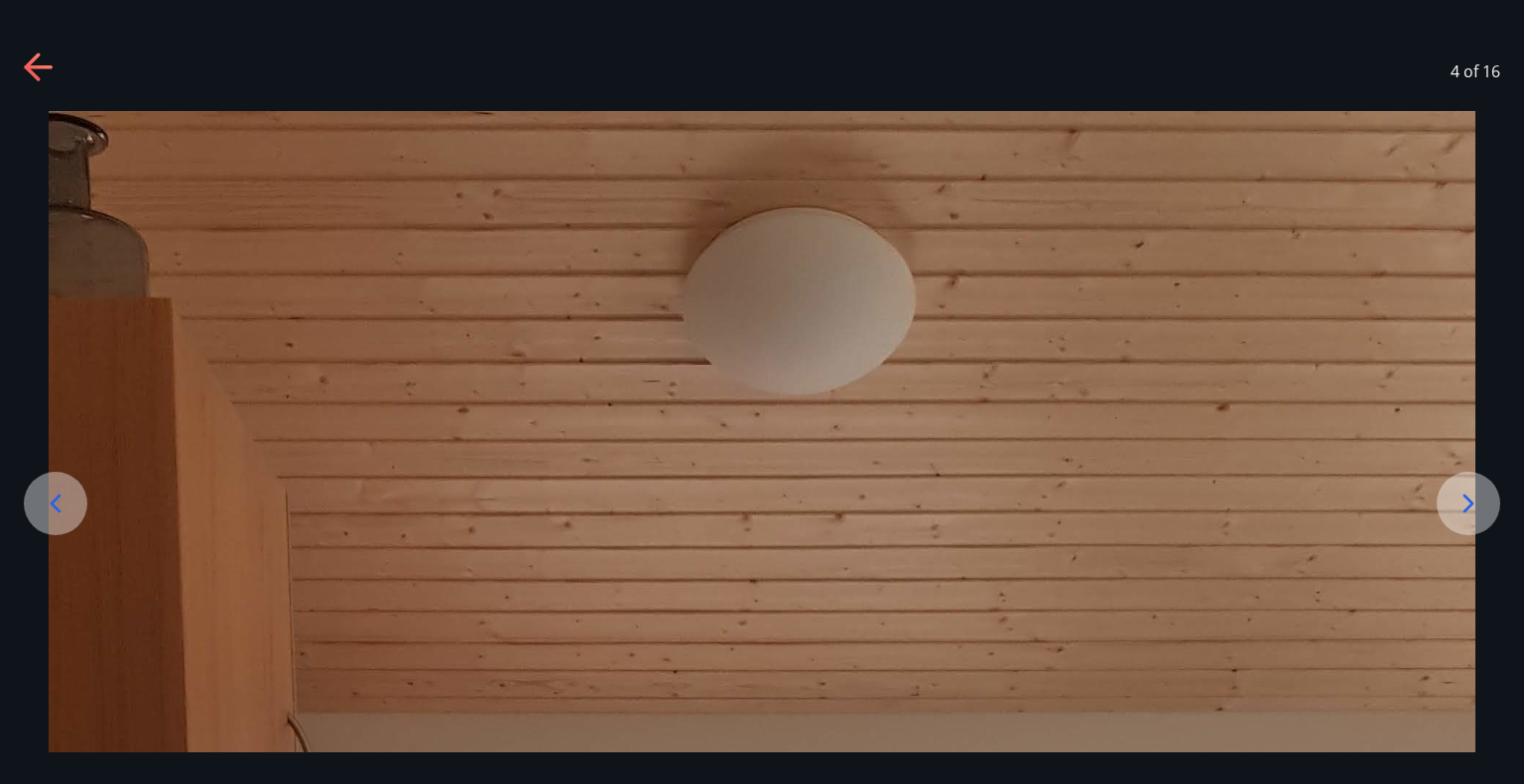
click at [1464, 488] on icon at bounding box center [1468, 503] width 32 height 32
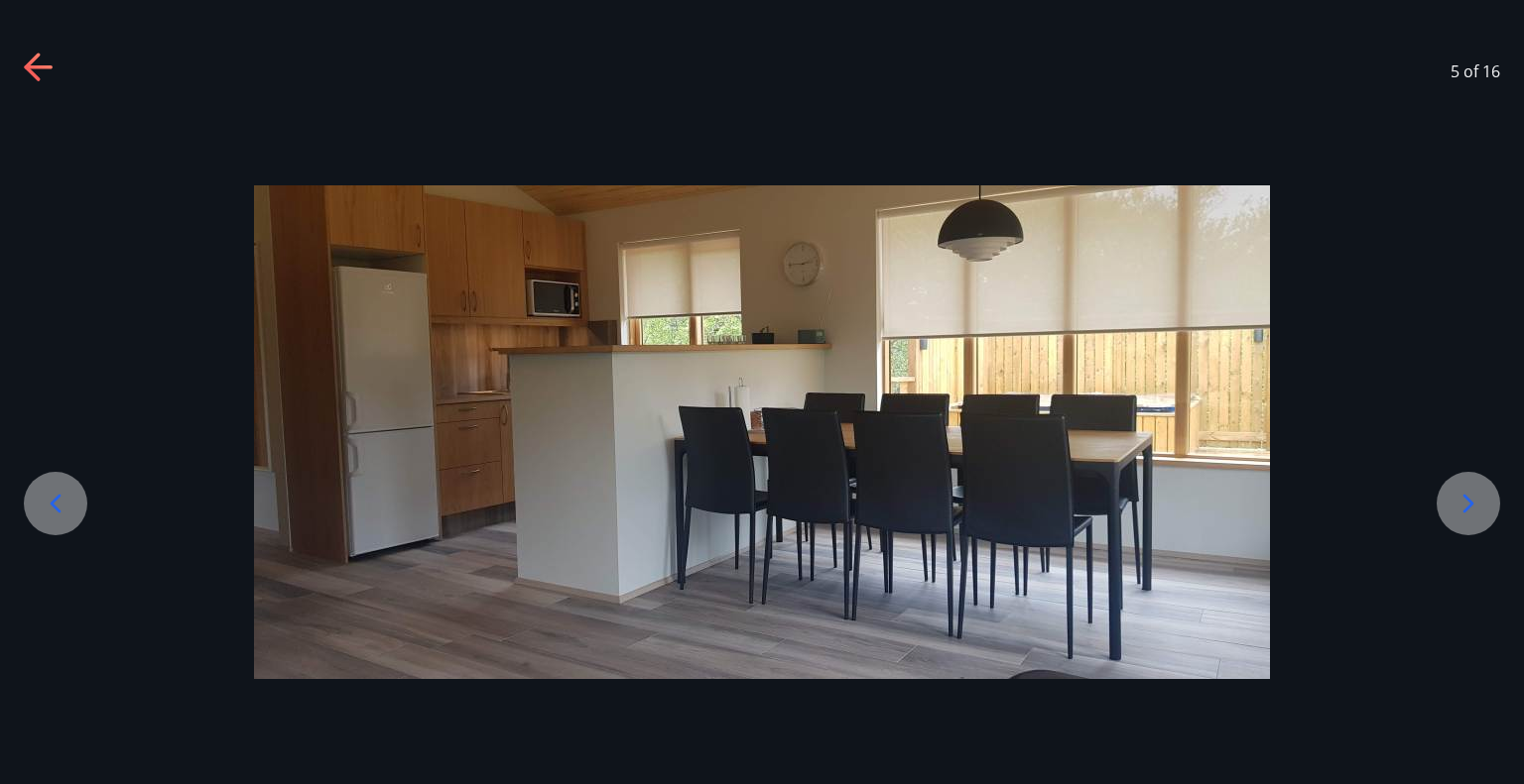
click at [1464, 488] on icon at bounding box center [1468, 503] width 32 height 32
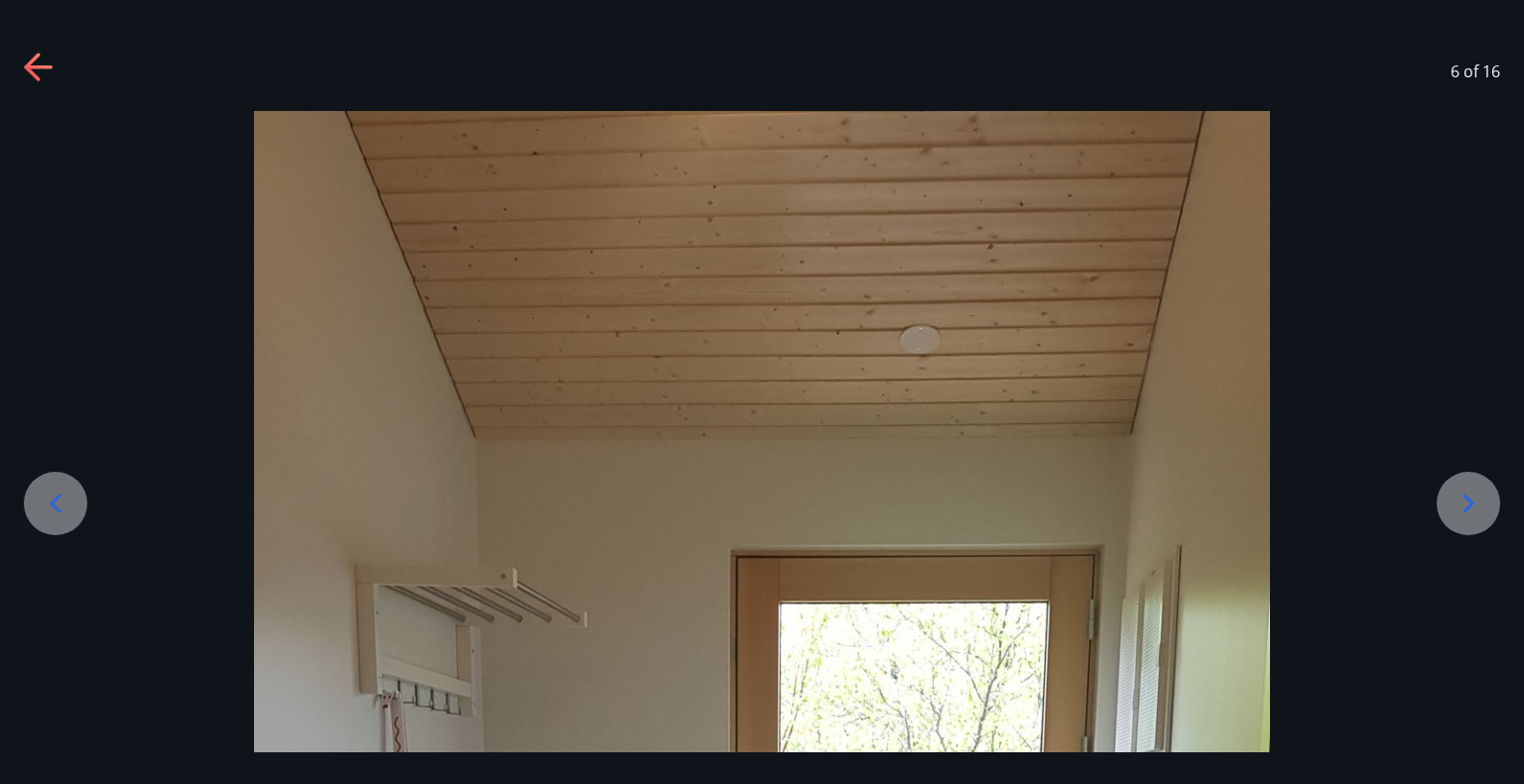
click at [1472, 498] on icon at bounding box center [1468, 503] width 32 height 32
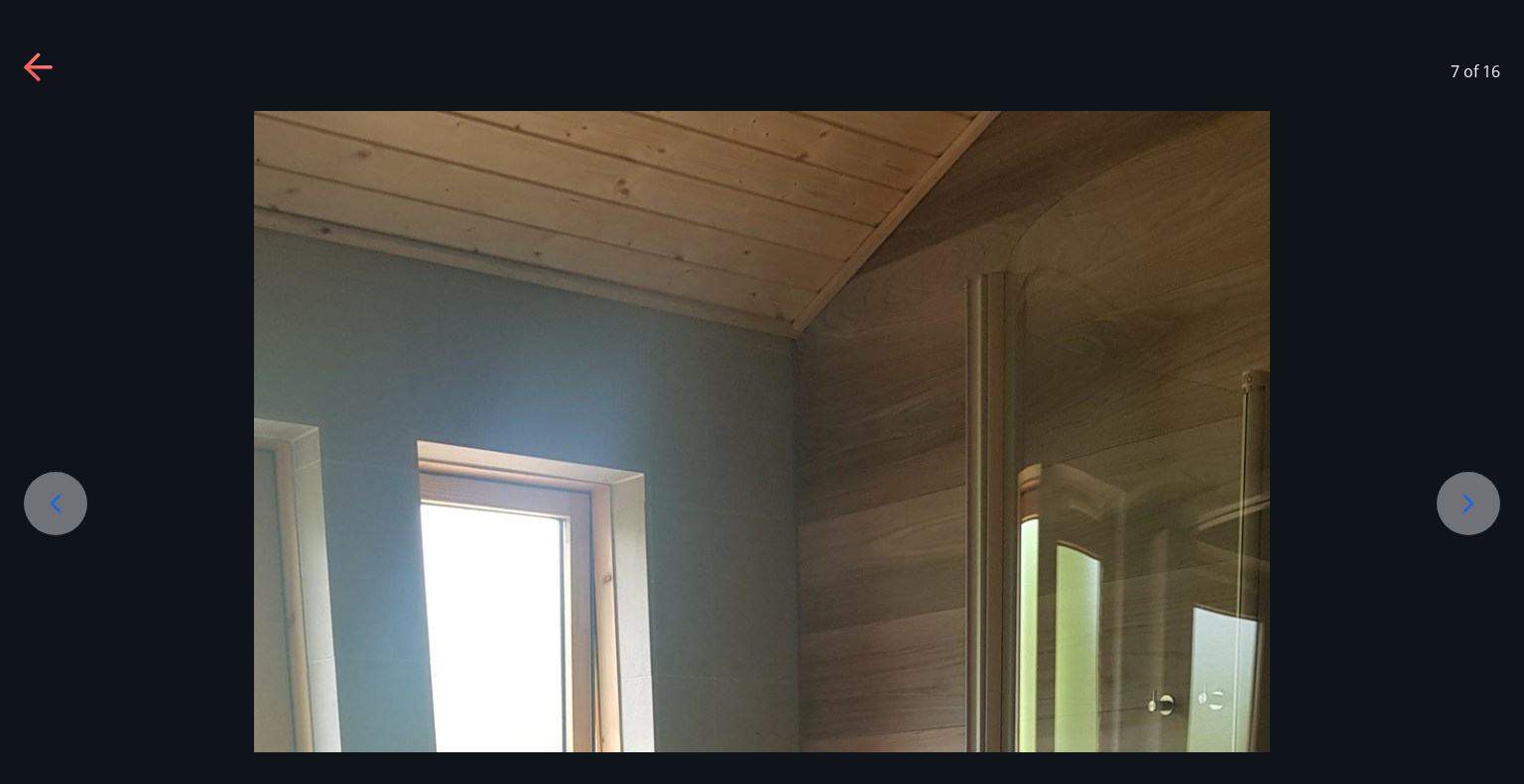
click at [1480, 495] on icon at bounding box center [1468, 503] width 32 height 32
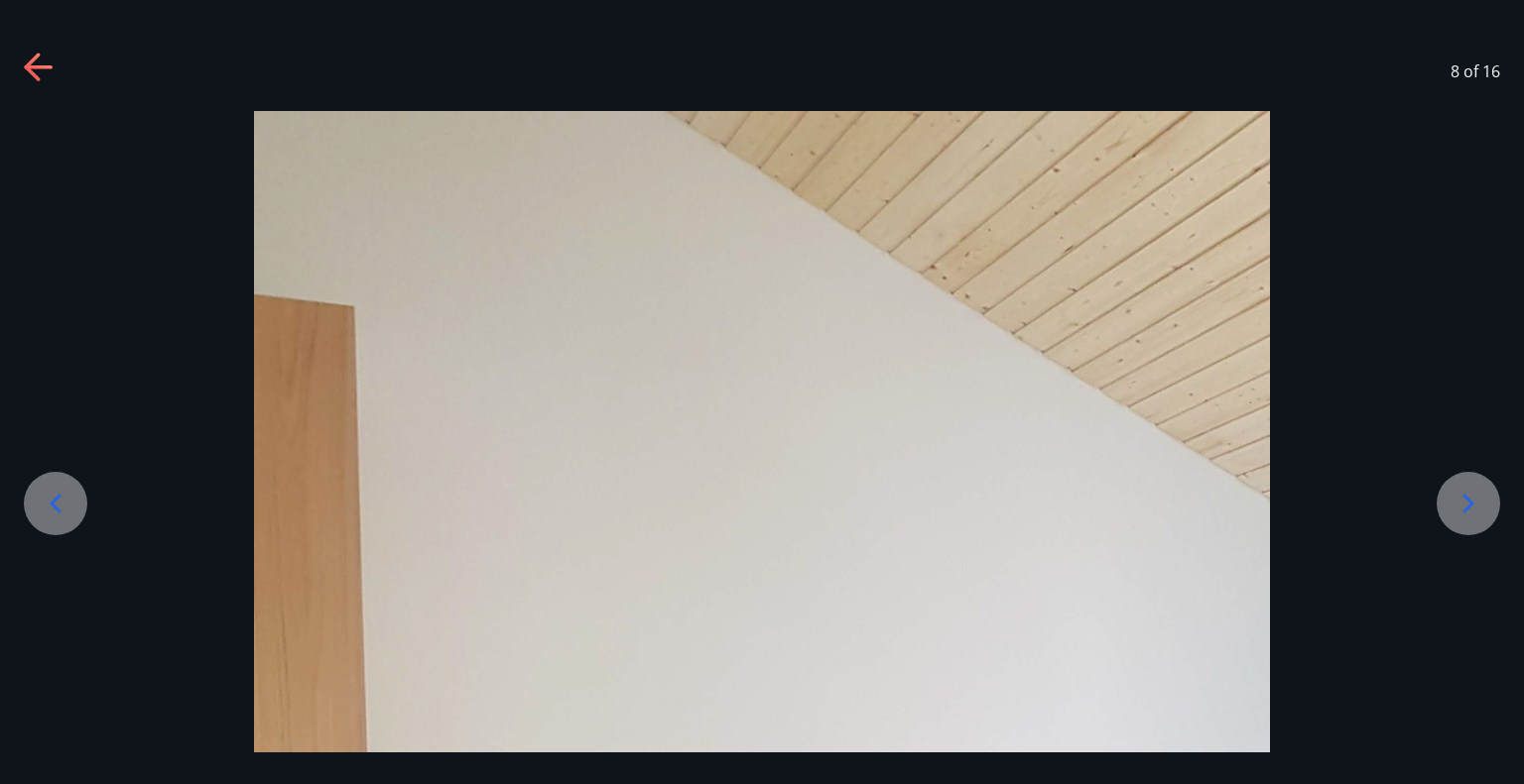
click at [1480, 495] on icon at bounding box center [1468, 503] width 32 height 32
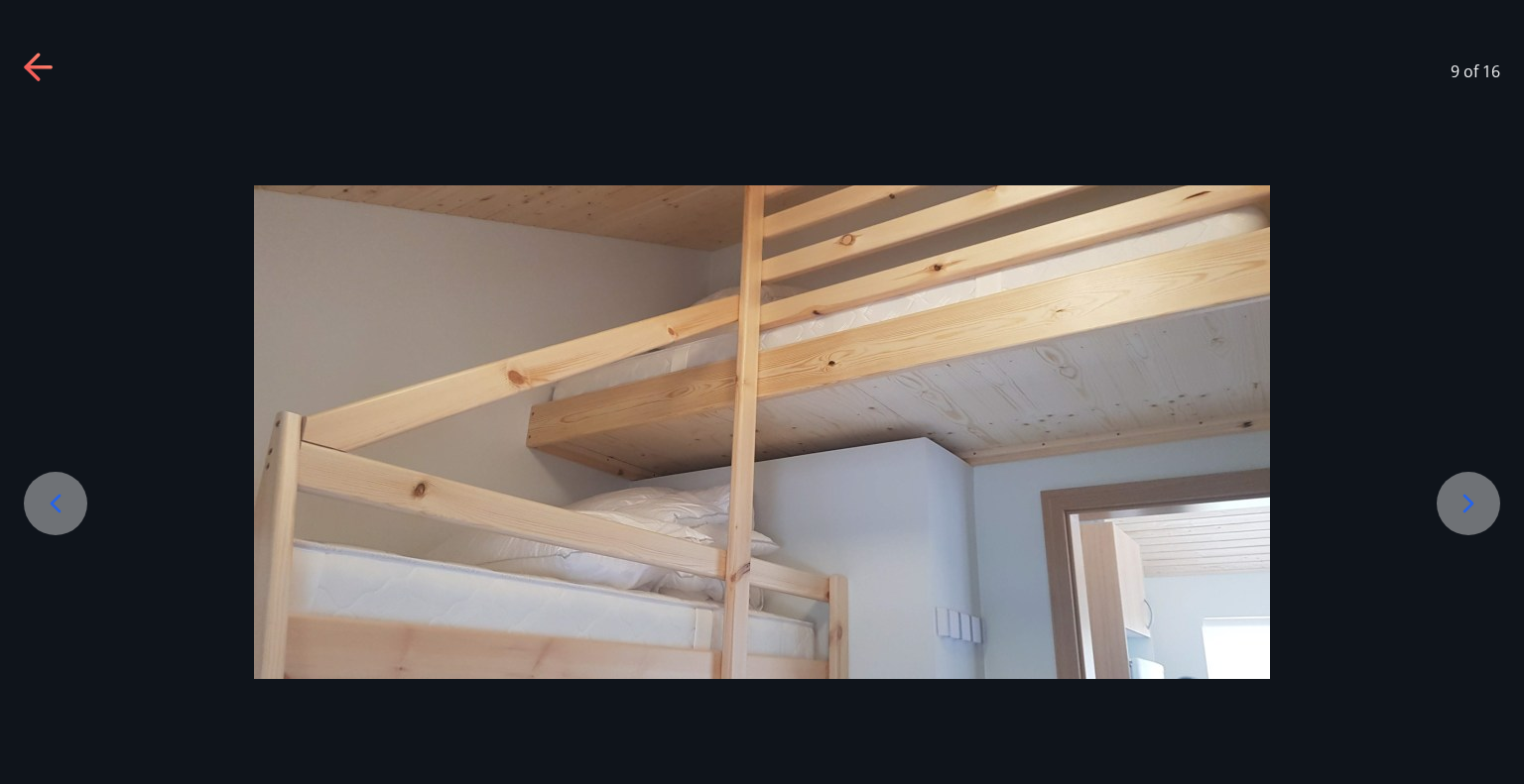
click at [1480, 495] on icon at bounding box center [1468, 503] width 32 height 32
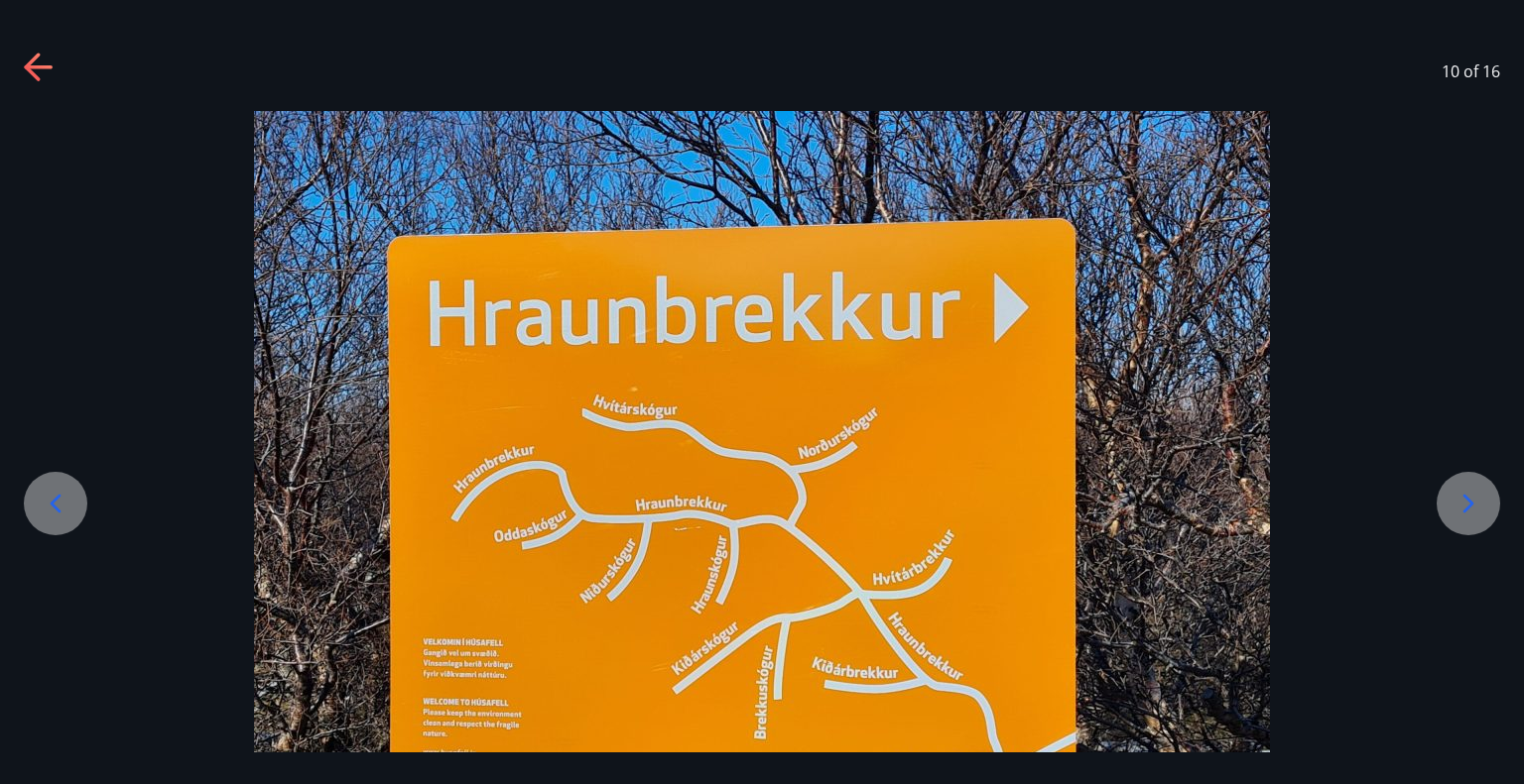
click at [1480, 495] on icon at bounding box center [1468, 503] width 32 height 32
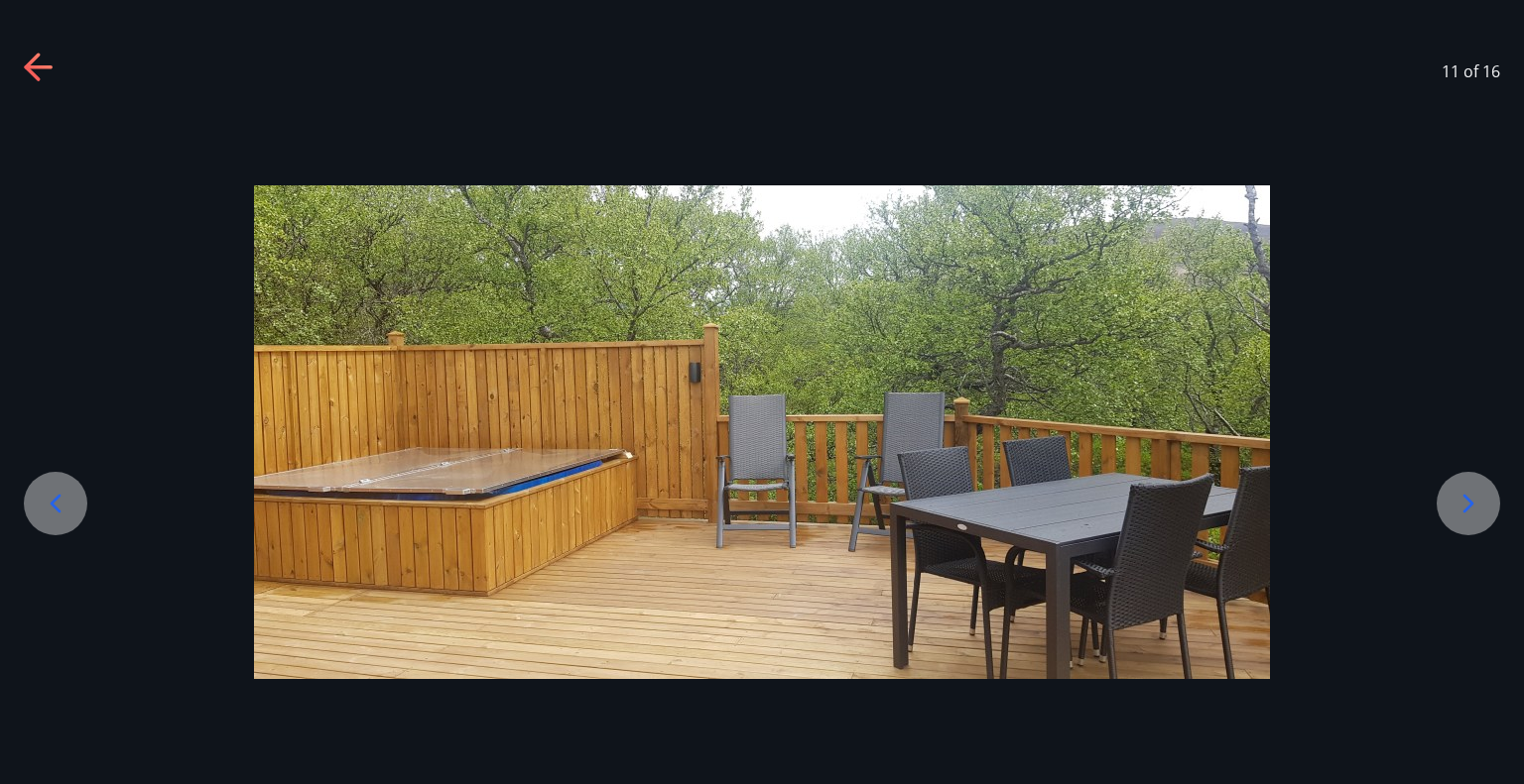
click at [1507, 491] on div at bounding box center [762, 432] width 1524 height 493
click at [1472, 493] on icon at bounding box center [1468, 503] width 32 height 32
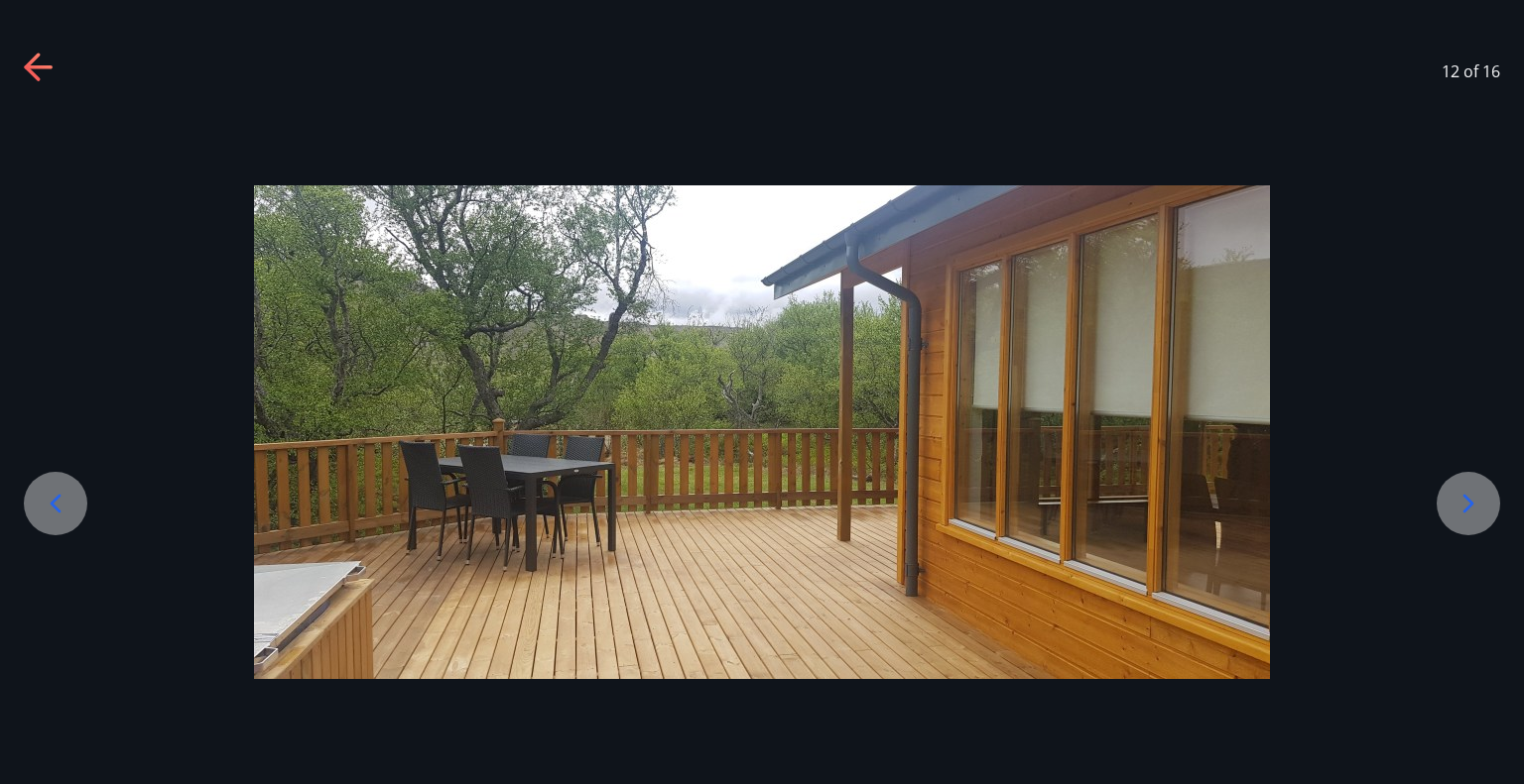
click at [1472, 493] on icon at bounding box center [1468, 503] width 32 height 32
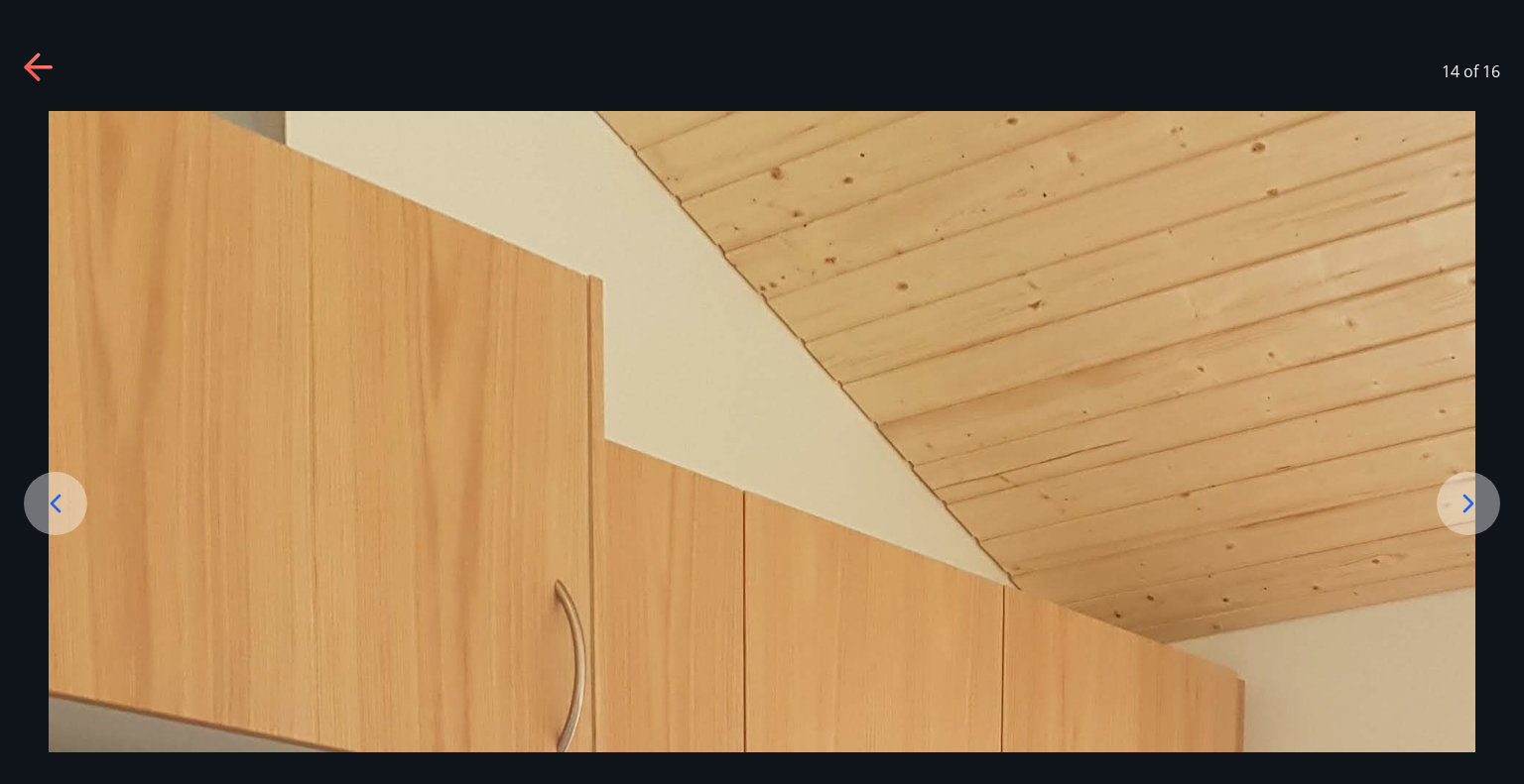
click at [1472, 493] on icon at bounding box center [1468, 503] width 32 height 32
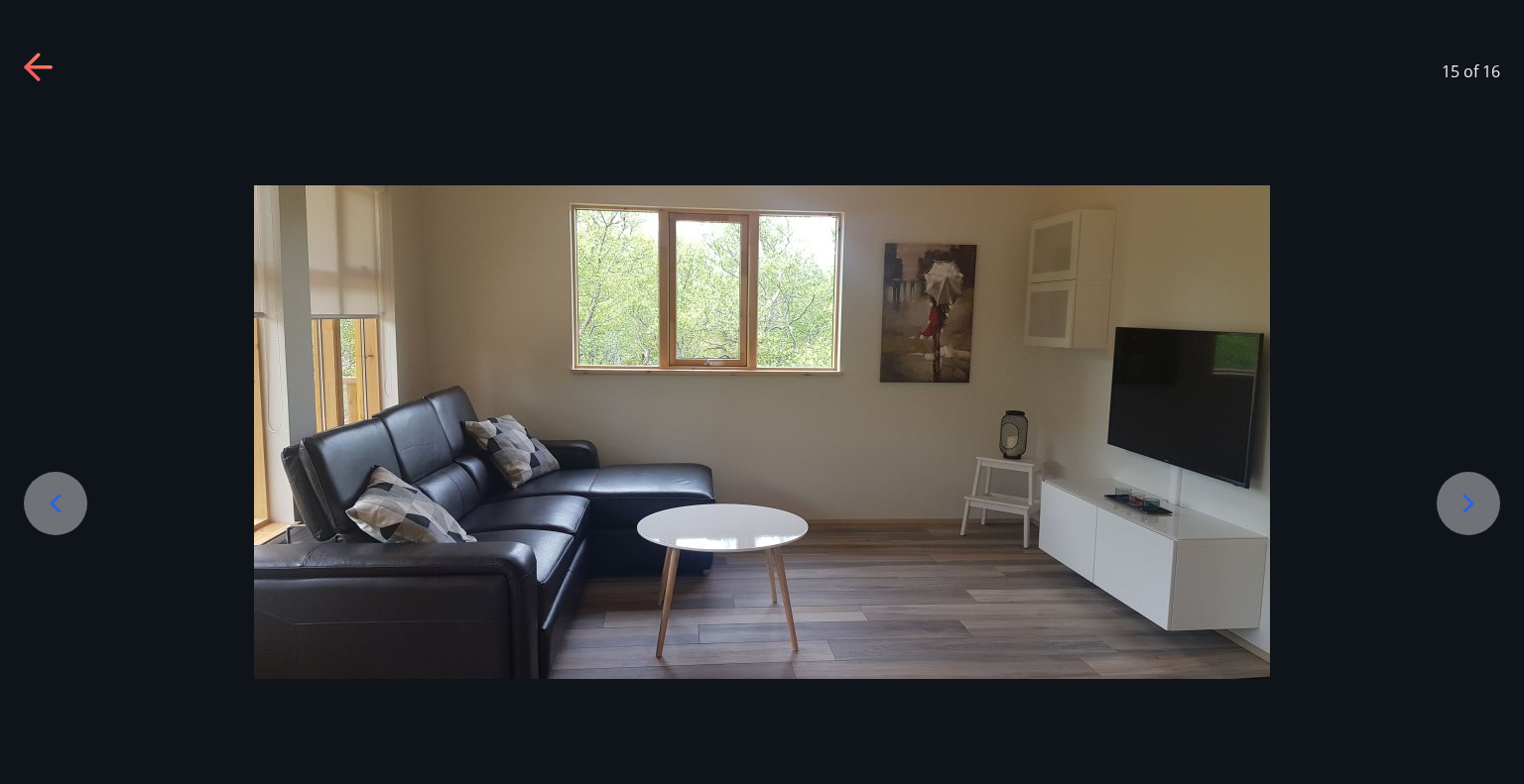
click at [1472, 493] on icon at bounding box center [1468, 503] width 32 height 32
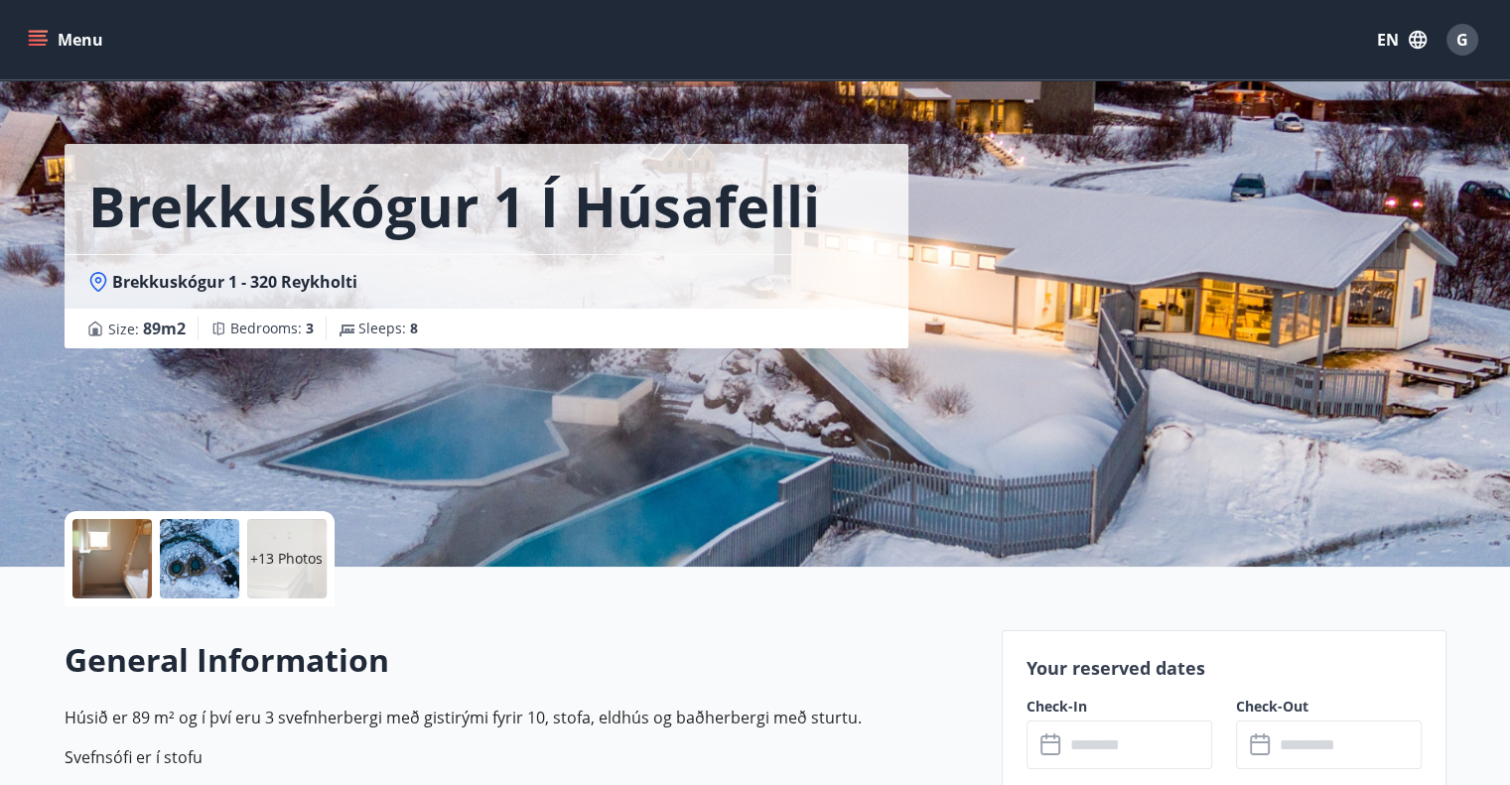
scroll to position [199, 0]
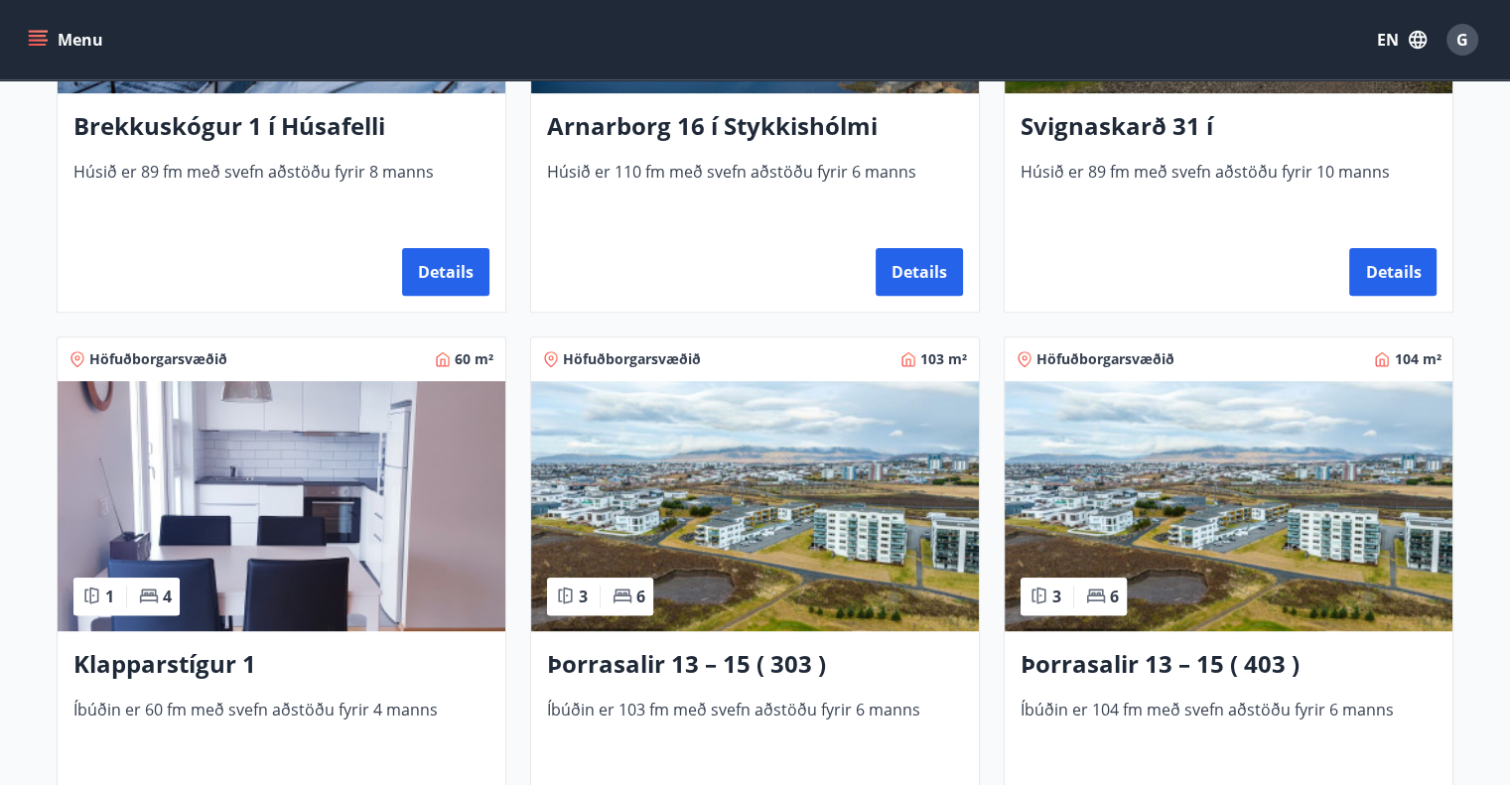
scroll to position [695, 0]
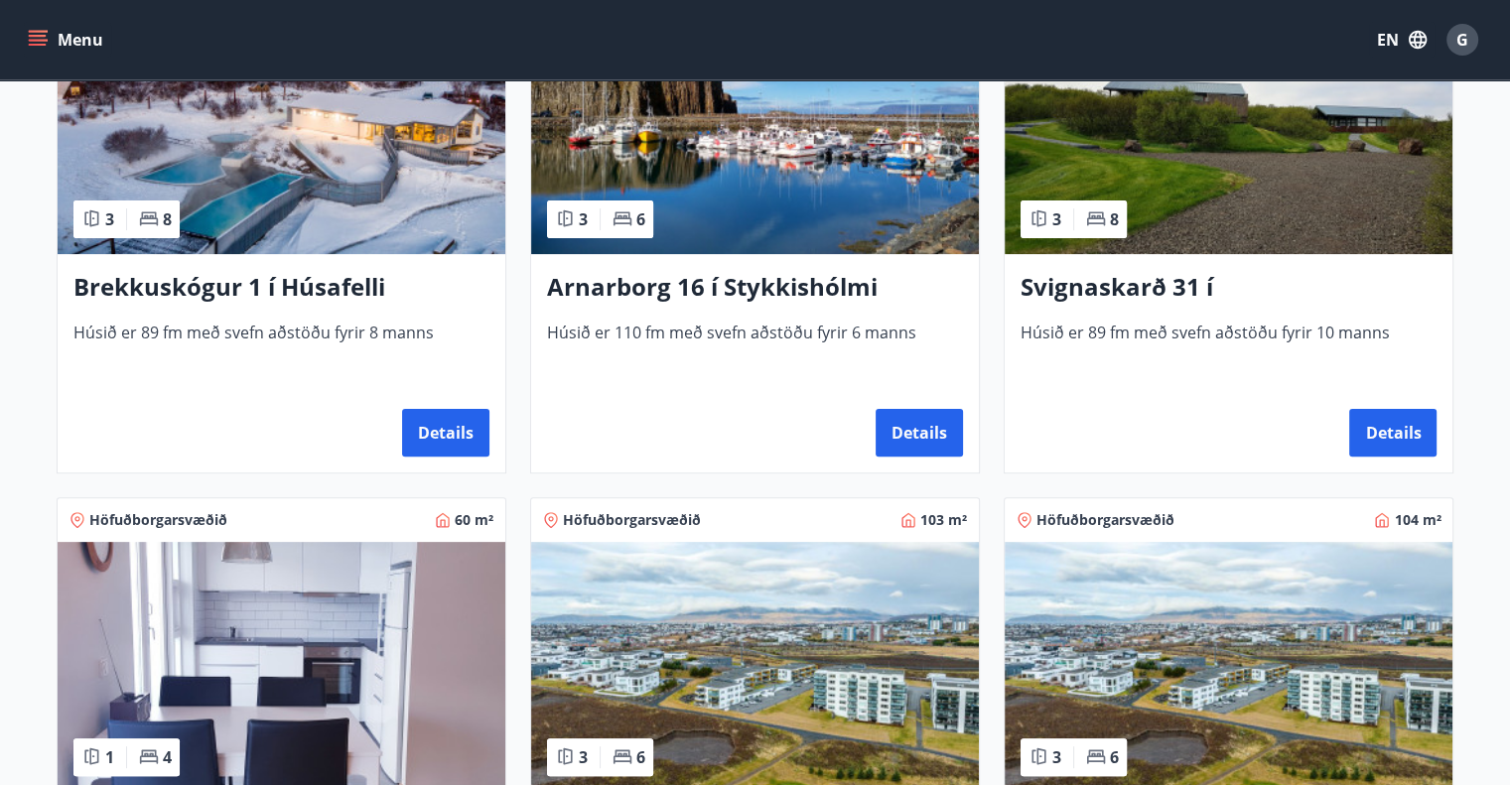
click at [782, 223] on img at bounding box center [755, 129] width 448 height 250
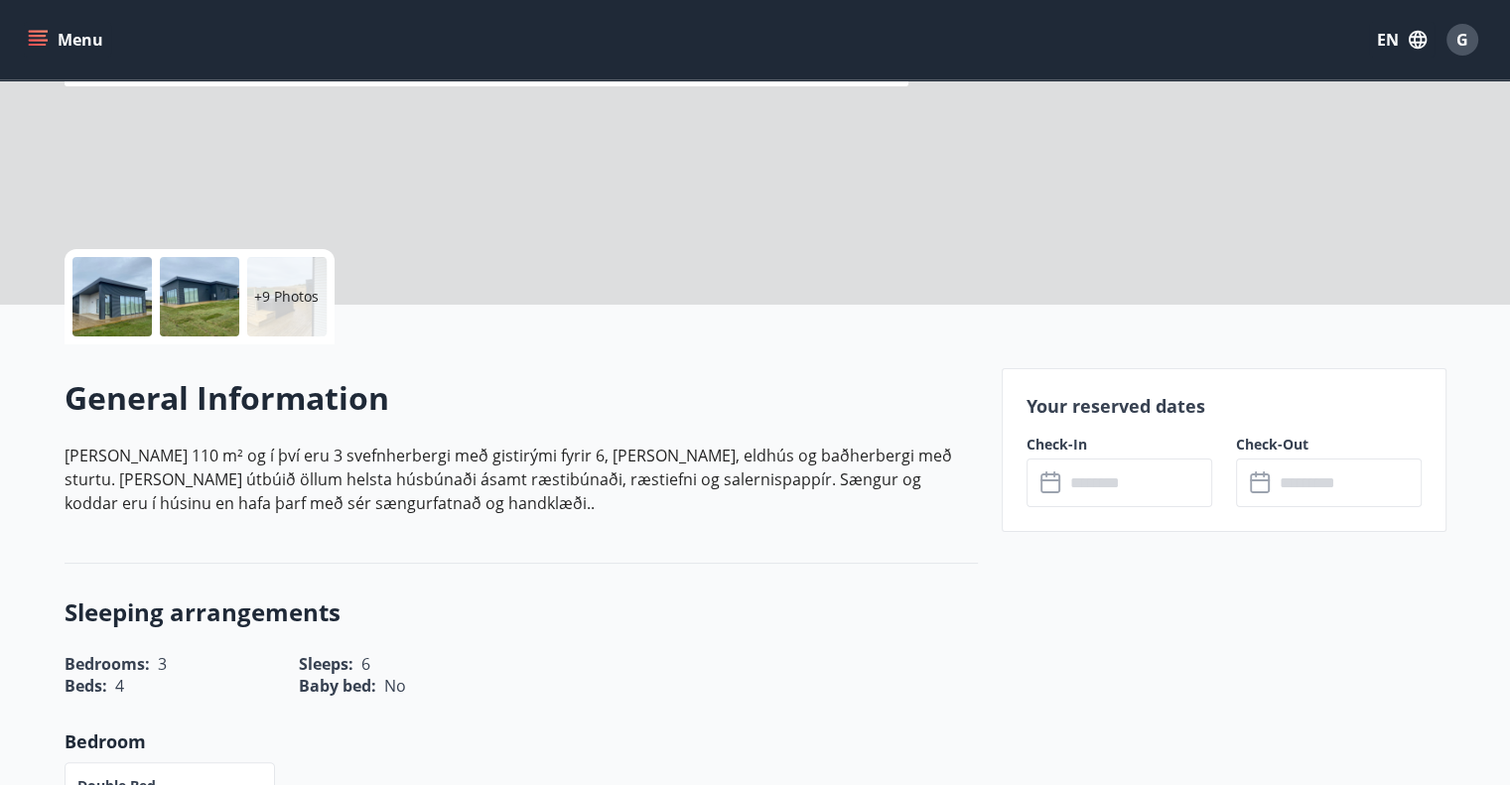
scroll to position [298, 0]
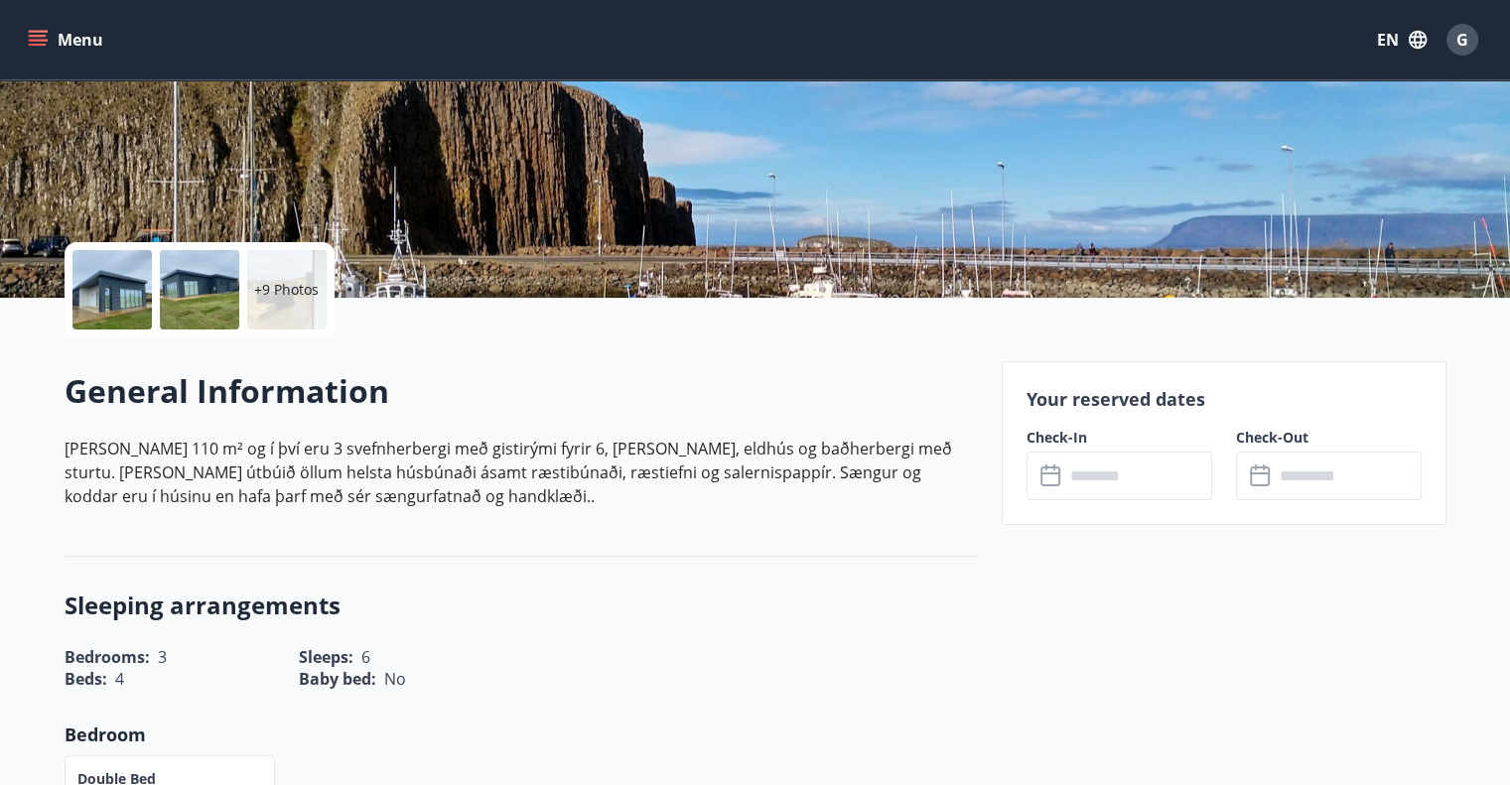
click at [1059, 466] on icon at bounding box center [1052, 477] width 24 height 24
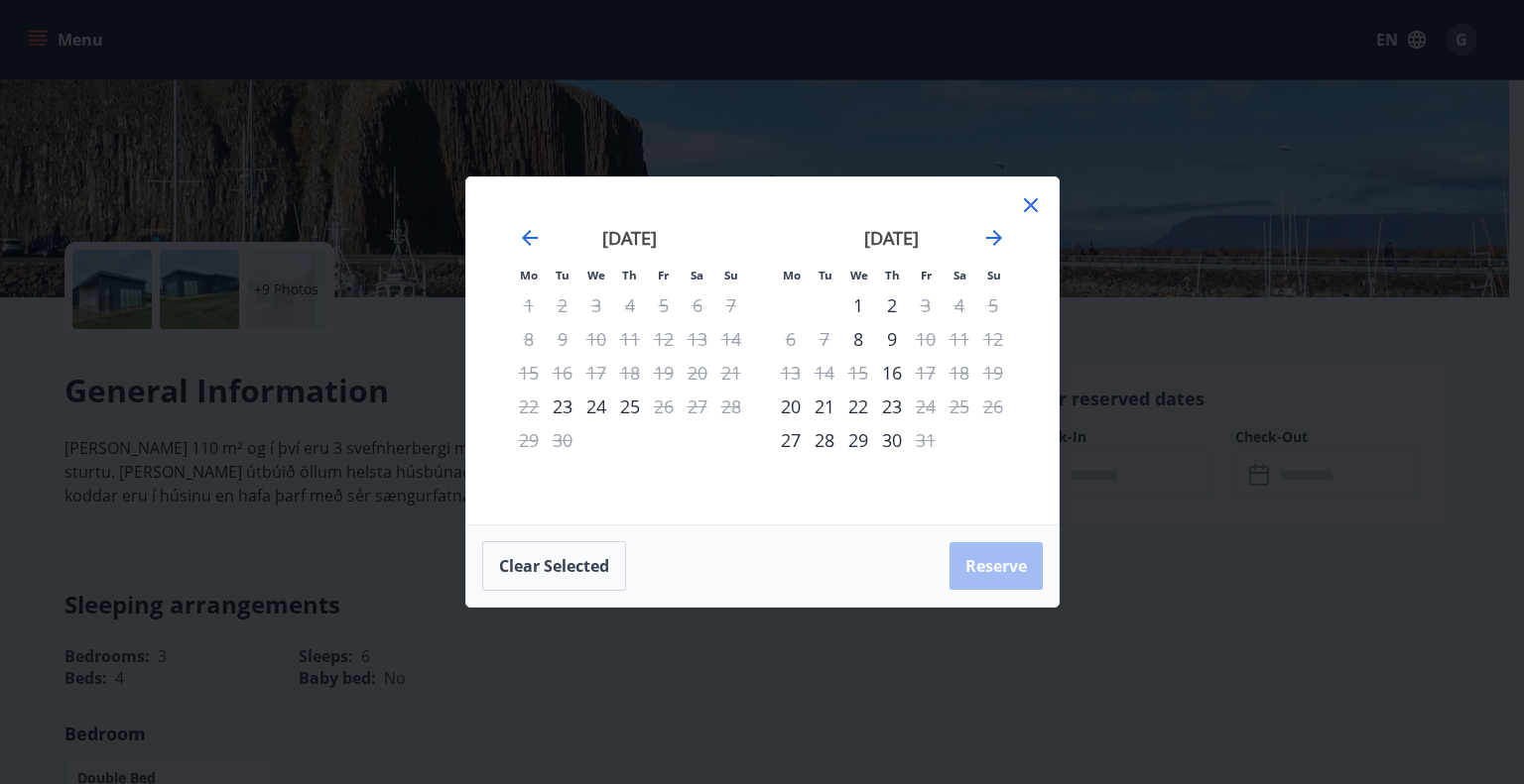
click at [993, 225] on div "[DATE]" at bounding box center [891, 245] width 236 height 87
click at [992, 234] on icon "Move forward to switch to the next month." at bounding box center [994, 238] width 24 height 24
click at [988, 235] on icon "Move forward to switch to the next month." at bounding box center [994, 238] width 24 height 24
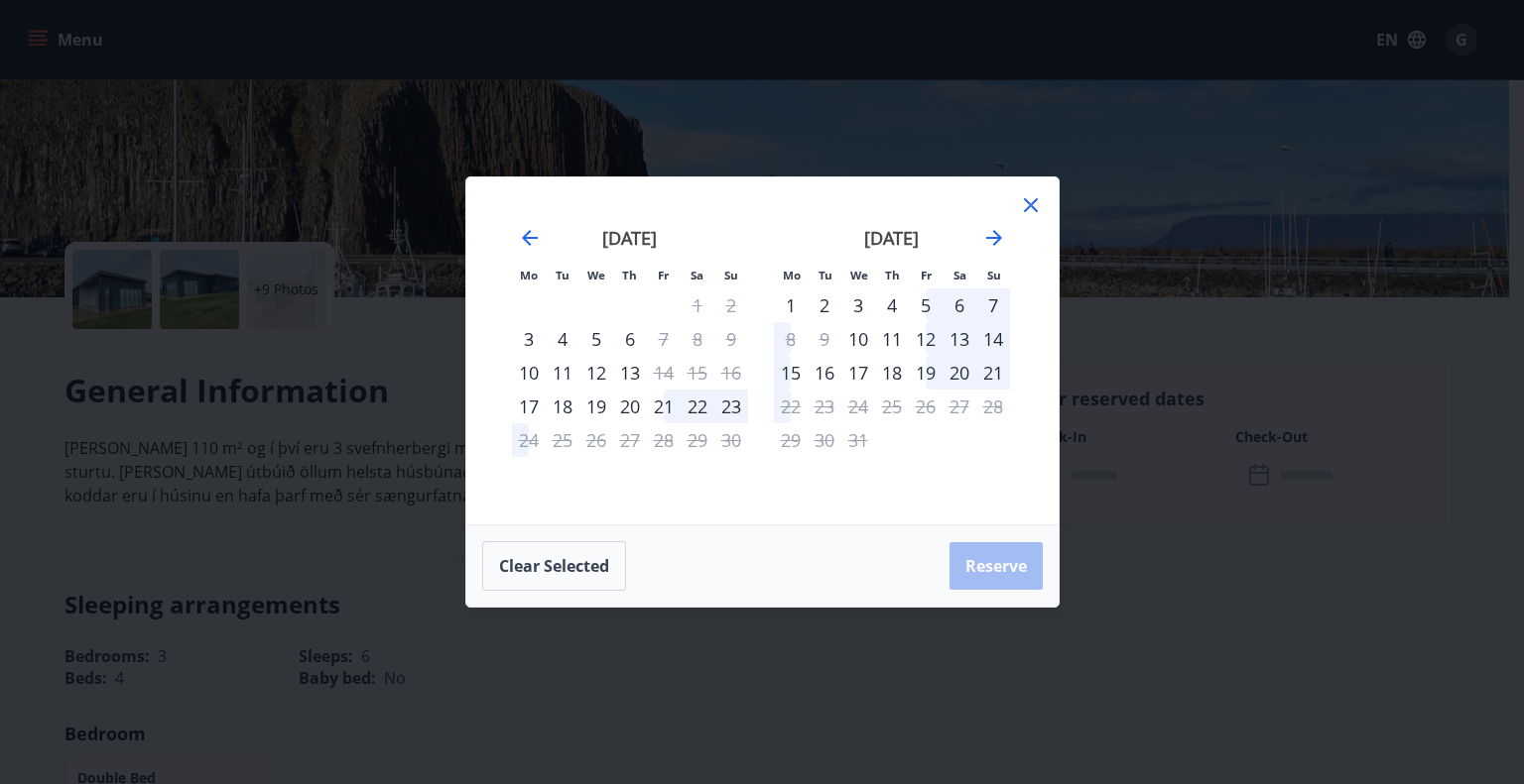
click at [1027, 209] on icon at bounding box center [1031, 206] width 24 height 24
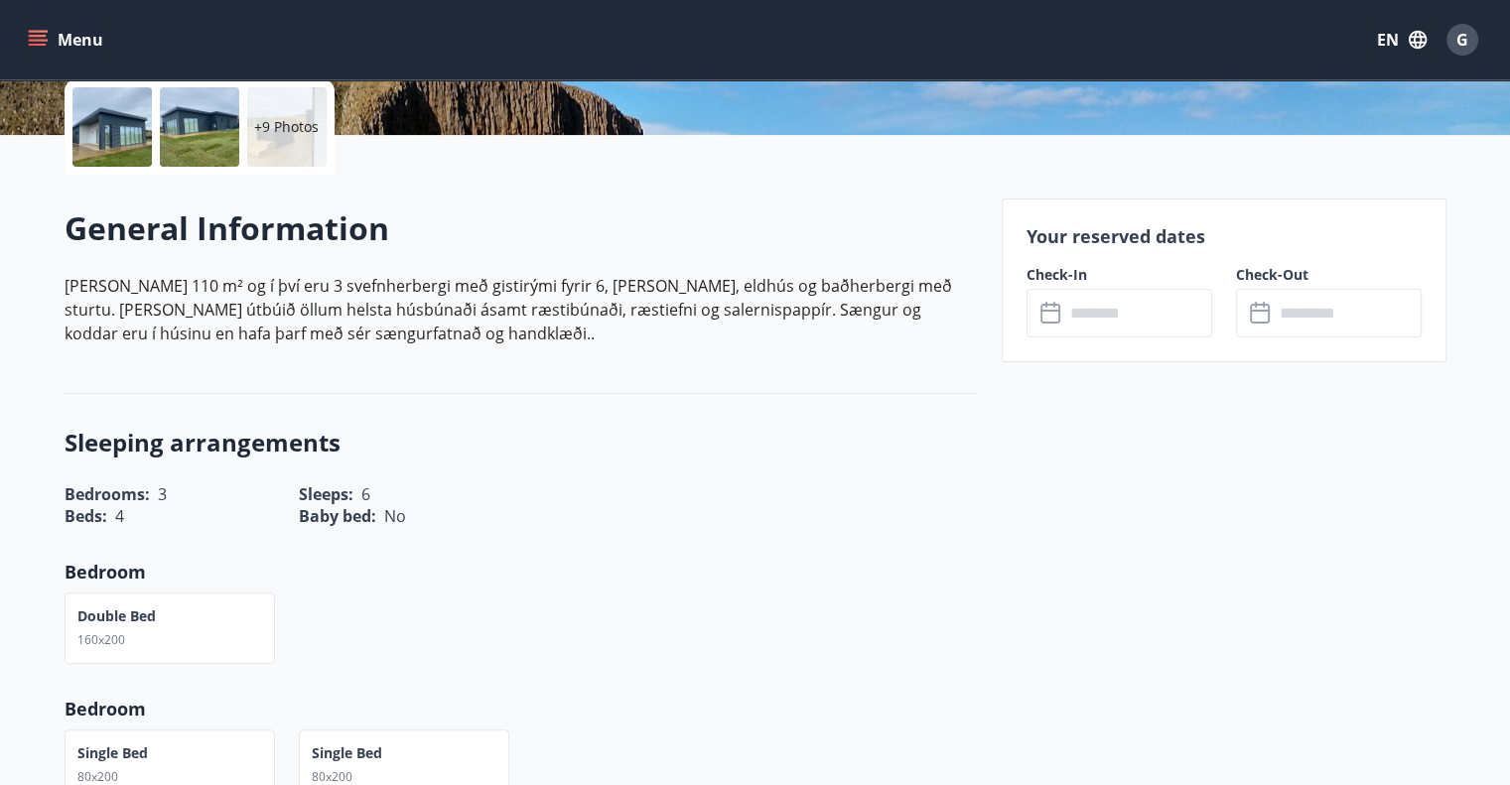
scroll to position [199, 0]
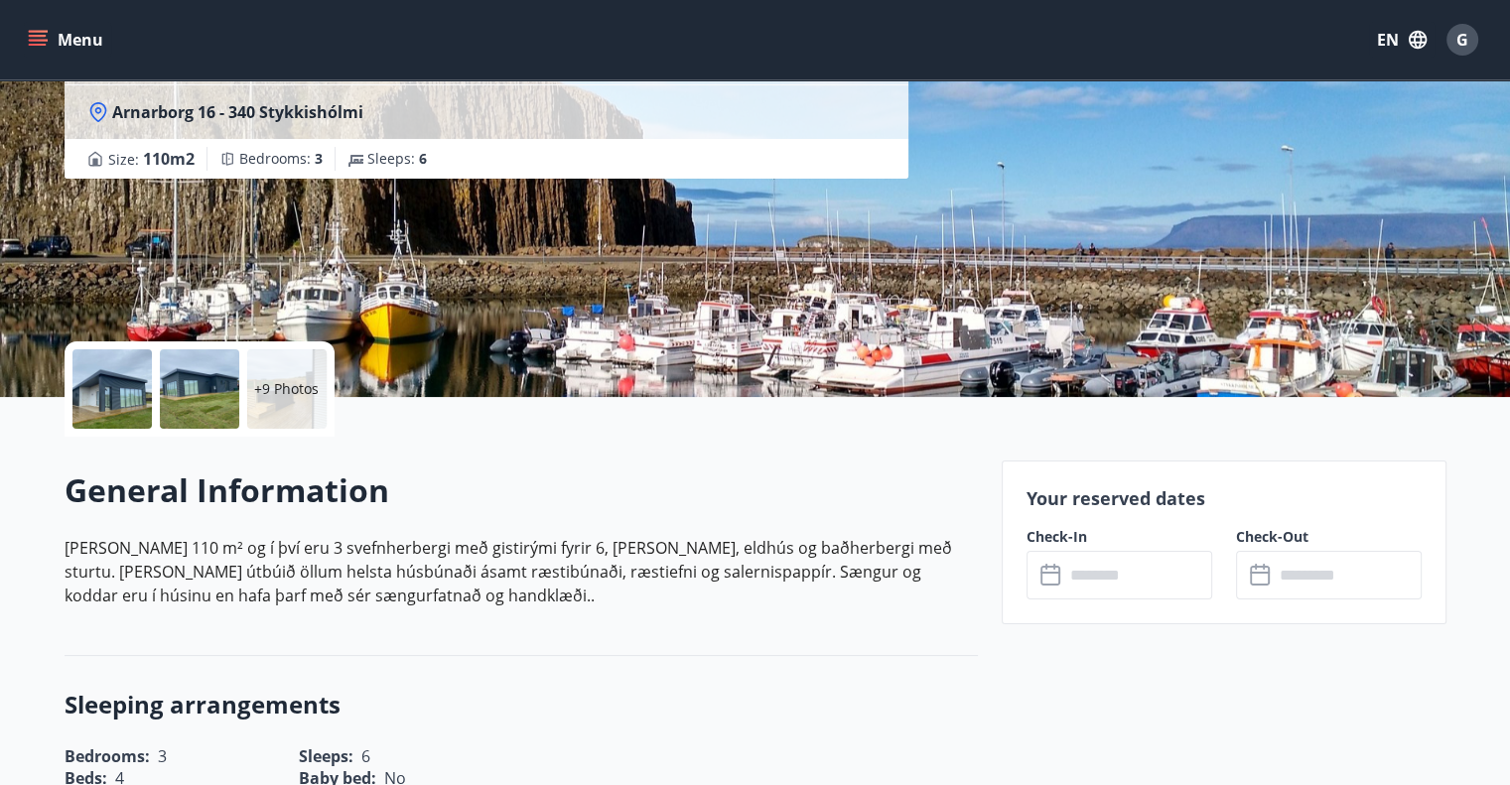
click at [1140, 586] on input "text" at bounding box center [1138, 575] width 148 height 49
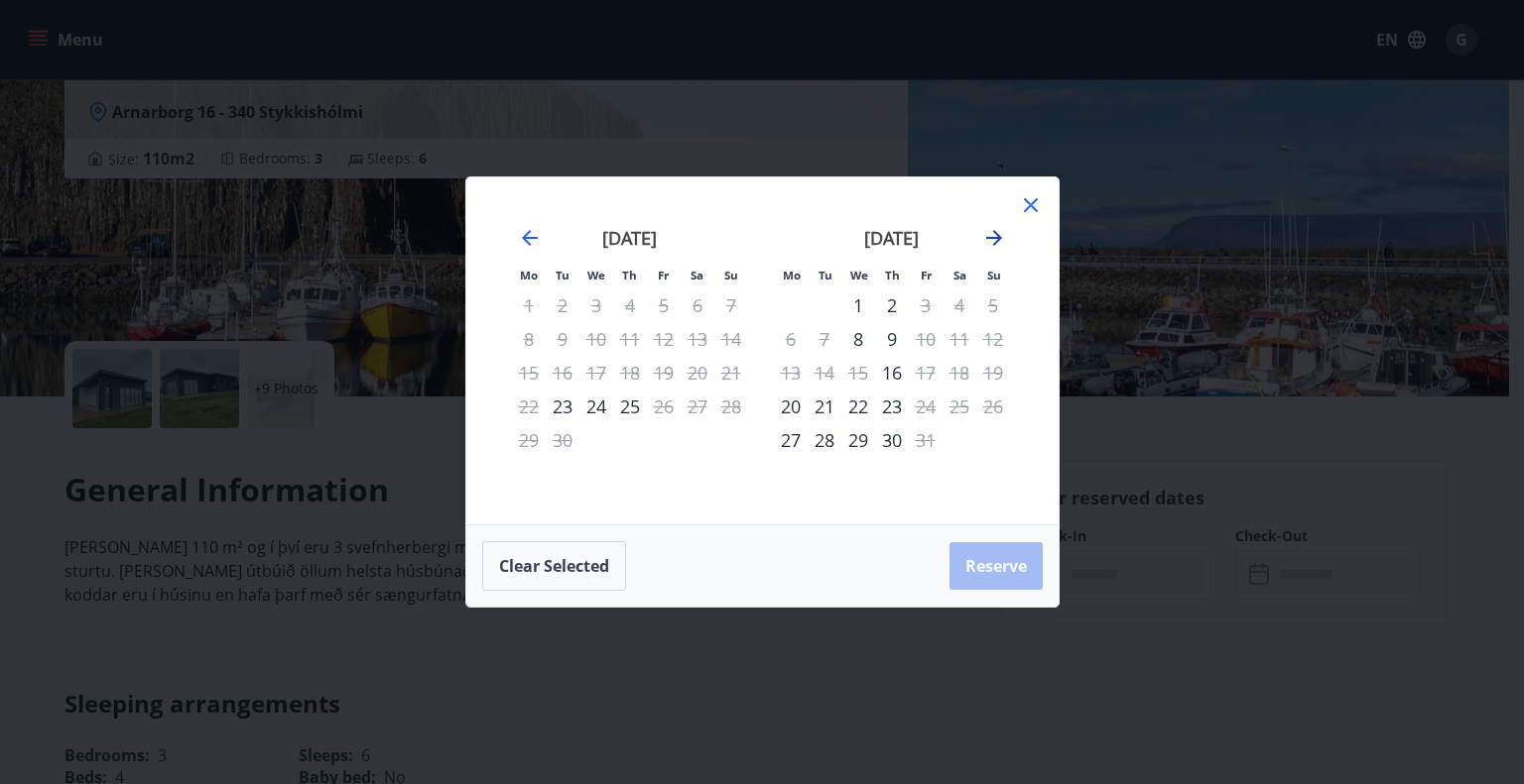
click at [994, 229] on icon "Move forward to switch to the next month." at bounding box center [994, 238] width 24 height 24
click at [936, 403] on div "21" at bounding box center [925, 406] width 34 height 34
click at [989, 407] on div "23" at bounding box center [993, 406] width 34 height 34
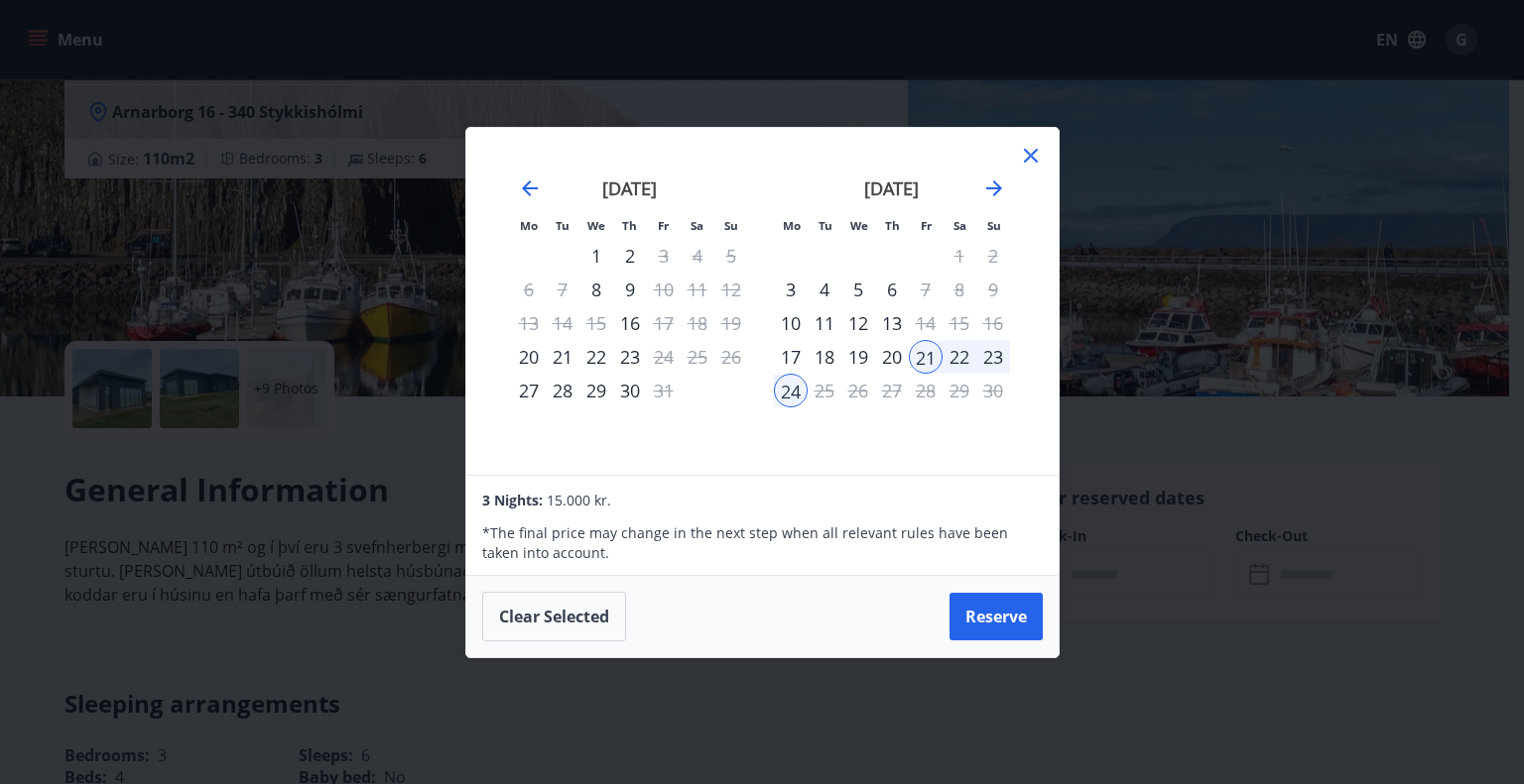
click at [1023, 161] on icon at bounding box center [1031, 156] width 24 height 24
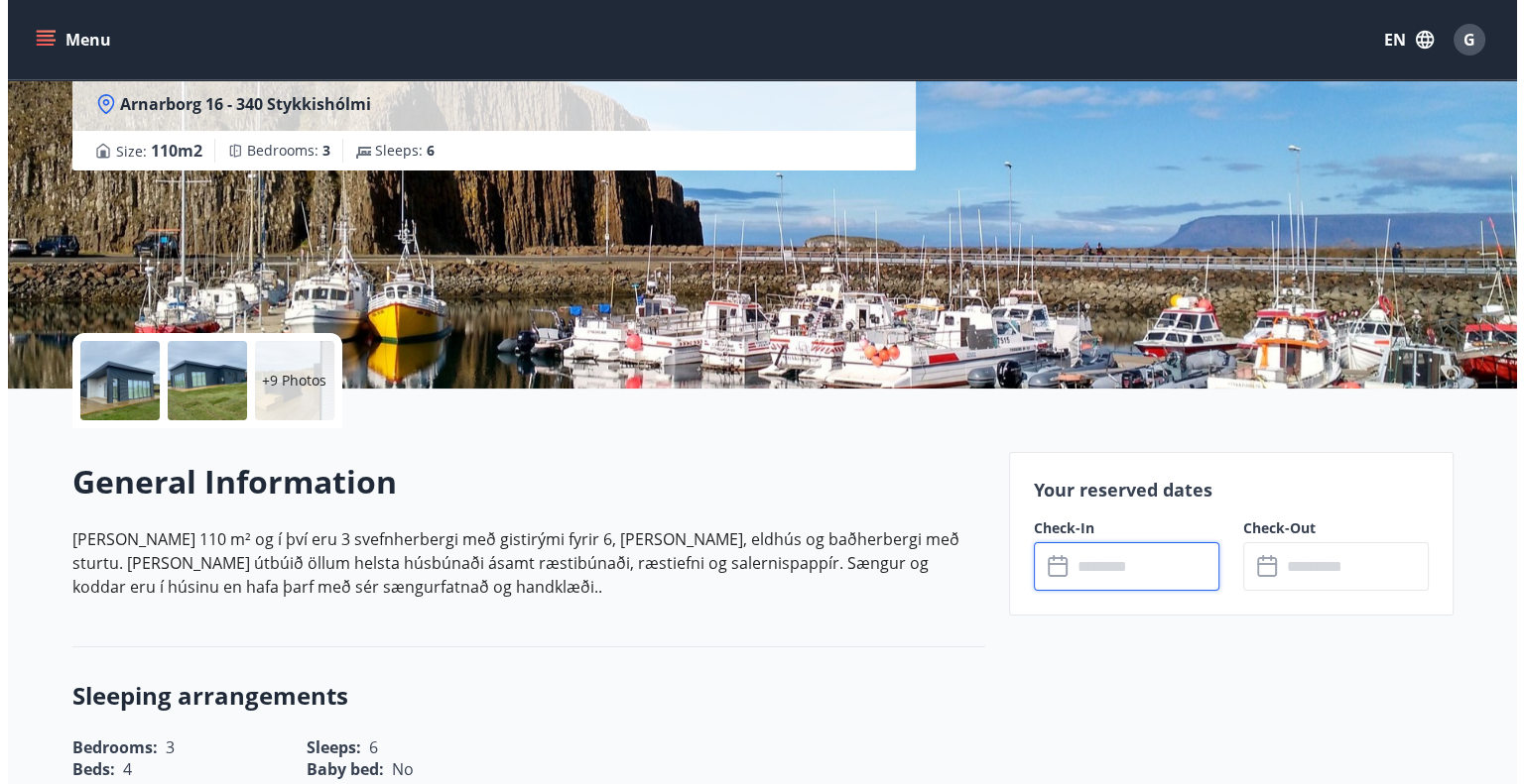
scroll to position [124, 0]
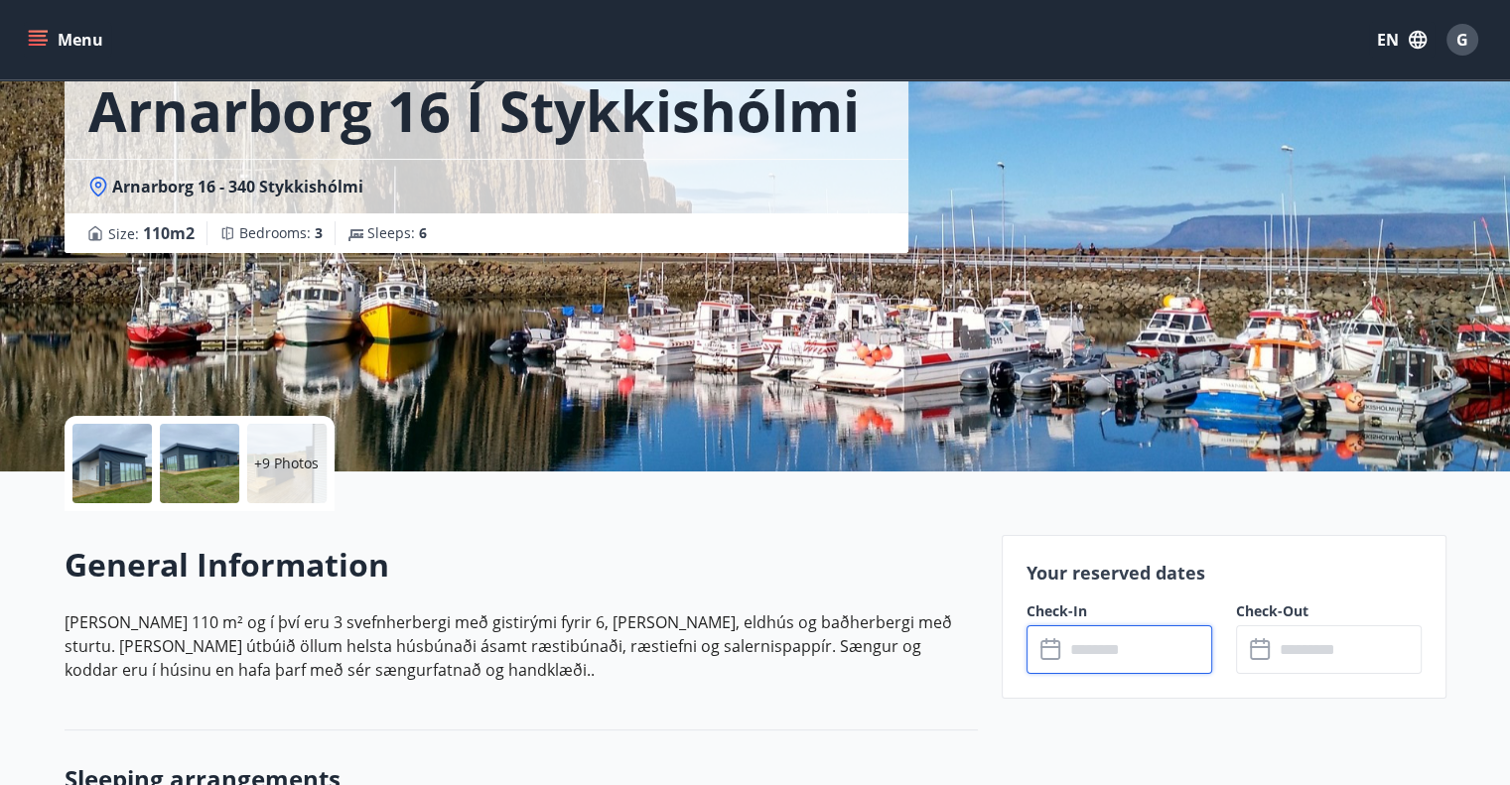
click at [1449, 35] on div "G" at bounding box center [1462, 40] width 32 height 32
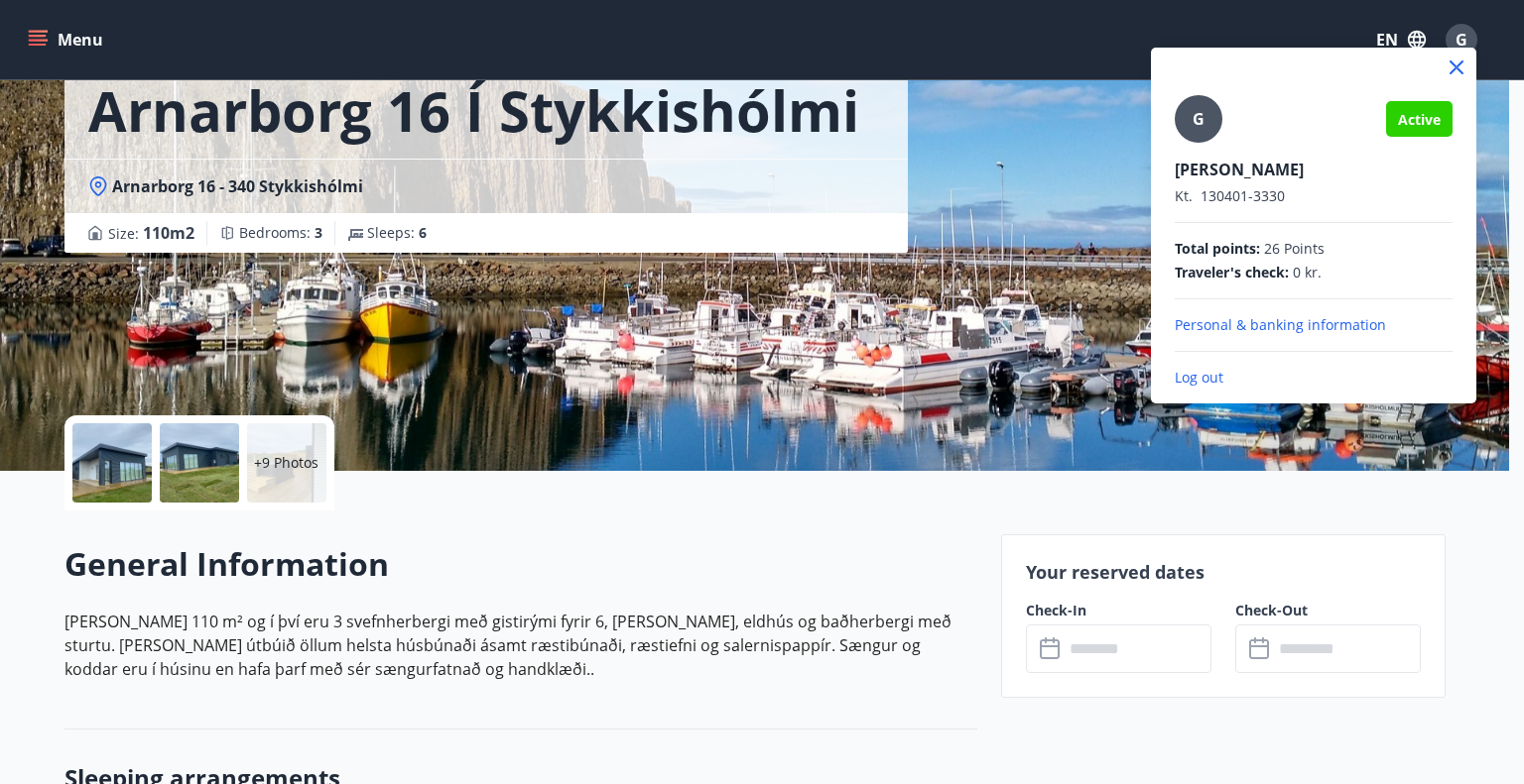
click at [1209, 372] on p "Log out" at bounding box center [1313, 378] width 278 height 20
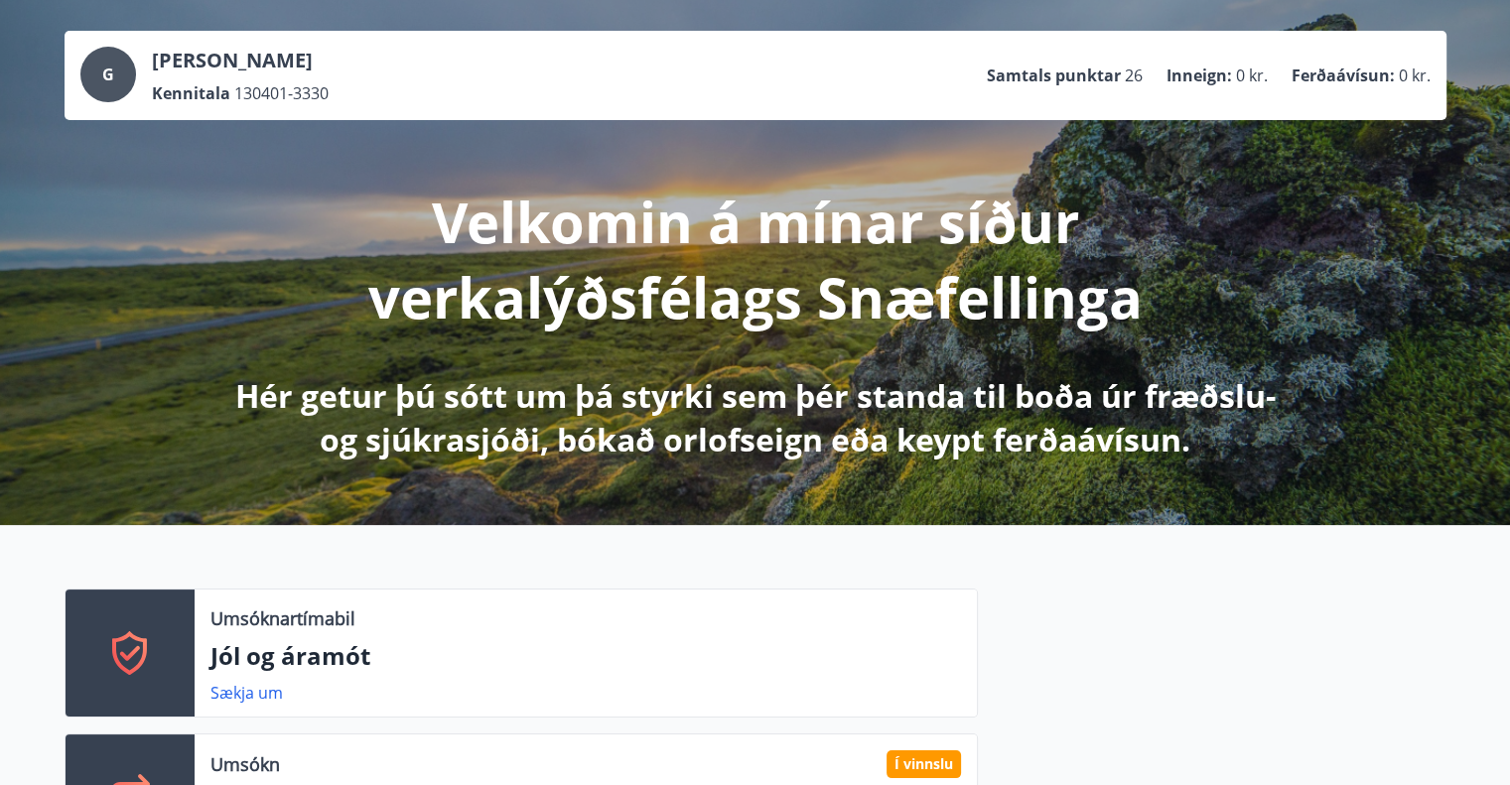
scroll to position [99, 0]
